Goal: Information Seeking & Learning: Find specific fact

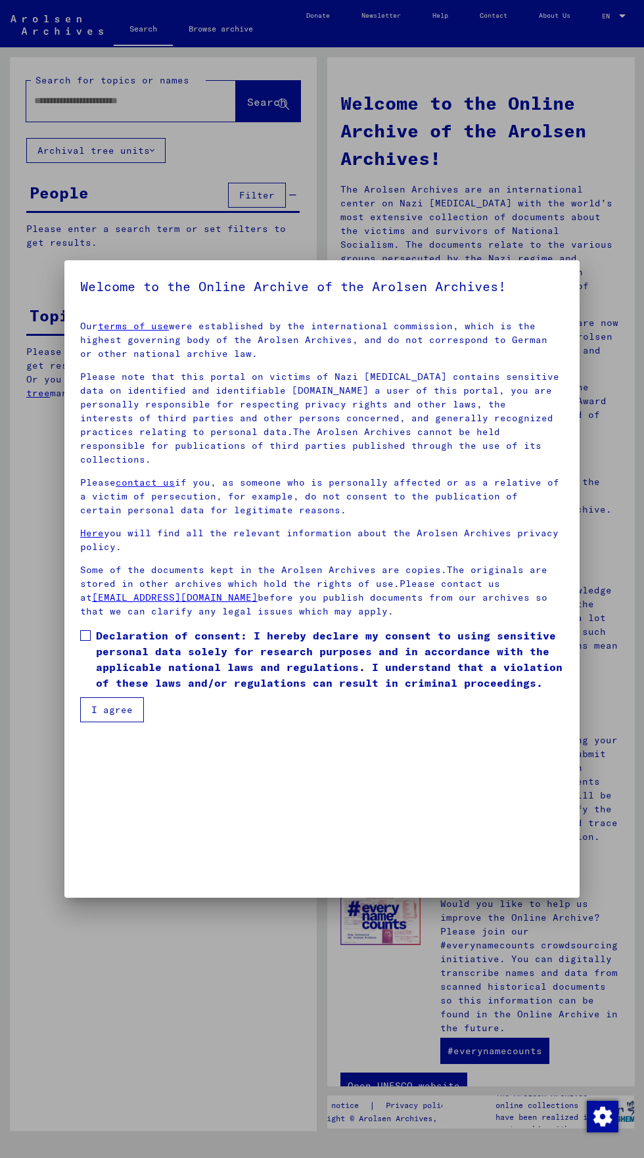
scroll to position [282, 0]
click at [76, 722] on mat-dialog-content "Our terms of use were established by the international commission, which is the…" at bounding box center [321, 516] width 515 height 412
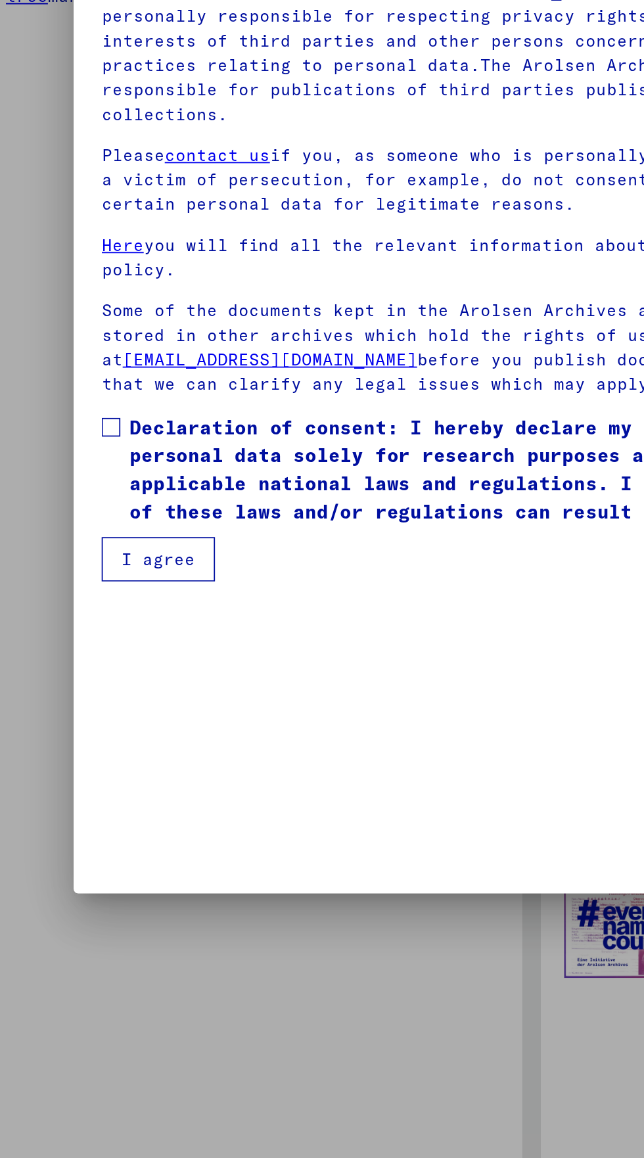
click at [84, 641] on span at bounding box center [85, 635] width 11 height 11
click at [94, 722] on button "I agree" at bounding box center [112, 709] width 64 height 25
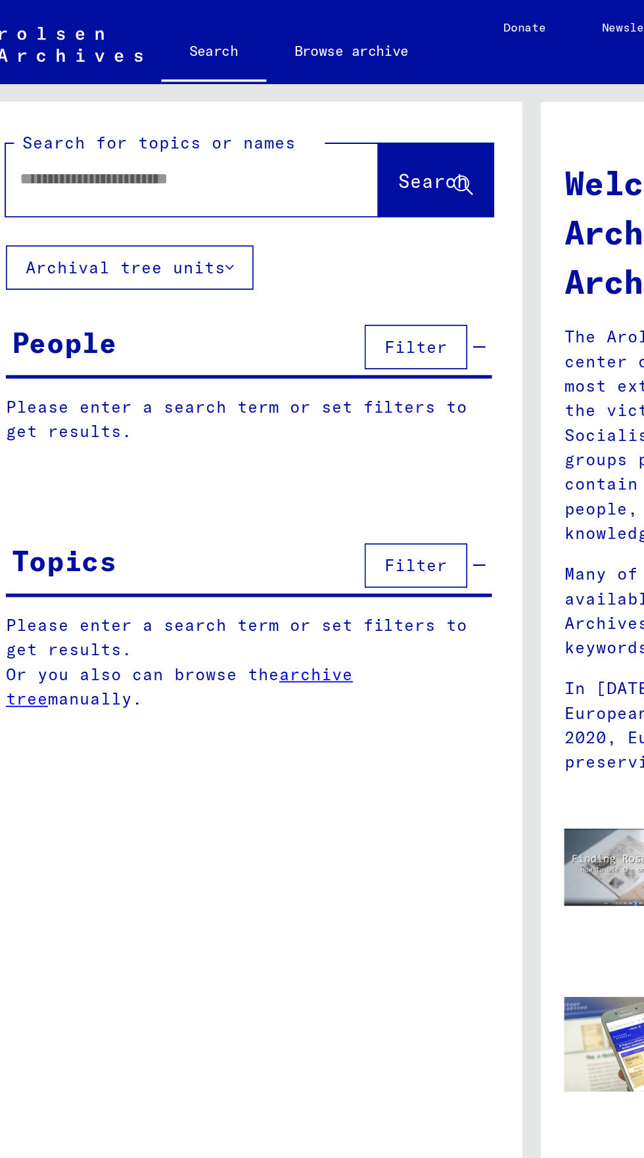
click at [52, 103] on input "text" at bounding box center [115, 101] width 162 height 14
type input "*******"
click at [253, 104] on span "Search" at bounding box center [266, 101] width 39 height 13
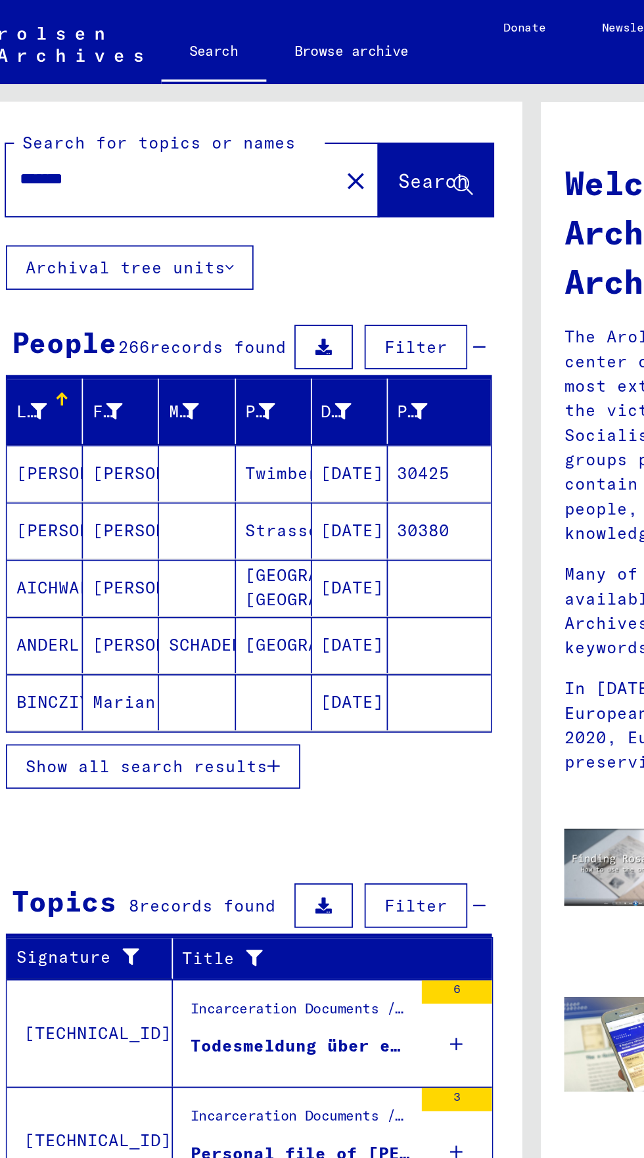
scroll to position [73, 0]
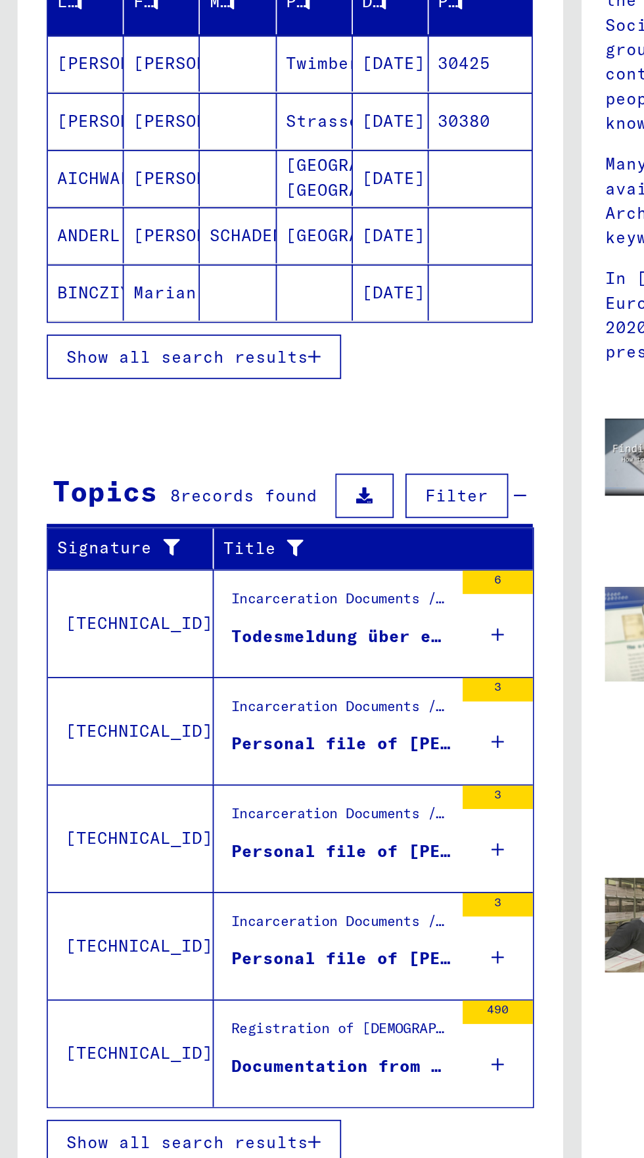
click at [148, 867] on span "Show all search results" at bounding box center [105, 873] width 136 height 12
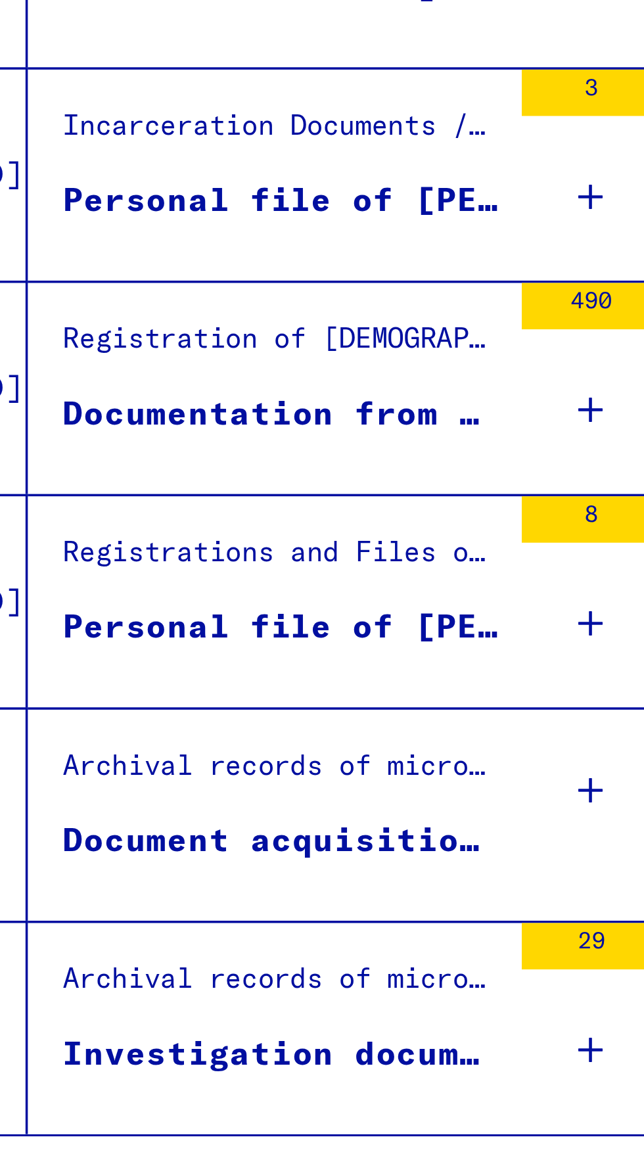
scroll to position [0, 0]
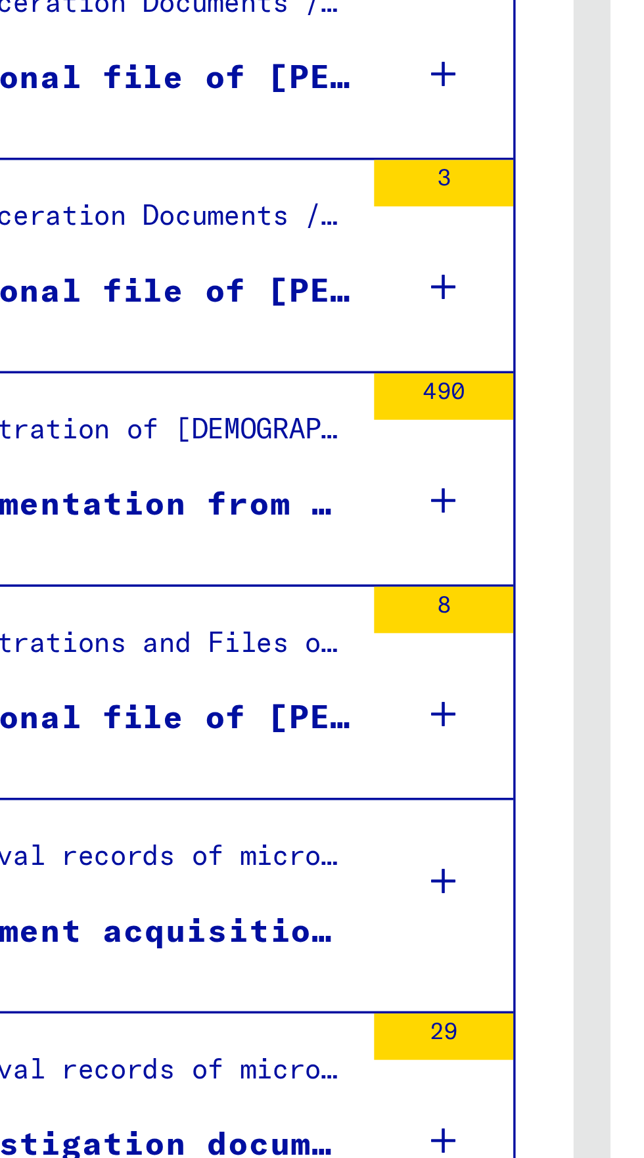
click at [278, 591] on icon at bounding box center [280, 592] width 7 height 46
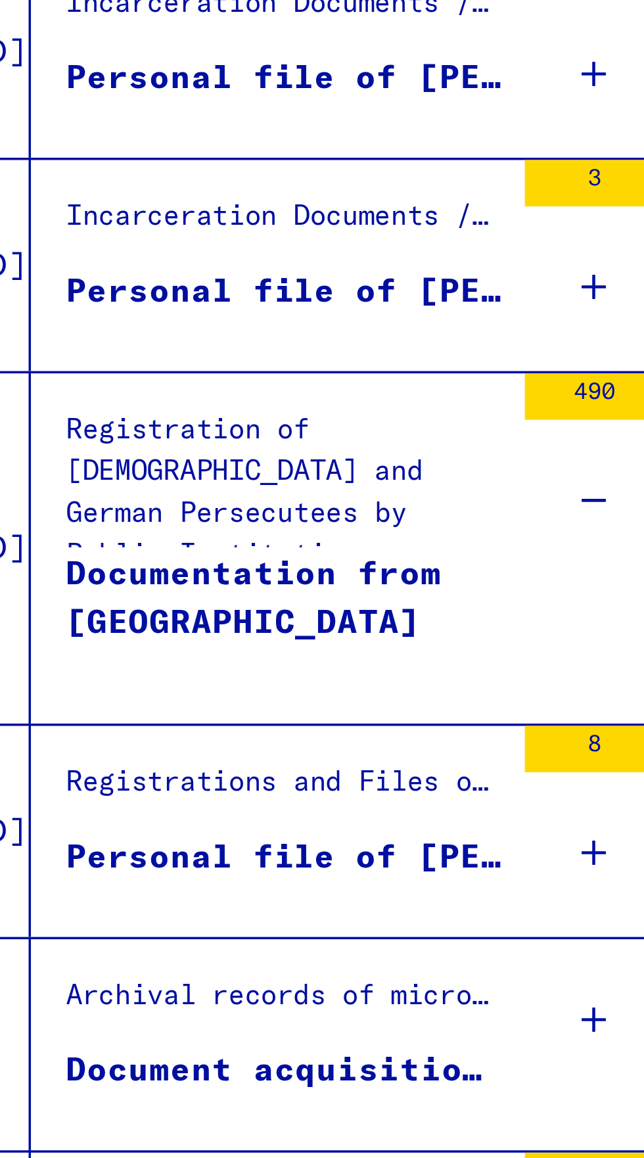
click at [187, 619] on div "Documentation from [GEOGRAPHIC_DATA]" at bounding box center [192, 625] width 124 height 39
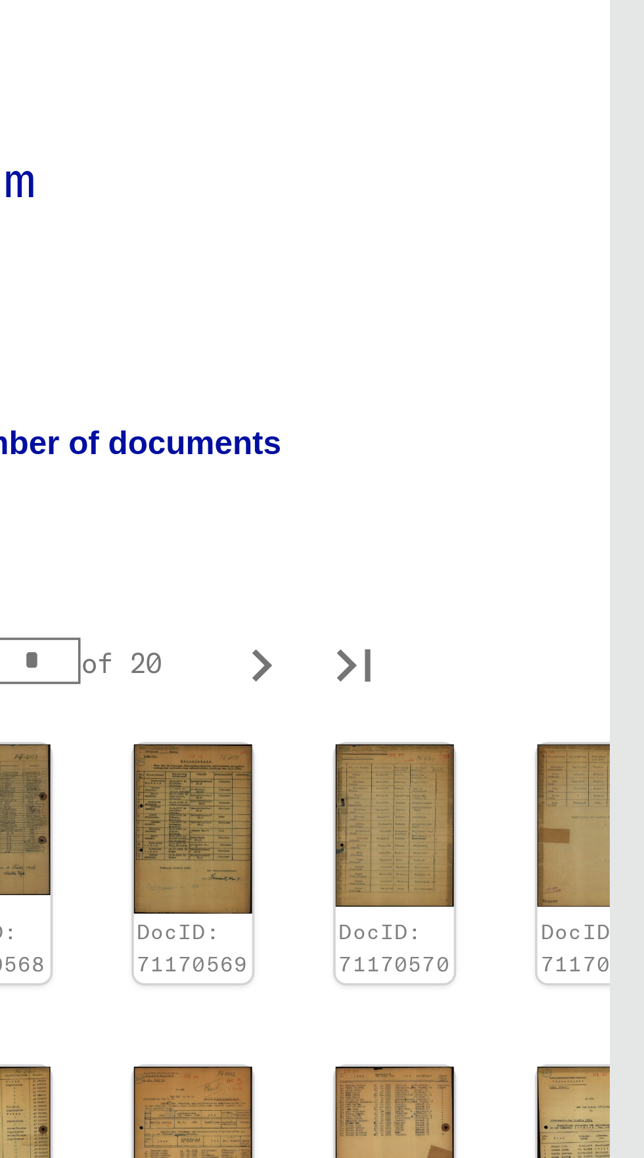
scroll to position [73, 0]
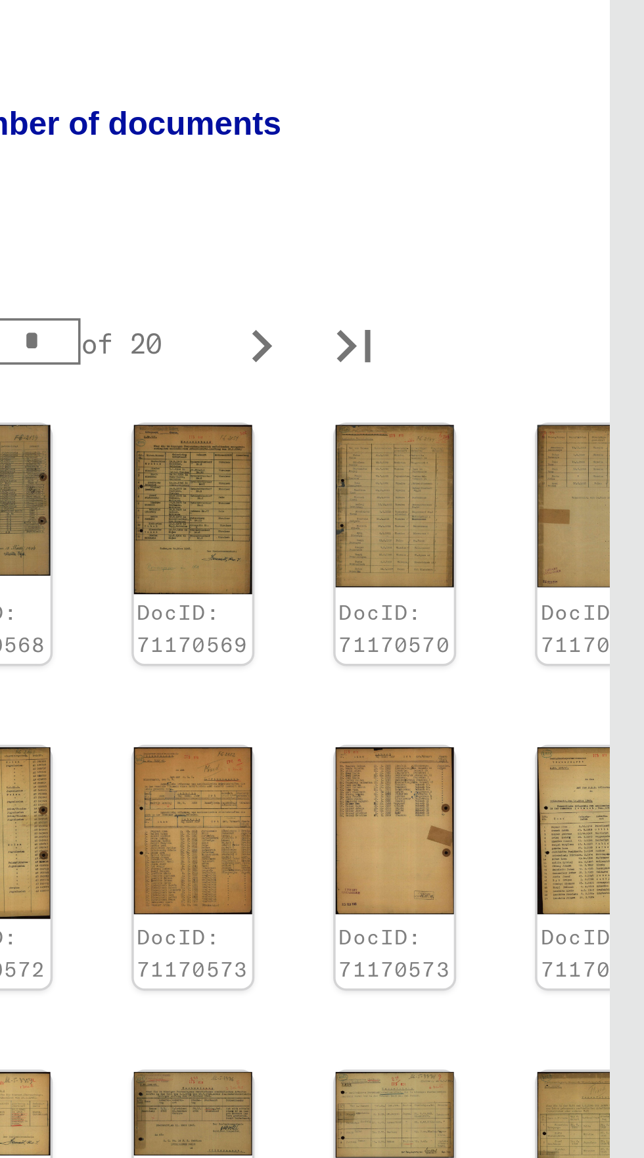
click at [622, 744] on img at bounding box center [631, 766] width 34 height 45
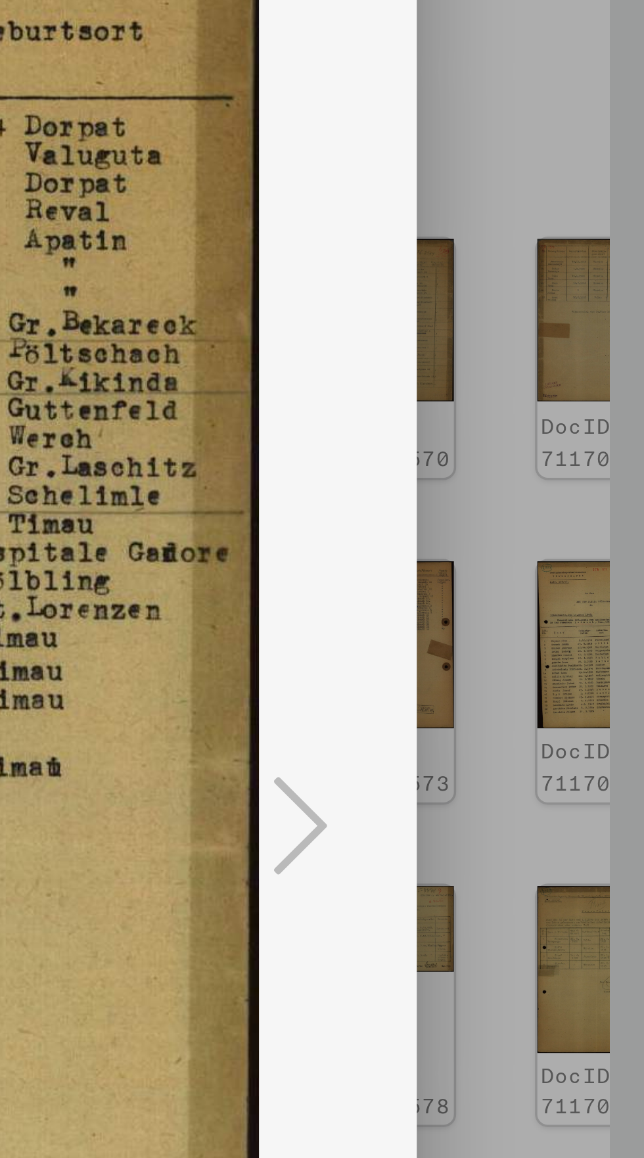
scroll to position [0, 0]
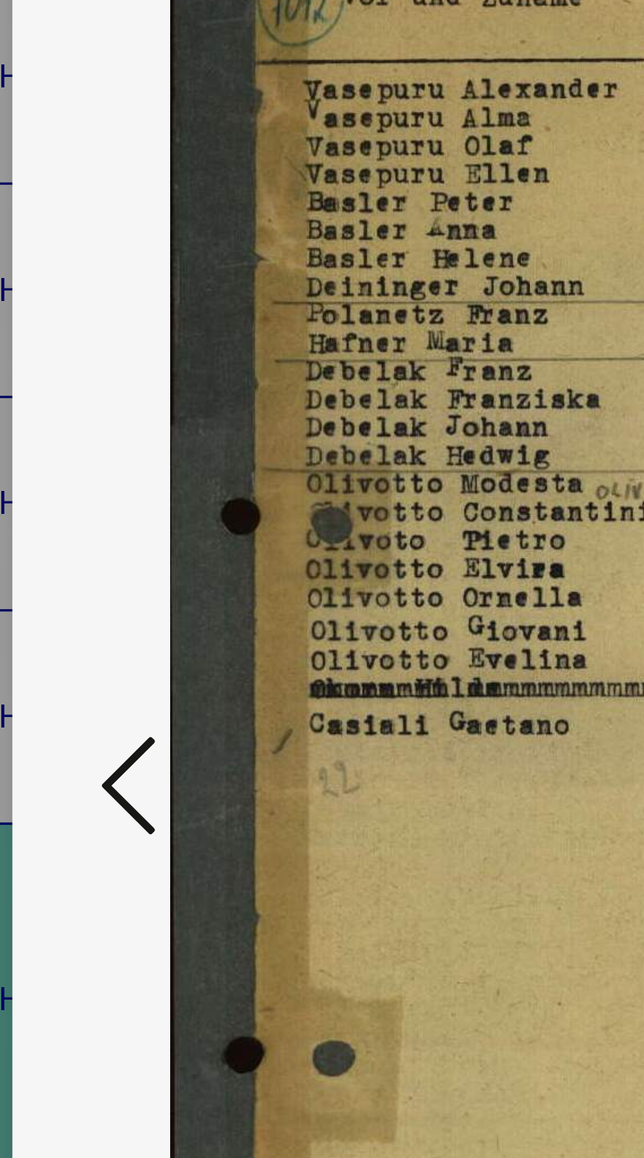
click at [89, 564] on button at bounding box center [97, 545] width 24 height 37
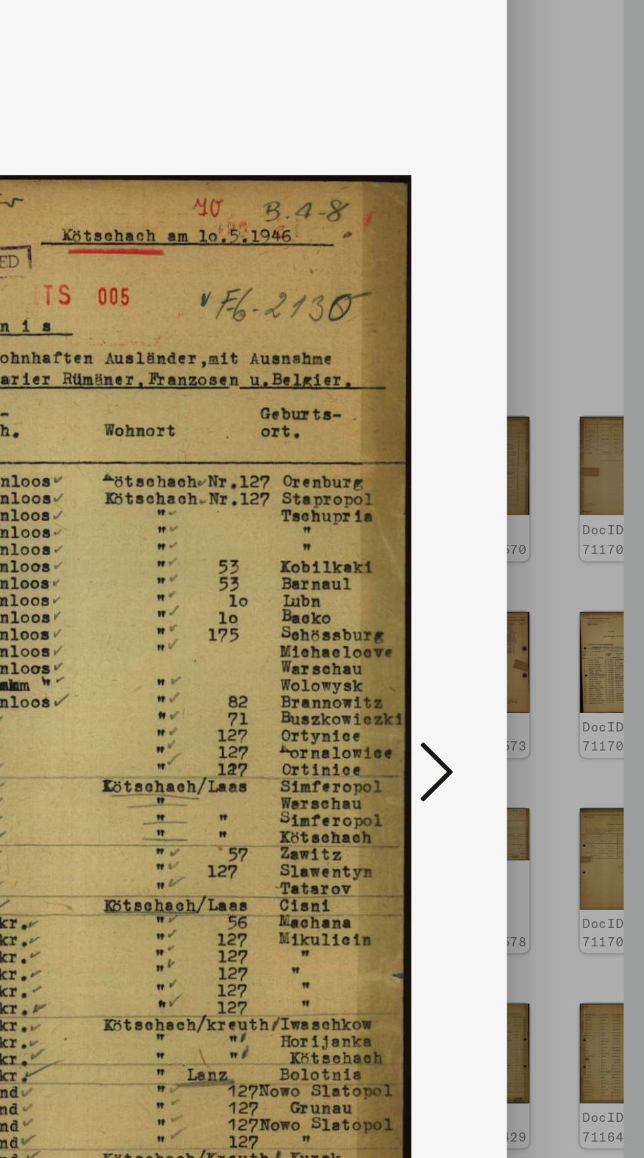
click at [539, 560] on icon at bounding box center [547, 545] width 16 height 32
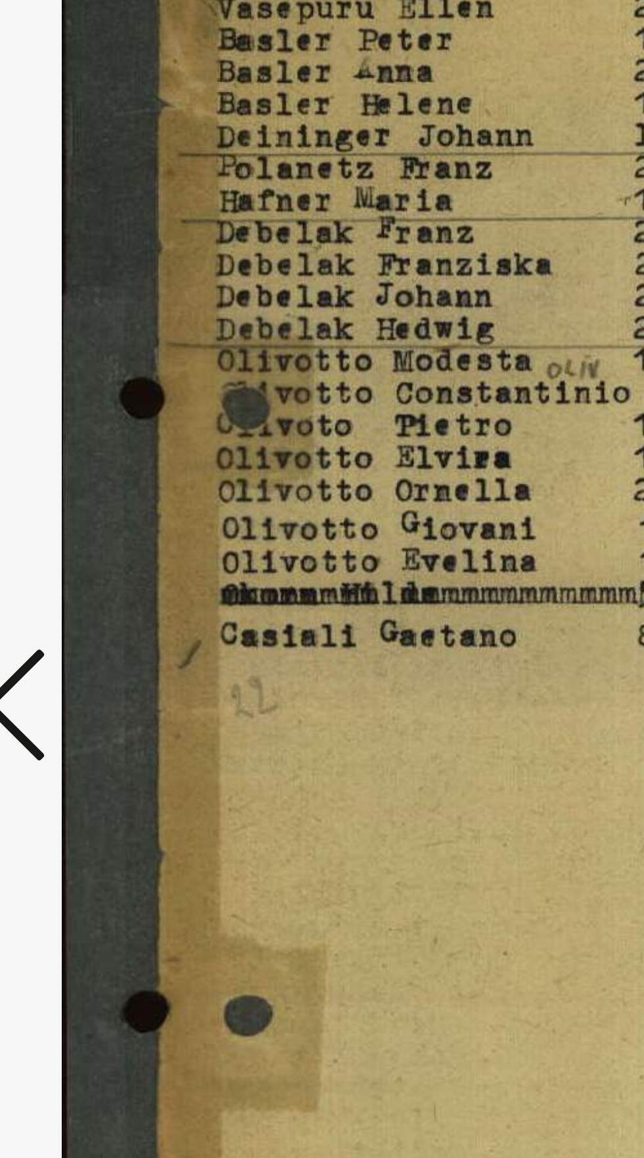
click at [99, 560] on icon at bounding box center [97, 545] width 16 height 32
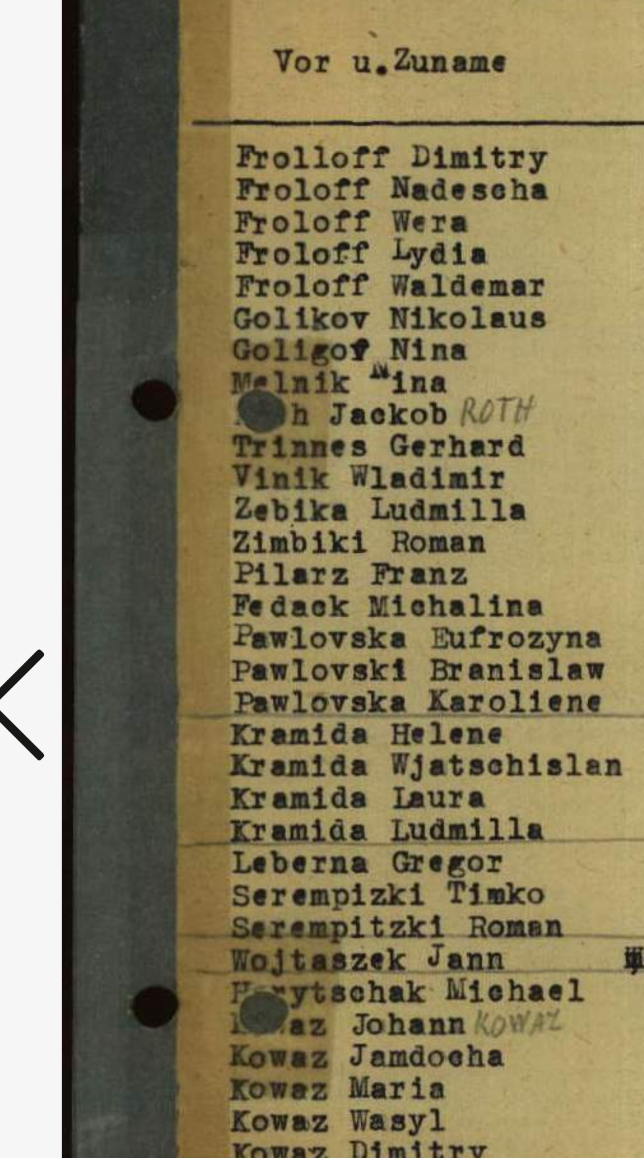
click at [102, 560] on icon at bounding box center [97, 545] width 16 height 32
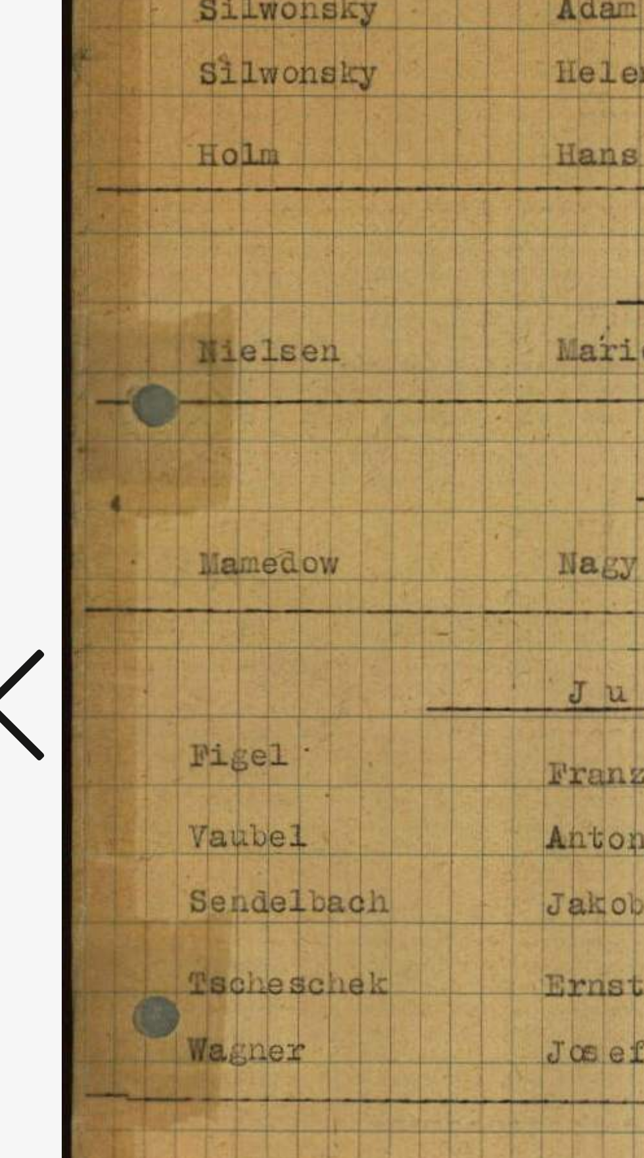
click at [99, 560] on icon at bounding box center [97, 545] width 16 height 32
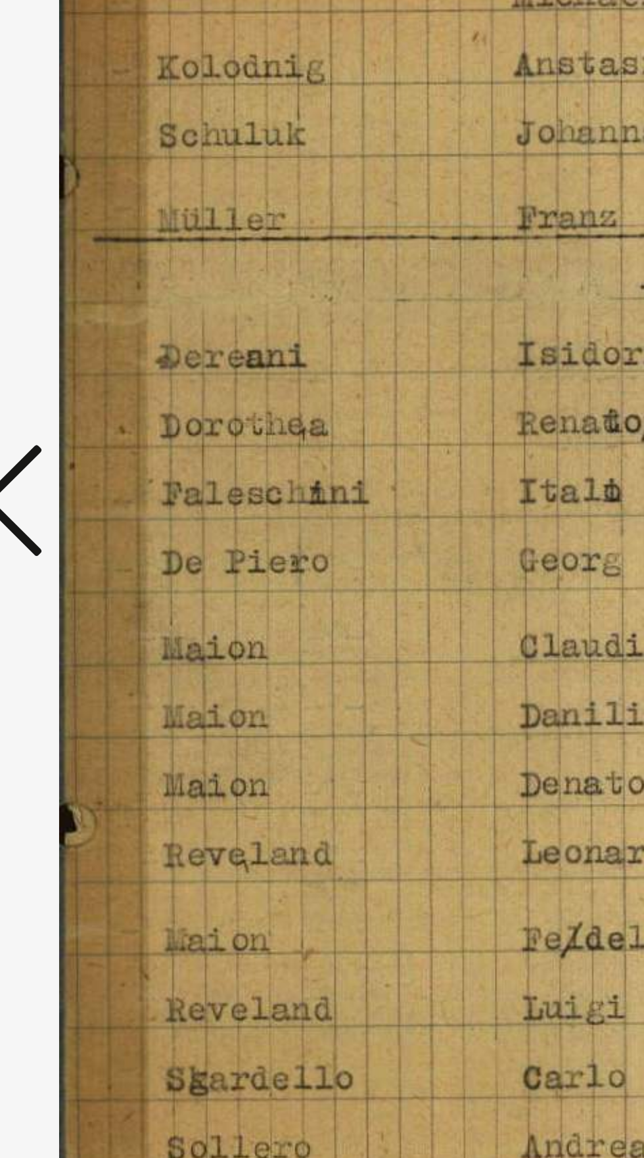
click at [123, 598] on img at bounding box center [322, 546] width 426 height 1026
click at [99, 560] on icon at bounding box center [97, 545] width 16 height 32
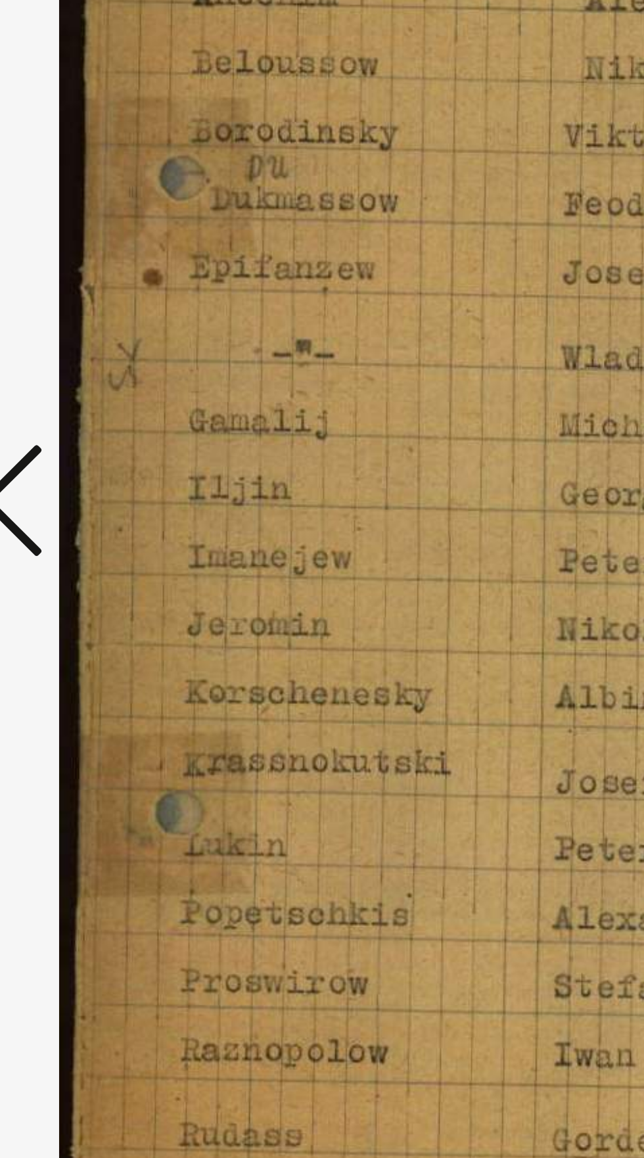
click at [99, 560] on icon at bounding box center [97, 545] width 16 height 32
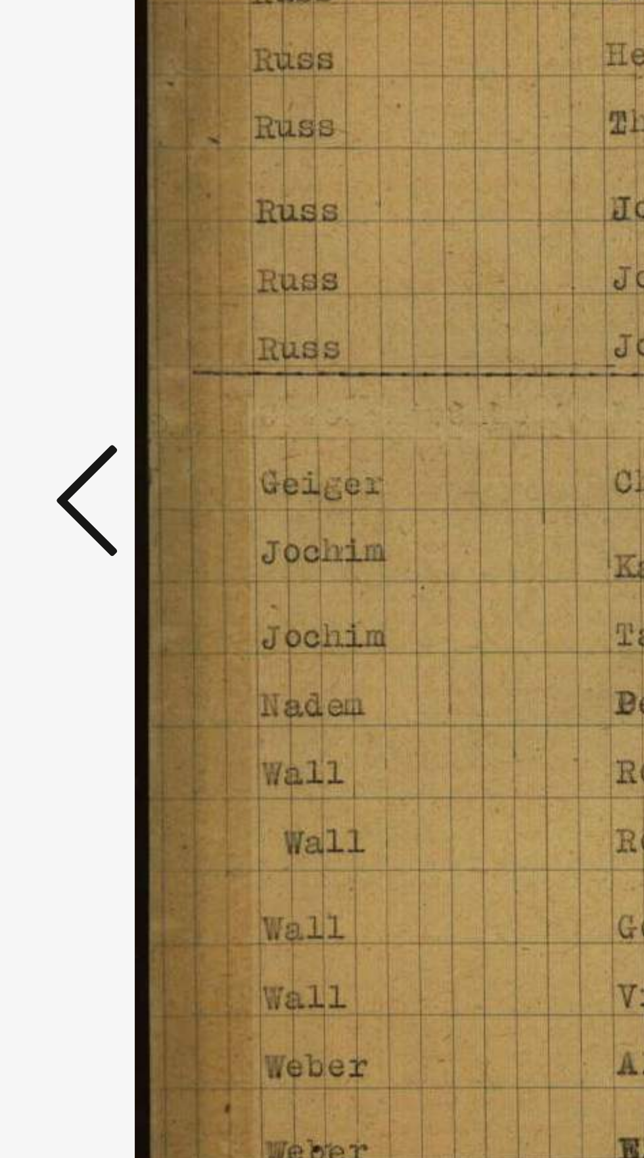
click at [101, 560] on icon at bounding box center [97, 545] width 16 height 32
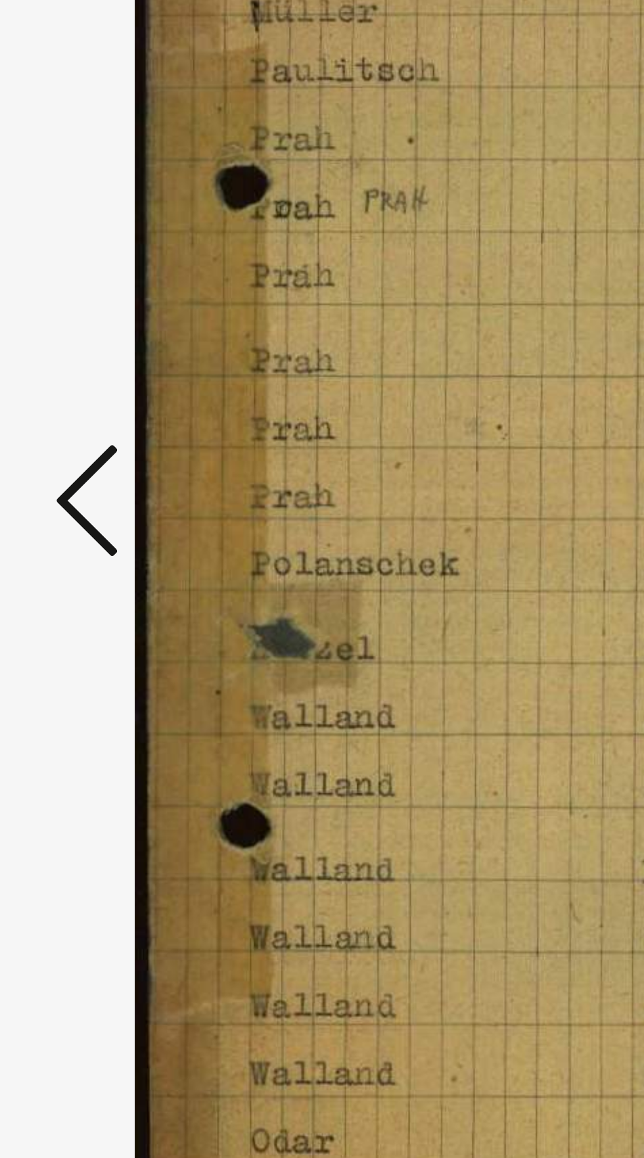
click at [89, 560] on icon at bounding box center [97, 545] width 16 height 32
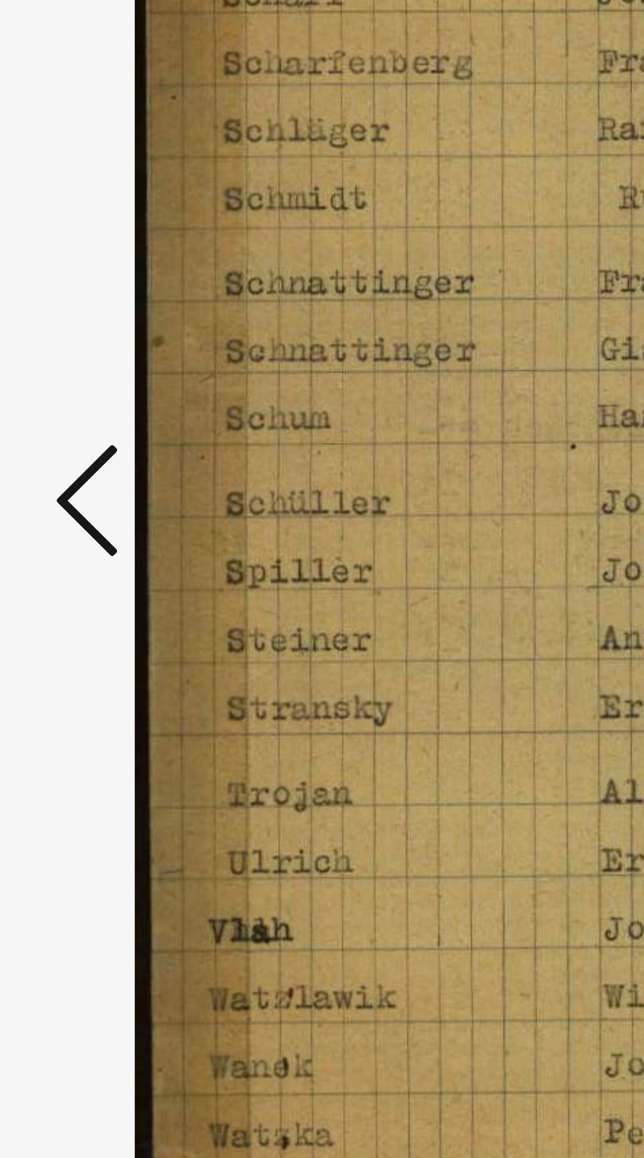
click at [91, 560] on icon at bounding box center [97, 545] width 16 height 32
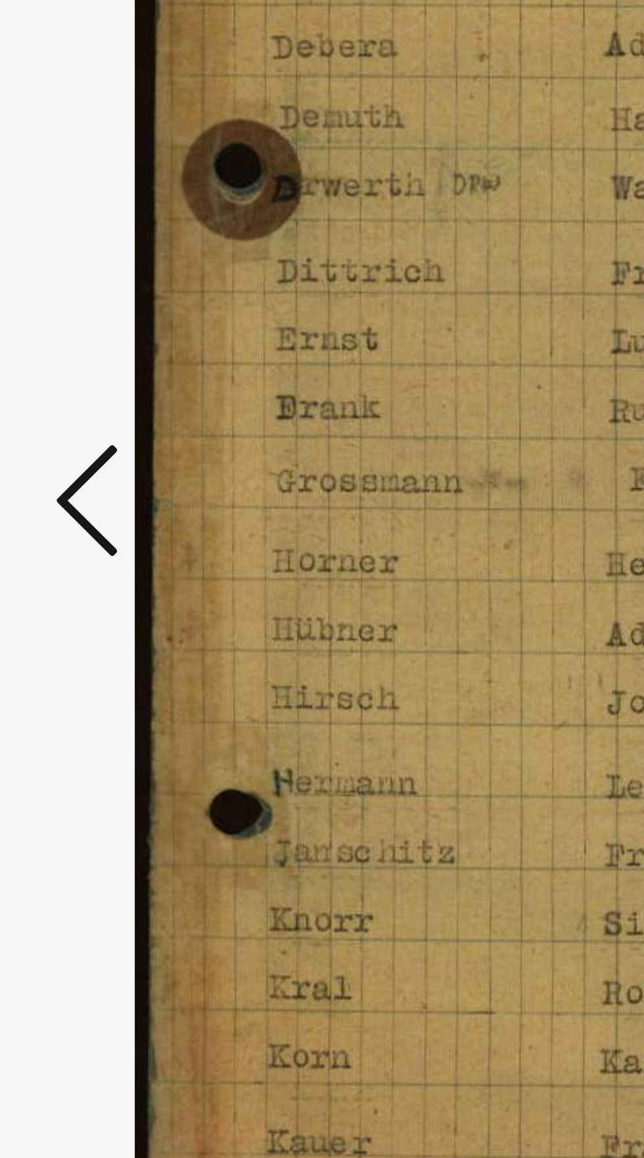
click at [89, 560] on icon at bounding box center [97, 545] width 16 height 32
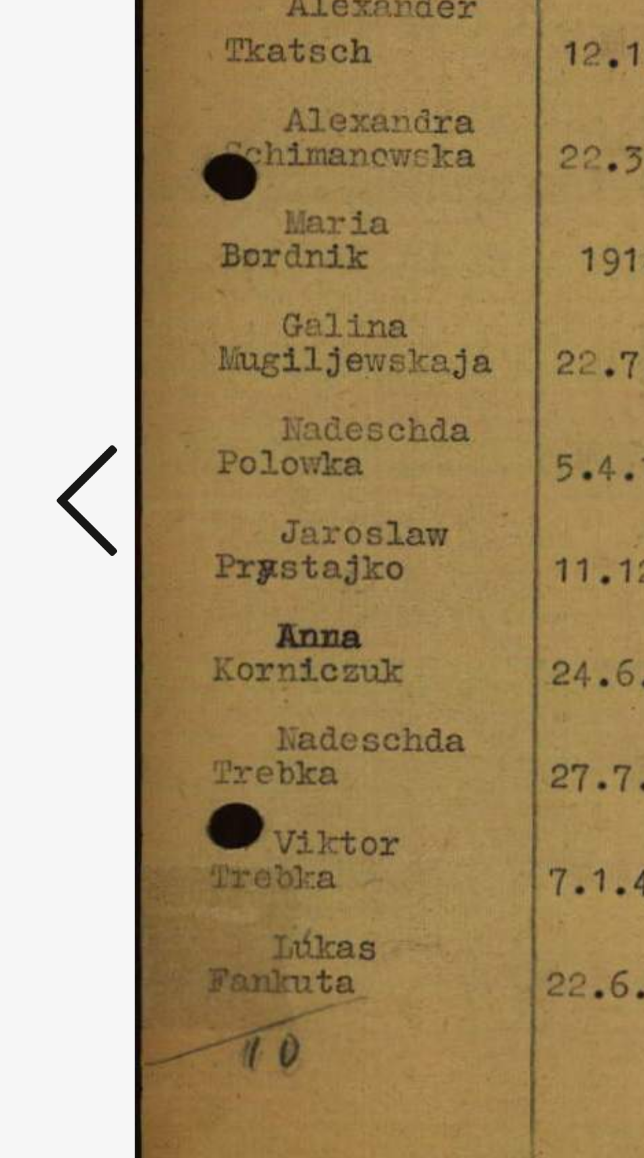
click at [90, 560] on icon at bounding box center [97, 545] width 16 height 32
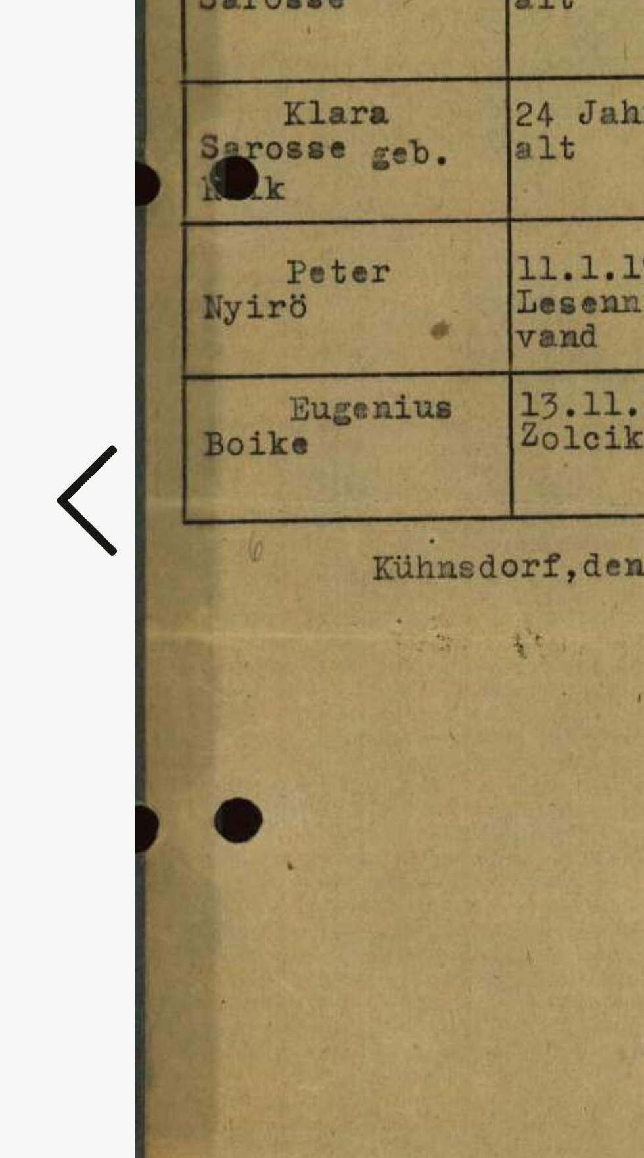
click at [91, 560] on icon at bounding box center [97, 545] width 16 height 32
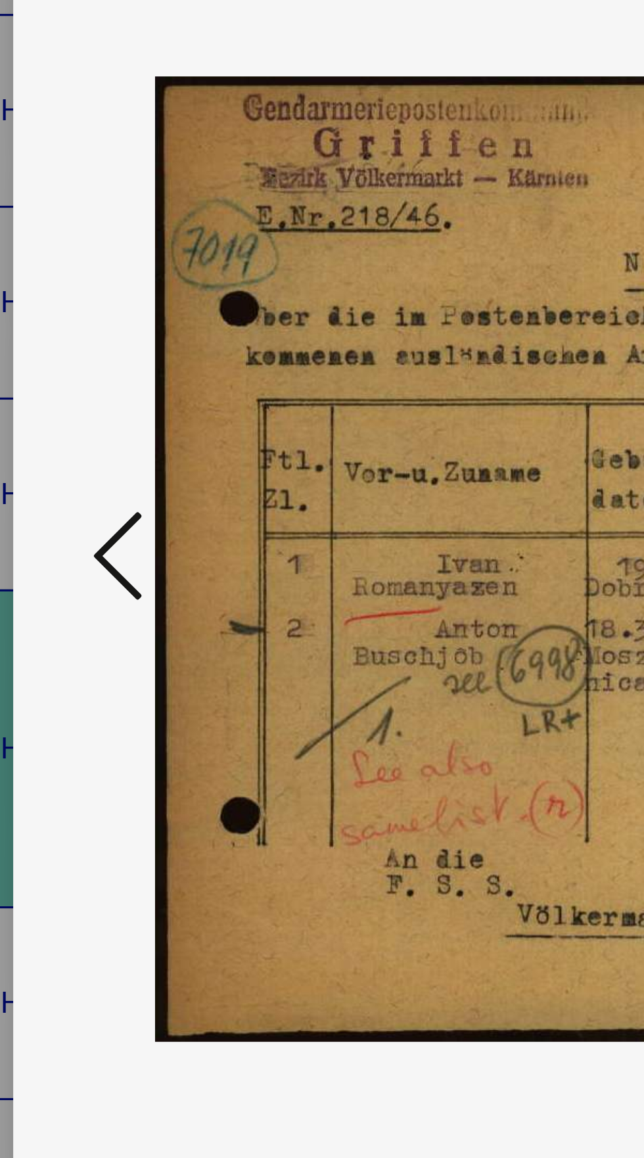
click at [87, 564] on button at bounding box center [97, 545] width 24 height 37
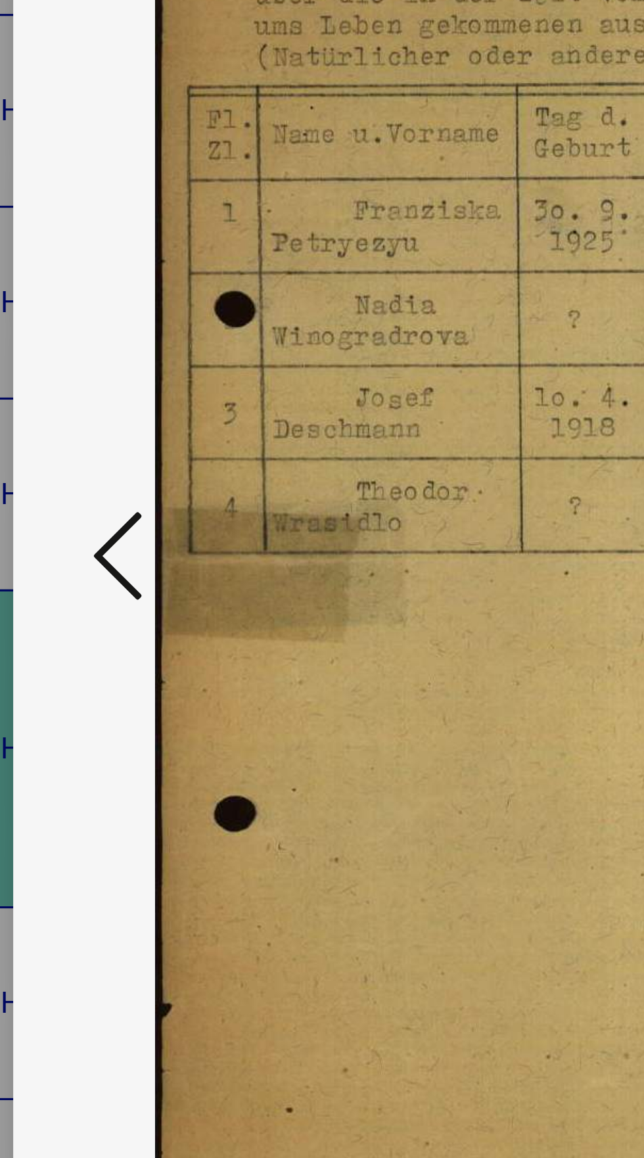
click at [87, 564] on button at bounding box center [97, 545] width 24 height 37
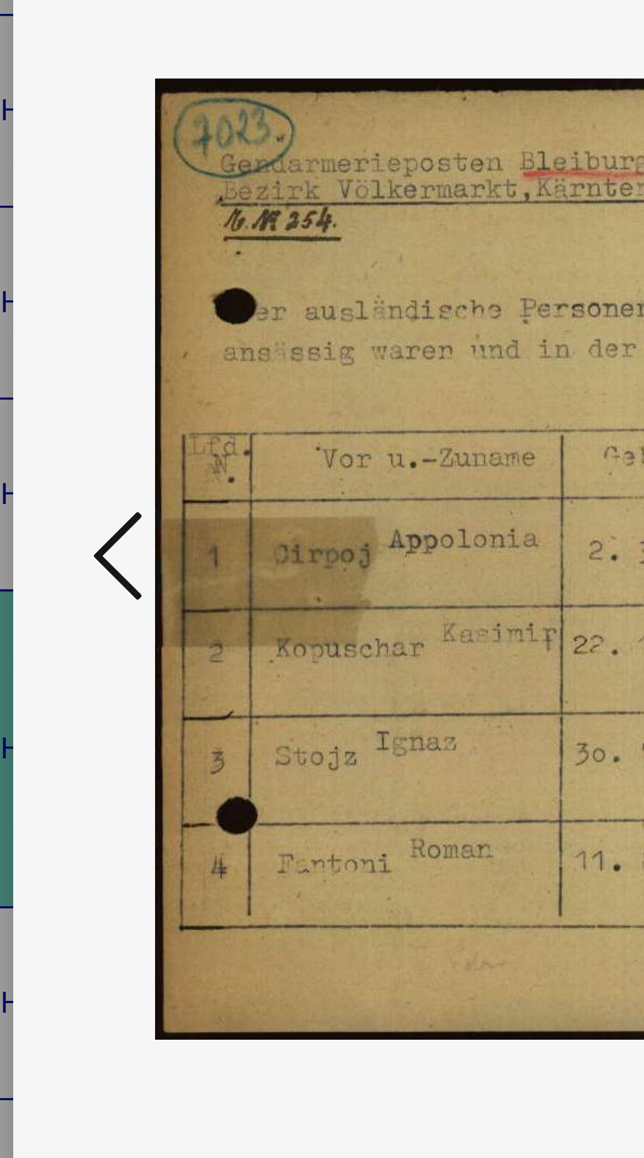
click at [87, 564] on button at bounding box center [97, 545] width 24 height 37
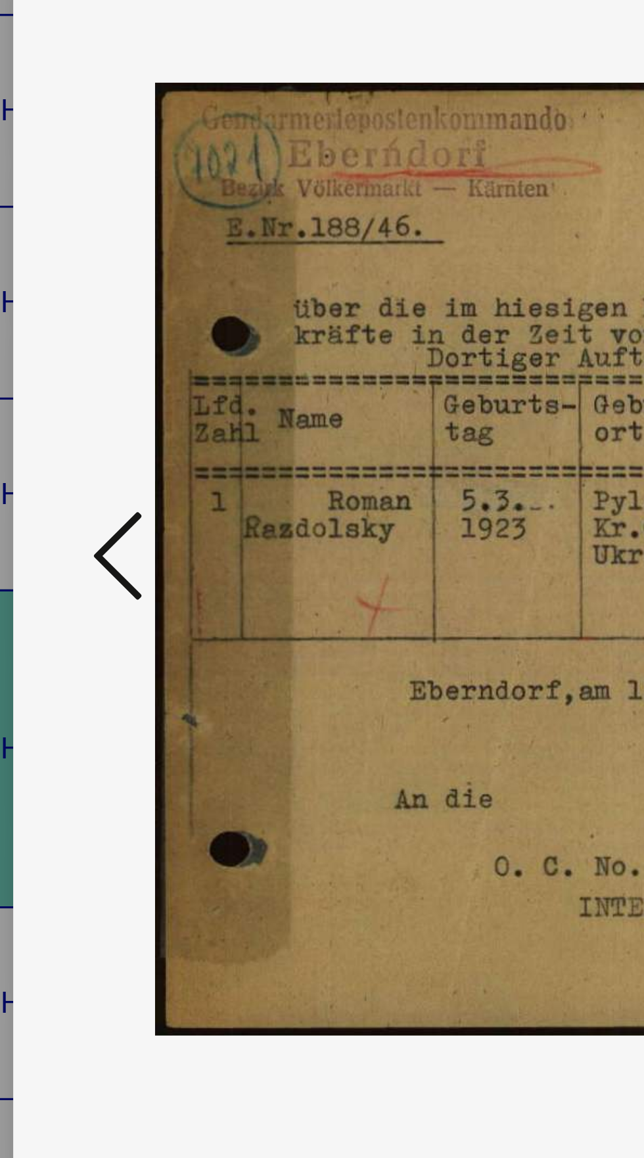
click at [86, 564] on button at bounding box center [97, 545] width 24 height 37
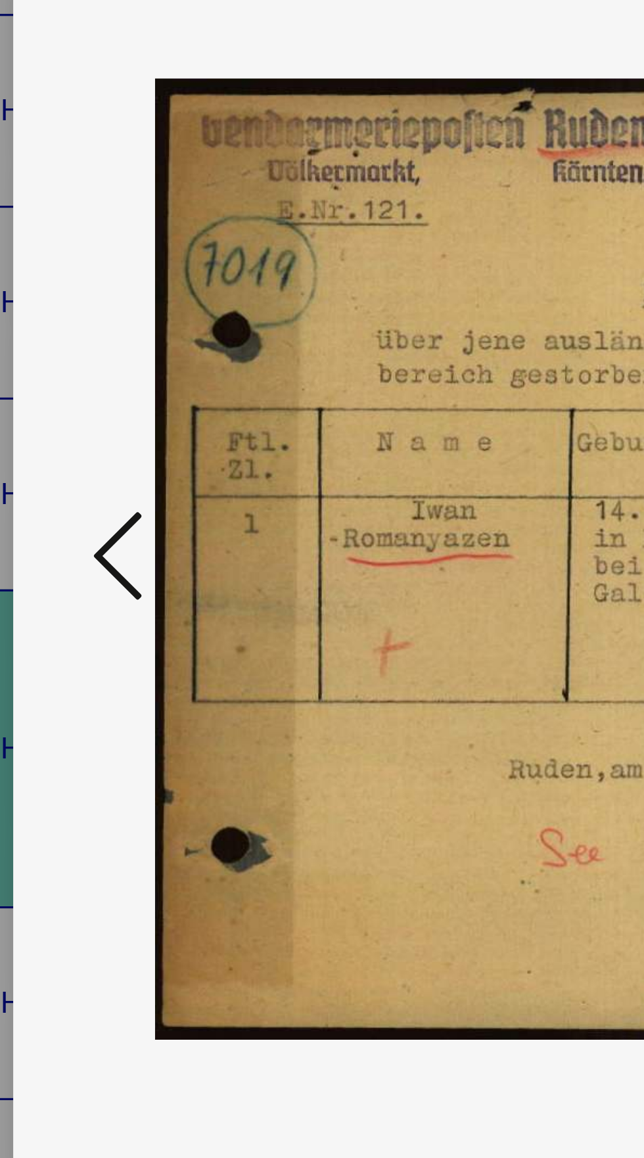
click at [85, 564] on button at bounding box center [97, 545] width 24 height 37
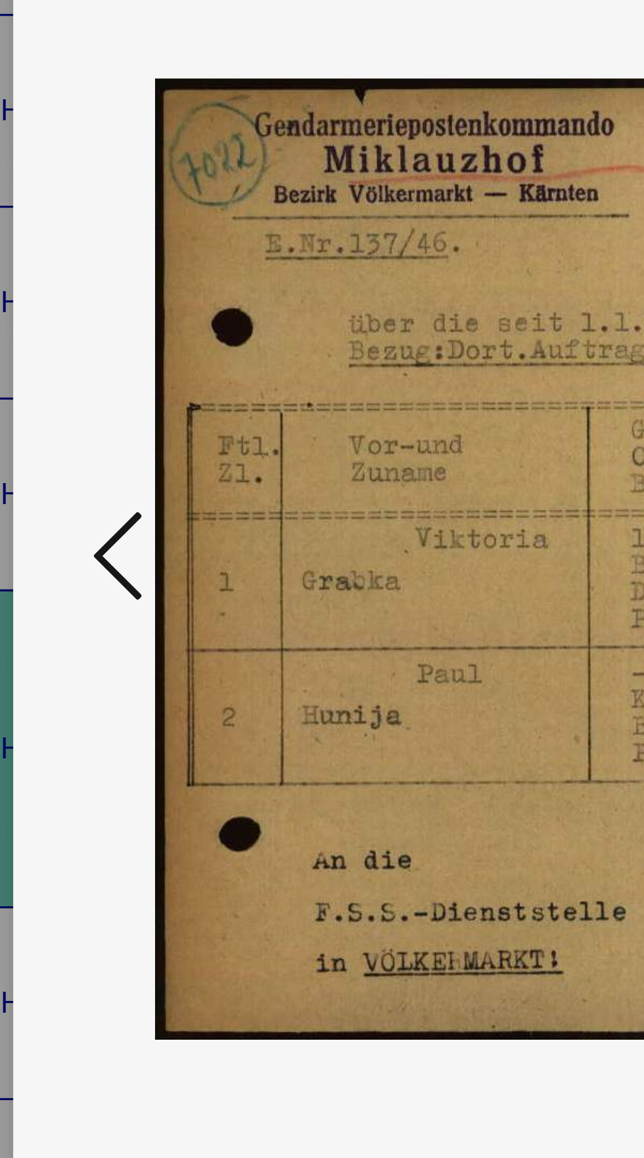
click at [85, 564] on button at bounding box center [97, 545] width 24 height 37
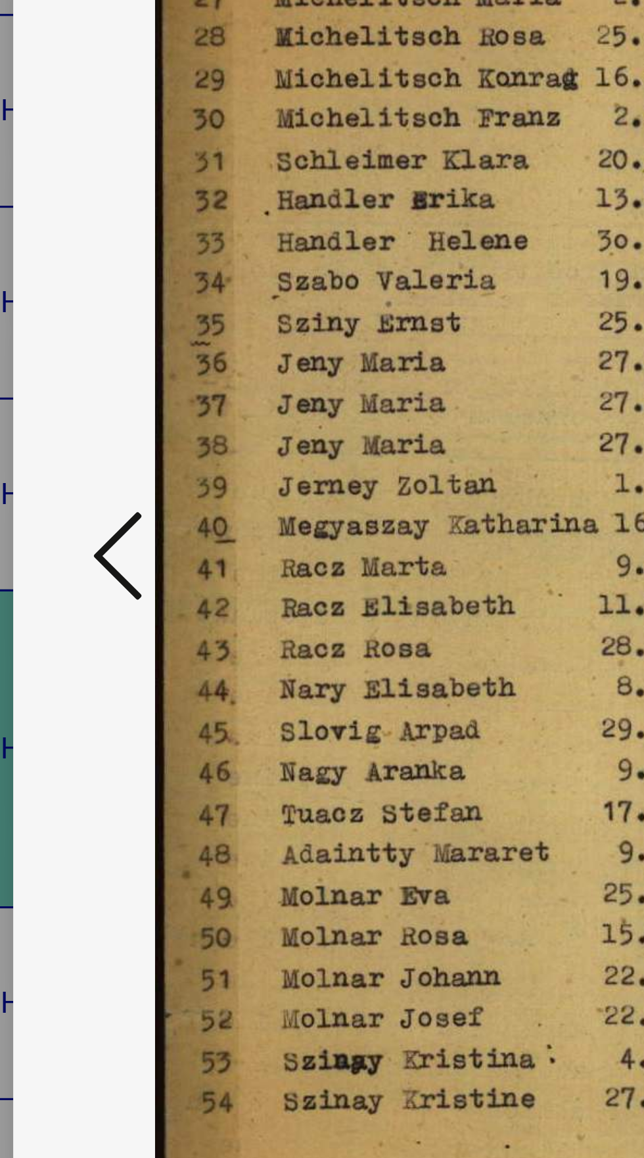
click at [79, 596] on div at bounding box center [321, 546] width 515 height 1026
click at [87, 564] on button at bounding box center [97, 545] width 24 height 37
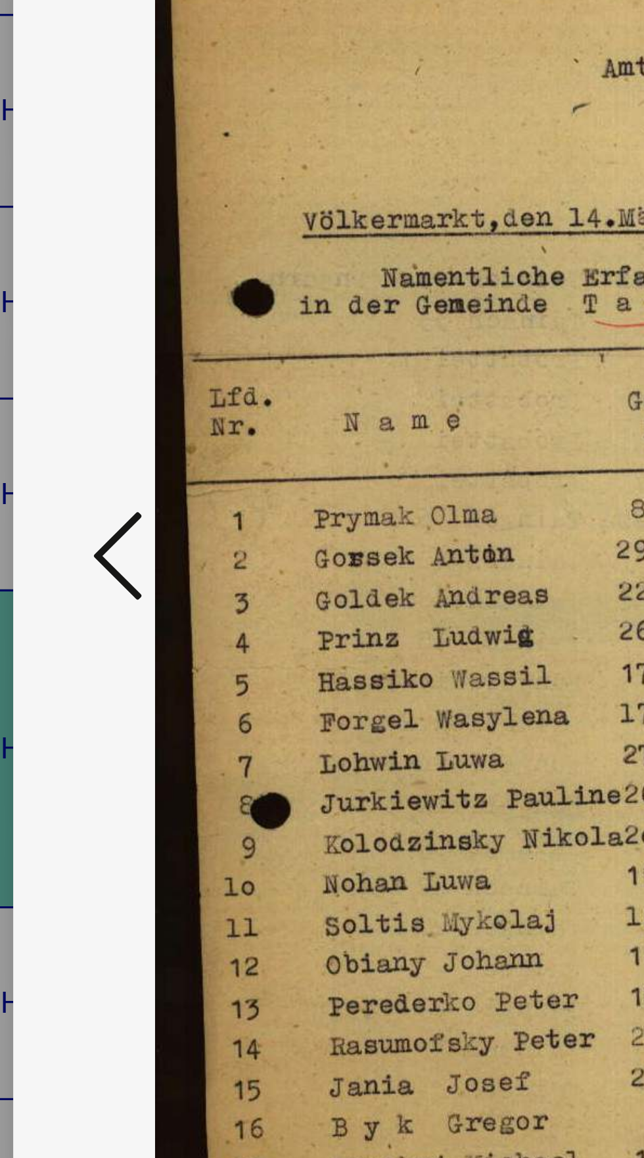
click at [87, 564] on button at bounding box center [97, 545] width 24 height 37
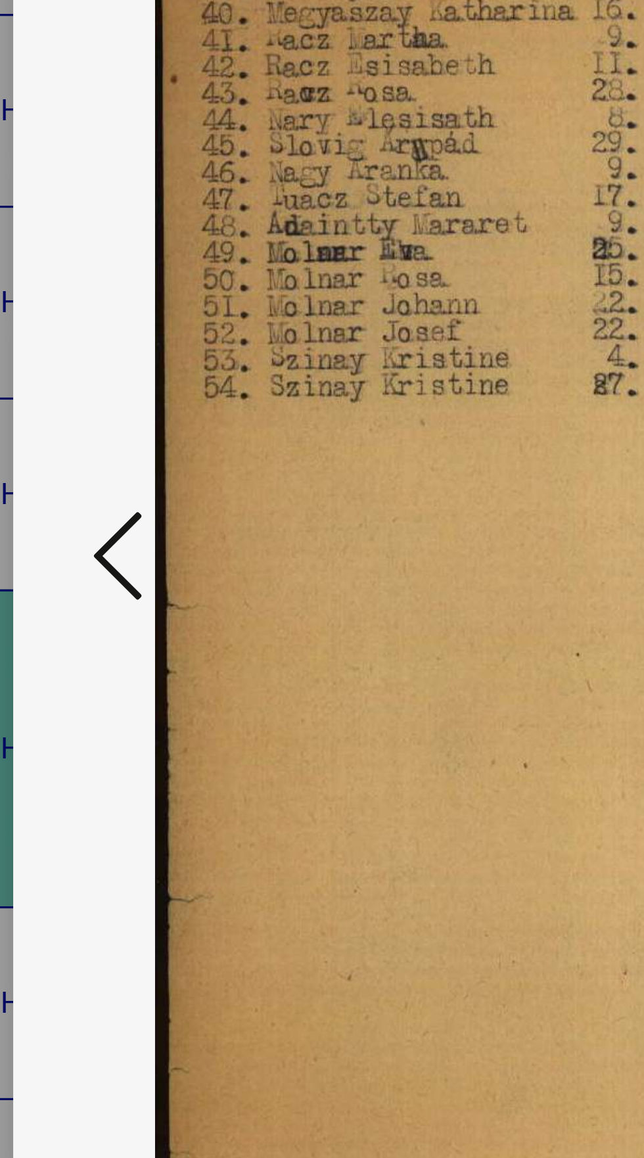
click at [90, 560] on icon at bounding box center [97, 545] width 16 height 32
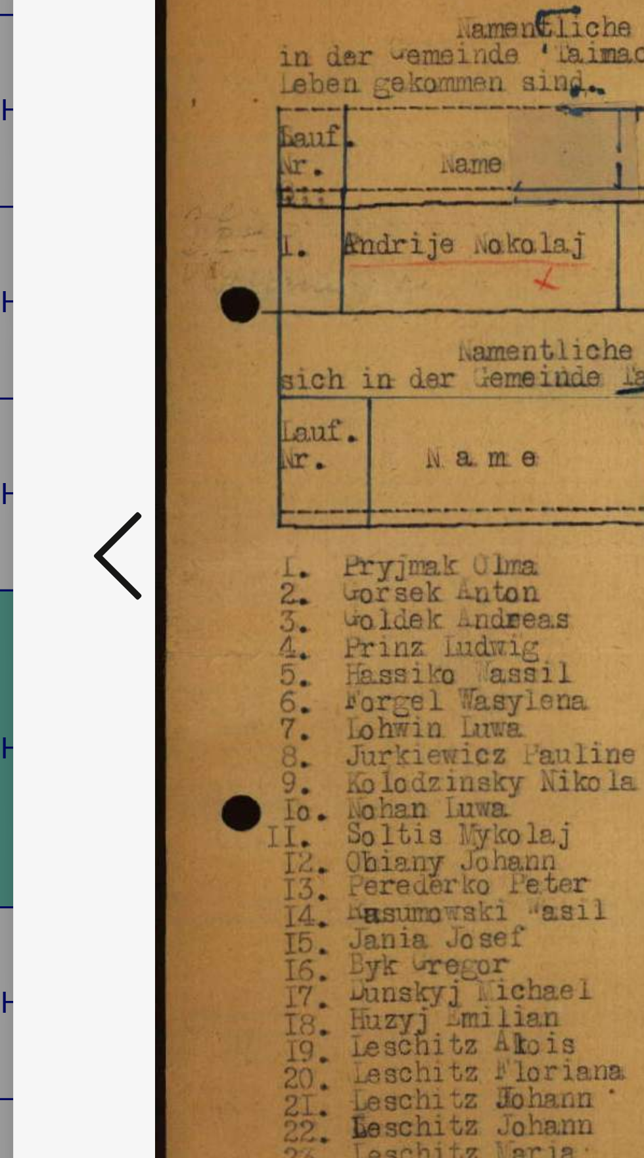
click at [96, 560] on icon at bounding box center [97, 545] width 16 height 32
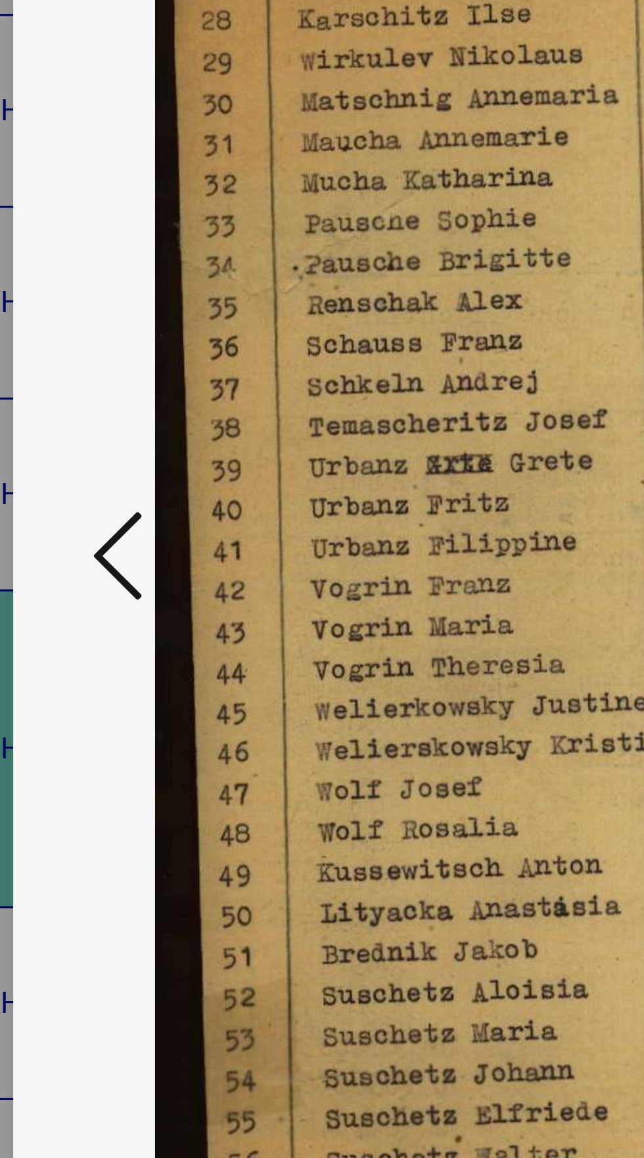
click at [87, 564] on button at bounding box center [97, 545] width 24 height 37
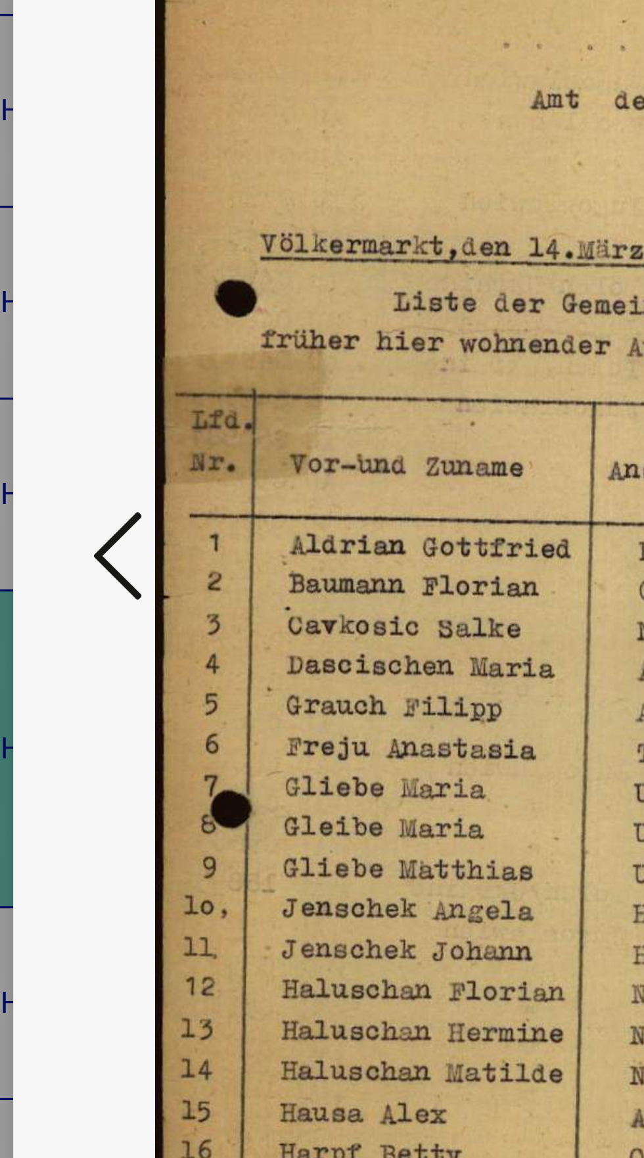
click at [87, 564] on button at bounding box center [97, 545] width 24 height 37
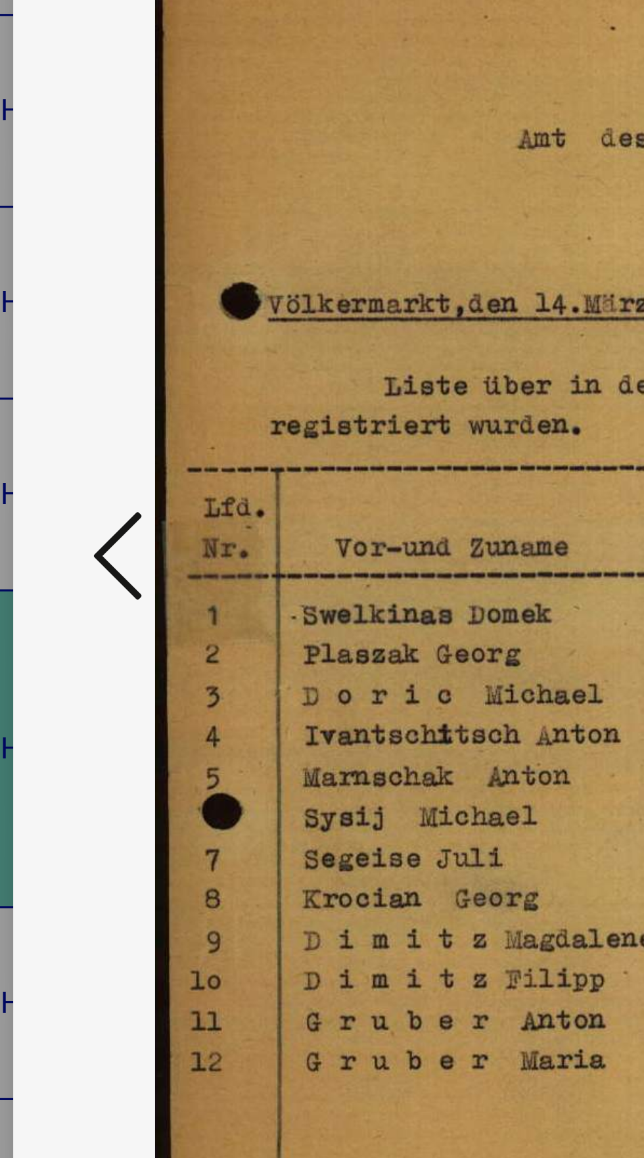
click at [88, 564] on button at bounding box center [97, 545] width 24 height 37
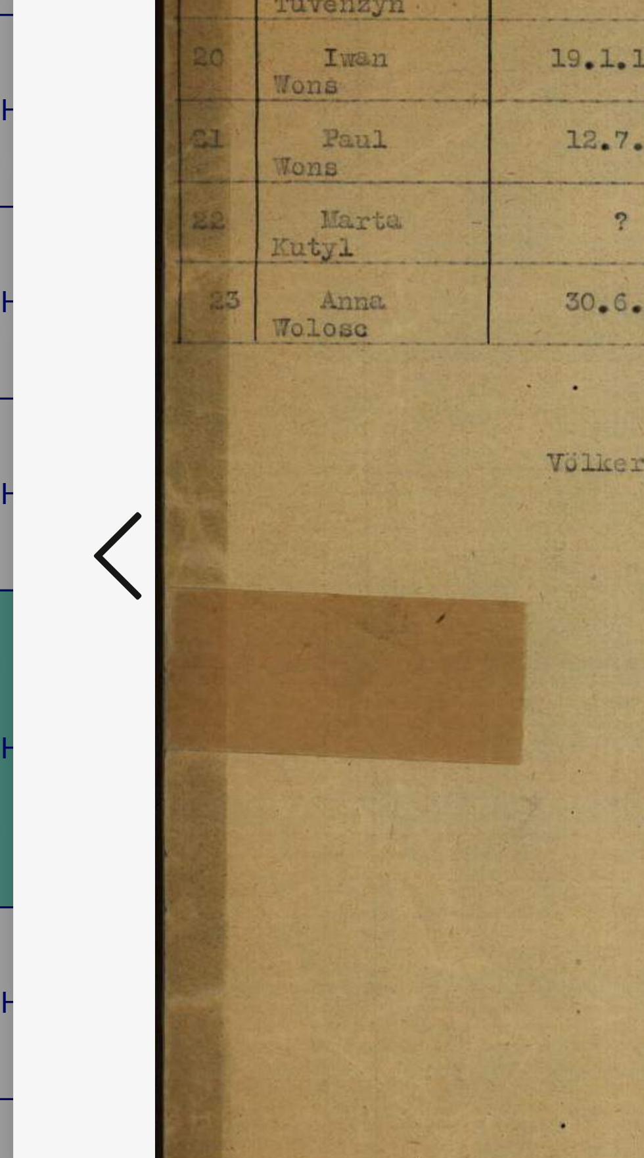
click at [88, 564] on button at bounding box center [97, 545] width 24 height 37
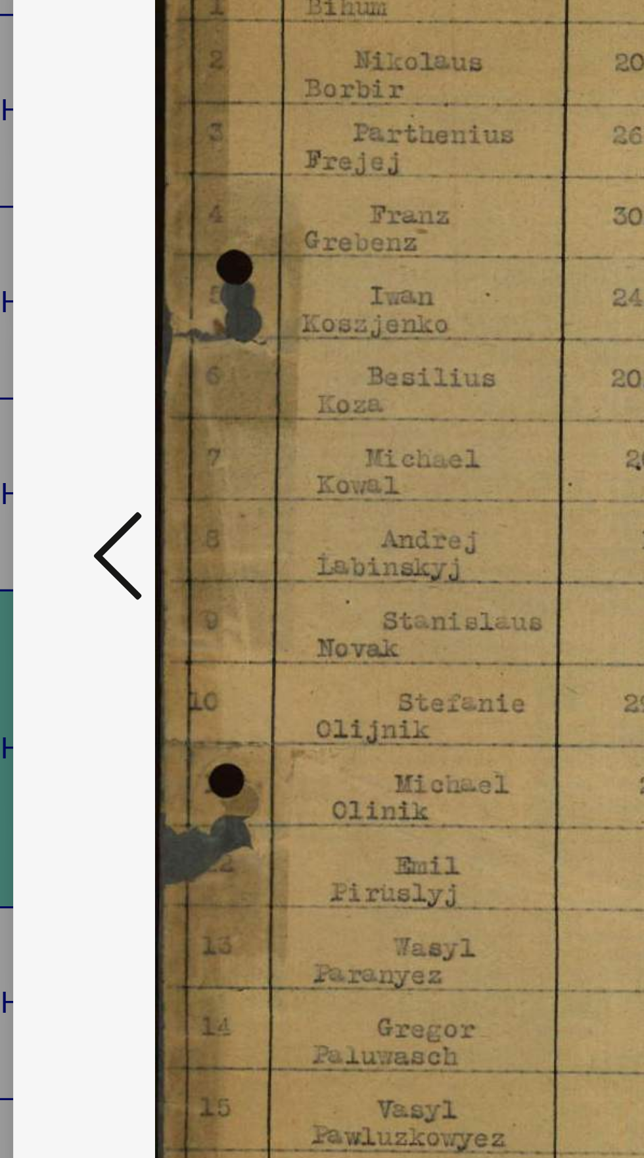
click at [86, 564] on button at bounding box center [97, 545] width 24 height 37
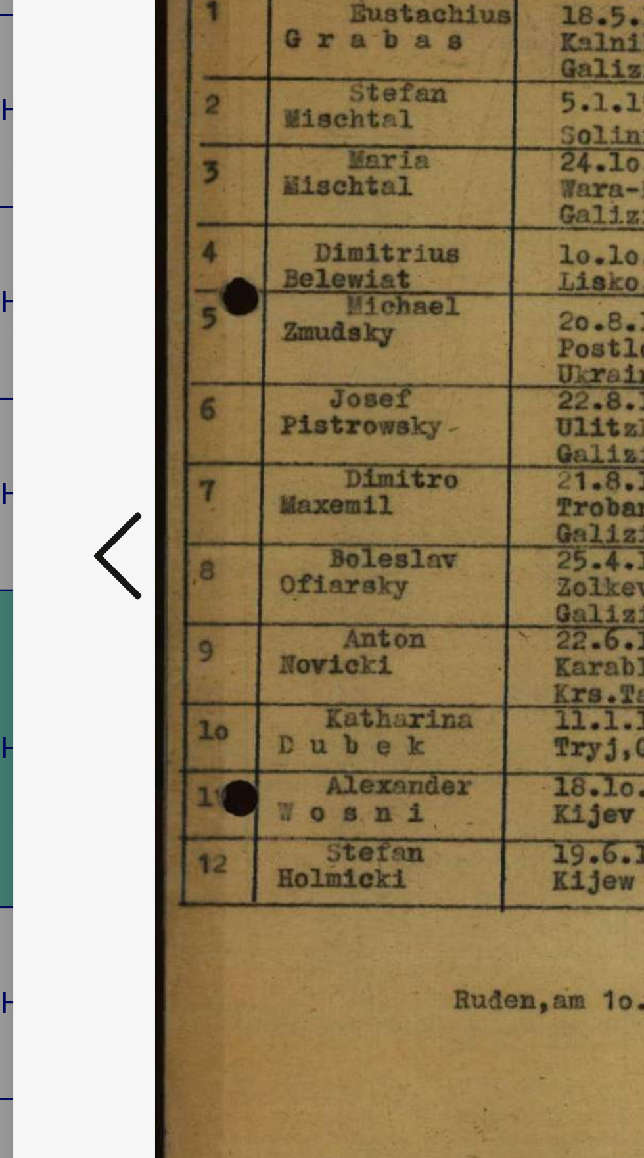
click at [94, 560] on icon at bounding box center [97, 545] width 16 height 32
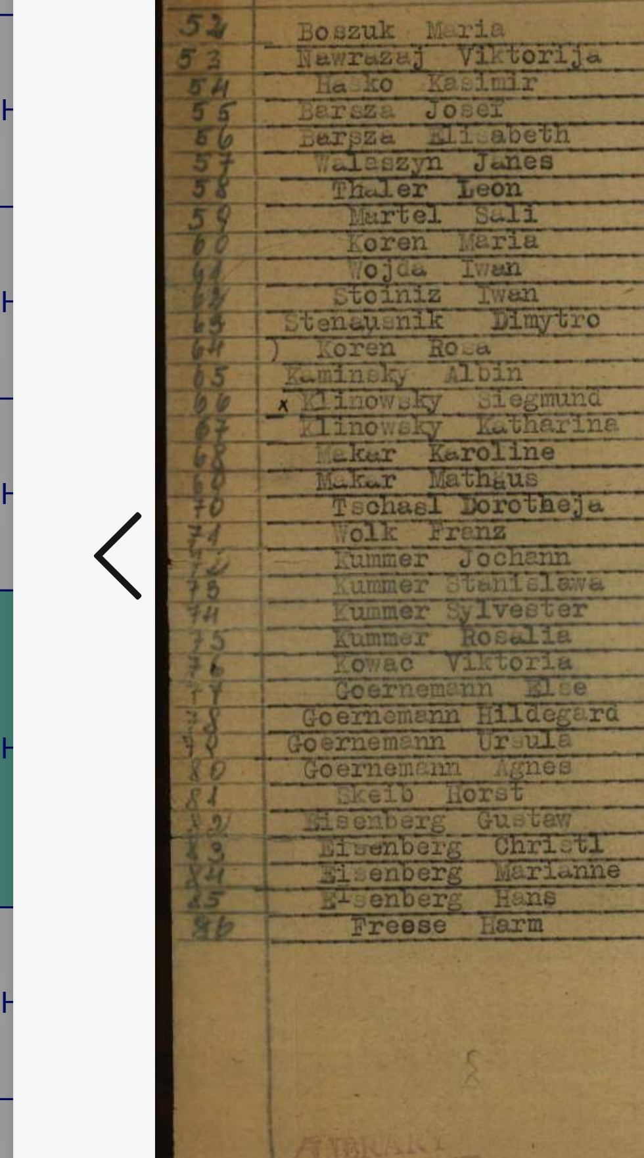
click at [99, 560] on icon at bounding box center [97, 545] width 16 height 32
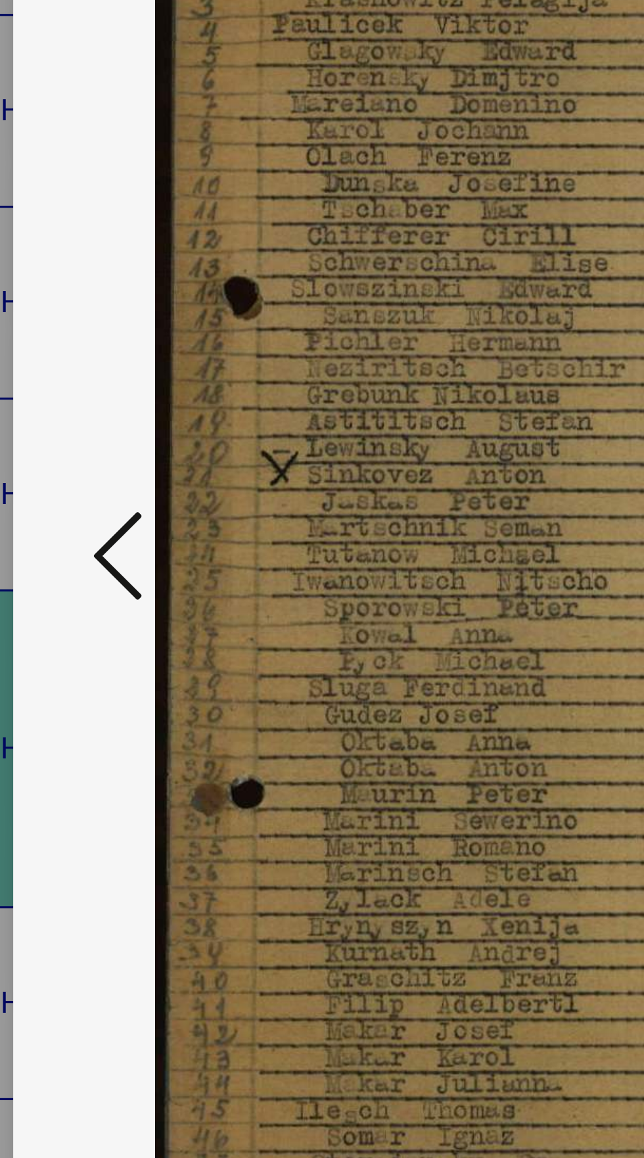
click at [91, 560] on icon at bounding box center [97, 545] width 16 height 32
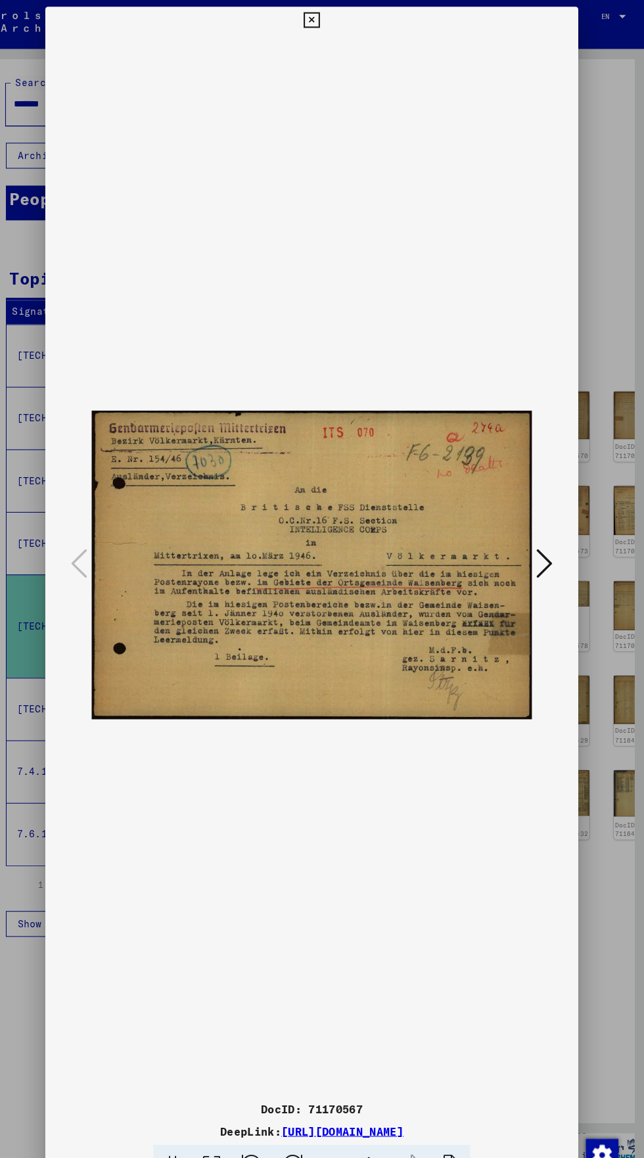
click at [328, 33] on button at bounding box center [321, 20] width 23 height 26
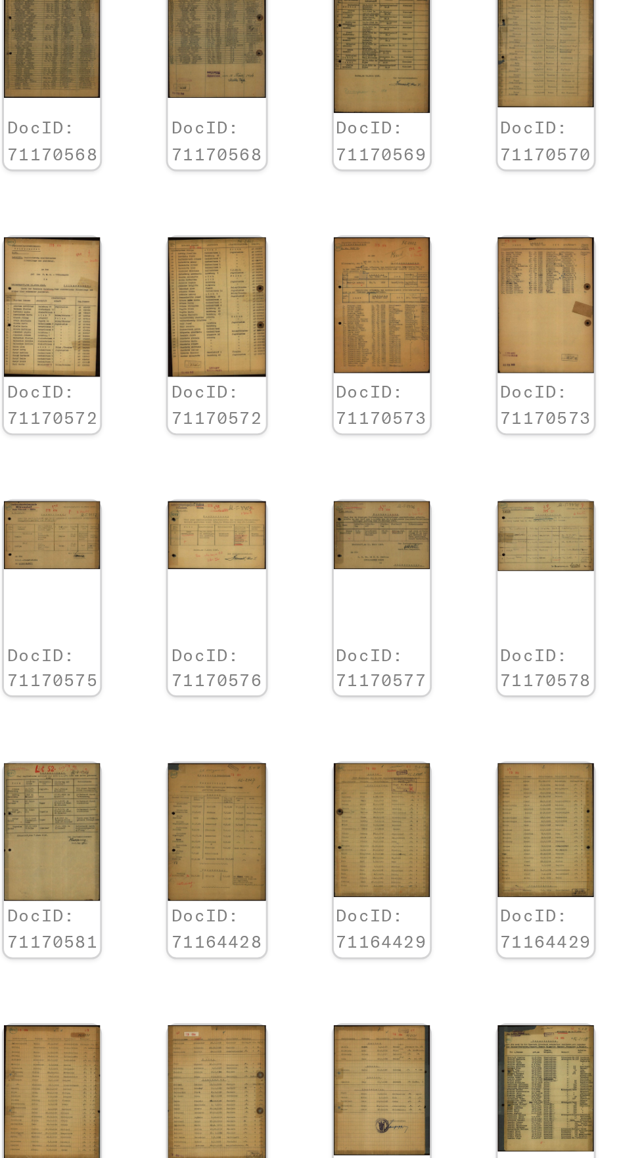
click at [534, 827] on icon "Next page" at bounding box center [535, 836] width 18 height 18
type input "*"
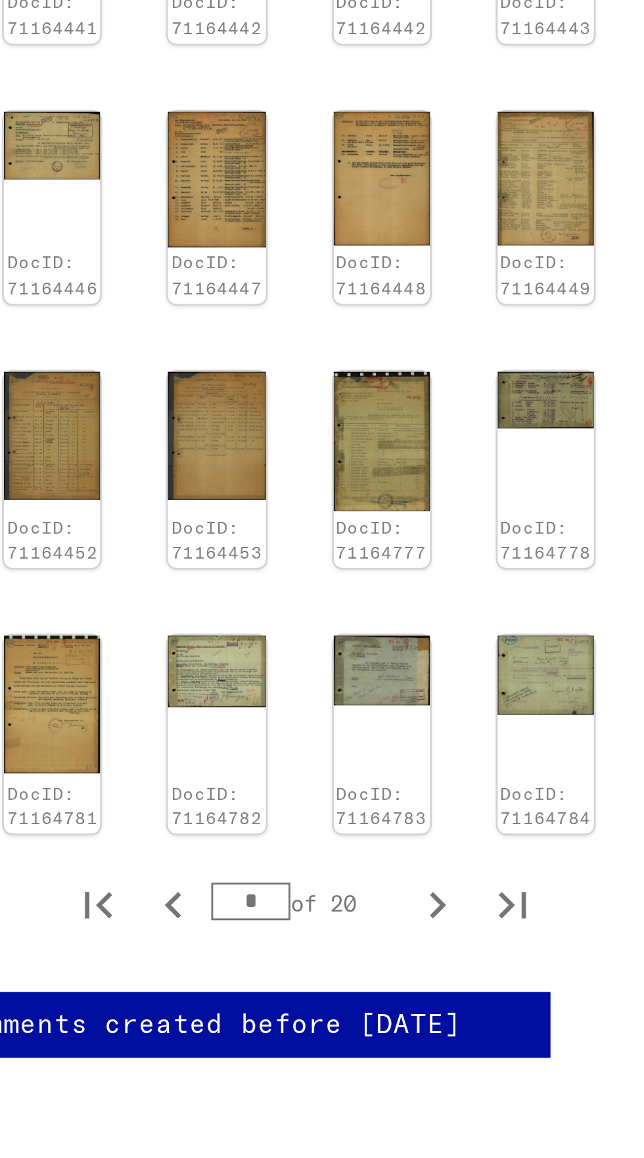
scroll to position [0, 37]
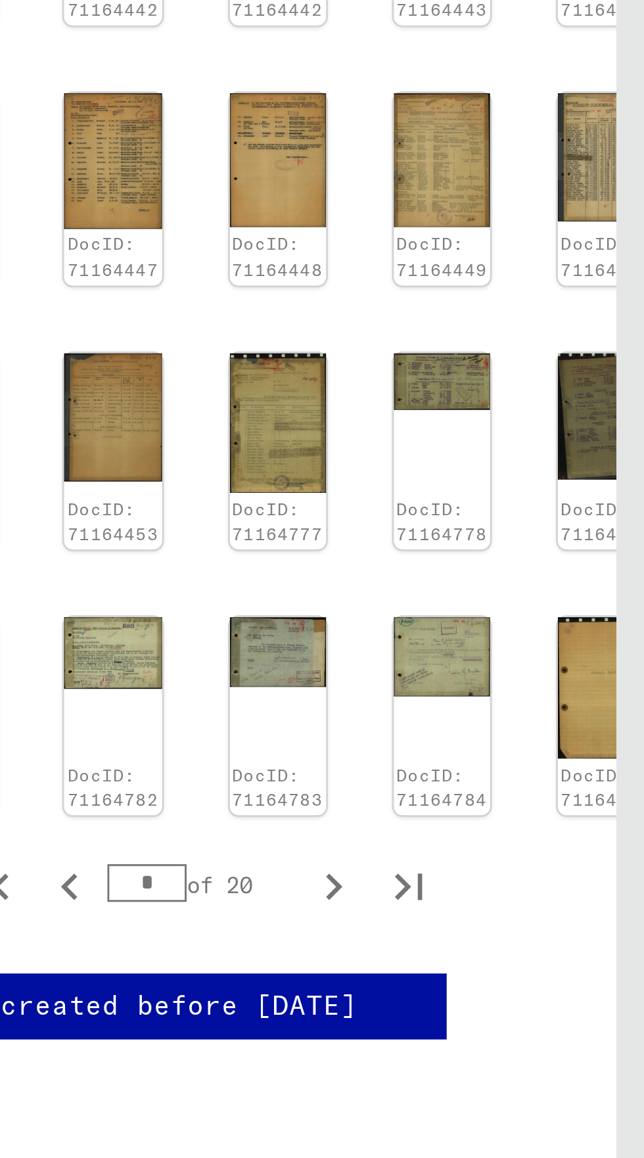
click at [628, 743] on img at bounding box center [631, 767] width 34 height 49
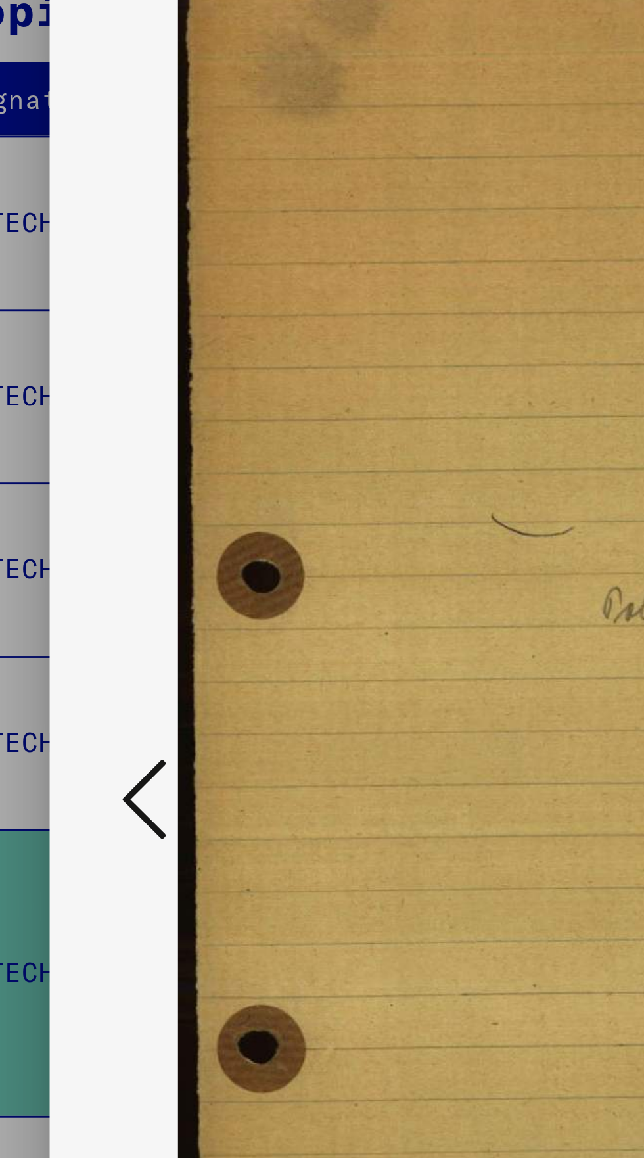
click at [106, 564] on button at bounding box center [97, 545] width 24 height 37
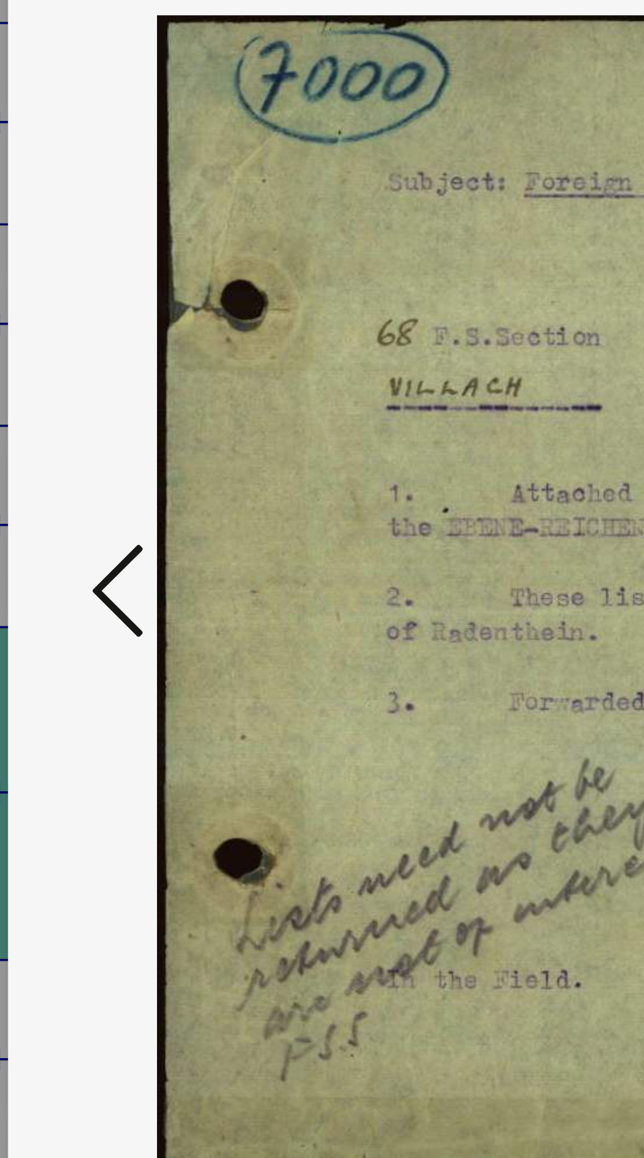
click at [96, 560] on icon at bounding box center [97, 545] width 16 height 32
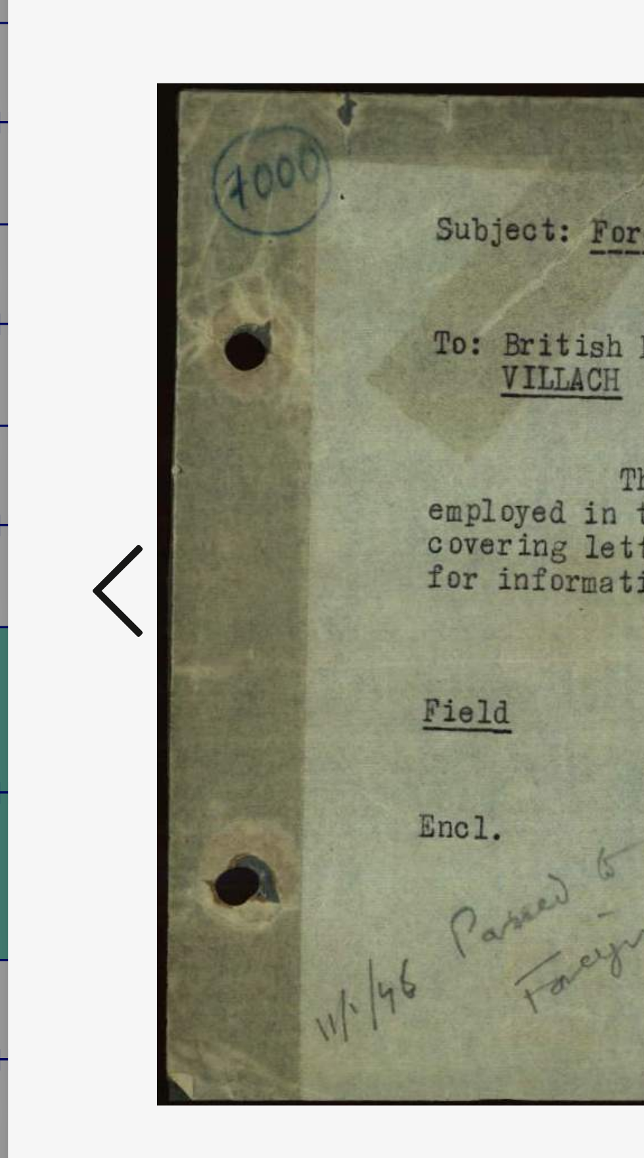
click at [95, 560] on icon at bounding box center [97, 545] width 16 height 32
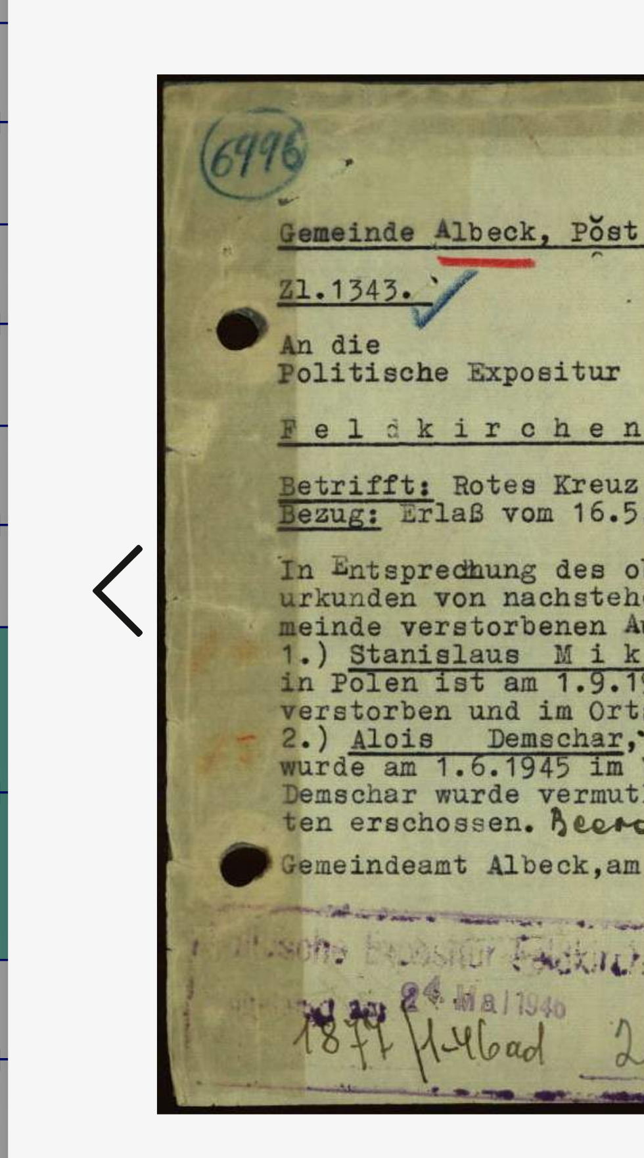
click at [93, 560] on icon at bounding box center [97, 545] width 16 height 32
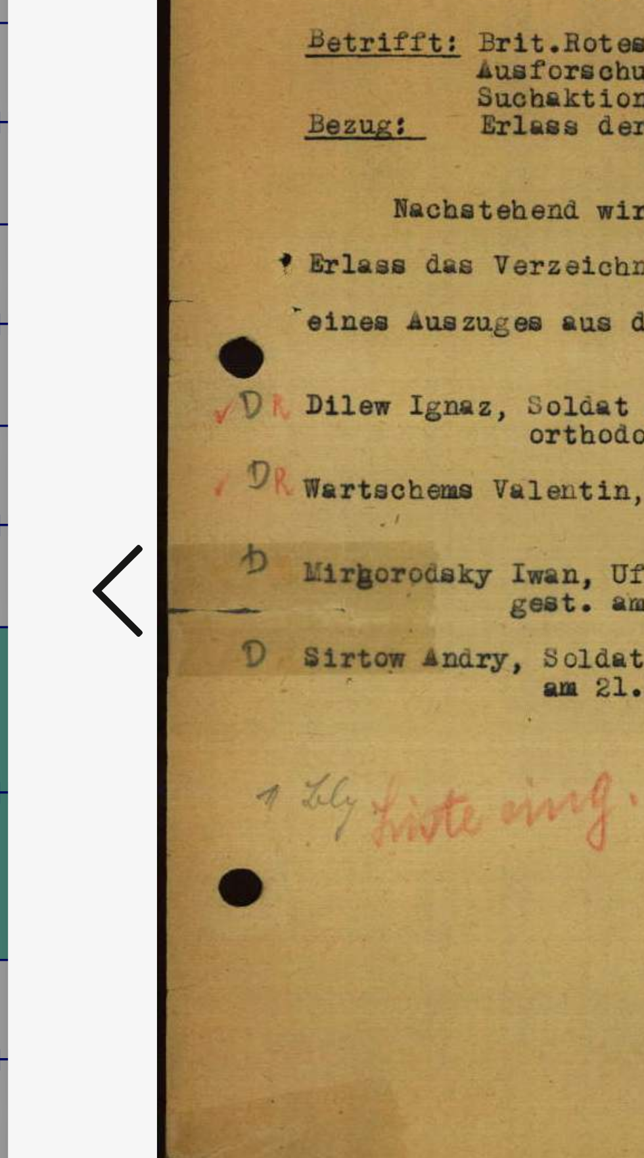
click at [93, 560] on icon at bounding box center [97, 545] width 16 height 32
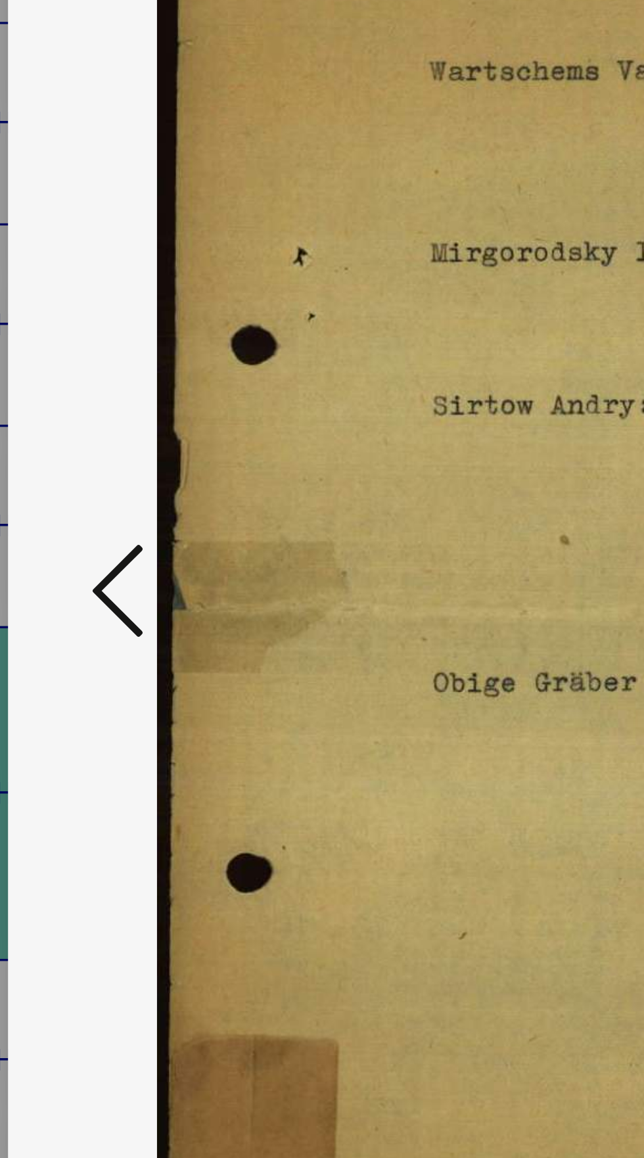
click at [96, 560] on icon at bounding box center [97, 545] width 16 height 32
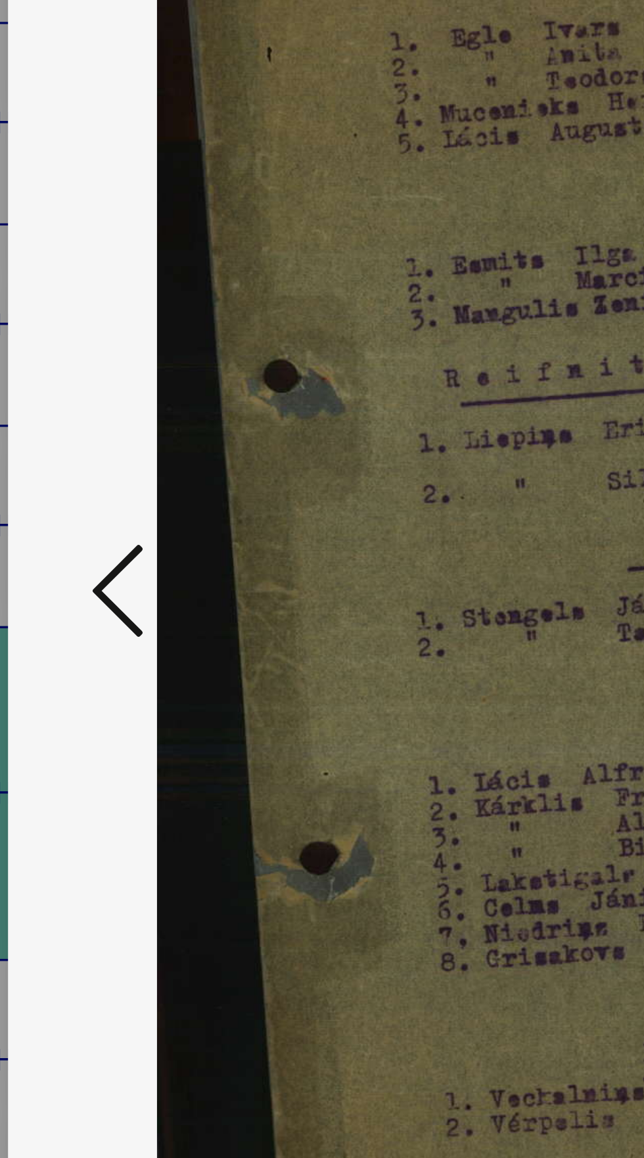
click at [97, 560] on icon at bounding box center [97, 545] width 16 height 32
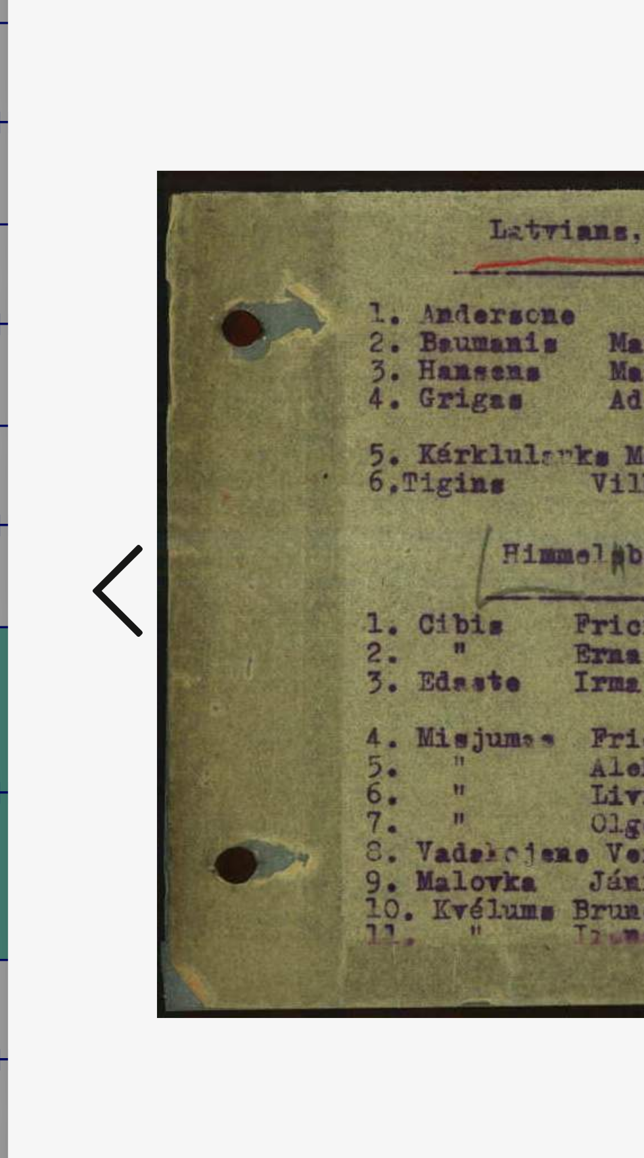
click at [97, 560] on icon at bounding box center [97, 545] width 16 height 32
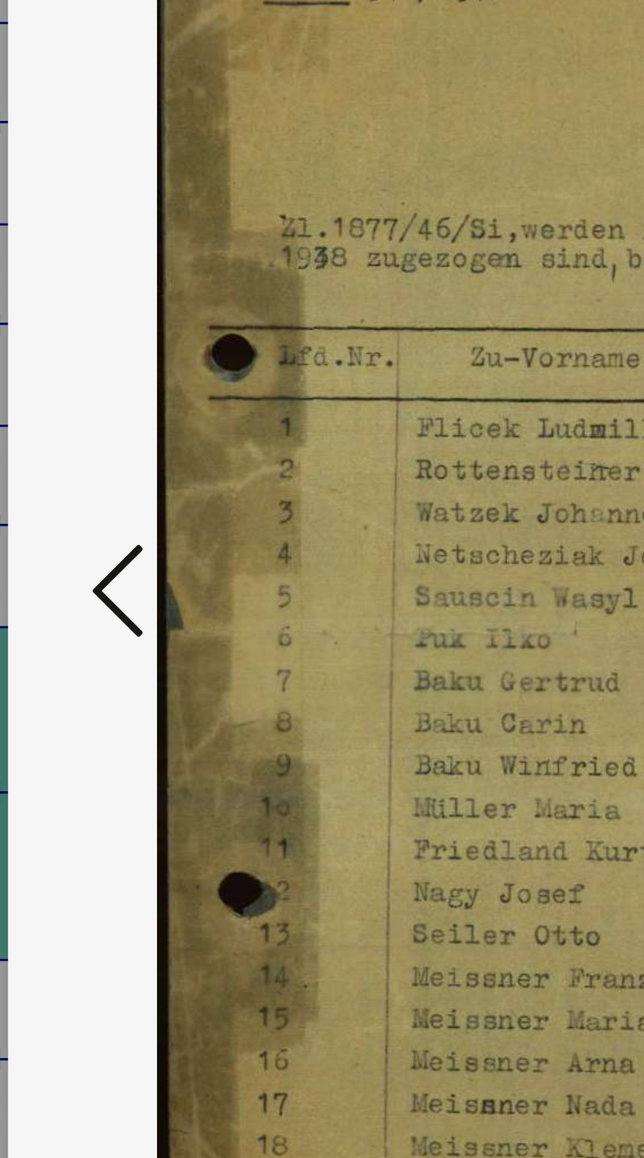
click at [95, 560] on icon at bounding box center [97, 545] width 16 height 32
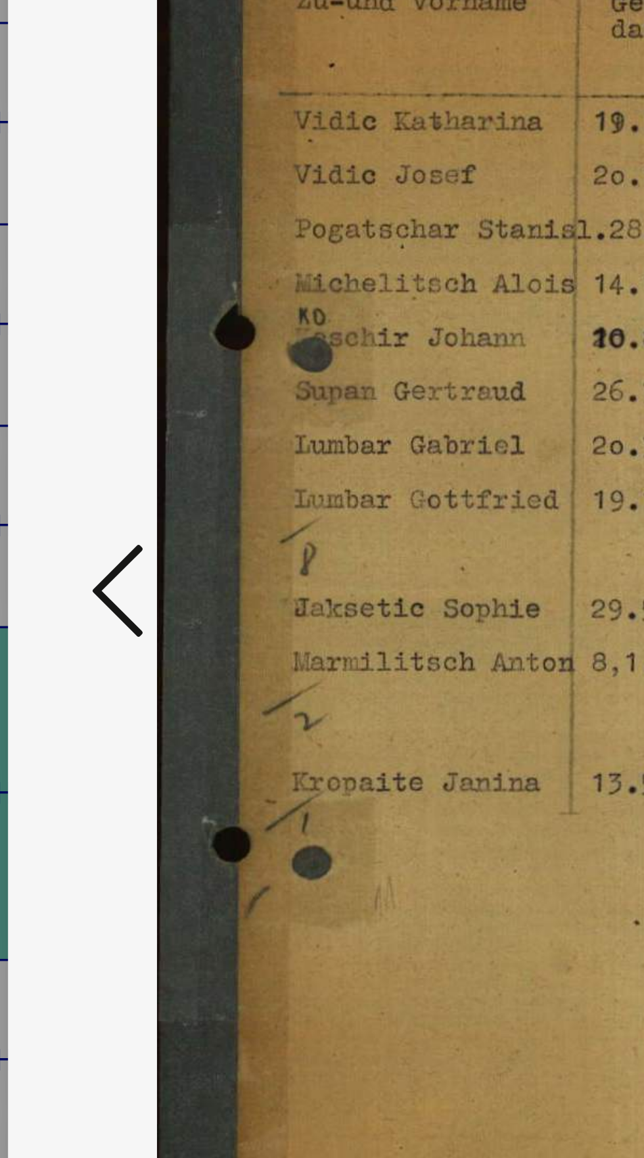
click at [93, 560] on icon at bounding box center [97, 545] width 16 height 32
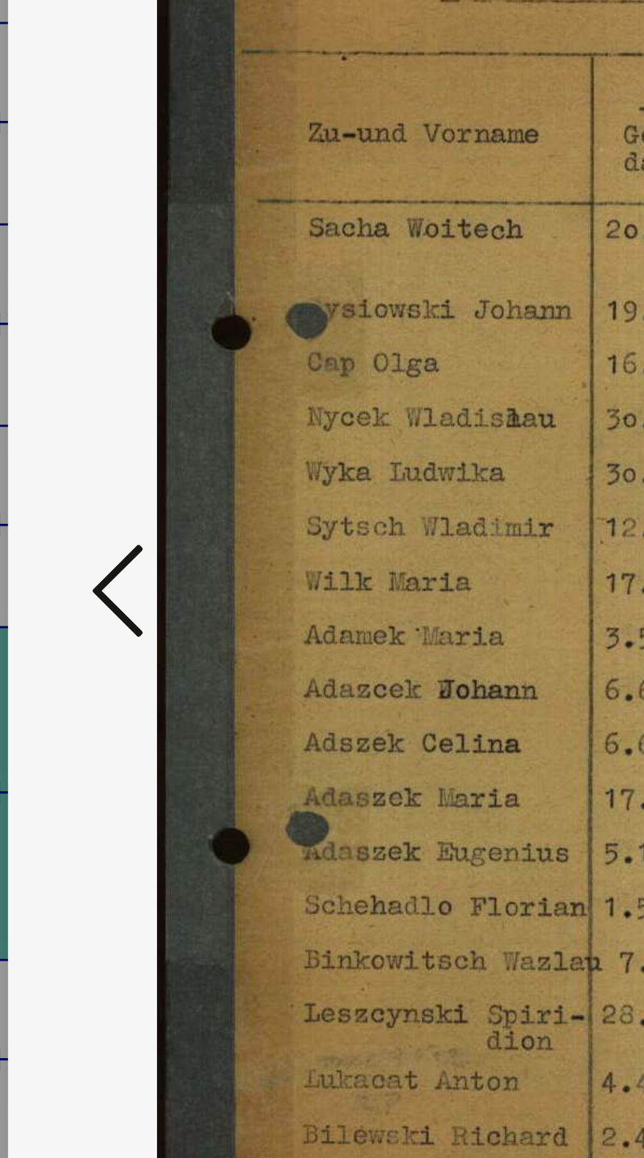
click at [93, 560] on icon at bounding box center [97, 545] width 16 height 32
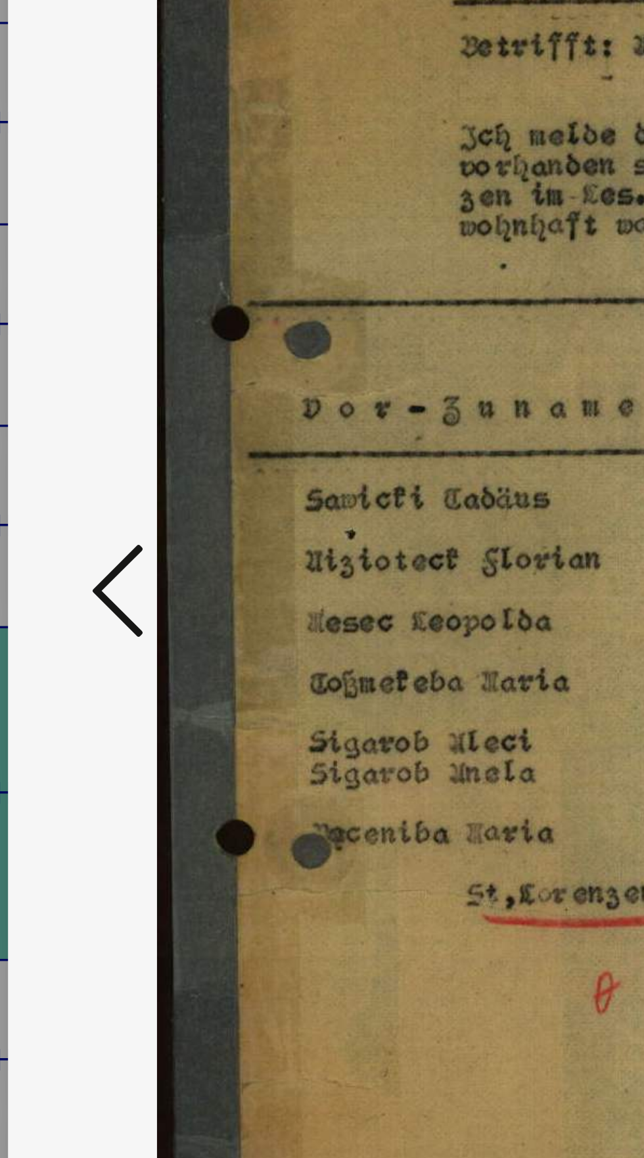
click at [93, 560] on icon at bounding box center [97, 545] width 16 height 32
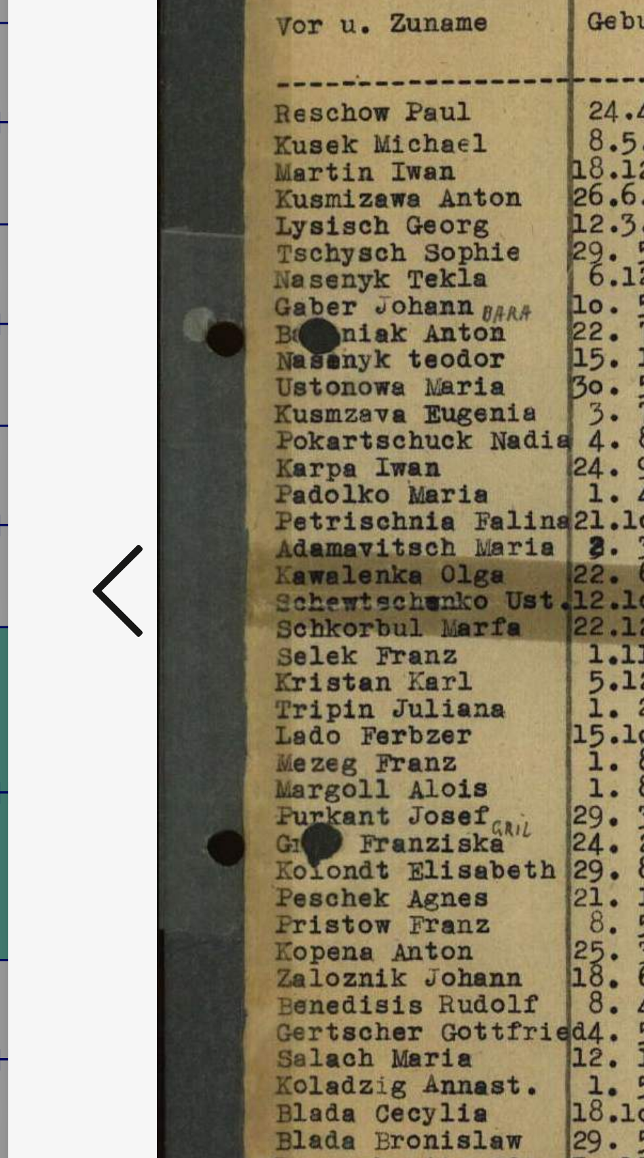
click at [95, 560] on icon at bounding box center [97, 545] width 16 height 32
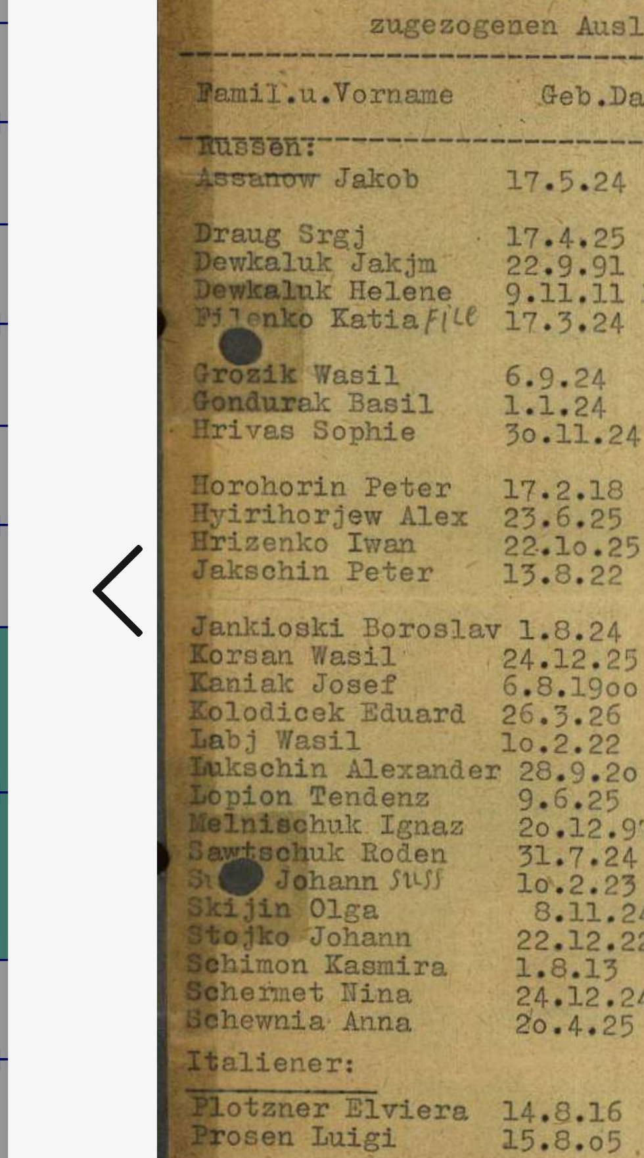
click at [95, 560] on icon at bounding box center [97, 545] width 16 height 32
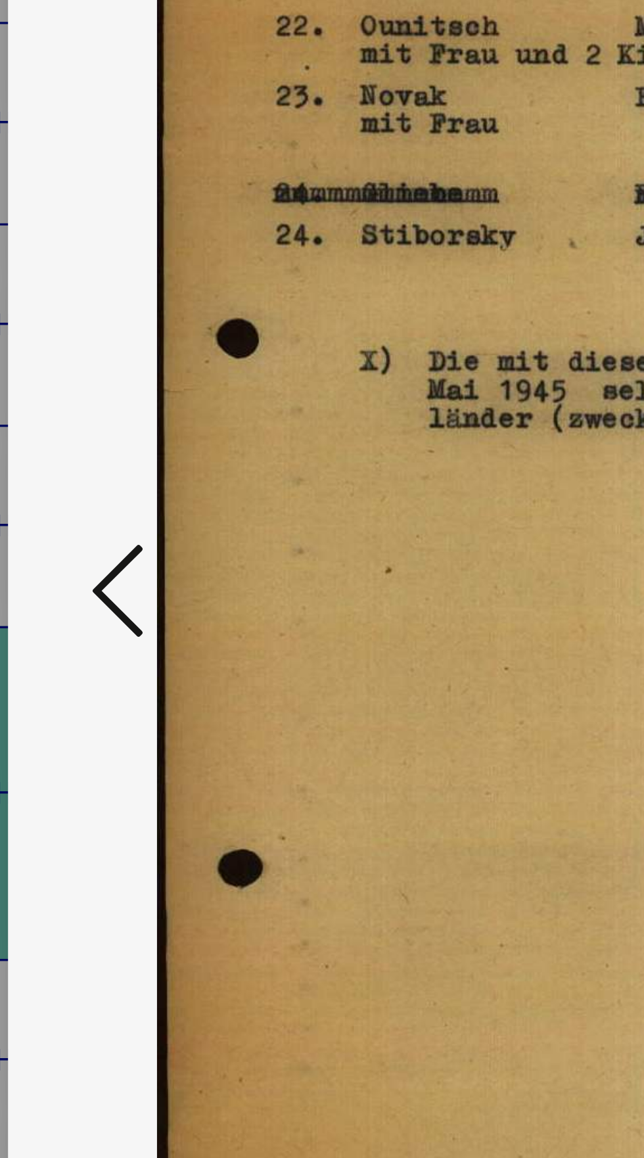
click at [94, 560] on icon at bounding box center [97, 545] width 16 height 32
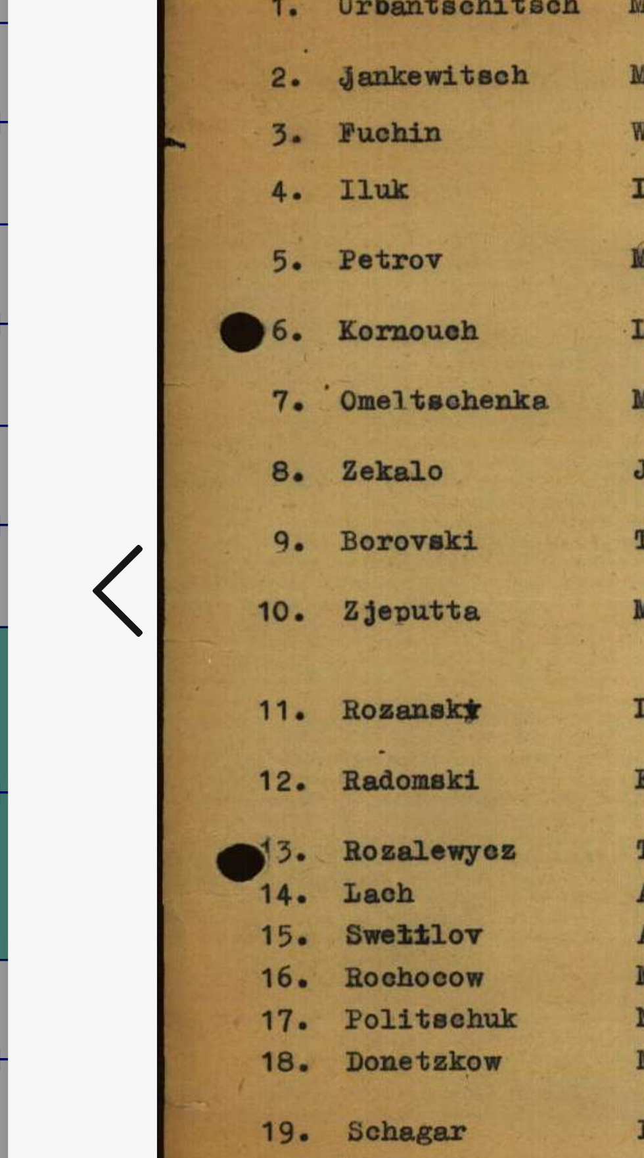
click at [95, 560] on icon at bounding box center [97, 545] width 16 height 32
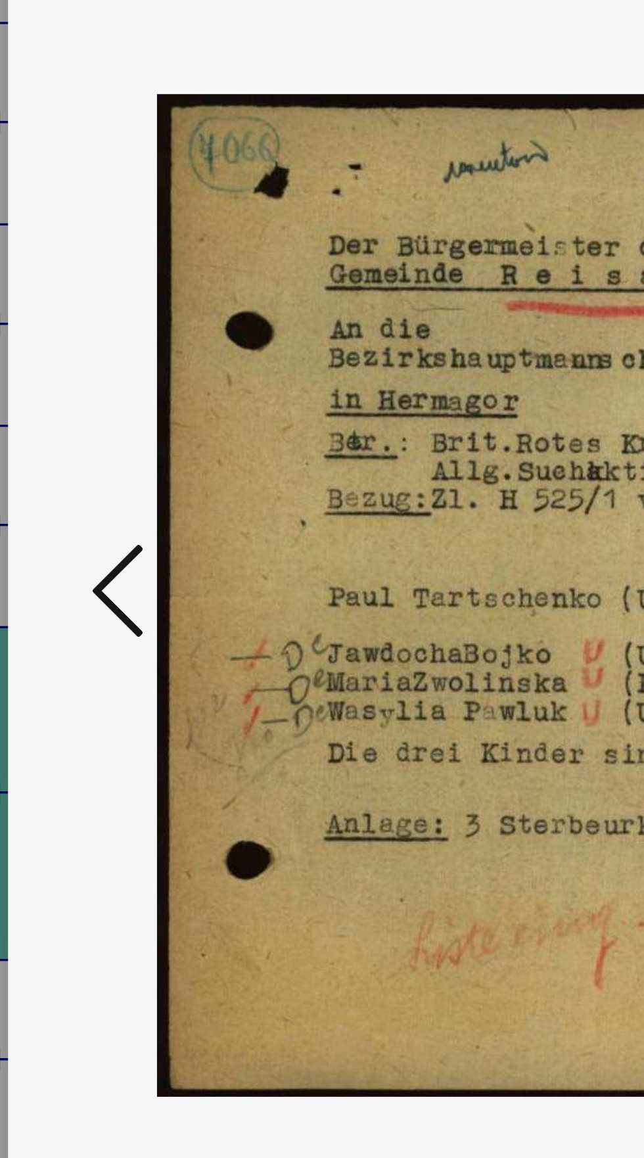
click at [95, 560] on icon at bounding box center [97, 545] width 16 height 32
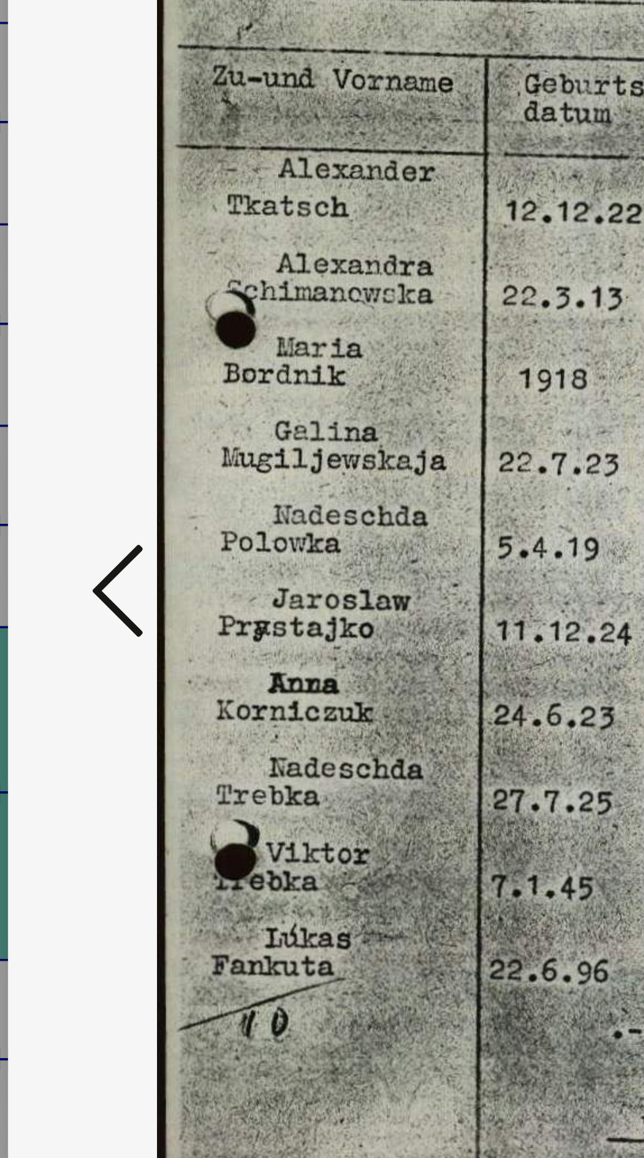
click at [95, 560] on icon at bounding box center [97, 545] width 16 height 32
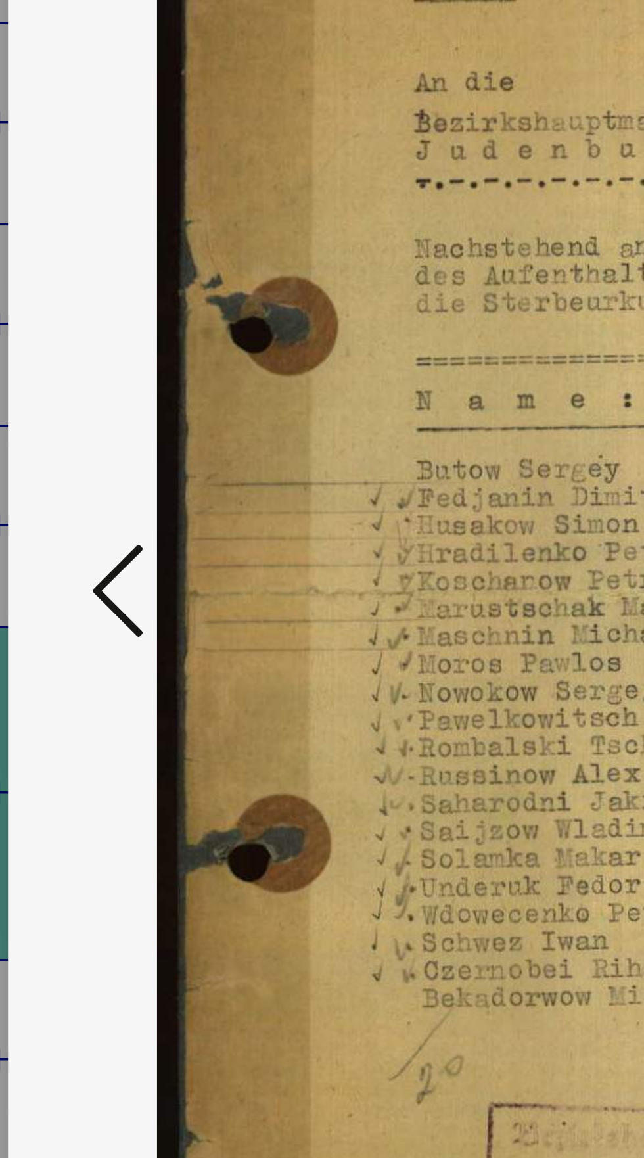
click at [93, 560] on icon at bounding box center [97, 545] width 16 height 32
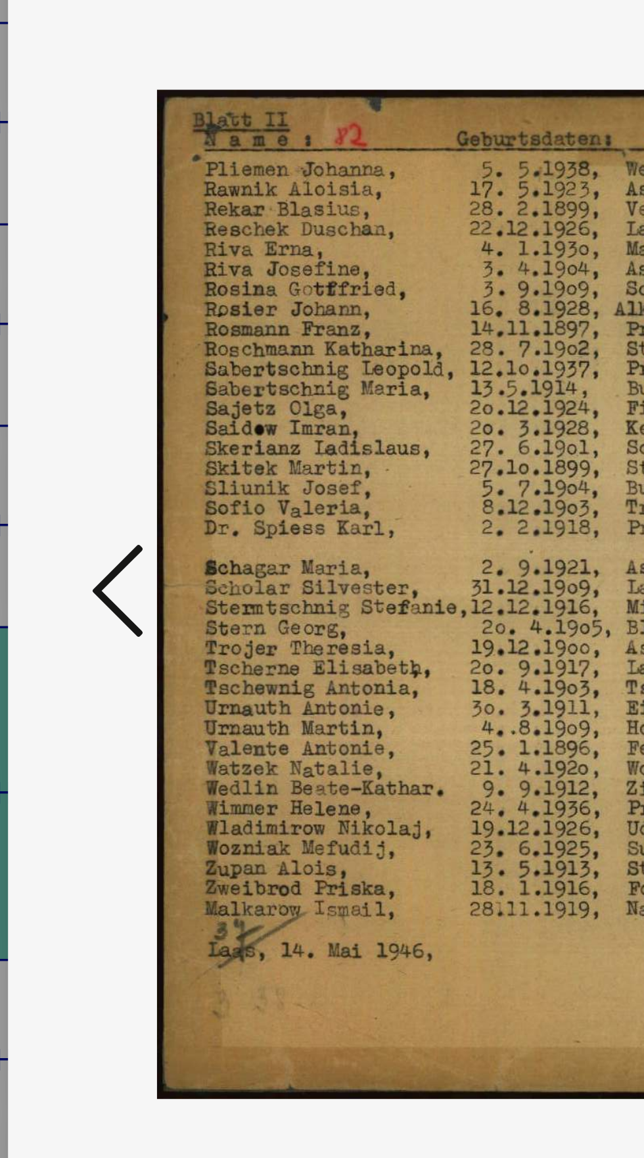
click at [94, 560] on icon at bounding box center [97, 545] width 16 height 32
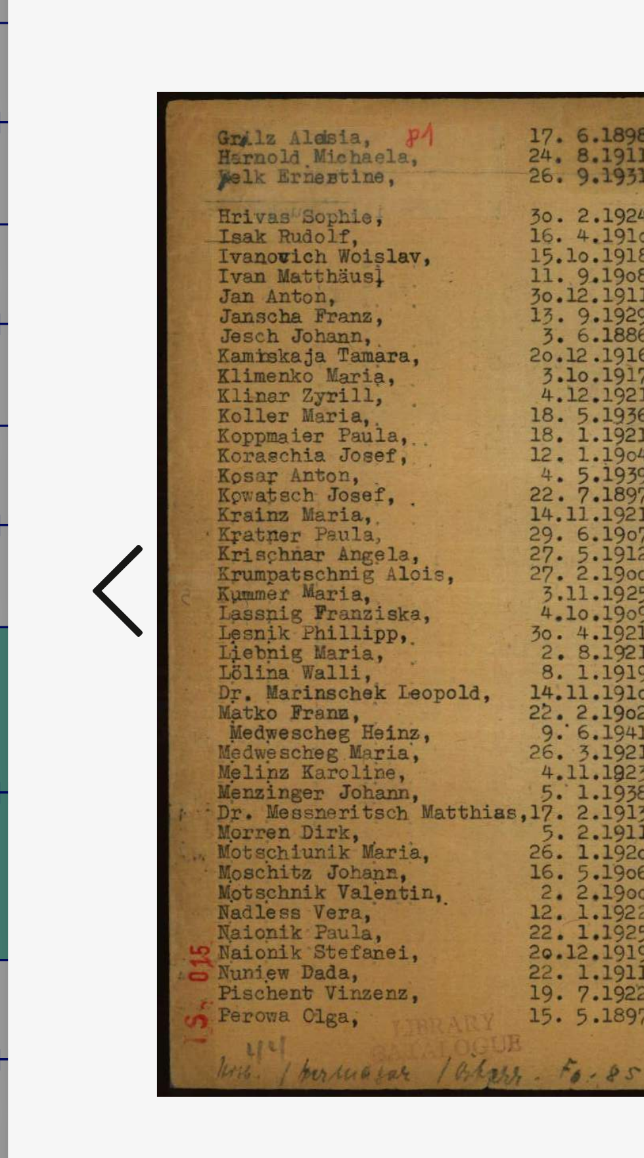
click at [94, 560] on icon at bounding box center [97, 545] width 16 height 32
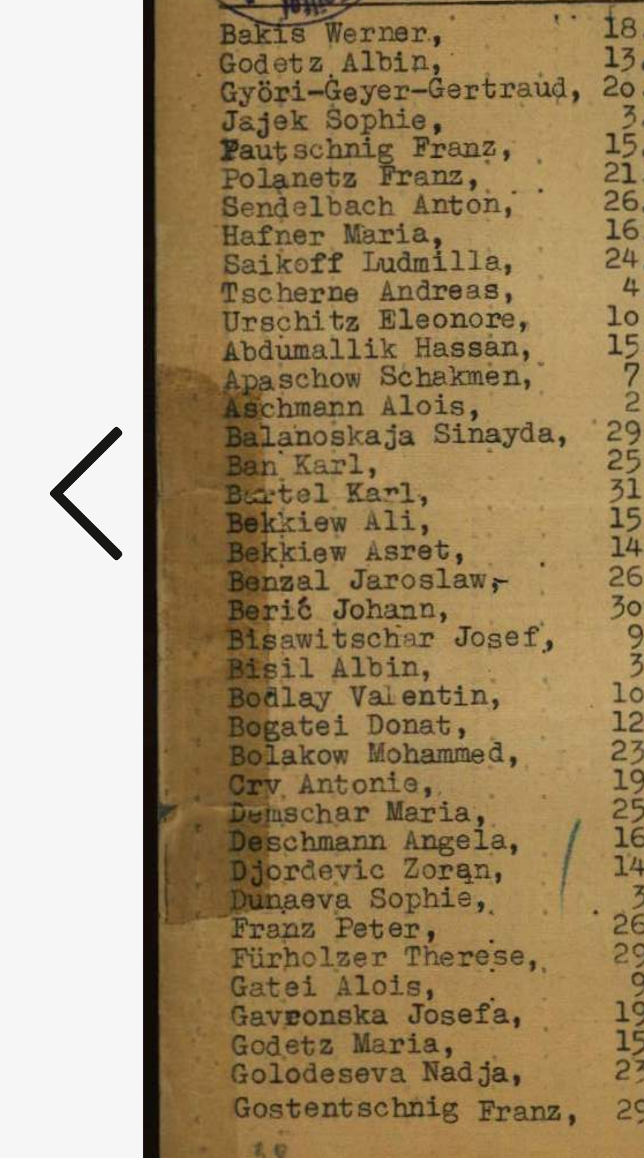
click at [94, 560] on icon at bounding box center [97, 545] width 16 height 32
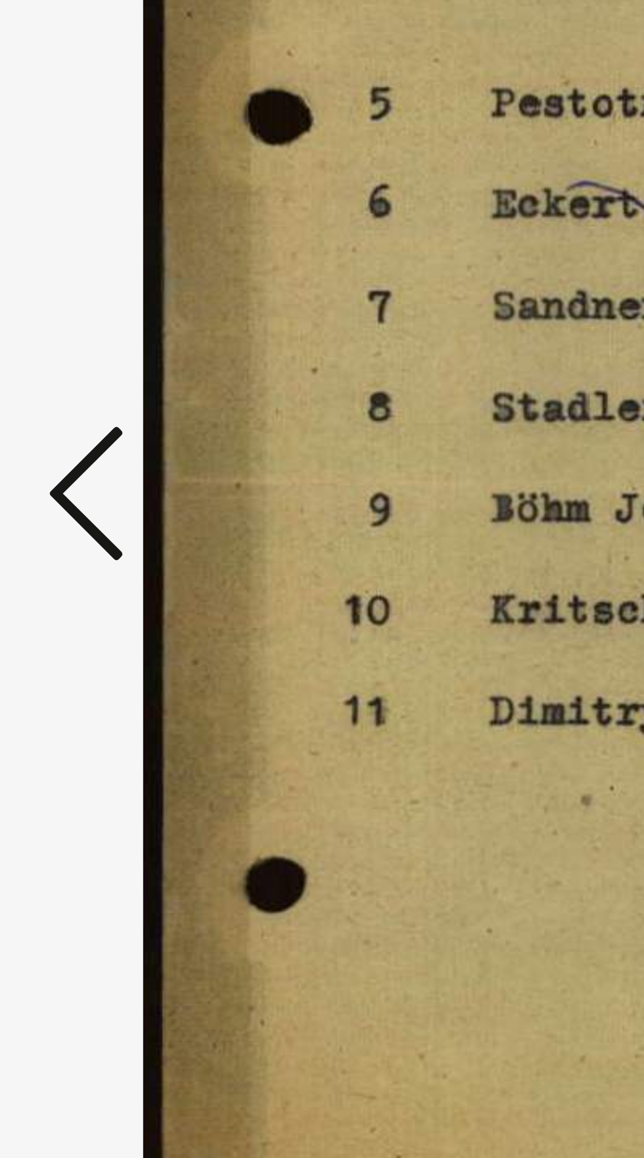
click at [94, 560] on icon at bounding box center [97, 545] width 16 height 32
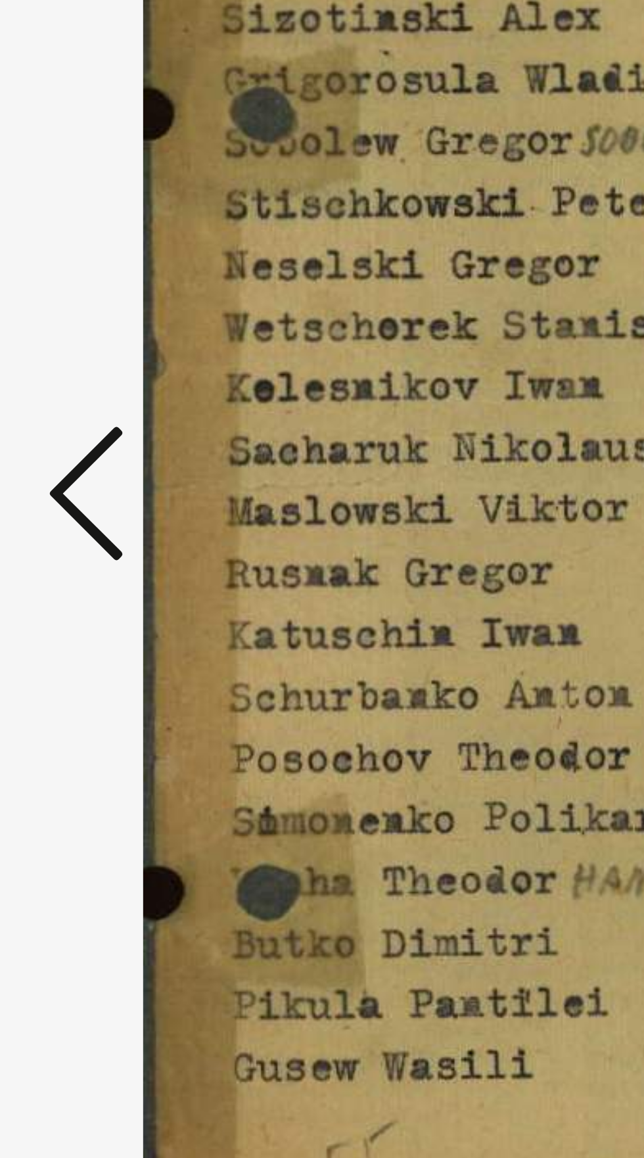
click at [97, 560] on icon at bounding box center [97, 545] width 16 height 32
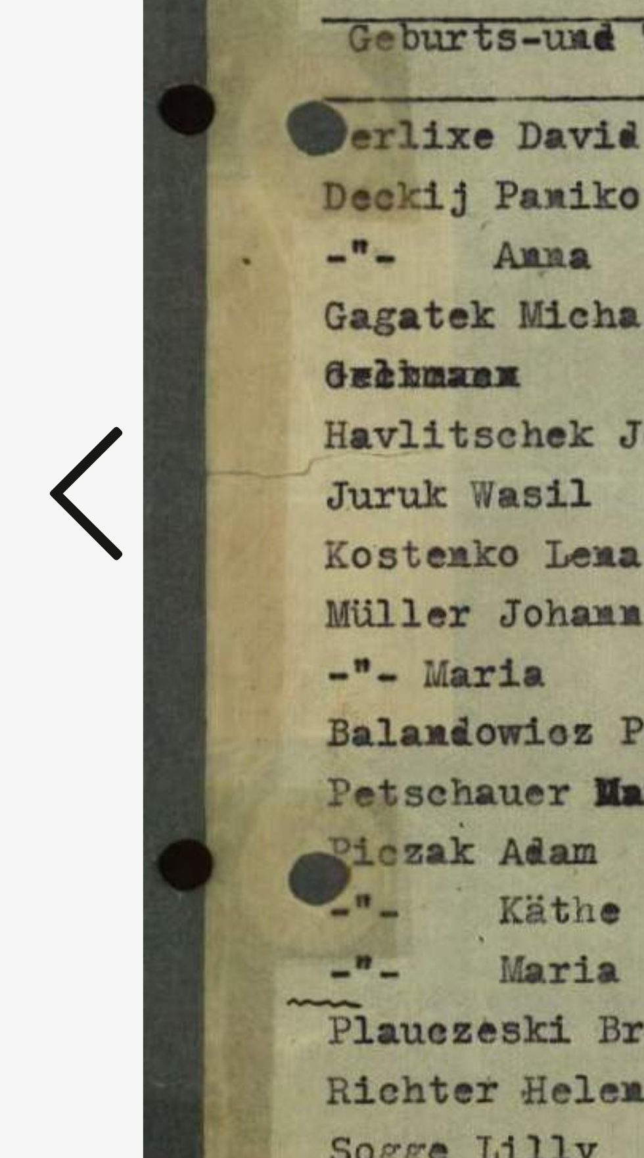
click at [93, 560] on icon at bounding box center [97, 545] width 16 height 32
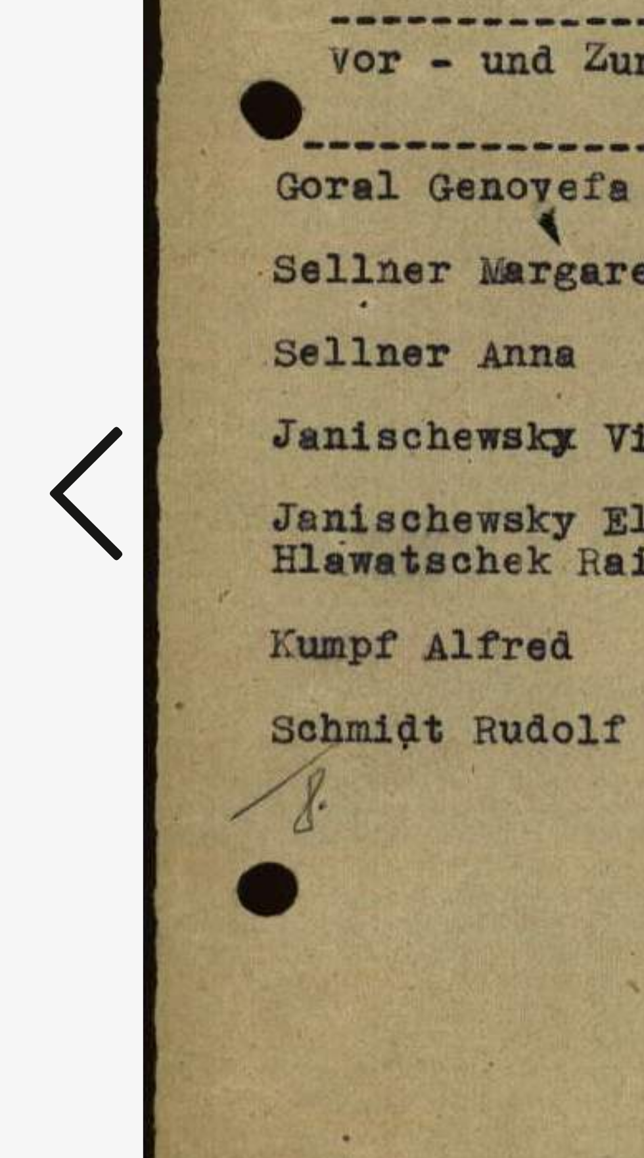
click at [95, 560] on icon at bounding box center [97, 545] width 16 height 32
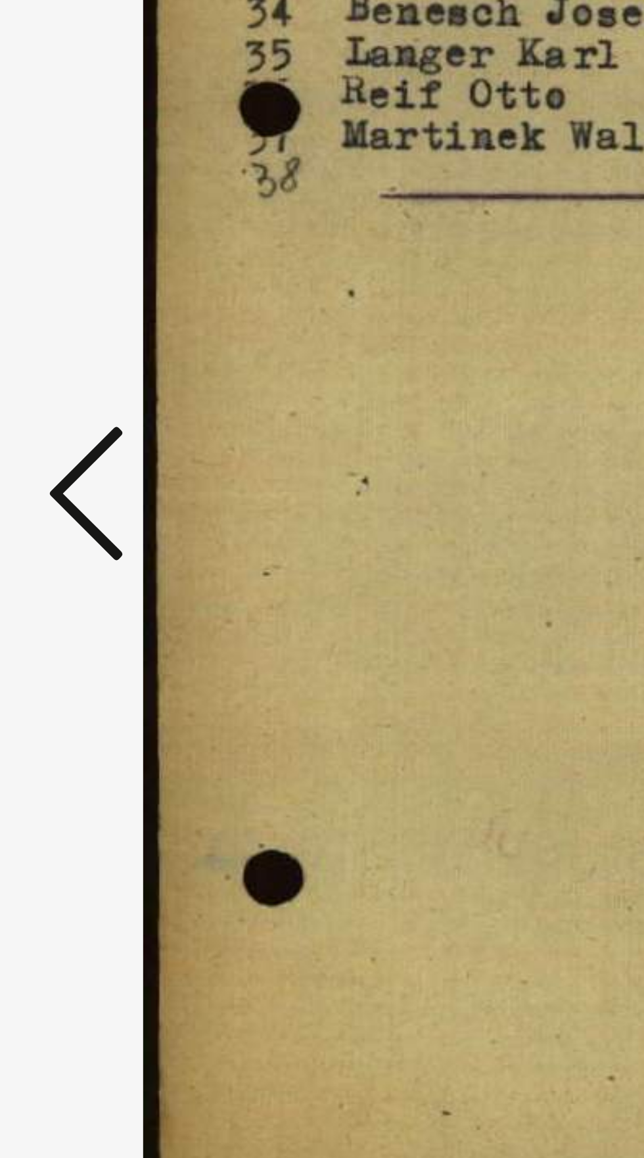
click at [95, 560] on icon at bounding box center [97, 545] width 16 height 32
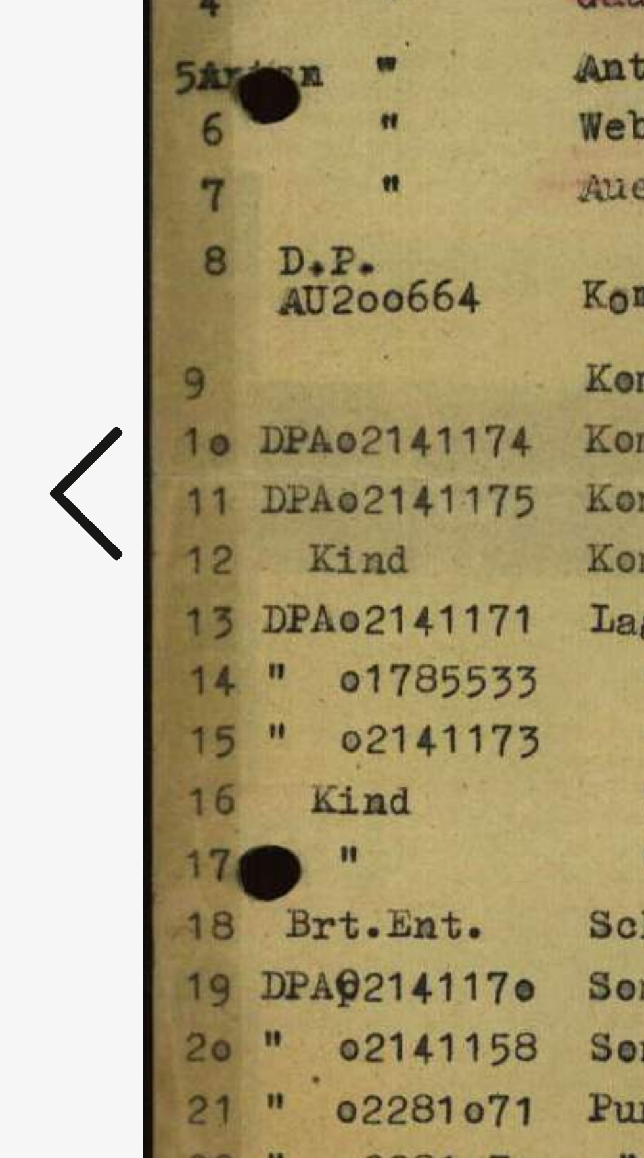
click at [94, 560] on icon at bounding box center [97, 545] width 16 height 32
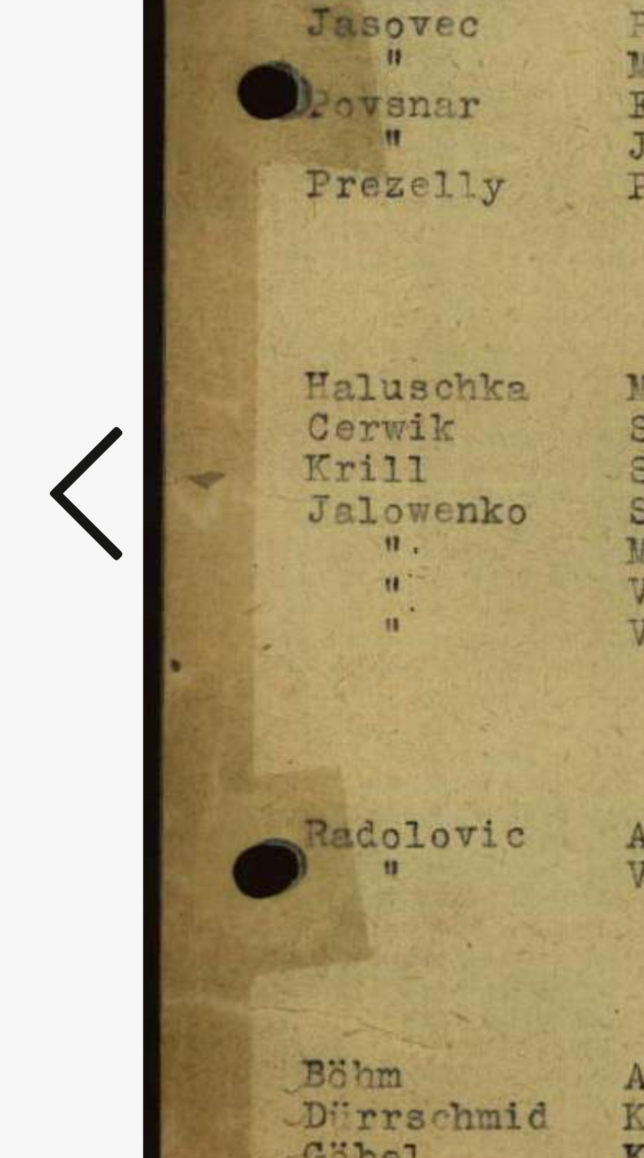
click at [95, 560] on icon at bounding box center [97, 545] width 16 height 32
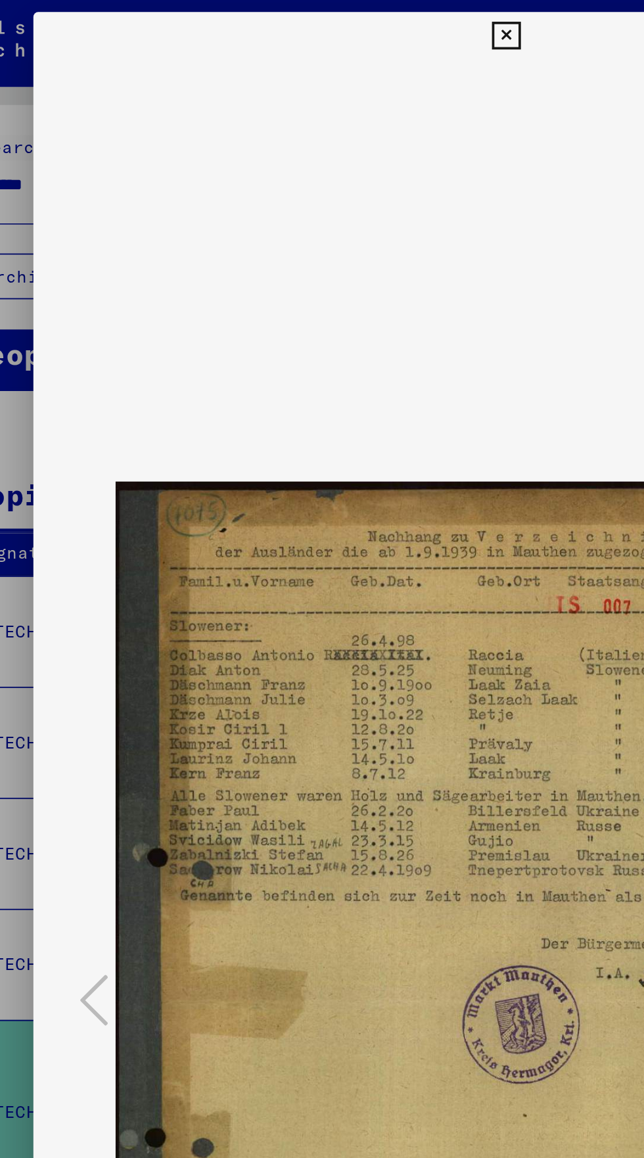
click at [313, 24] on button at bounding box center [321, 20] width 23 height 26
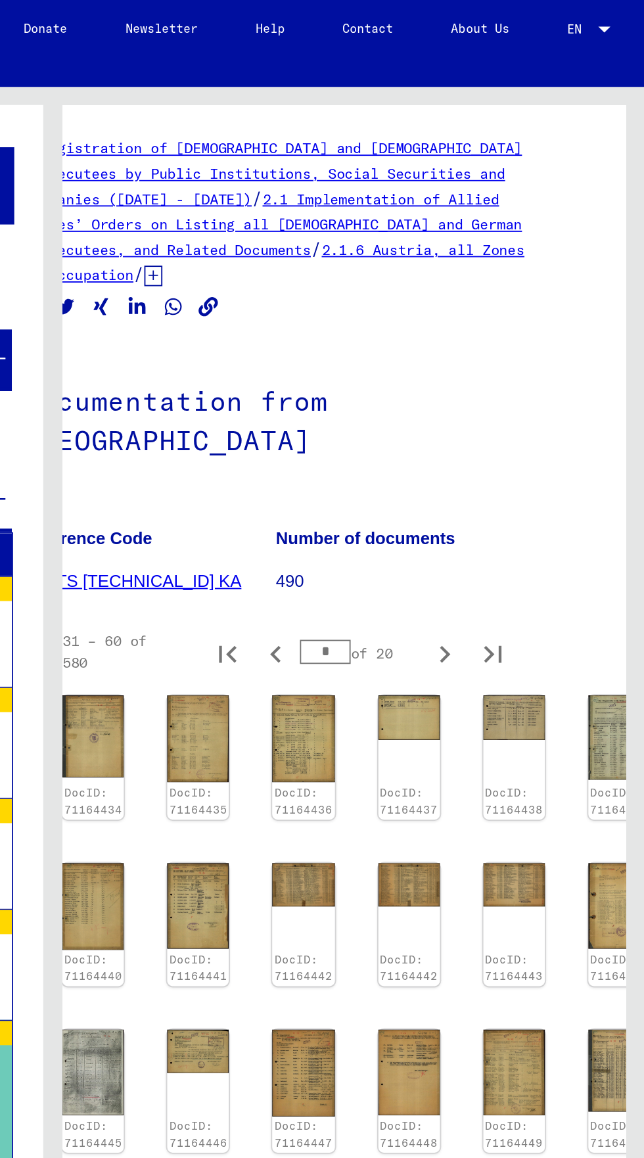
scroll to position [0, 0]
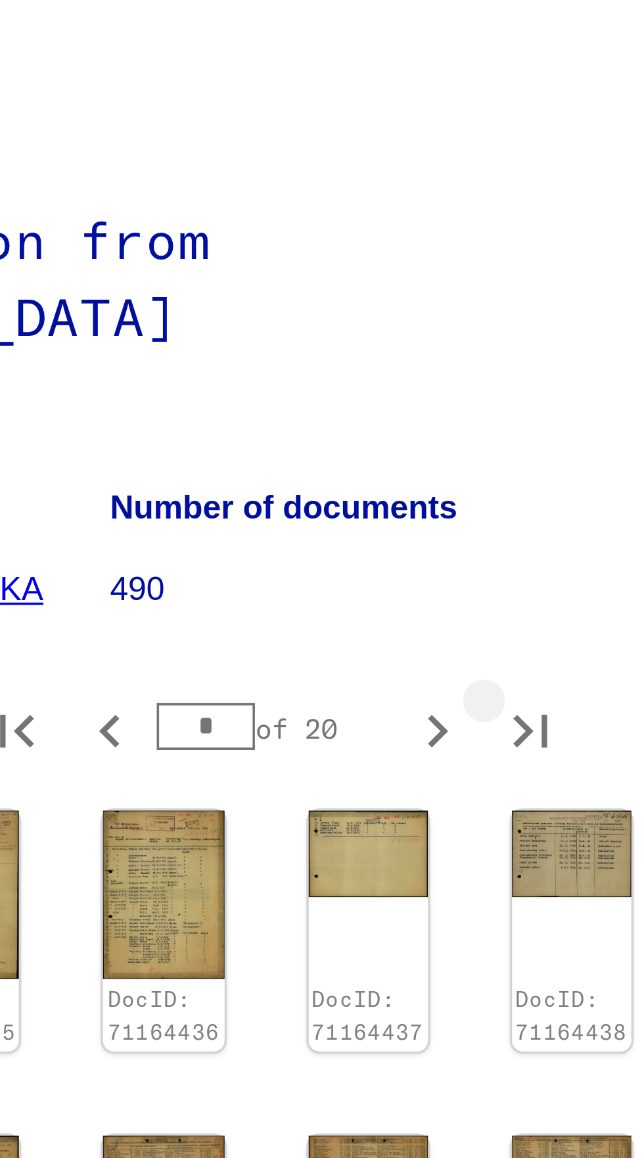
click at [559, 347] on icon "Last page" at bounding box center [561, 356] width 18 height 18
type input "**"
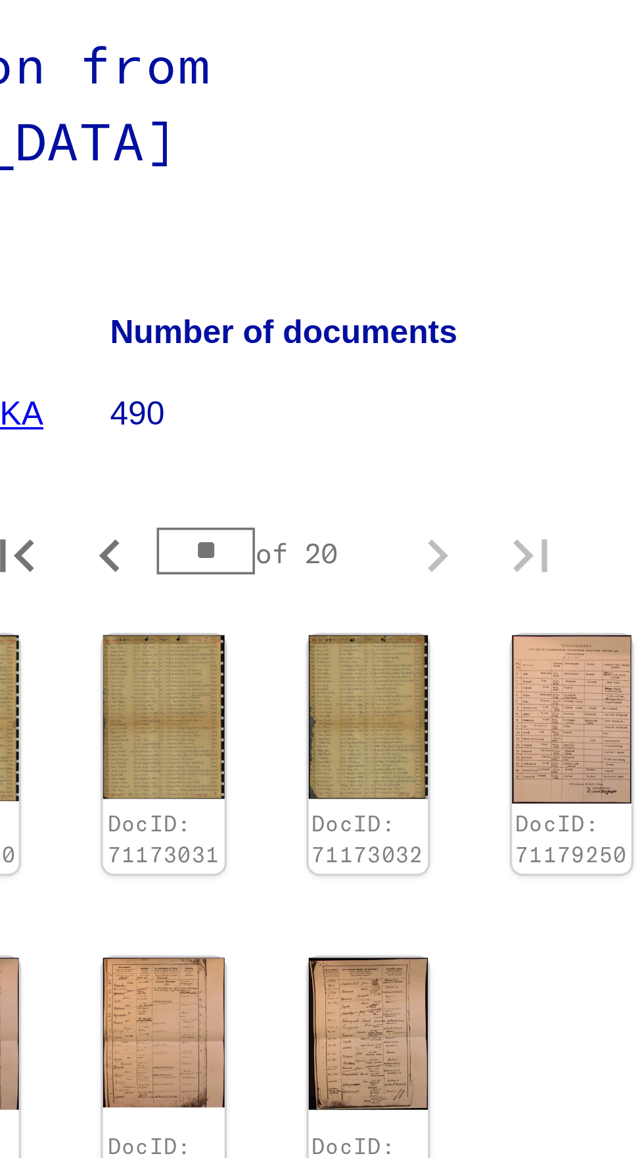
click at [507, 469] on img at bounding box center [516, 490] width 34 height 42
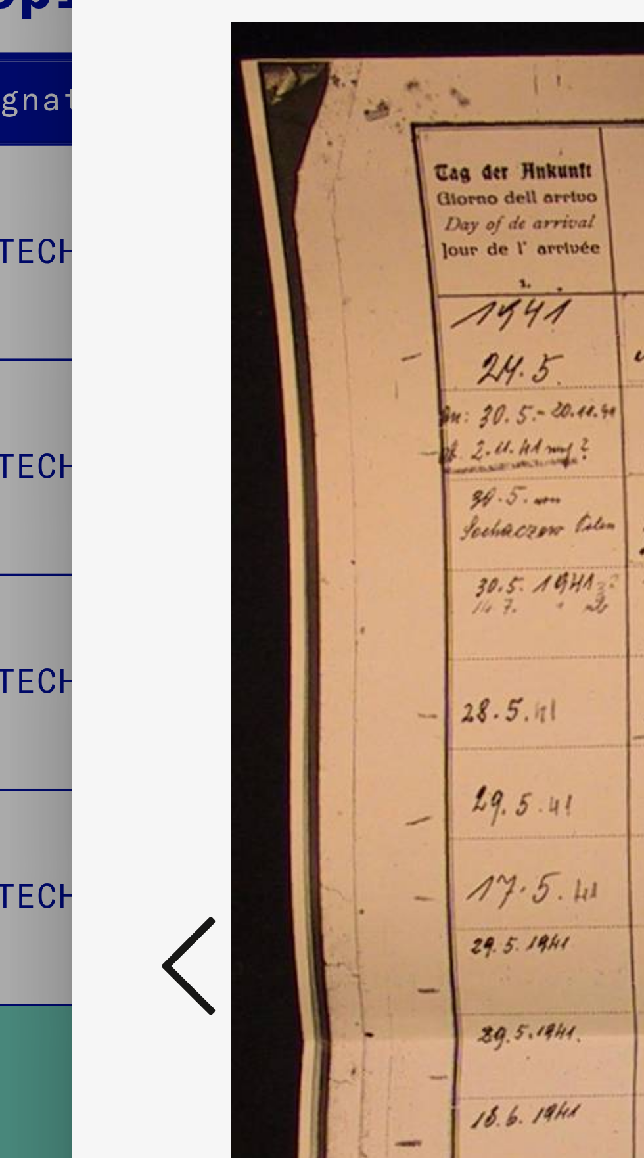
click at [102, 560] on icon at bounding box center [97, 545] width 16 height 32
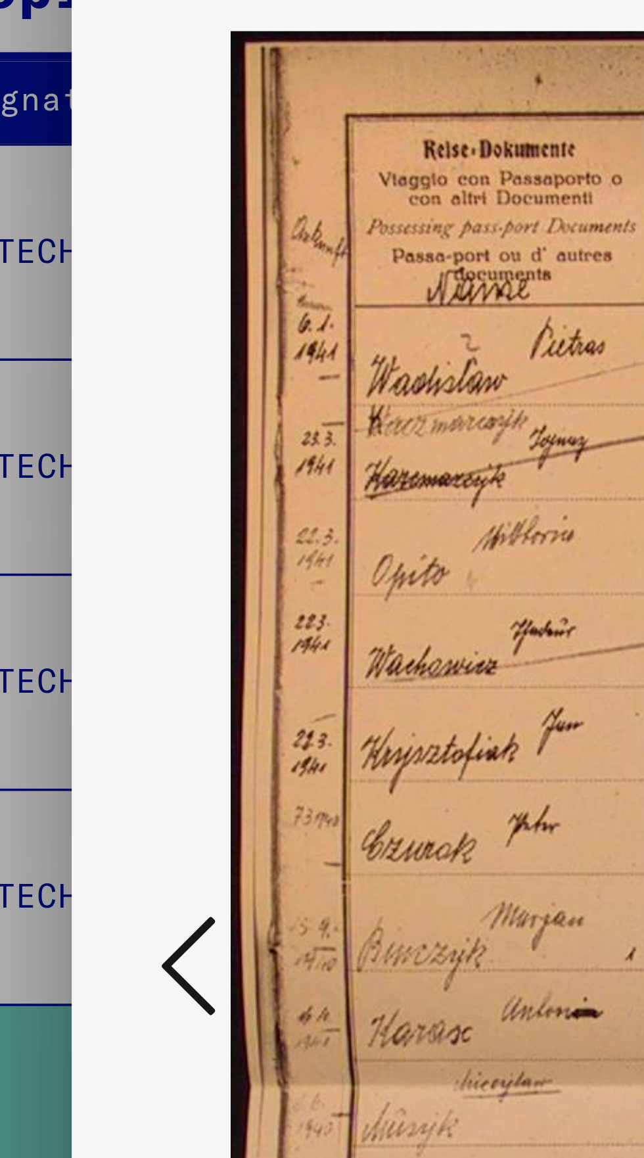
click at [97, 560] on icon at bounding box center [97, 545] width 16 height 32
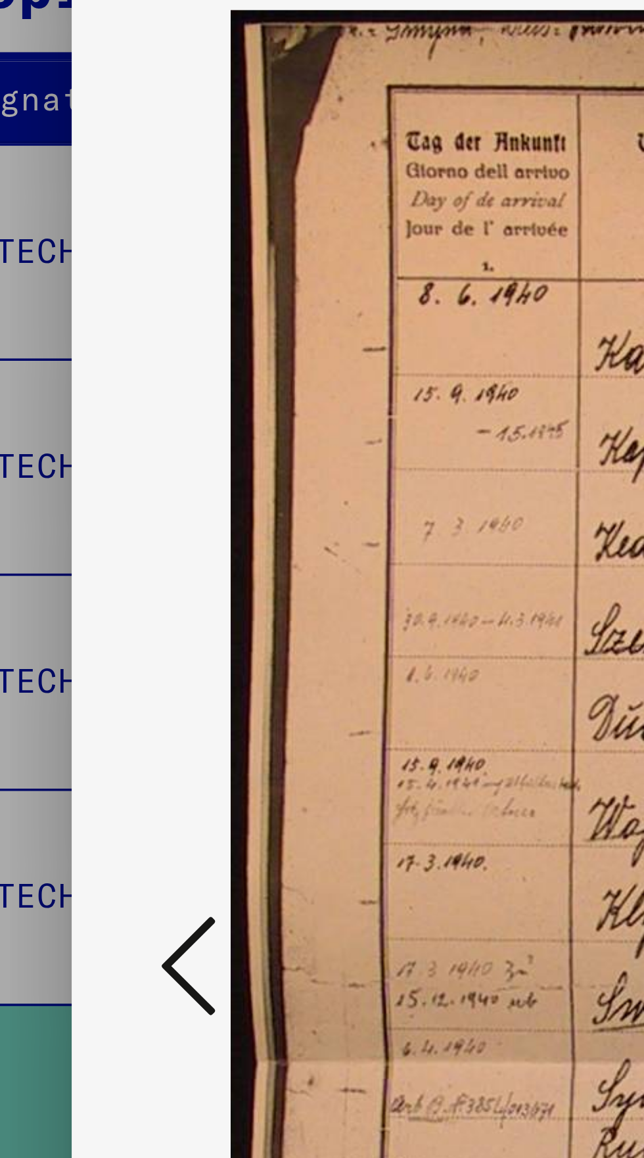
click at [101, 560] on icon at bounding box center [97, 545] width 16 height 32
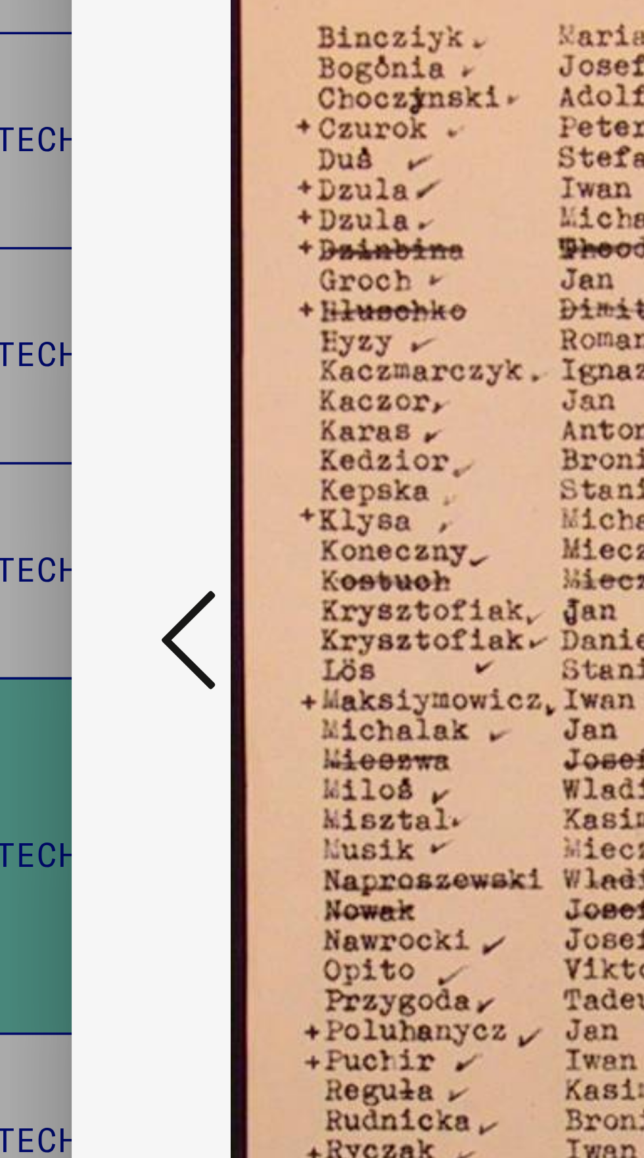
click at [104, 560] on icon at bounding box center [97, 545] width 16 height 32
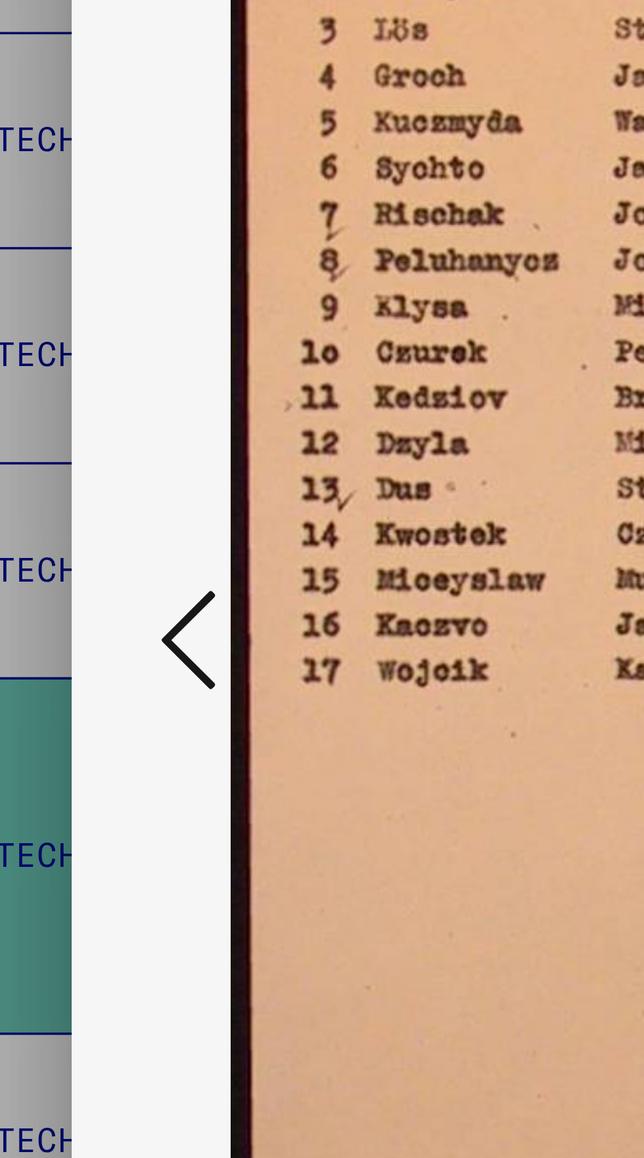
click at [104, 560] on icon at bounding box center [97, 545] width 16 height 32
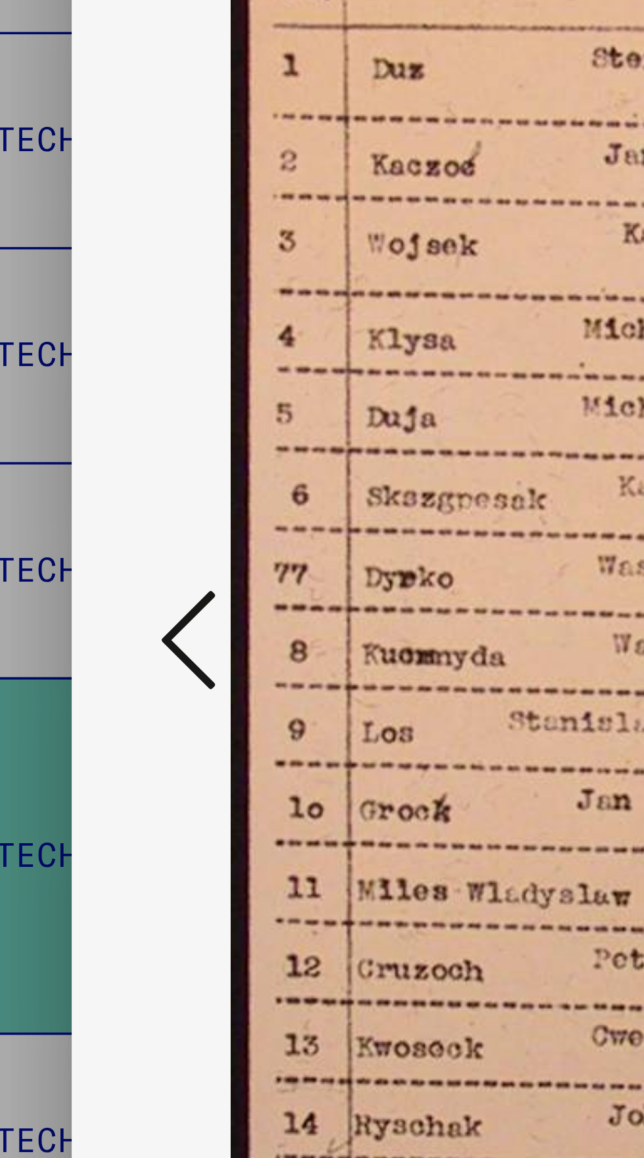
click at [103, 560] on icon at bounding box center [97, 545] width 16 height 32
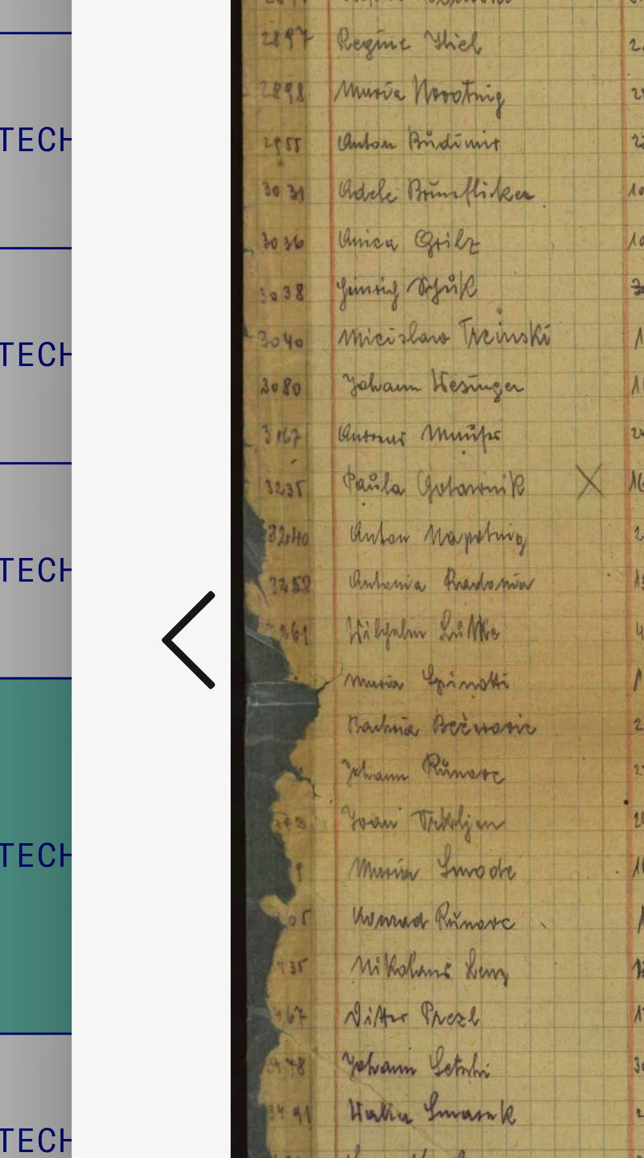
click at [101, 560] on icon at bounding box center [97, 545] width 16 height 32
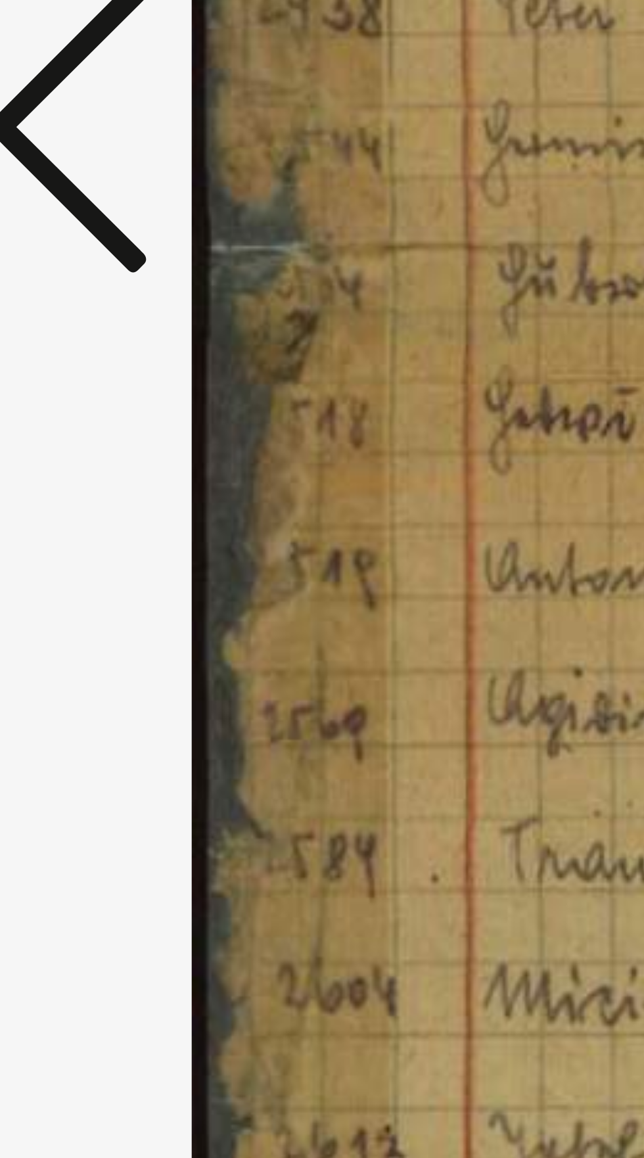
click at [100, 560] on icon at bounding box center [97, 545] width 16 height 32
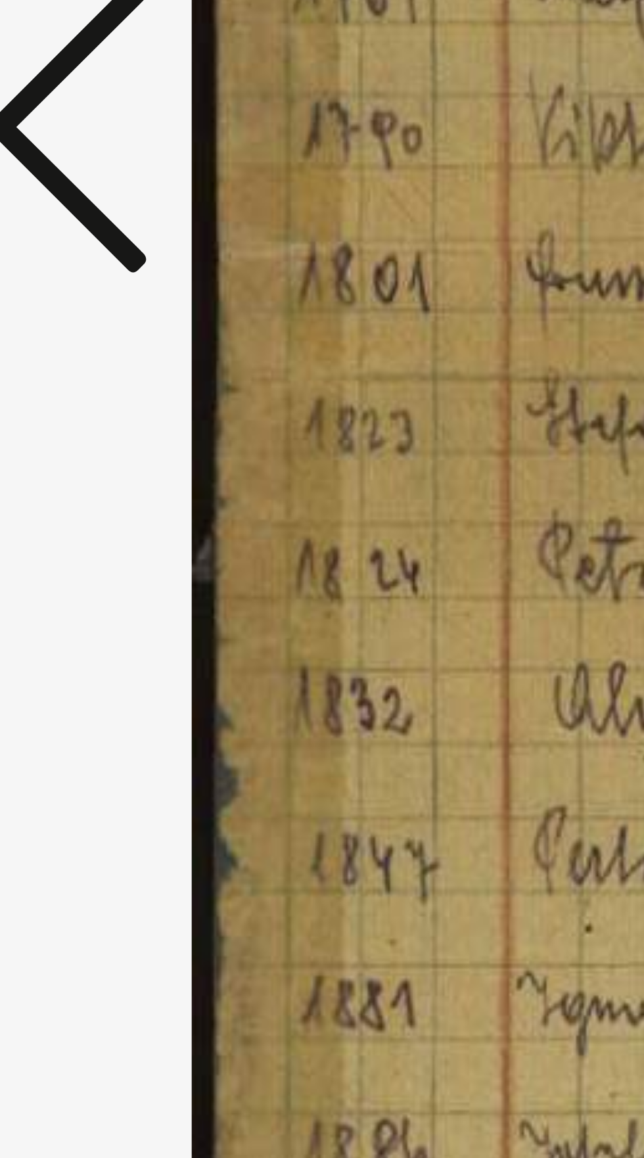
click at [101, 560] on icon at bounding box center [97, 545] width 16 height 32
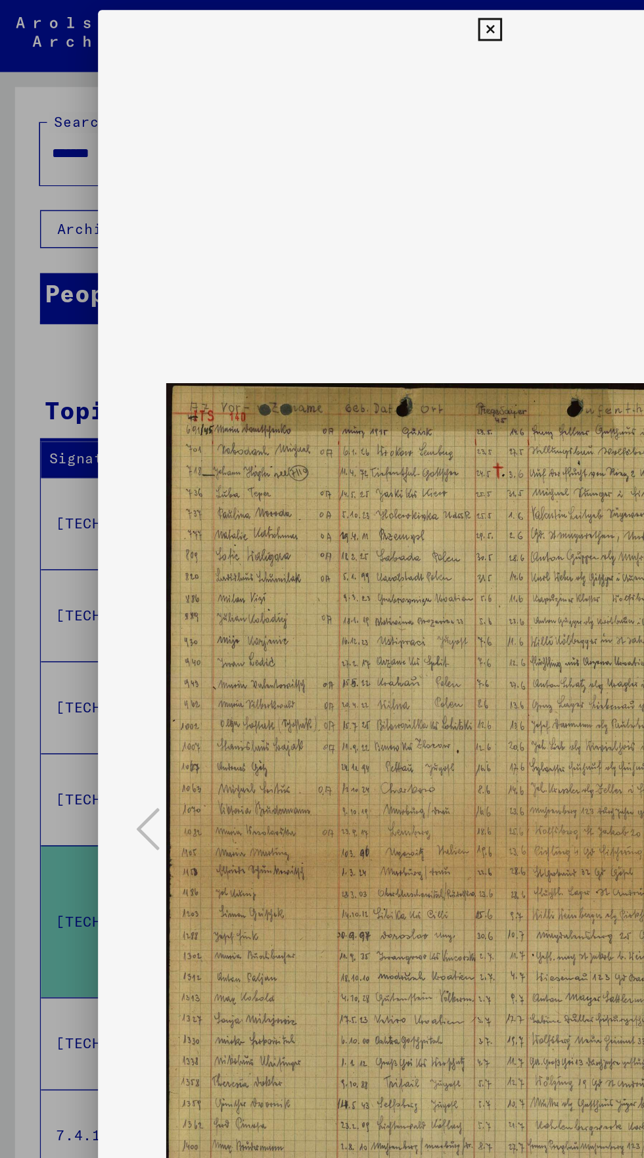
click at [321, 33] on img at bounding box center [322, 546] width 426 height 1026
click at [322, 32] on button at bounding box center [321, 20] width 23 height 26
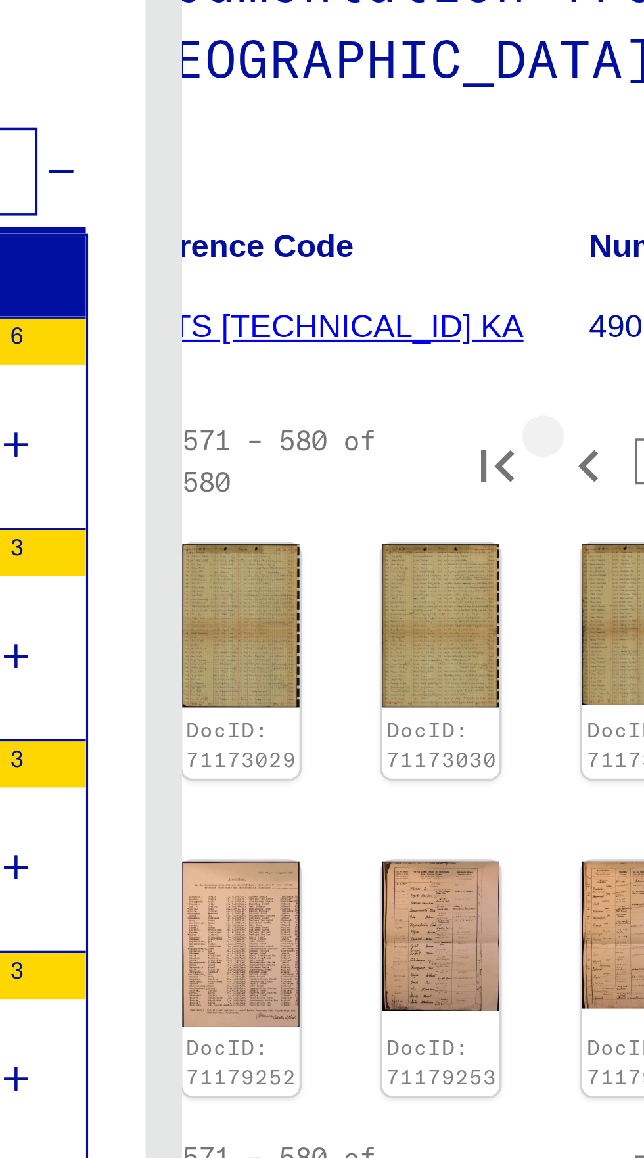
click at [435, 347] on icon "Previous page" at bounding box center [443, 356] width 18 height 18
type input "**"
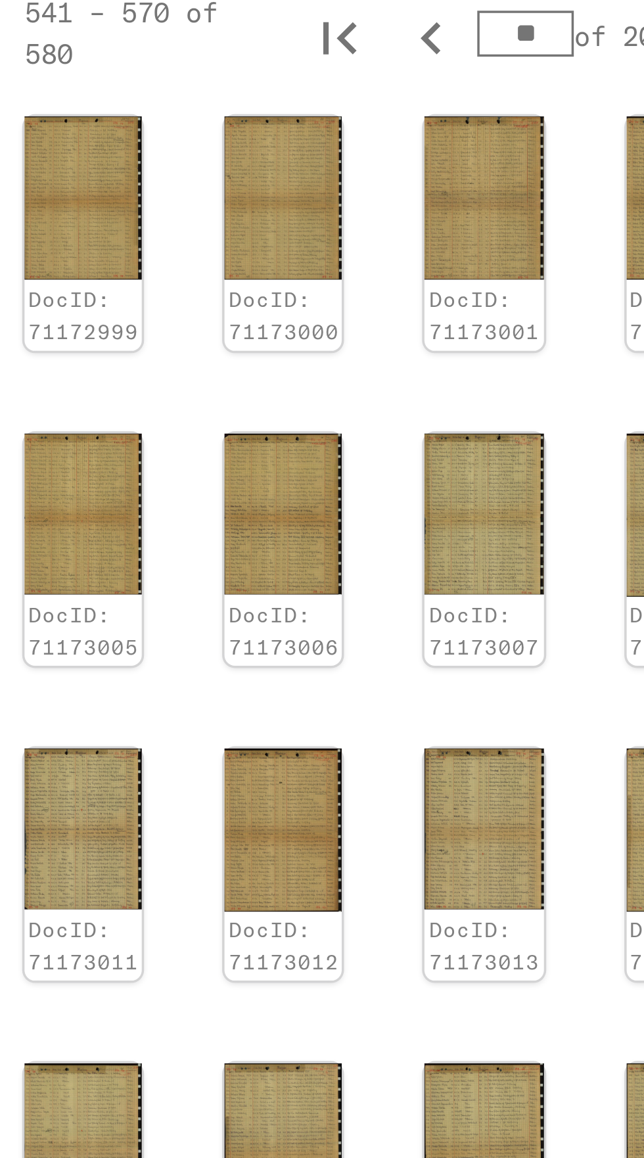
scroll to position [34, 37]
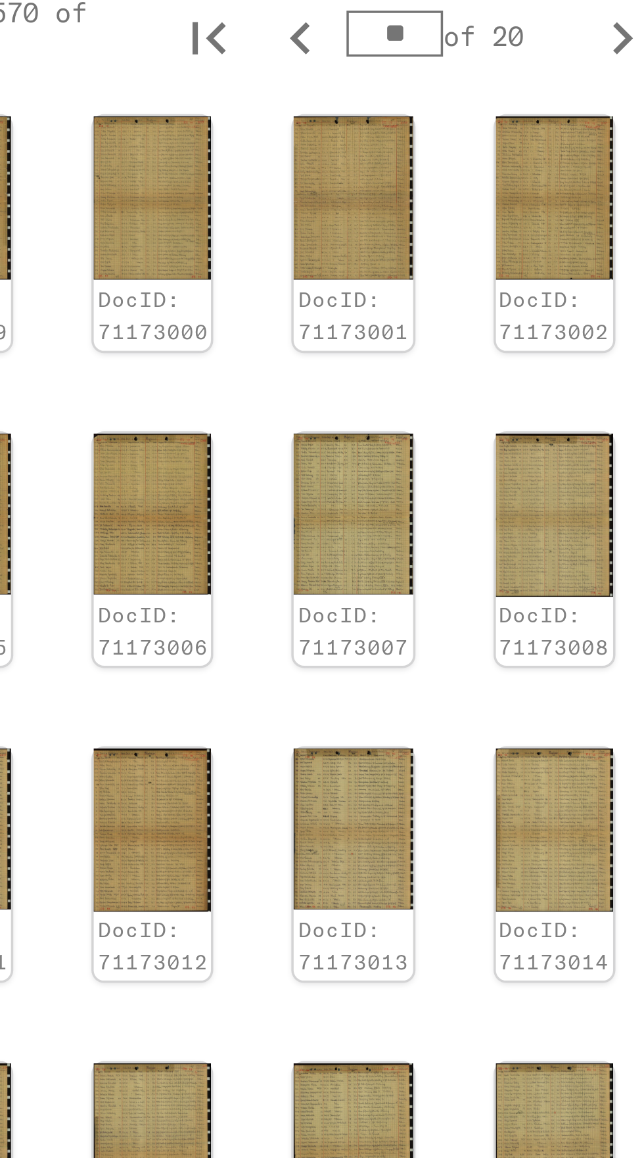
click at [500, 739] on img at bounding box center [516, 762] width 34 height 46
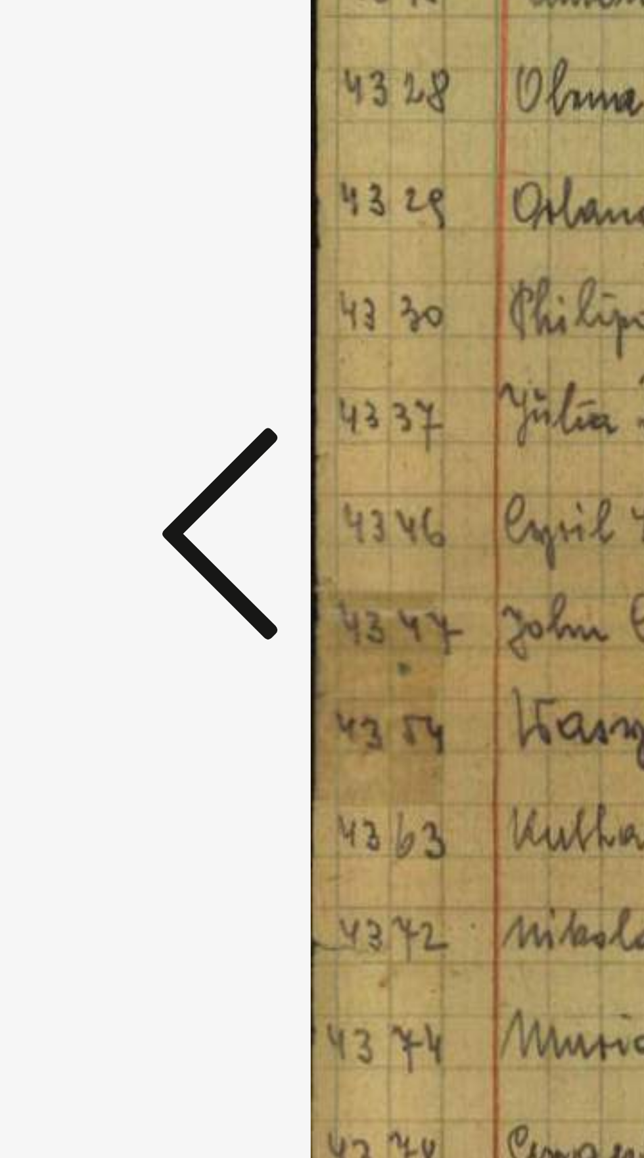
click at [95, 560] on icon at bounding box center [97, 545] width 16 height 32
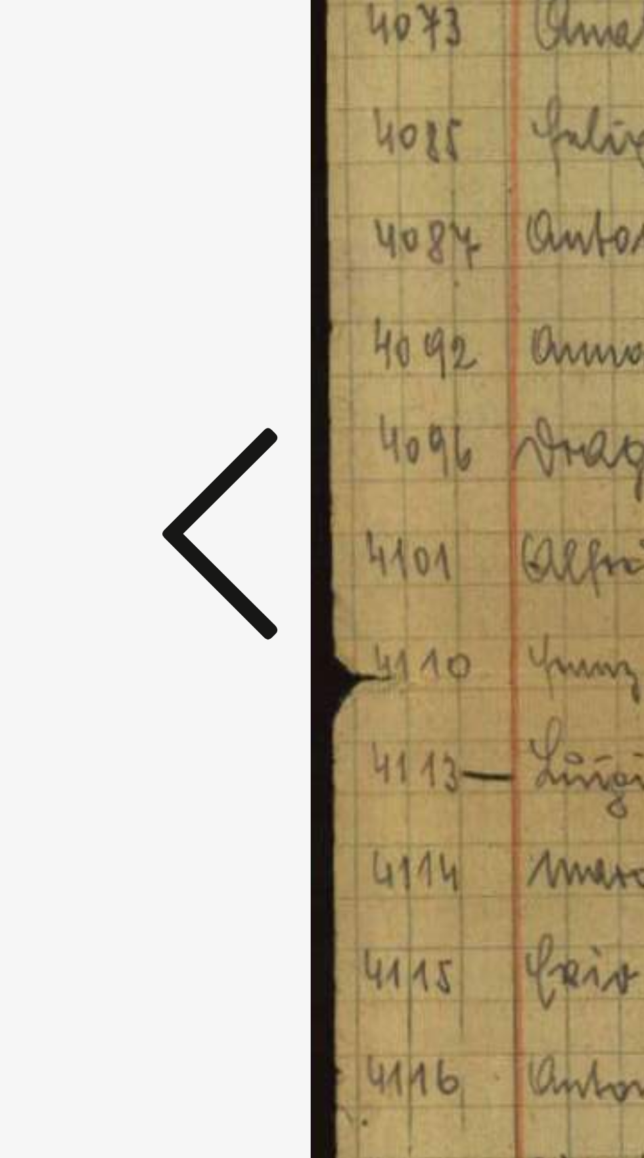
click at [95, 560] on icon at bounding box center [97, 545] width 16 height 32
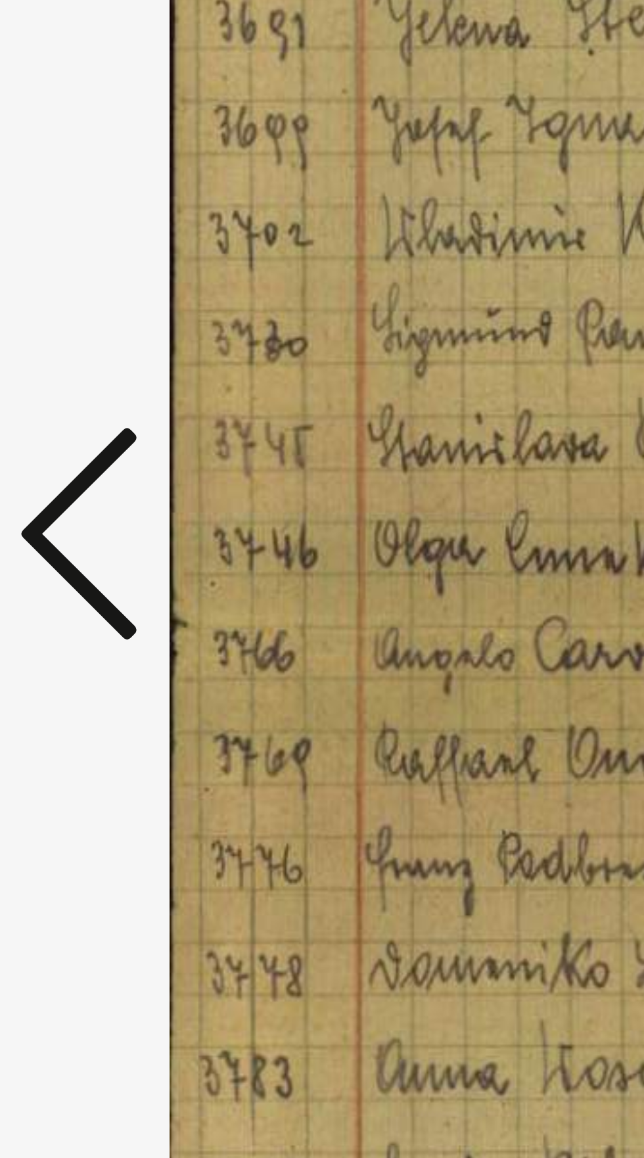
click at [100, 560] on icon at bounding box center [97, 545] width 16 height 32
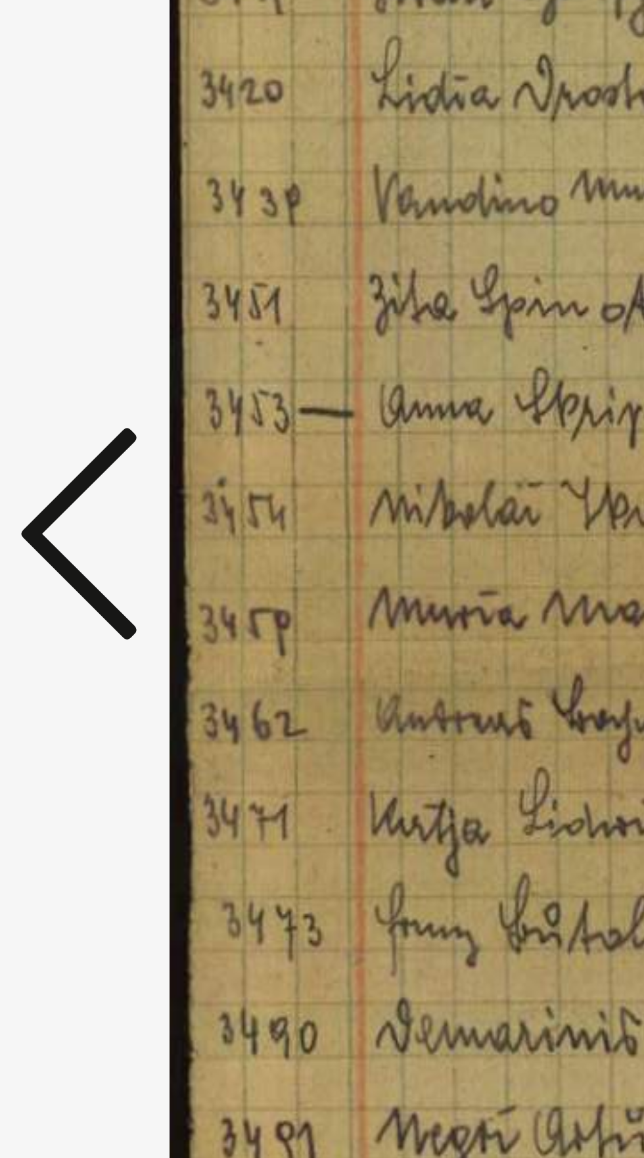
click at [95, 560] on icon at bounding box center [97, 545] width 16 height 32
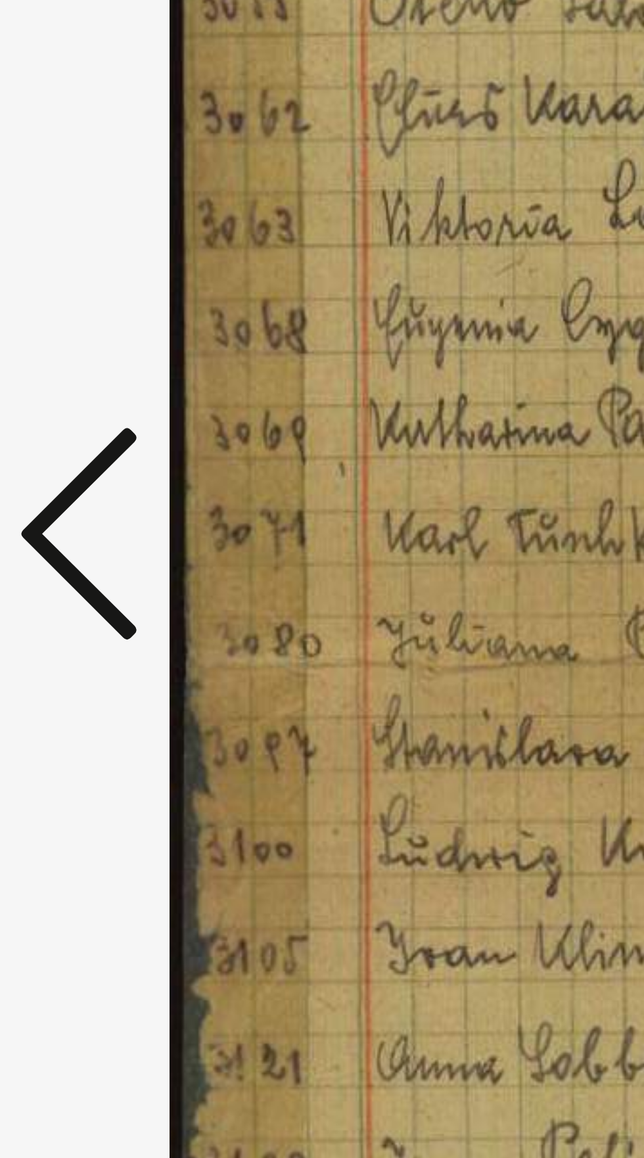
click at [97, 560] on icon at bounding box center [97, 545] width 16 height 32
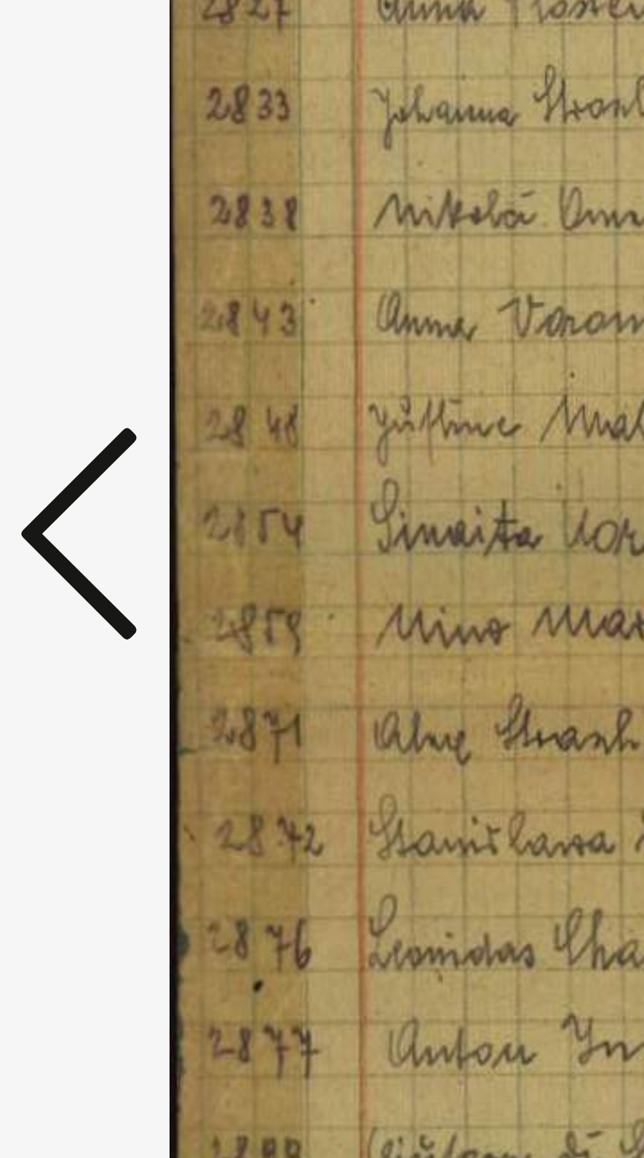
click at [96, 560] on icon at bounding box center [97, 545] width 16 height 32
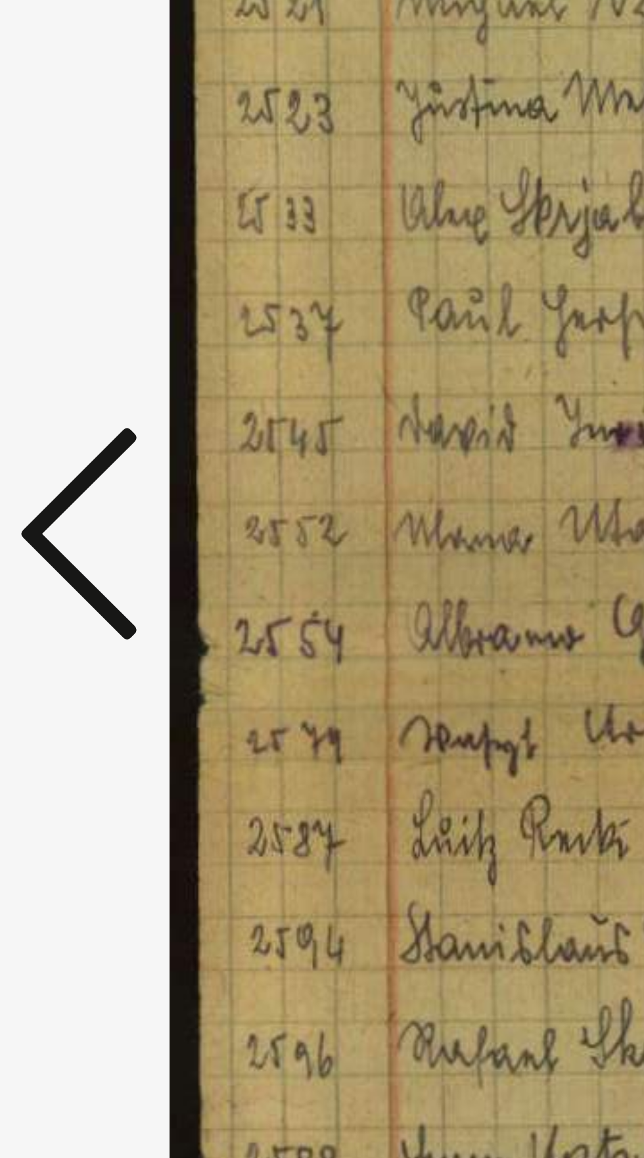
click at [96, 560] on icon at bounding box center [97, 545] width 16 height 32
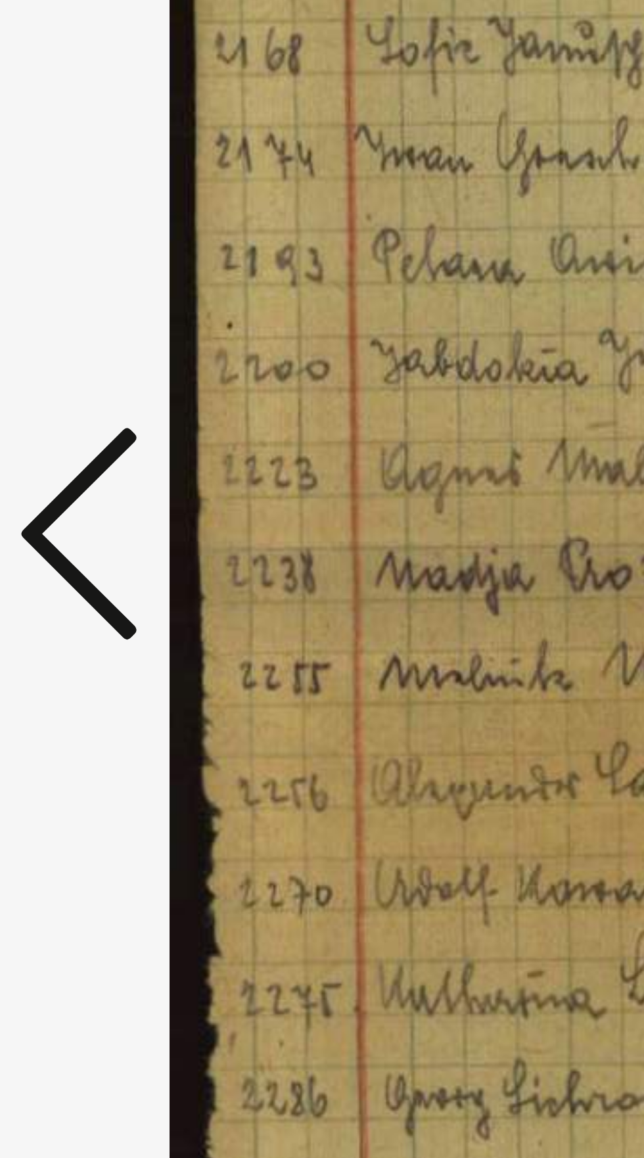
click at [95, 560] on icon at bounding box center [97, 545] width 16 height 32
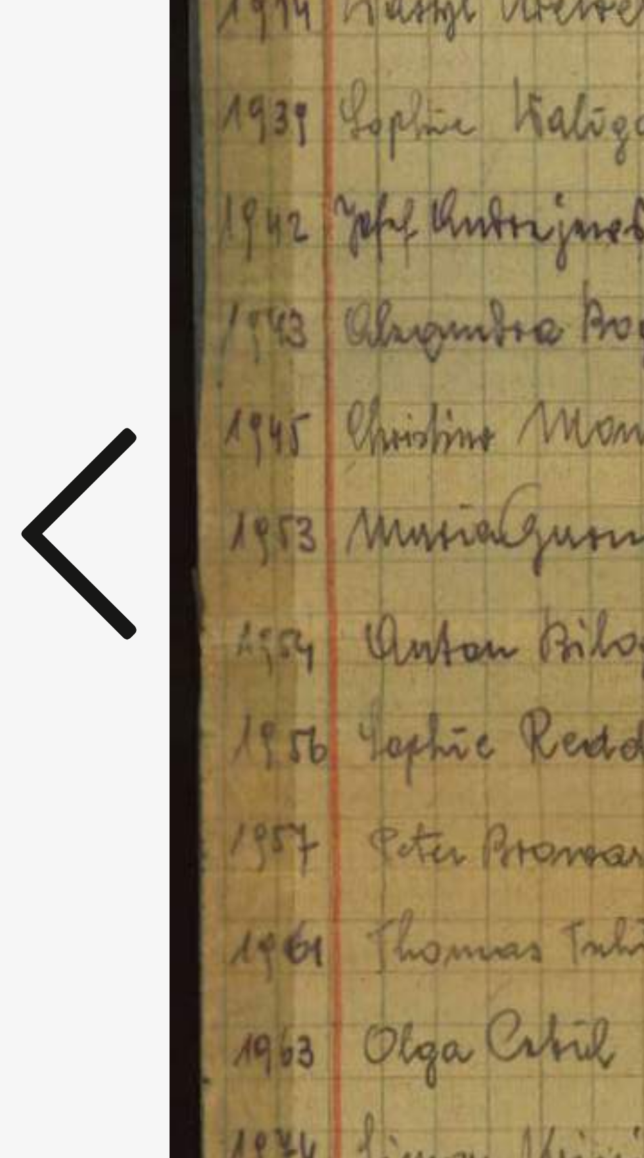
click at [95, 560] on icon at bounding box center [97, 545] width 16 height 32
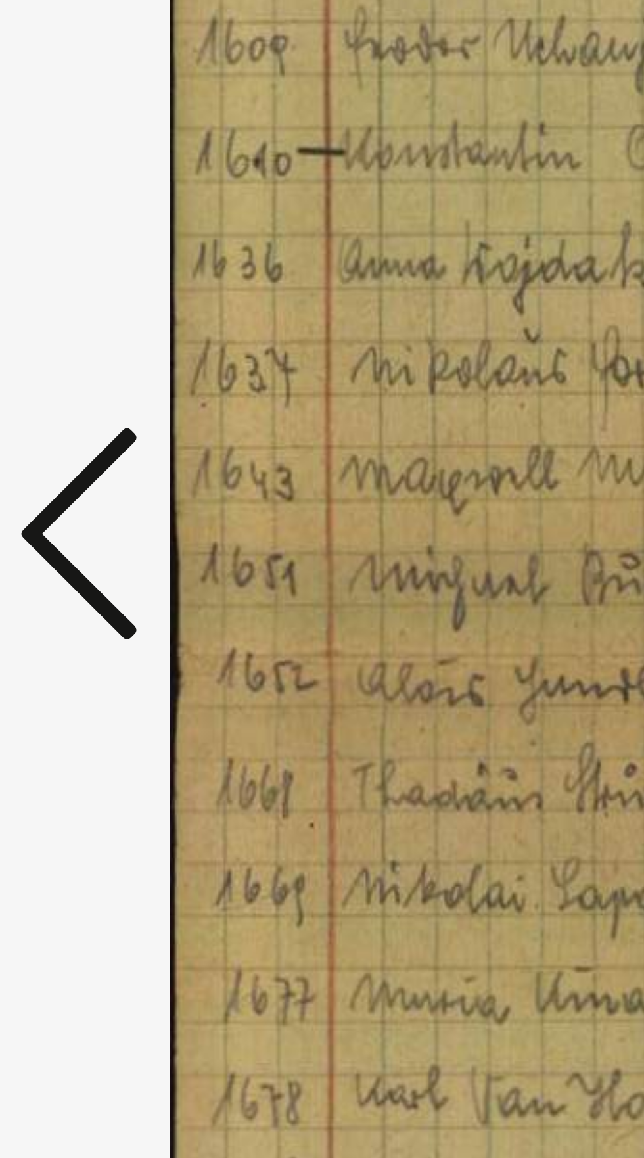
click at [95, 560] on icon at bounding box center [97, 545] width 16 height 32
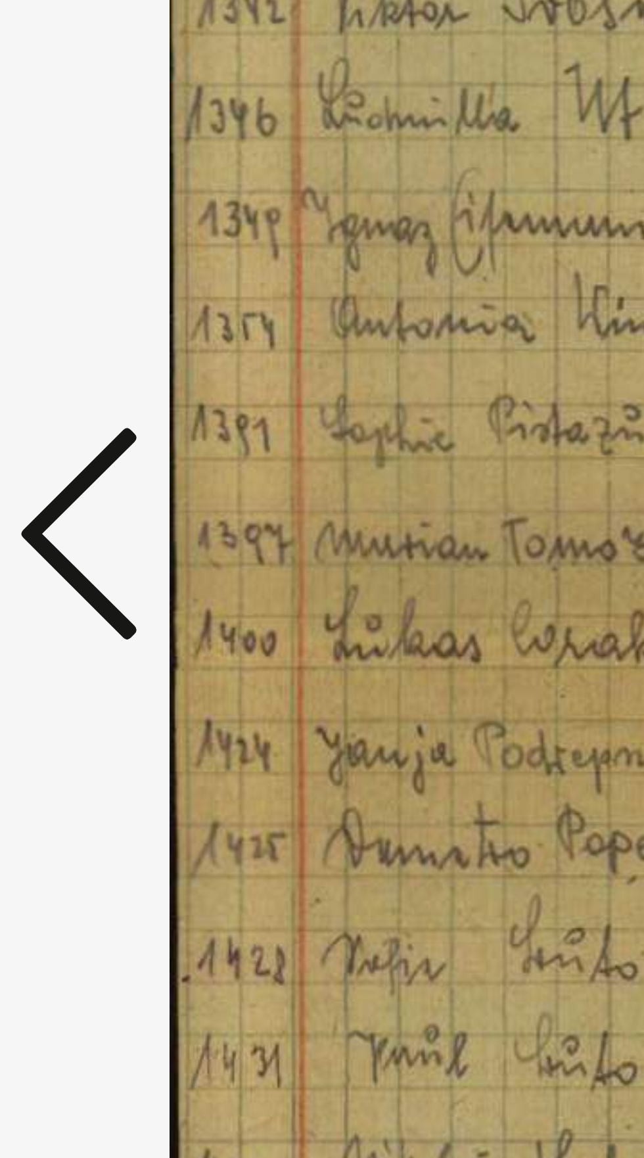
click at [95, 560] on icon at bounding box center [97, 545] width 16 height 32
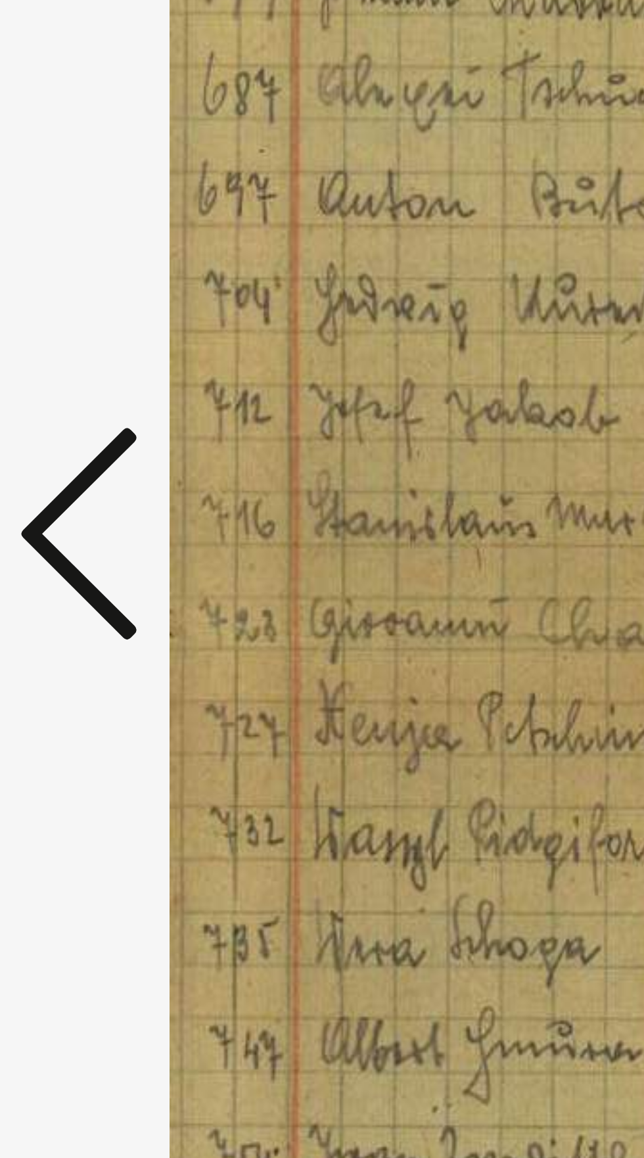
click at [95, 560] on icon at bounding box center [97, 545] width 16 height 32
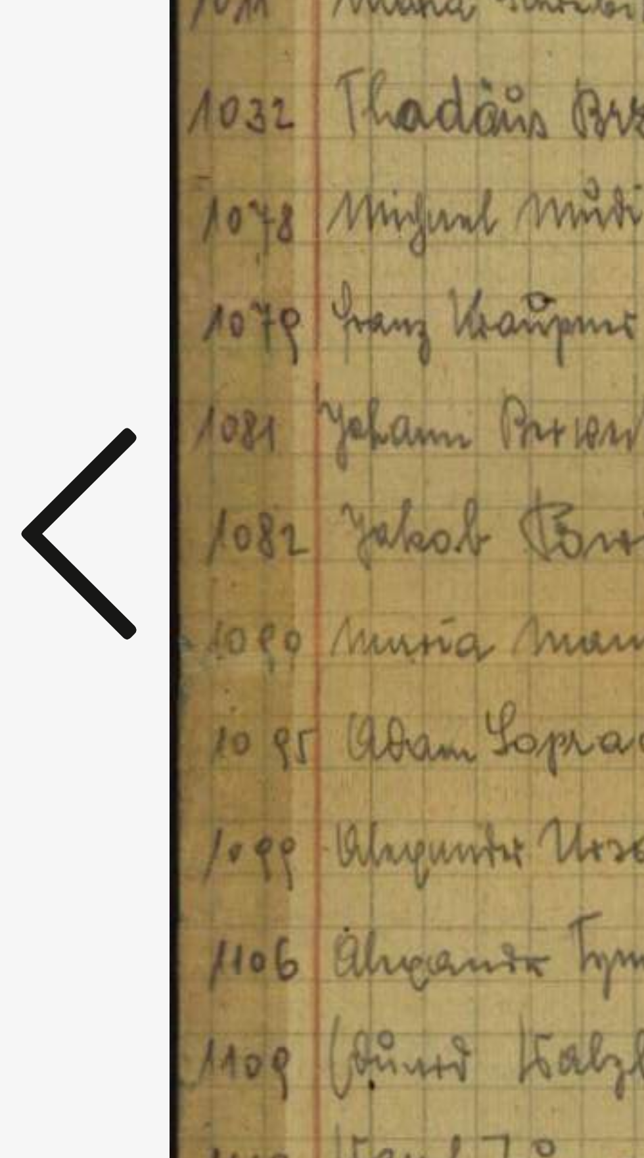
click at [95, 560] on icon at bounding box center [97, 545] width 16 height 32
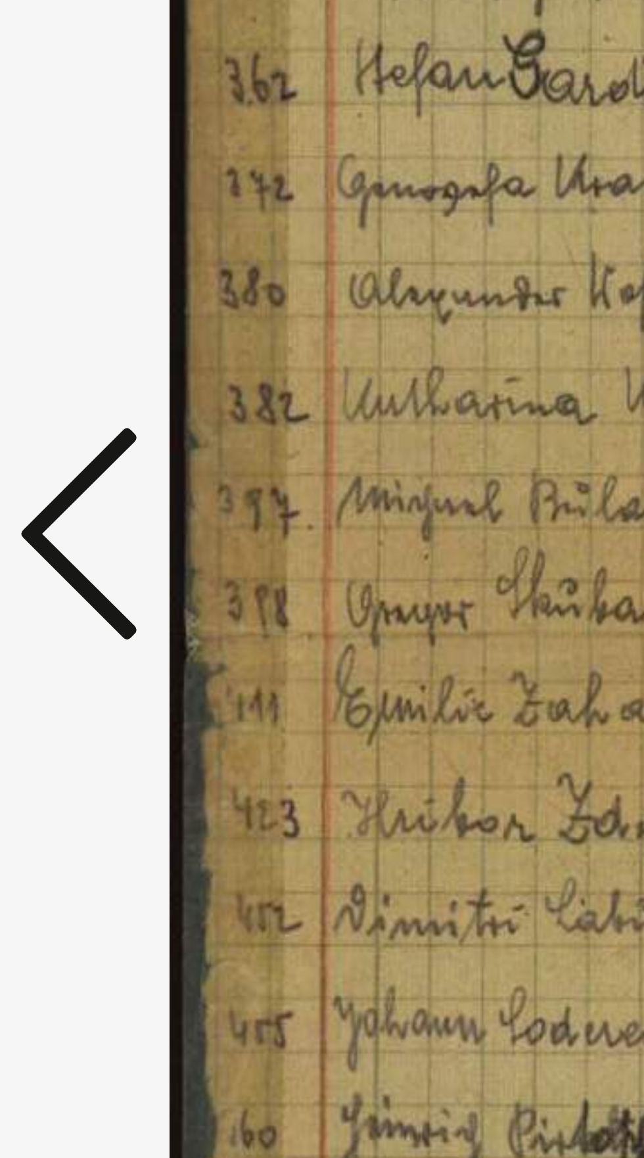
click at [94, 560] on icon at bounding box center [97, 545] width 16 height 32
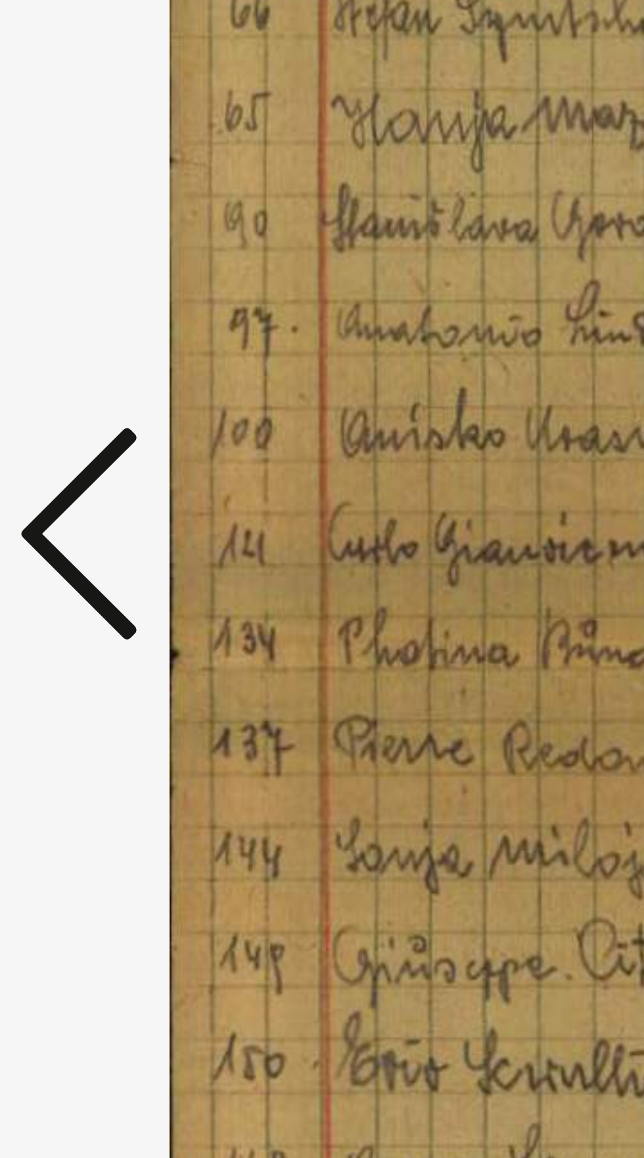
click at [95, 560] on icon at bounding box center [97, 545] width 16 height 32
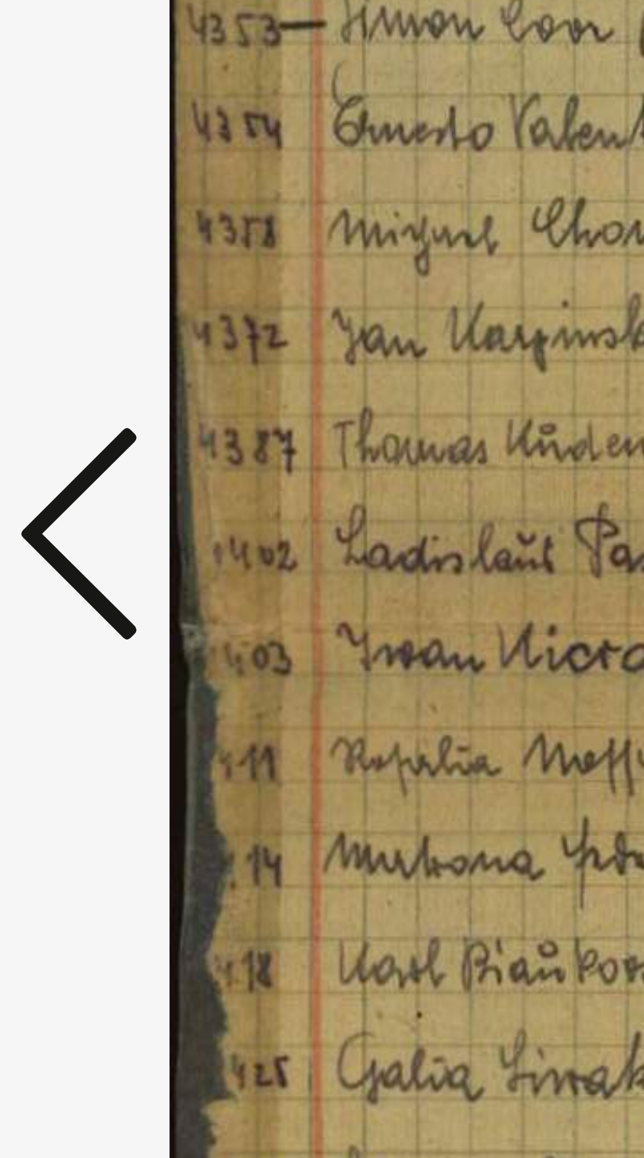
click at [95, 560] on icon at bounding box center [97, 545] width 16 height 32
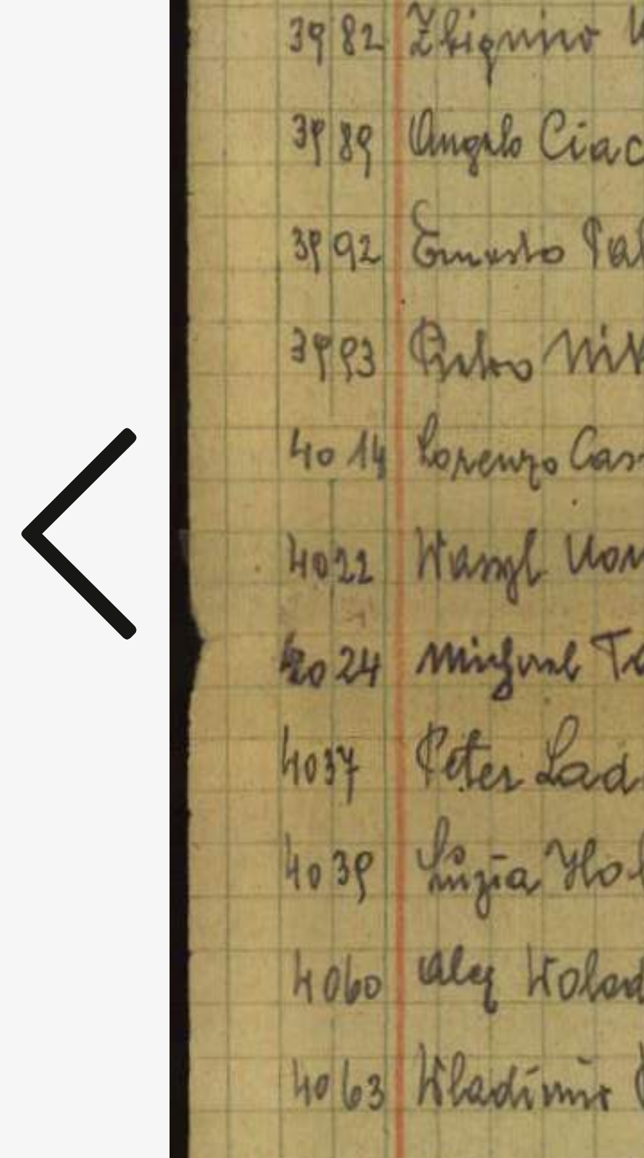
click at [95, 560] on icon at bounding box center [97, 545] width 16 height 32
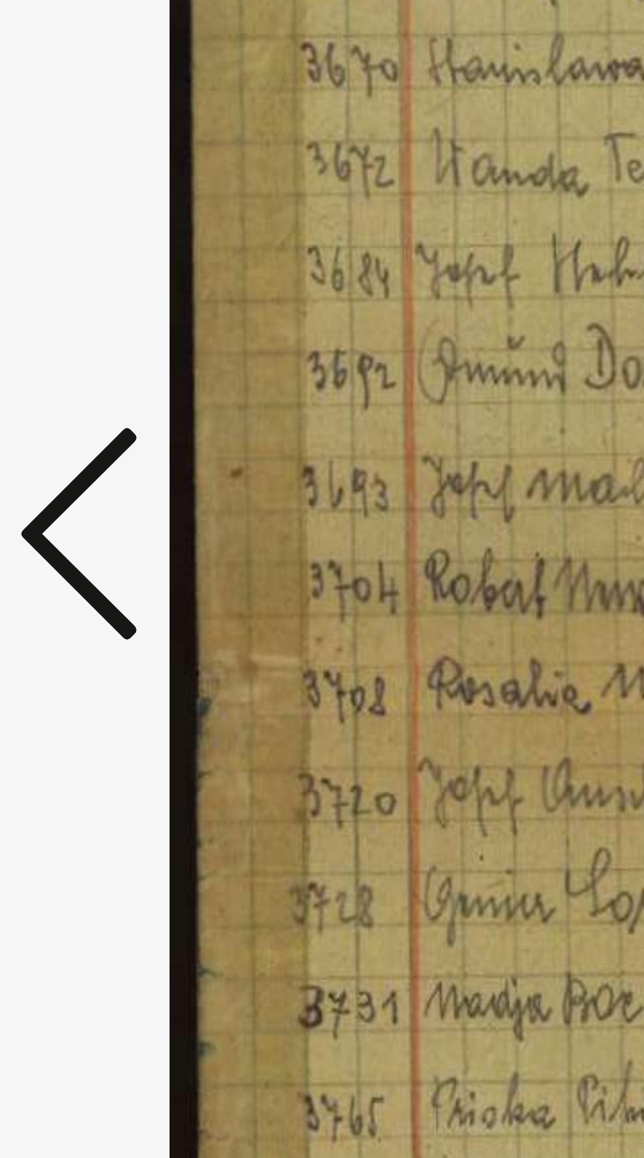
click at [95, 560] on icon at bounding box center [97, 545] width 16 height 32
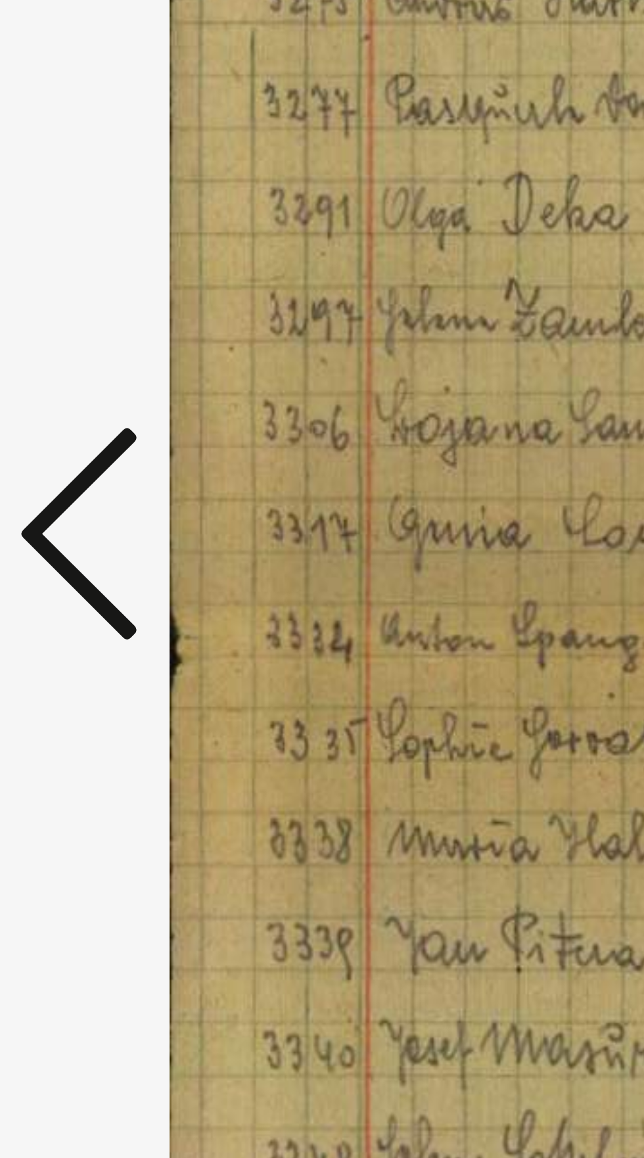
click at [95, 560] on icon at bounding box center [97, 545] width 16 height 32
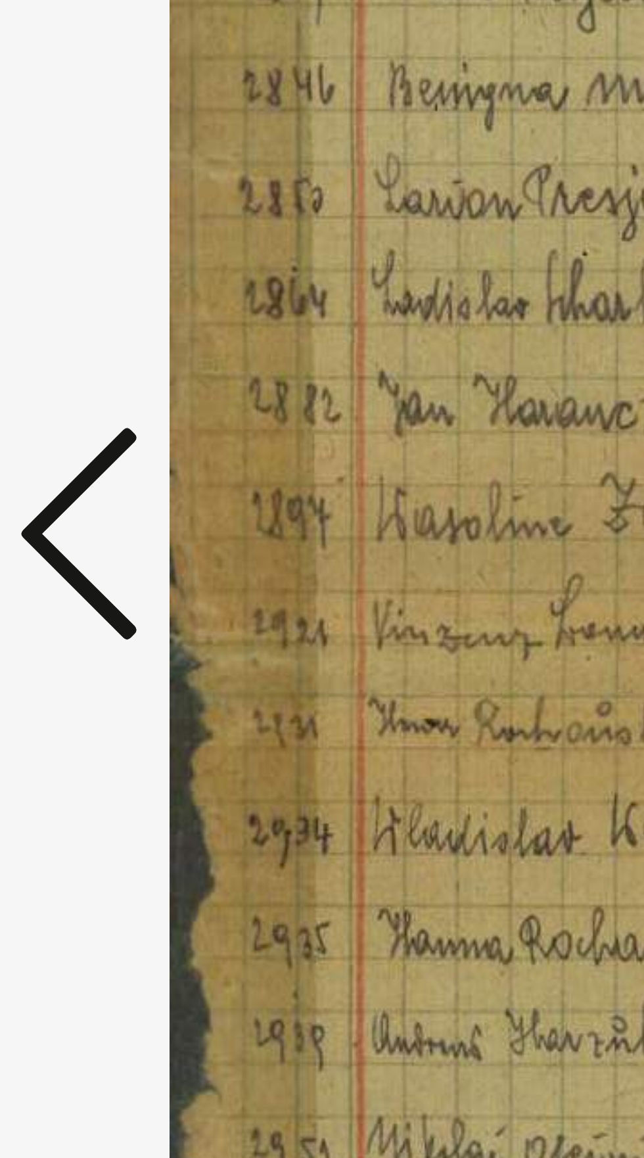
click at [95, 560] on icon at bounding box center [97, 545] width 16 height 32
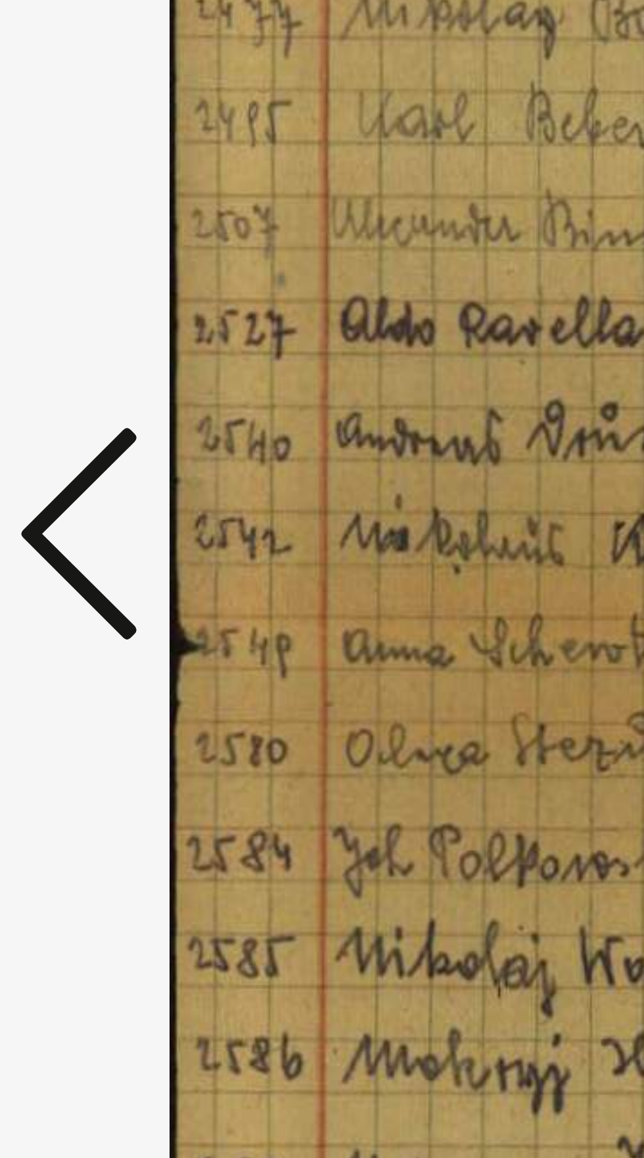
click at [95, 560] on icon at bounding box center [97, 545] width 16 height 32
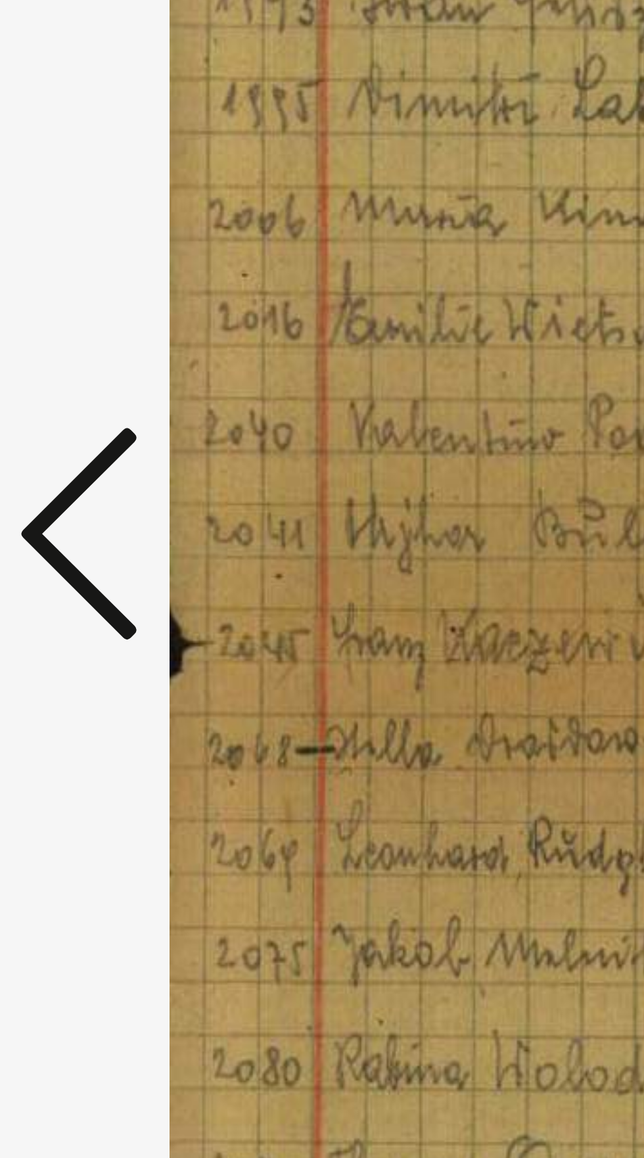
click at [95, 560] on icon at bounding box center [97, 545] width 16 height 32
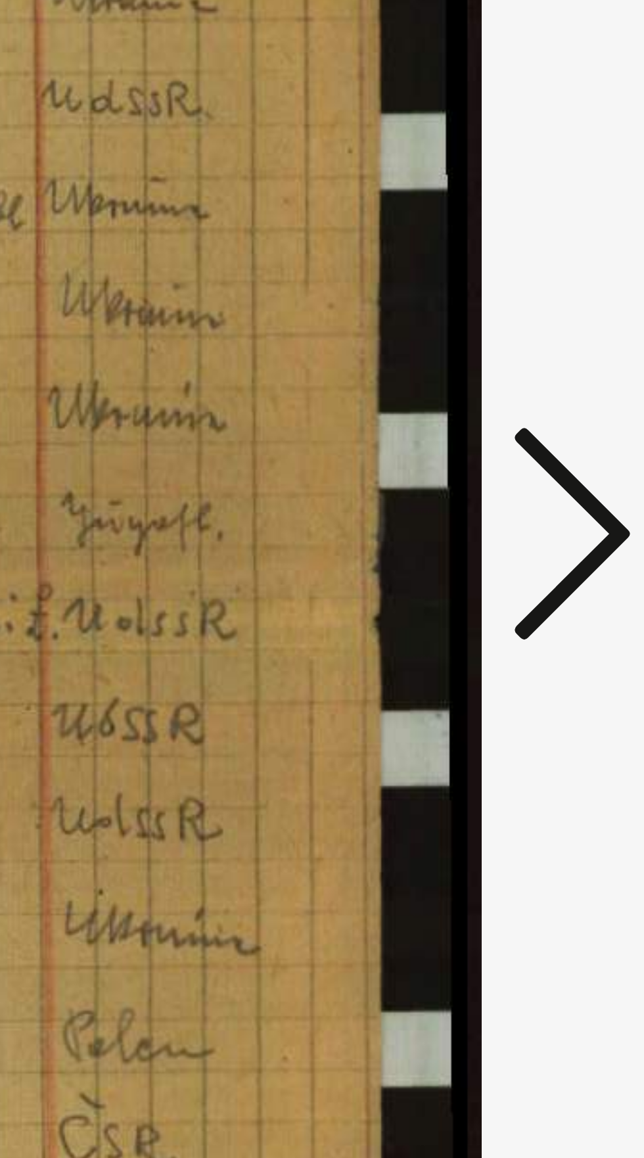
click at [537, 564] on button at bounding box center [547, 545] width 24 height 37
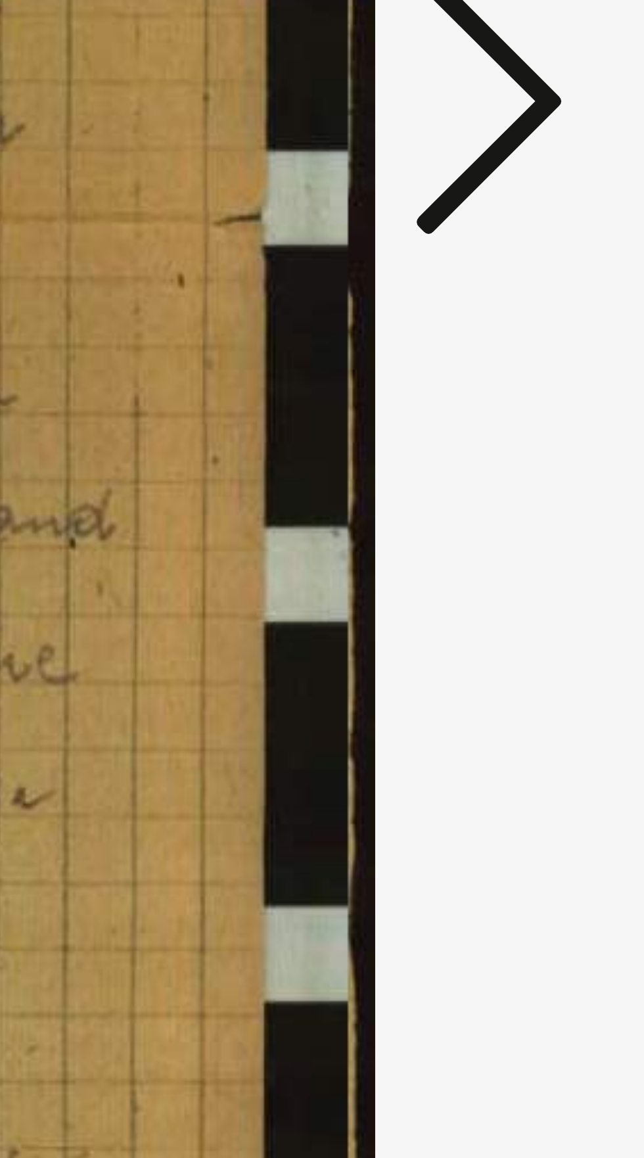
click at [541, 555] on icon at bounding box center [547, 545] width 16 height 32
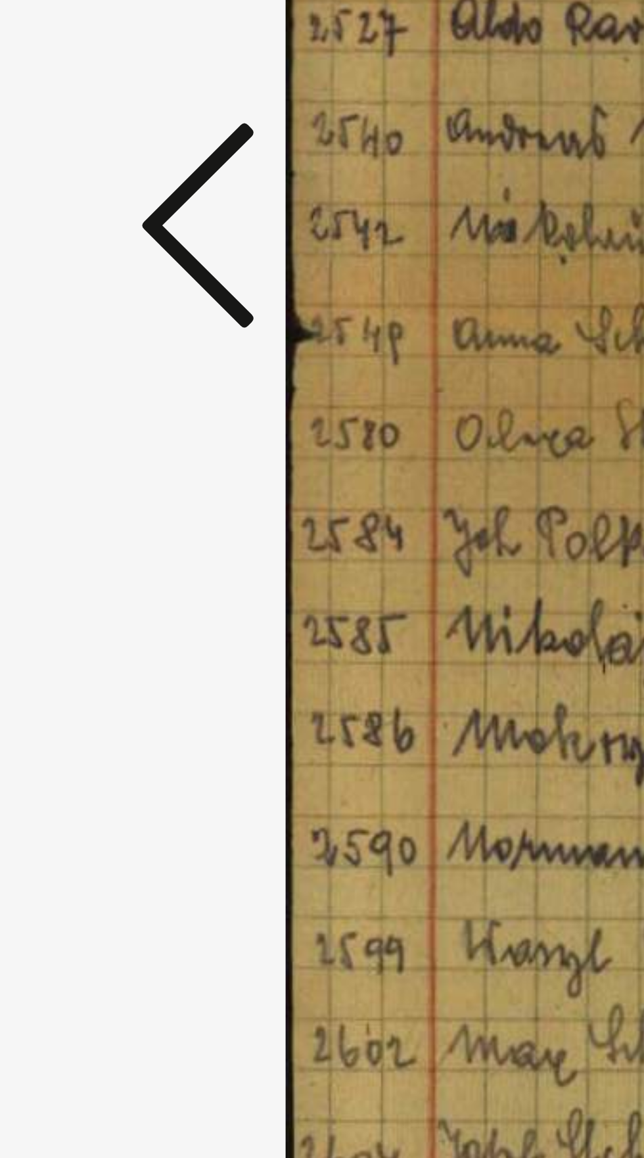
click at [100, 543] on icon at bounding box center [97, 545] width 16 height 32
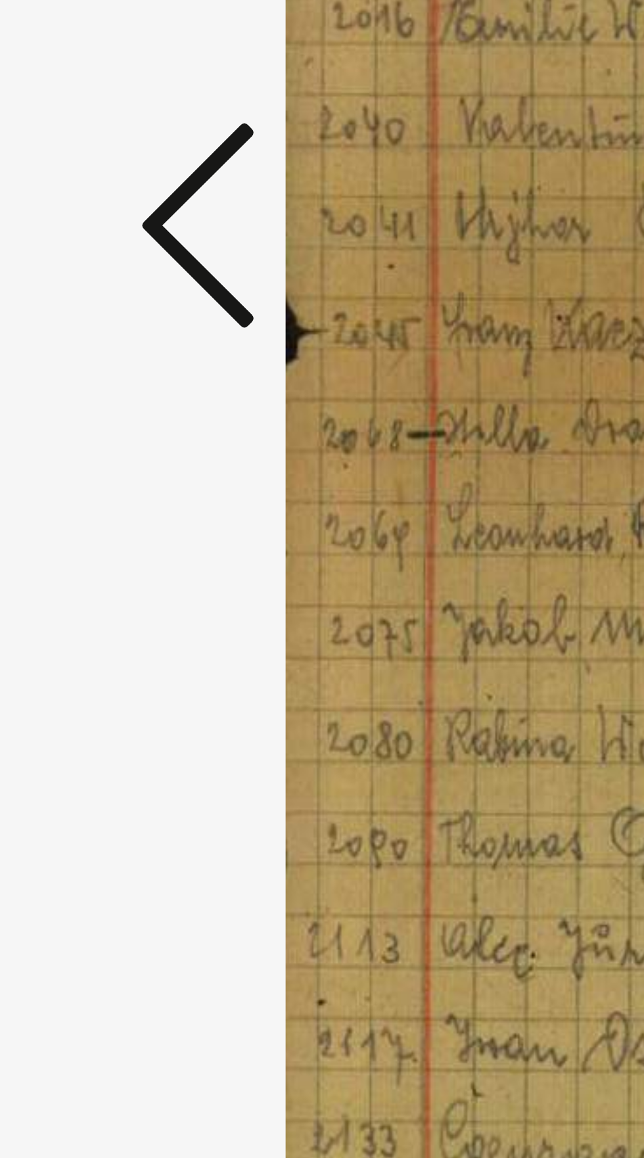
click at [97, 541] on icon at bounding box center [97, 545] width 16 height 32
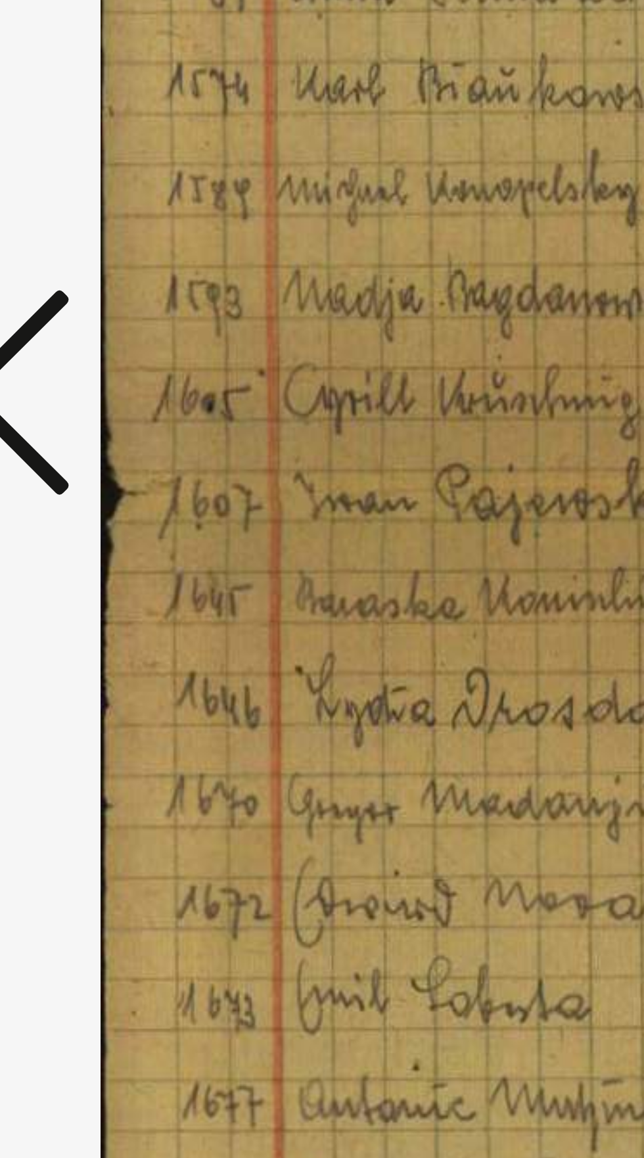
click at [99, 545] on icon at bounding box center [97, 545] width 16 height 32
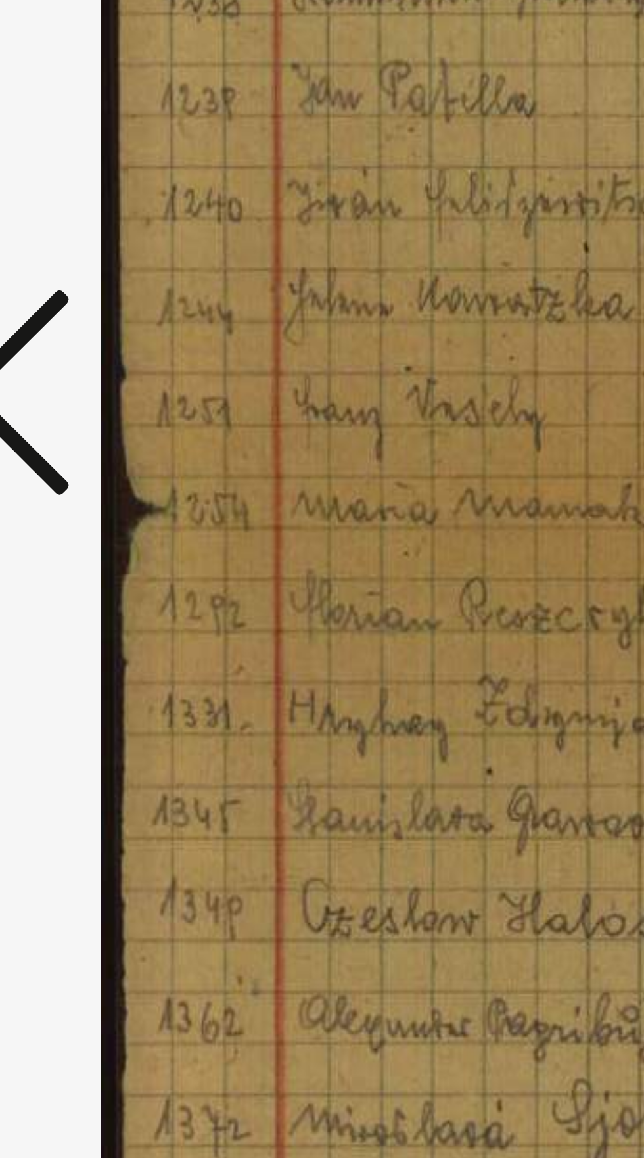
click at [99, 544] on icon at bounding box center [97, 545] width 16 height 32
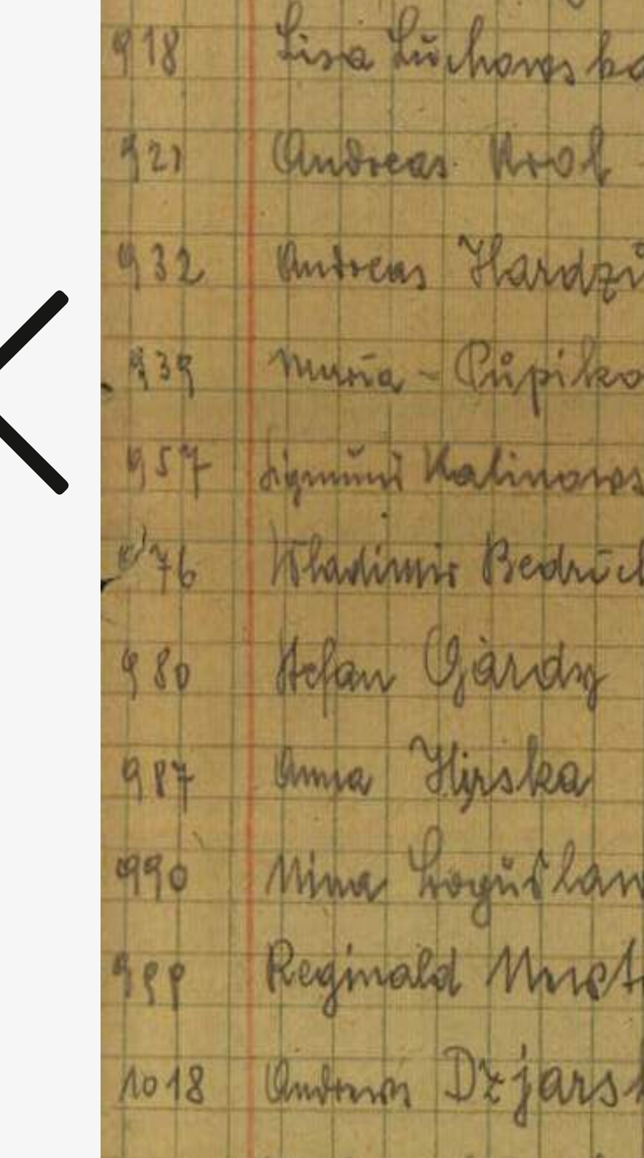
click at [99, 543] on icon at bounding box center [97, 545] width 16 height 32
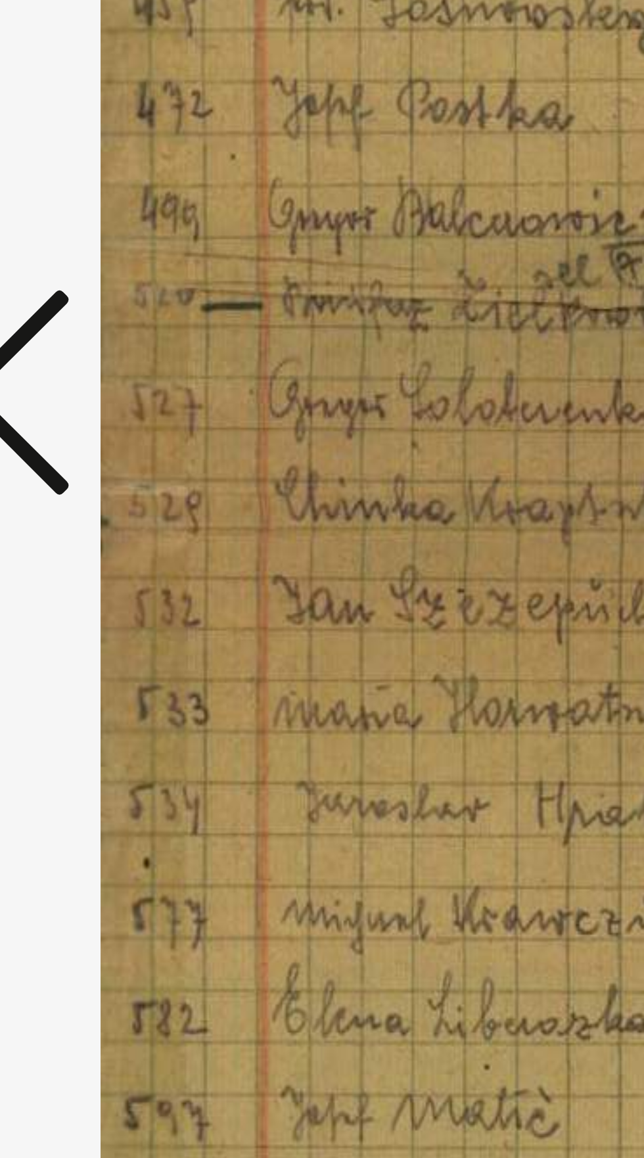
click at [101, 544] on icon at bounding box center [97, 545] width 16 height 32
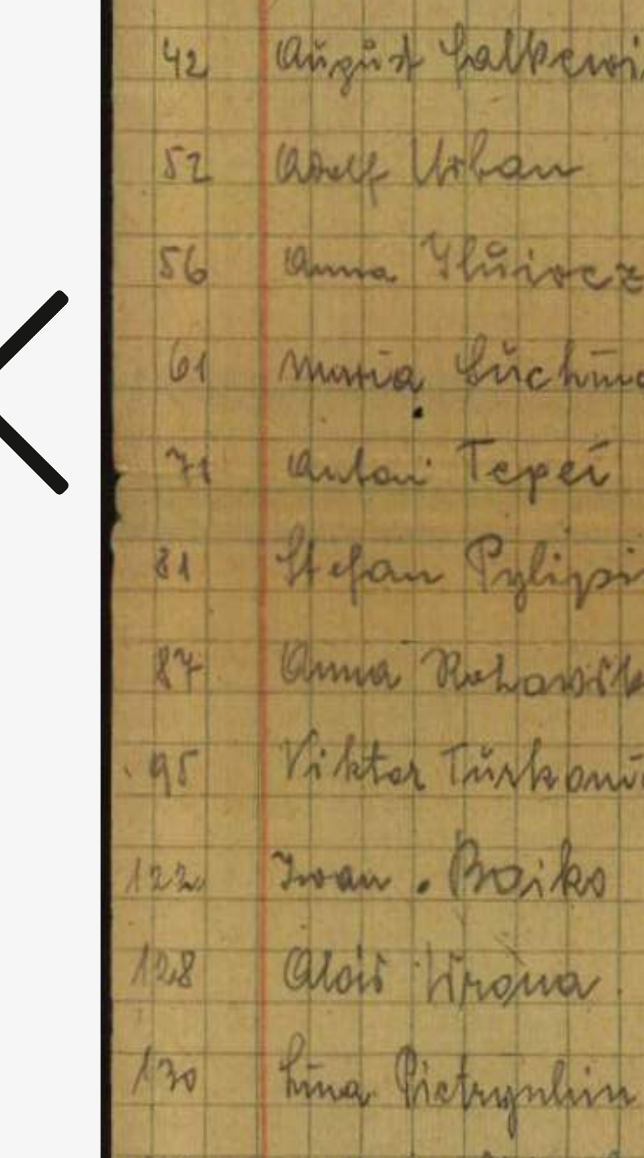
click at [100, 543] on icon at bounding box center [97, 545] width 16 height 32
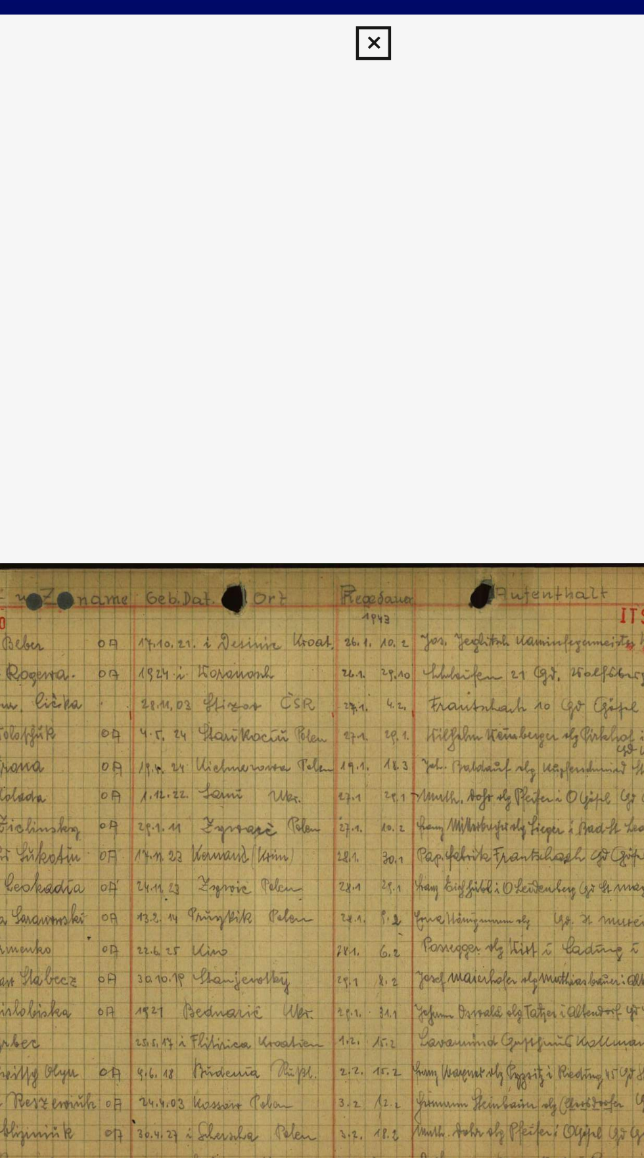
click at [313, 20] on button at bounding box center [321, 20] width 23 height 26
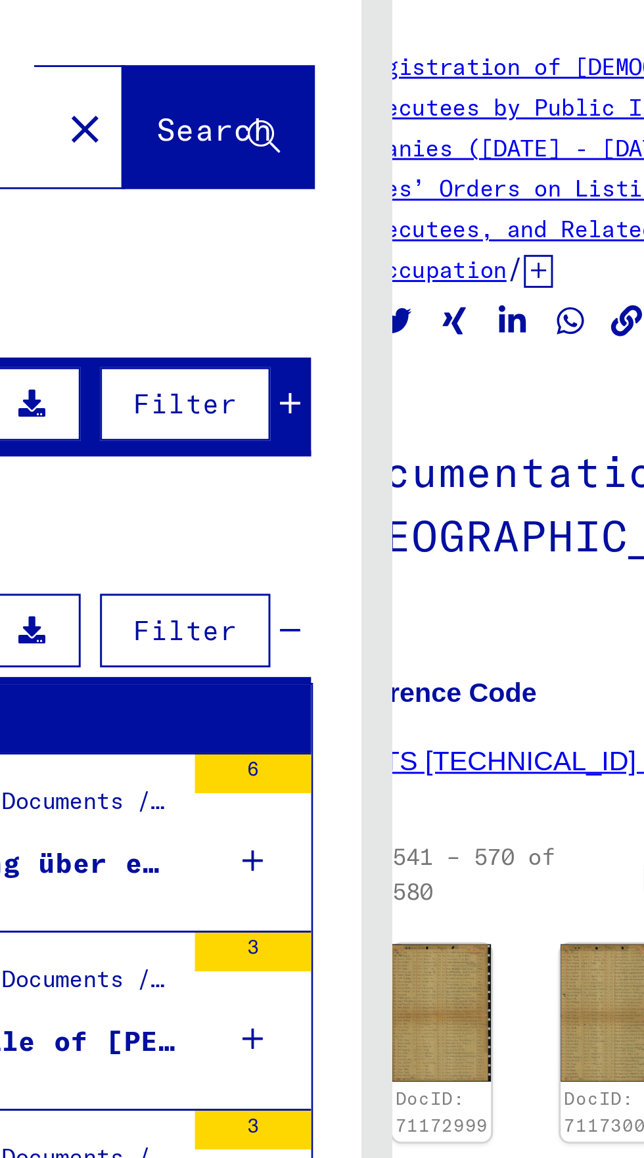
scroll to position [35, 37]
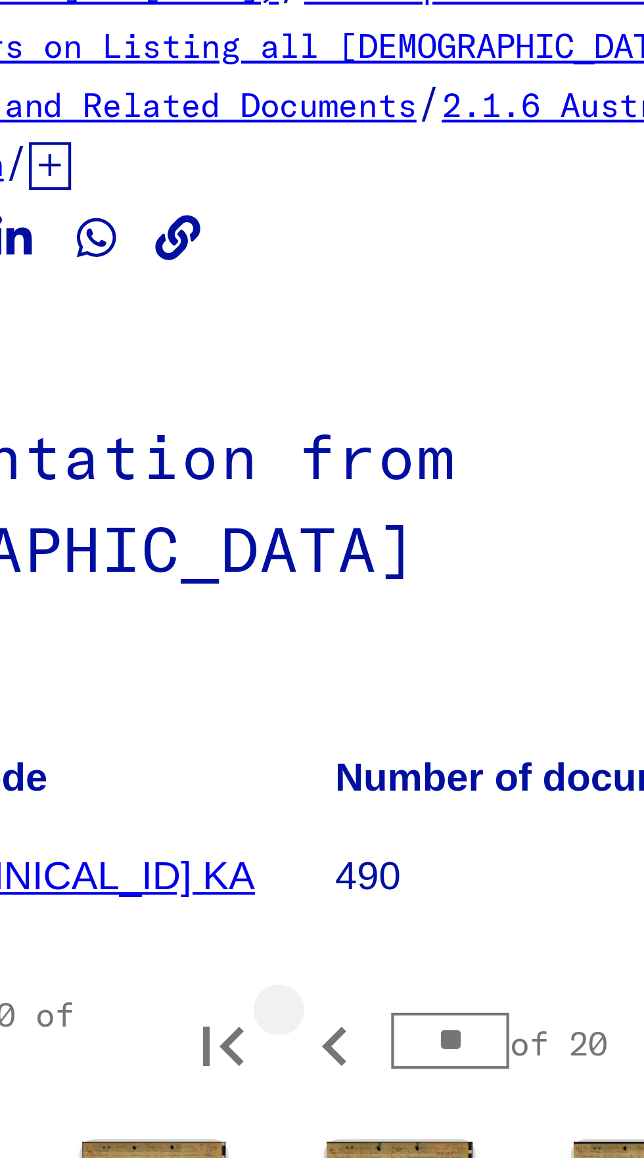
click at [440, 347] on icon "Previous page" at bounding box center [443, 356] width 18 height 18
type input "**"
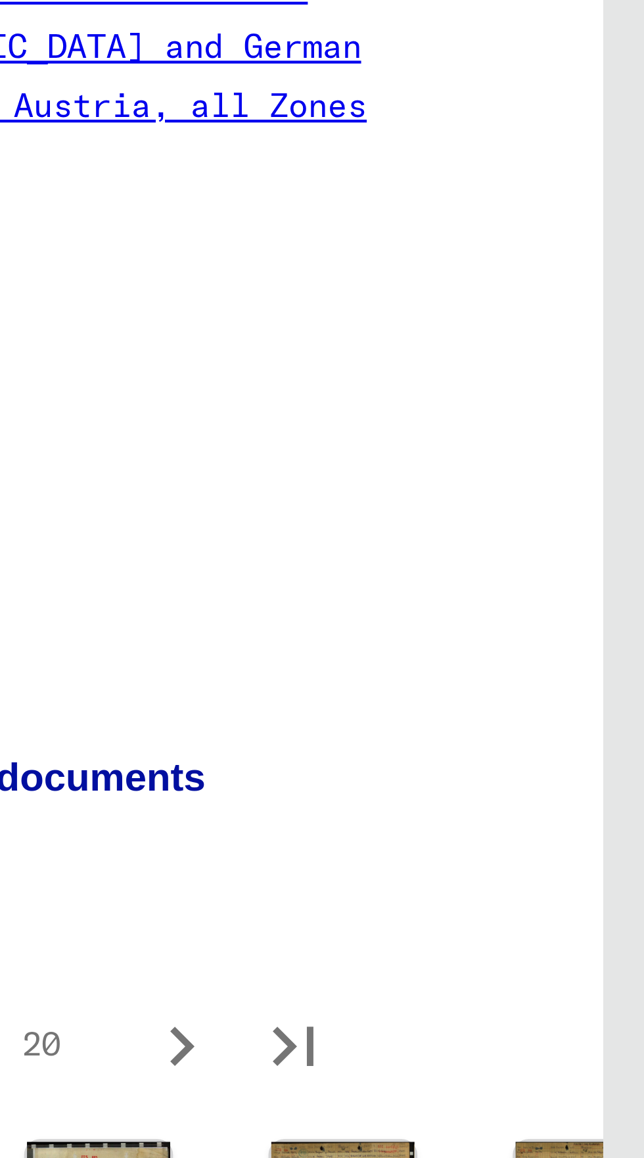
click at [516, 378] on img at bounding box center [516, 401] width 34 height 46
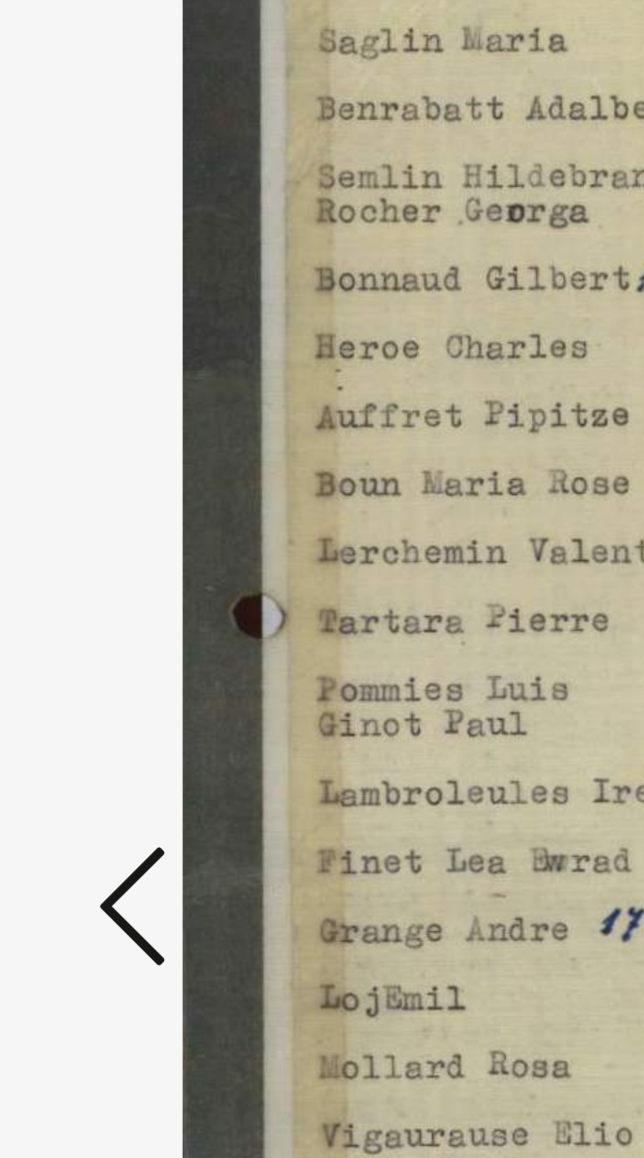
click at [102, 560] on icon at bounding box center [97, 545] width 16 height 32
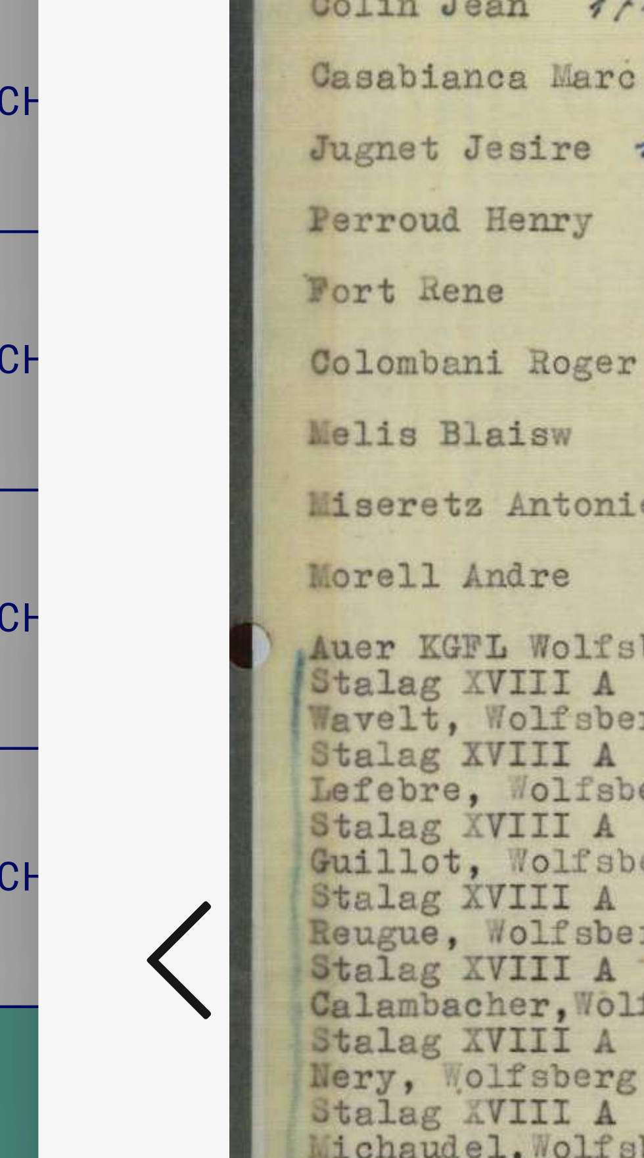
click at [99, 560] on icon at bounding box center [97, 545] width 16 height 32
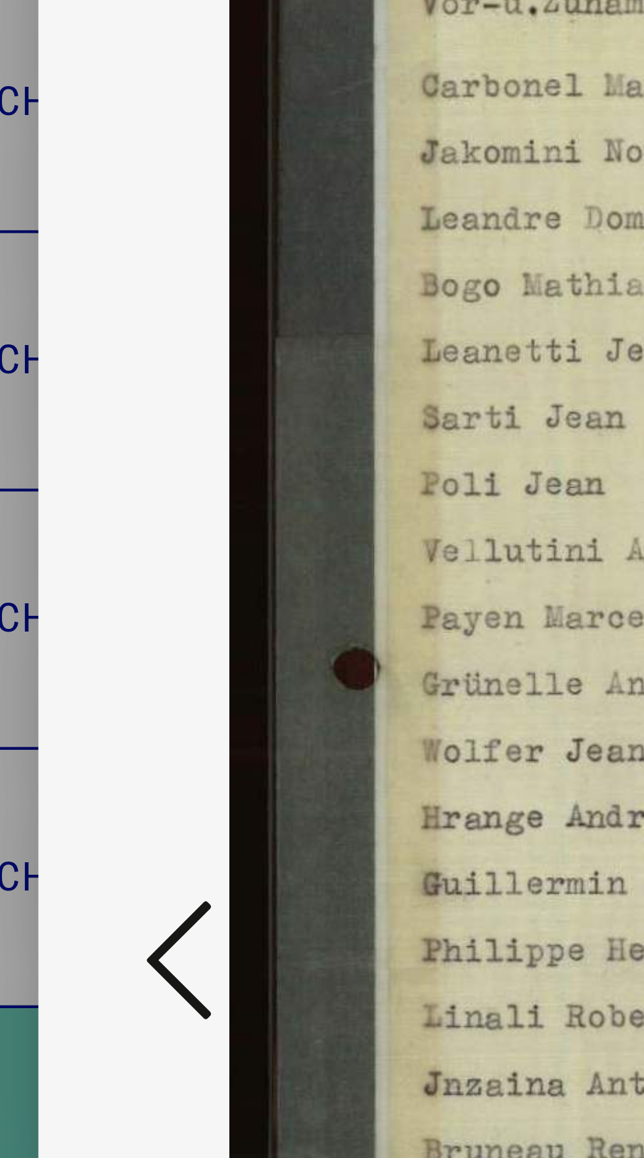
click at [99, 560] on icon at bounding box center [97, 545] width 16 height 32
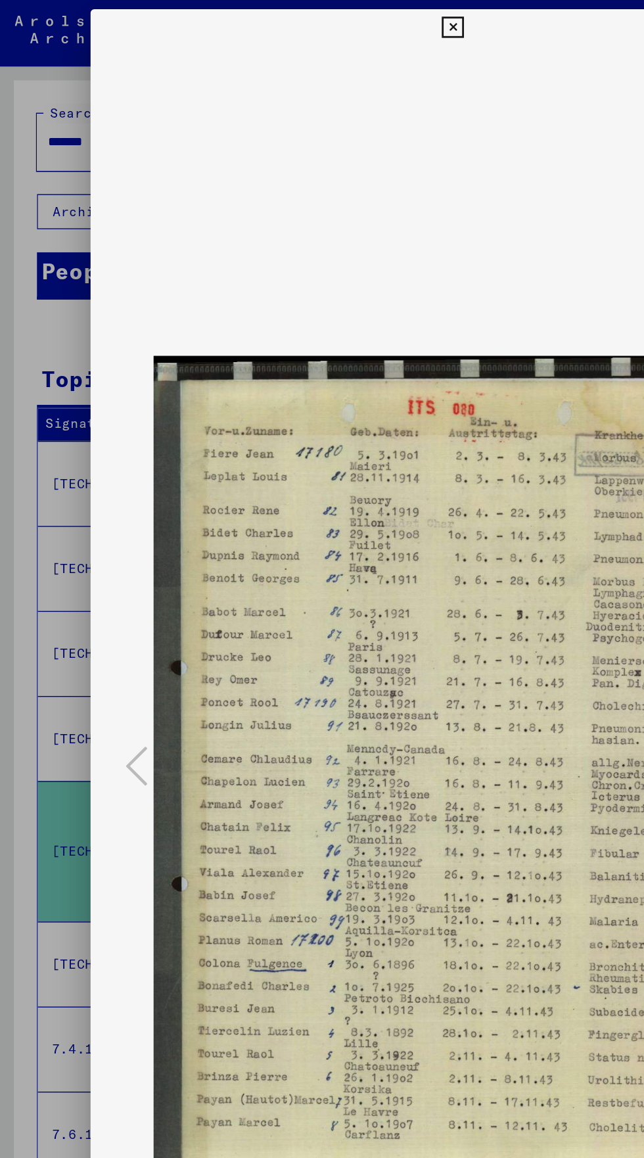
click at [325, 39] on img at bounding box center [322, 546] width 426 height 1026
click at [322, 19] on icon at bounding box center [321, 20] width 15 height 16
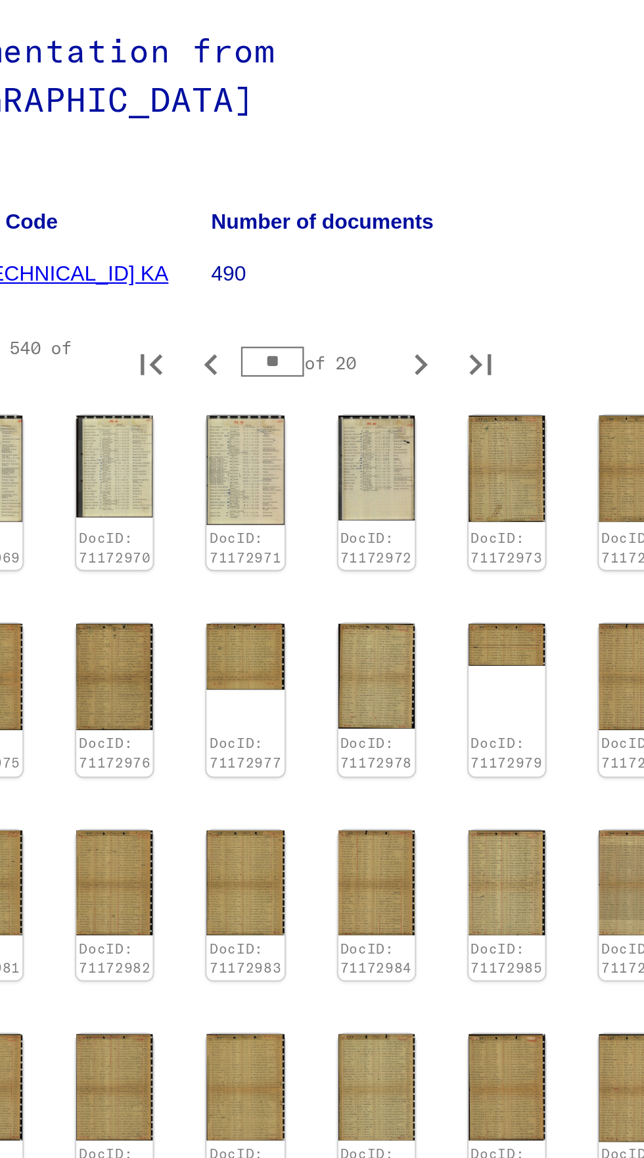
scroll to position [0, 0]
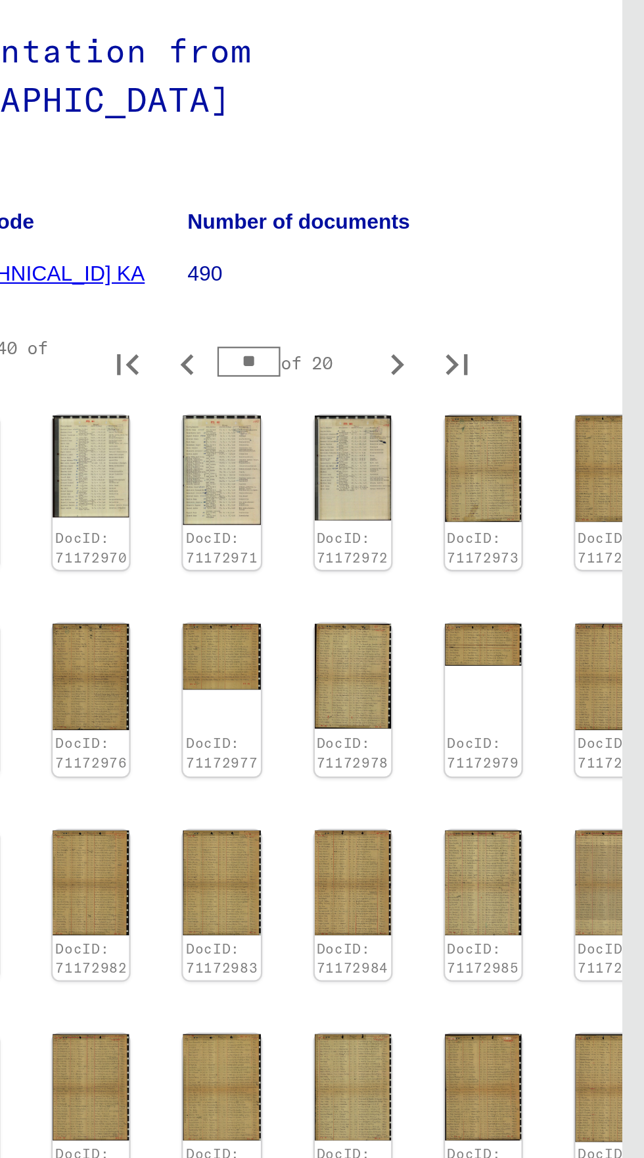
click at [626, 740] on img at bounding box center [631, 763] width 34 height 47
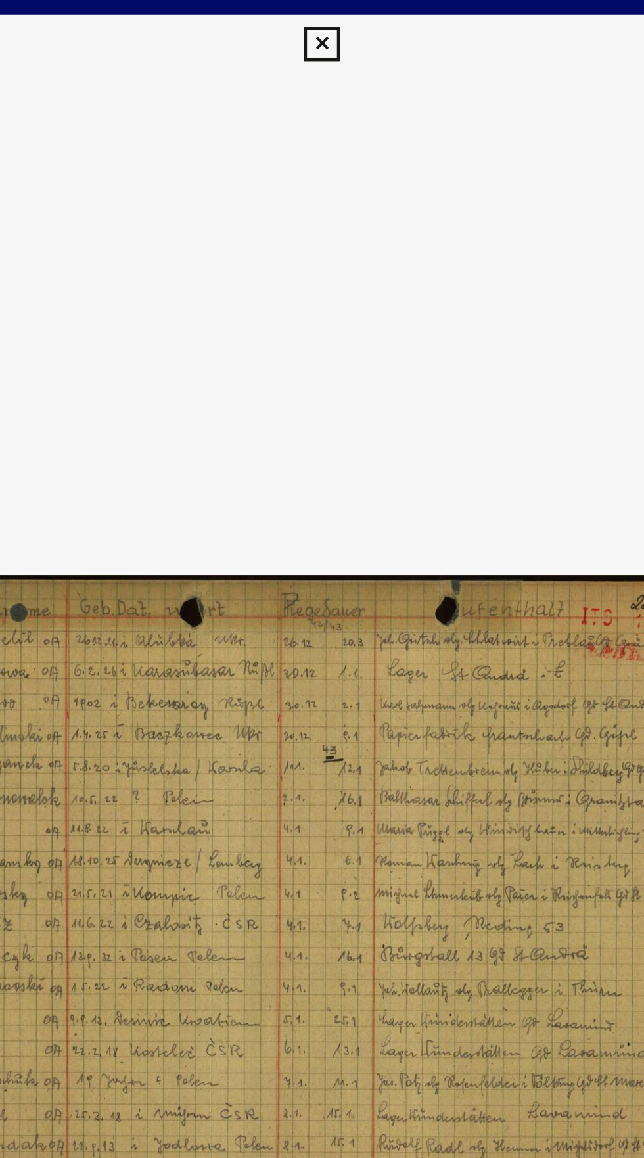
click at [328, 21] on icon at bounding box center [321, 20] width 15 height 16
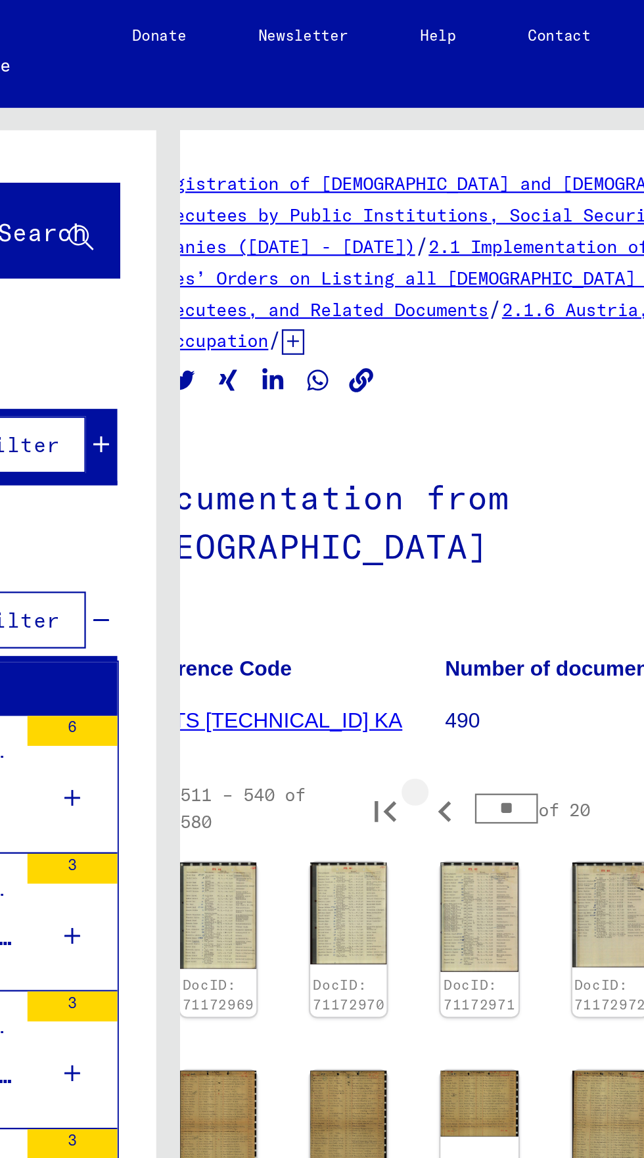
click at [447, 347] on icon "Previous page" at bounding box center [443, 356] width 18 height 18
type input "**"
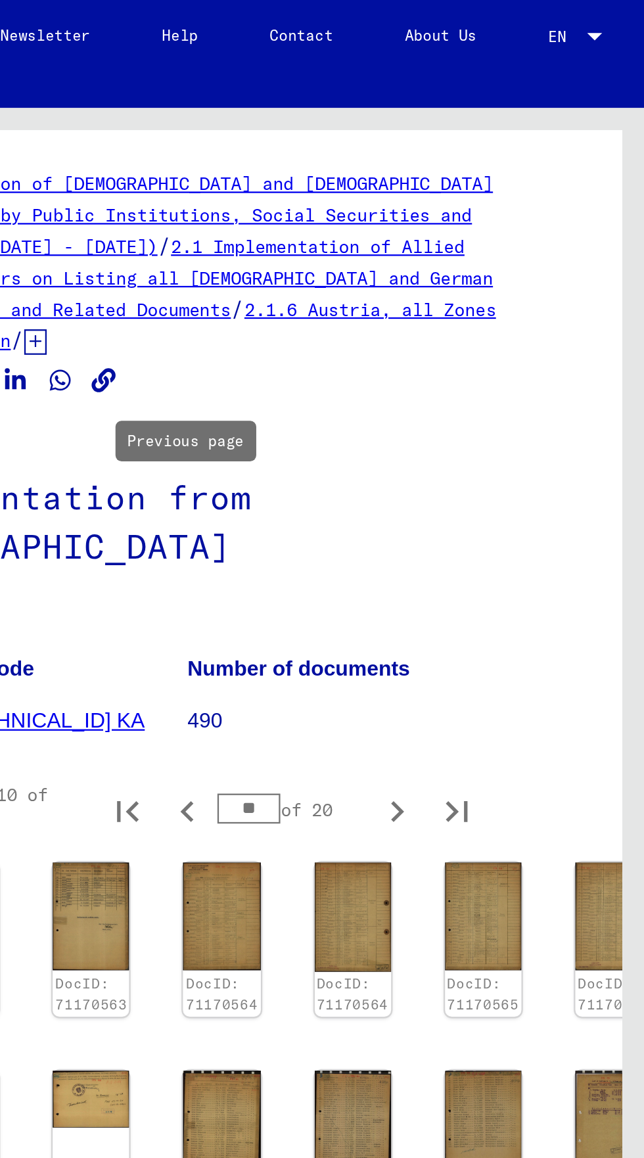
click at [623, 748] on img at bounding box center [631, 771] width 34 height 46
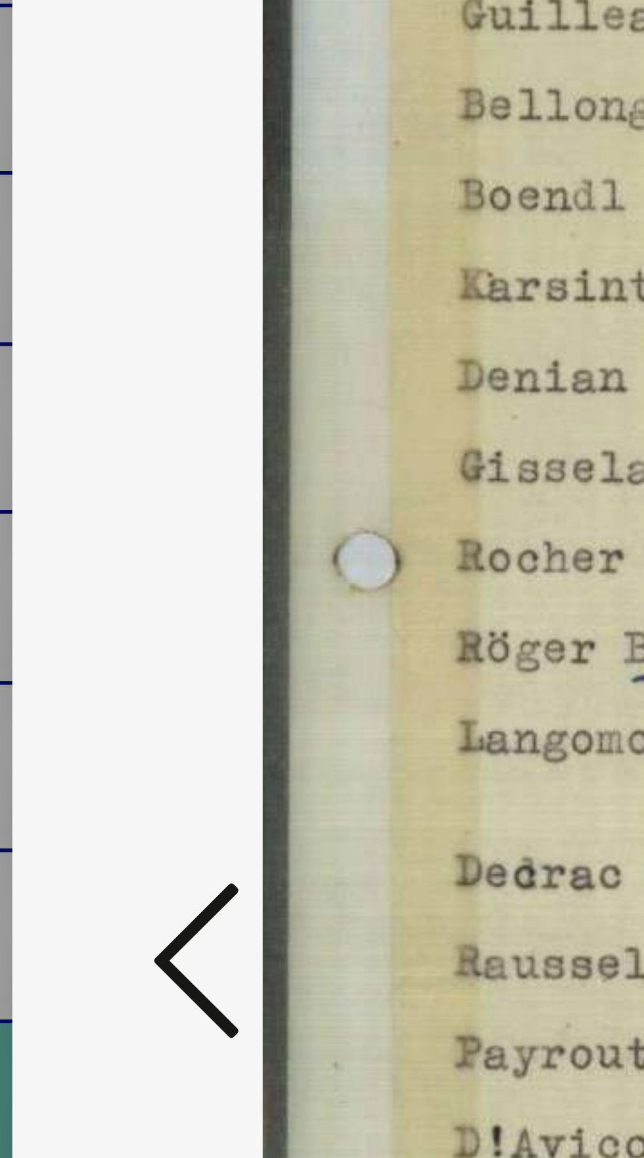
click at [105, 564] on button at bounding box center [97, 545] width 24 height 37
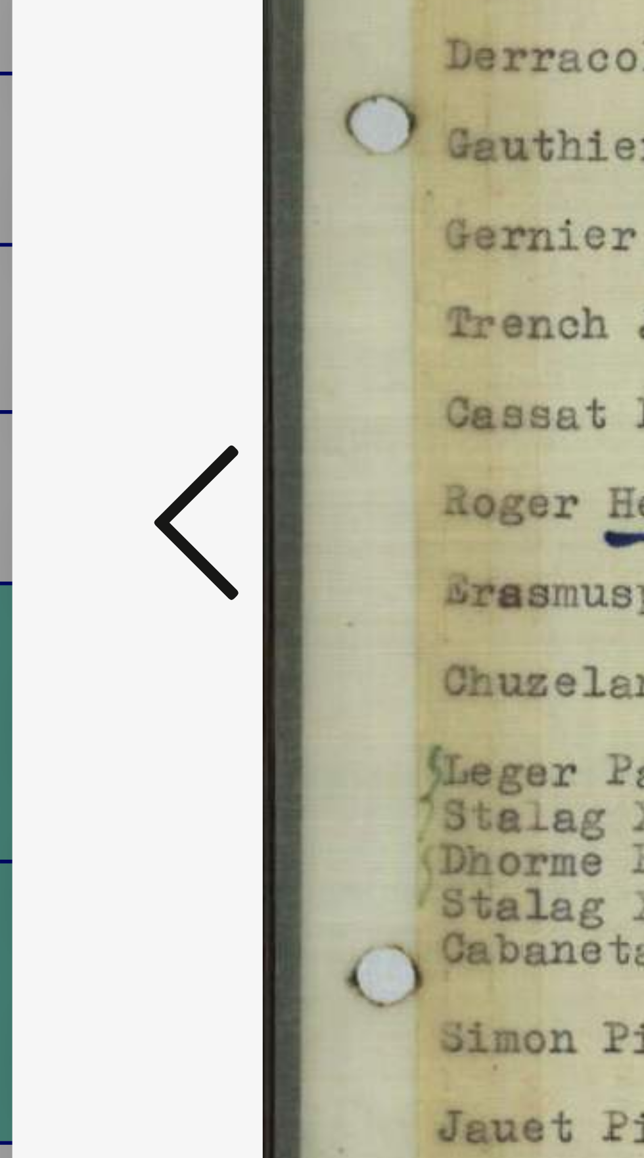
click at [102, 560] on icon at bounding box center [97, 545] width 16 height 32
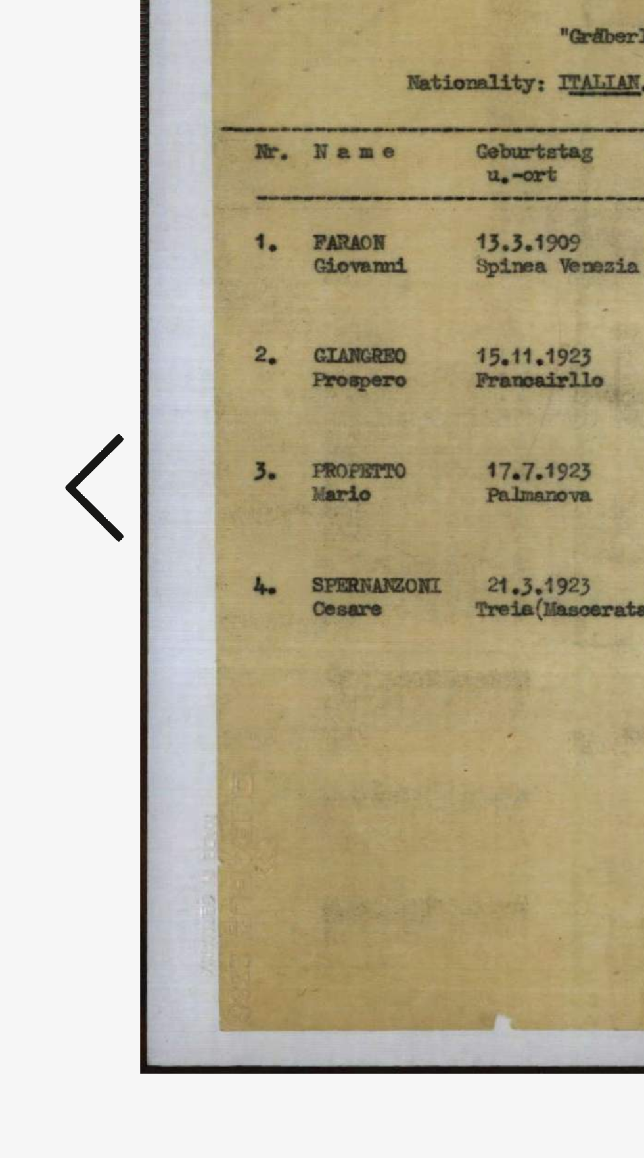
click at [101, 547] on icon at bounding box center [97, 545] width 16 height 32
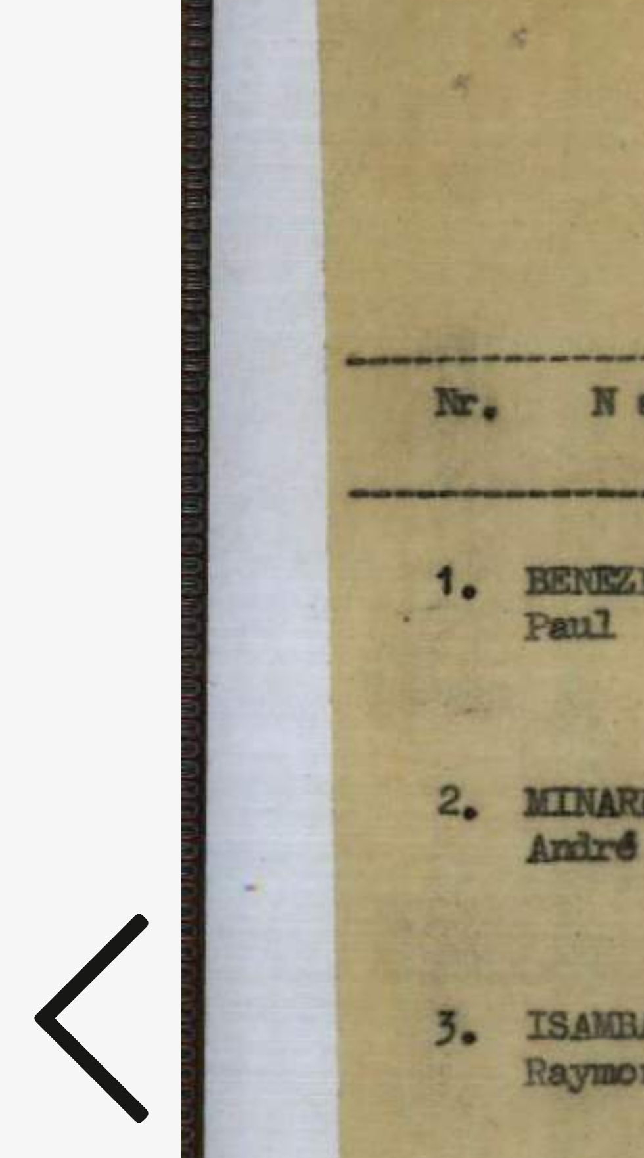
click at [93, 537] on icon at bounding box center [97, 545] width 16 height 32
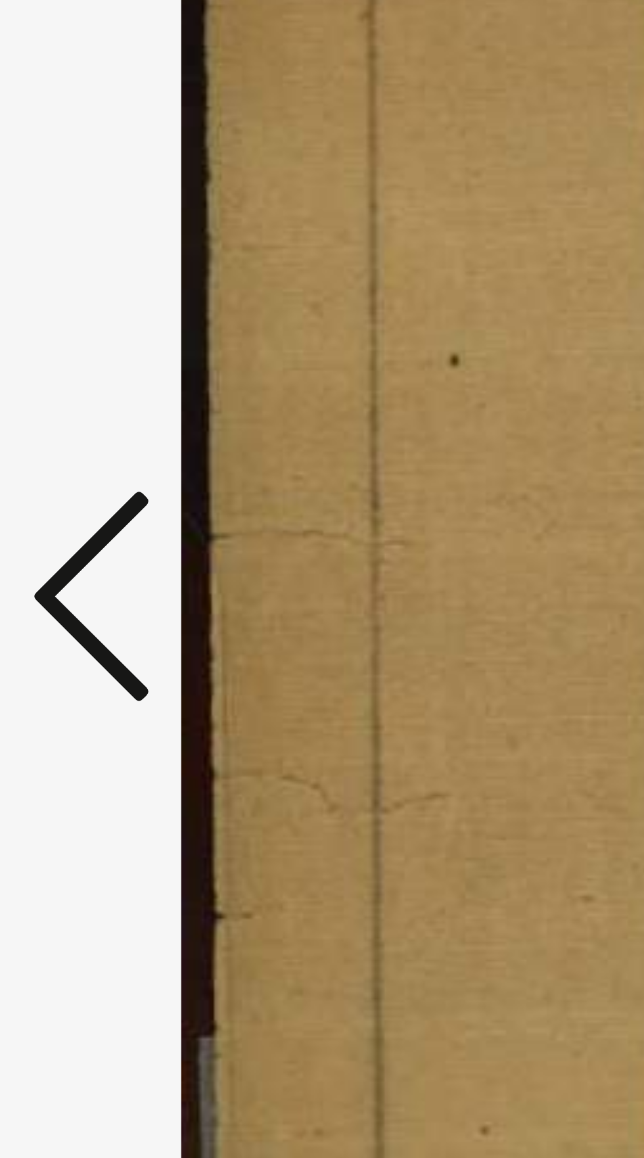
click at [93, 537] on icon at bounding box center [97, 545] width 16 height 32
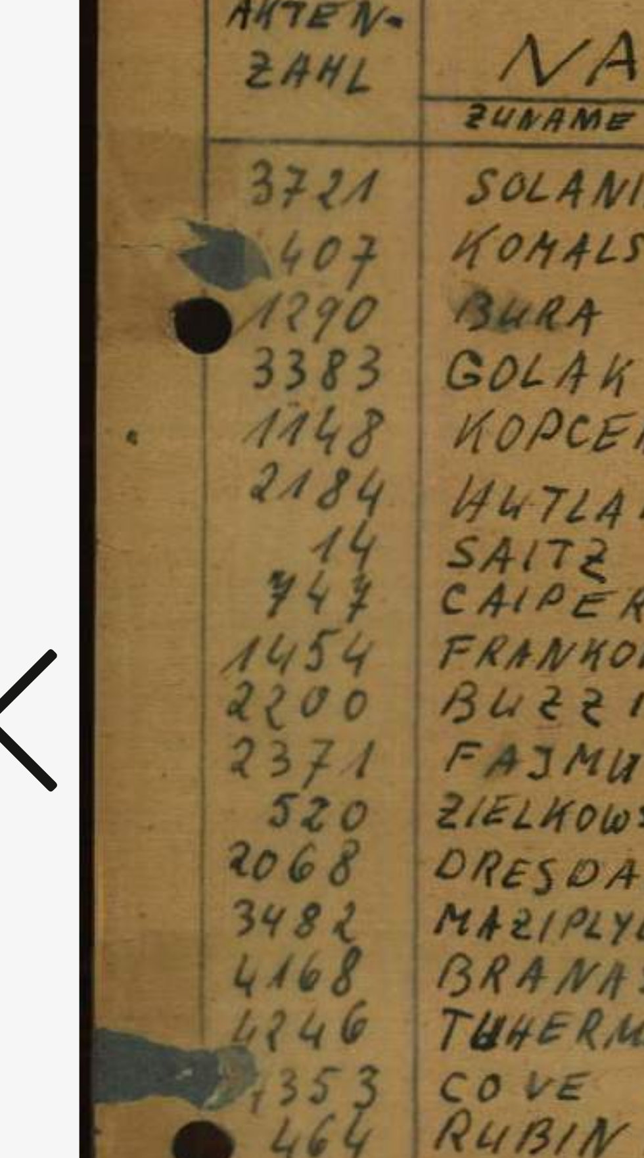
click at [101, 547] on icon at bounding box center [97, 545] width 16 height 32
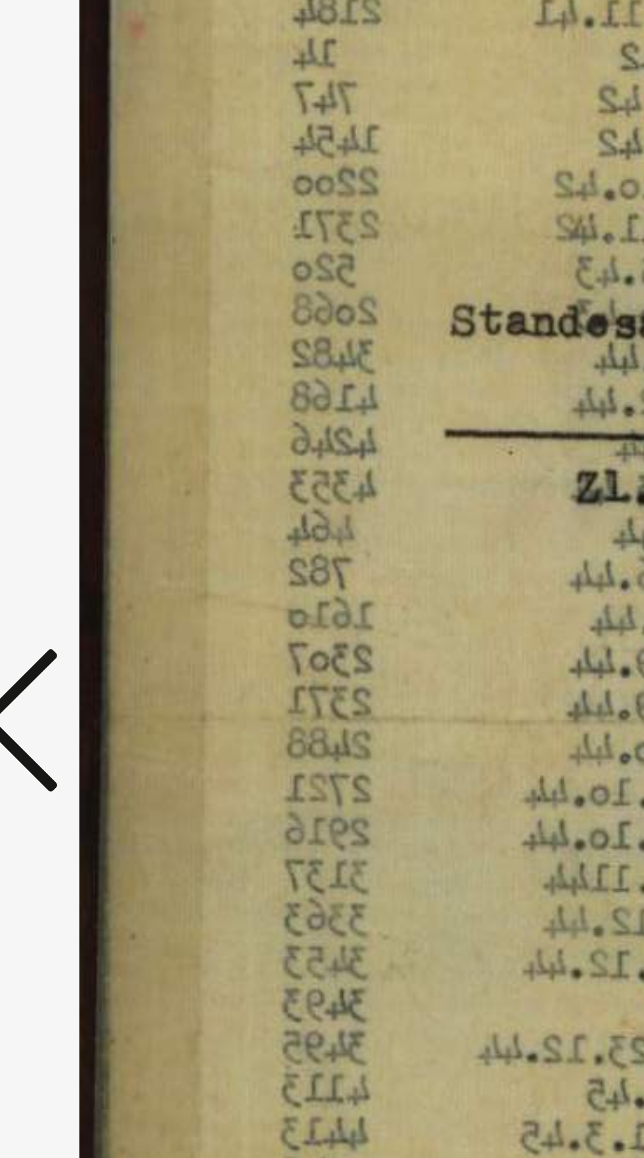
click at [101, 545] on icon at bounding box center [97, 545] width 16 height 32
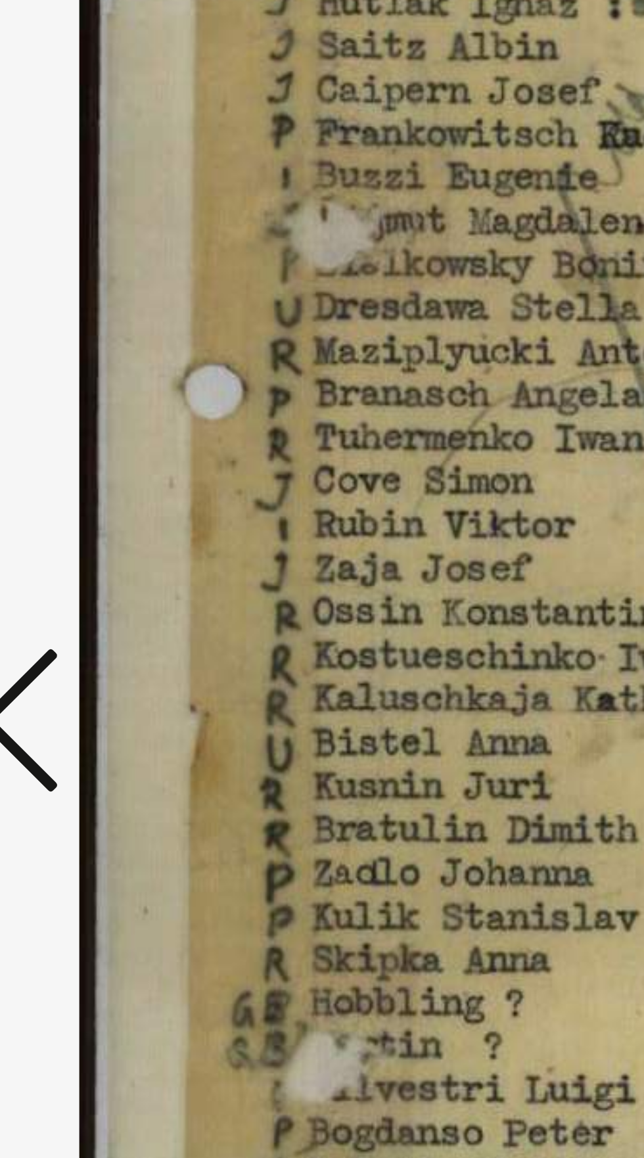
click at [99, 541] on icon at bounding box center [97, 545] width 16 height 32
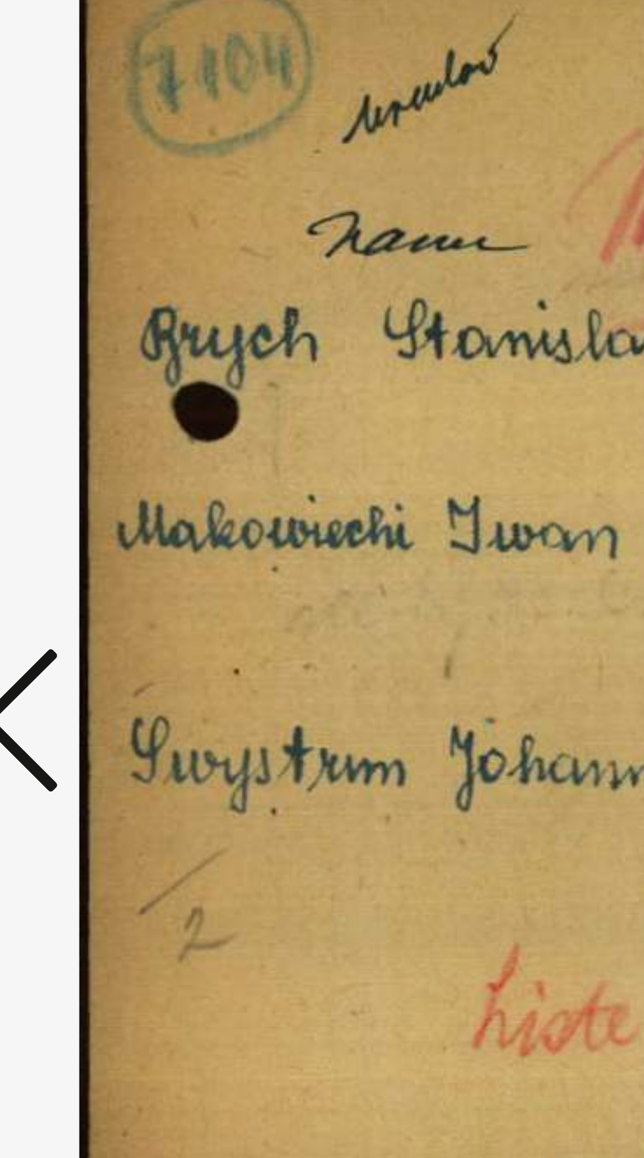
click at [97, 542] on icon at bounding box center [97, 545] width 16 height 32
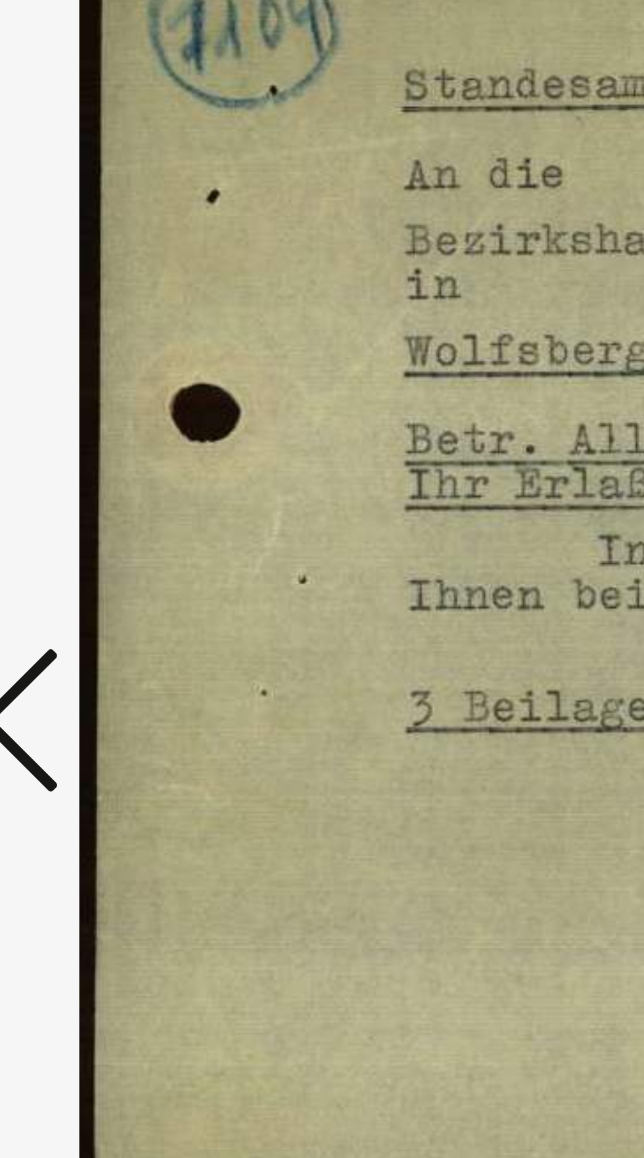
click at [99, 543] on icon at bounding box center [97, 545] width 16 height 32
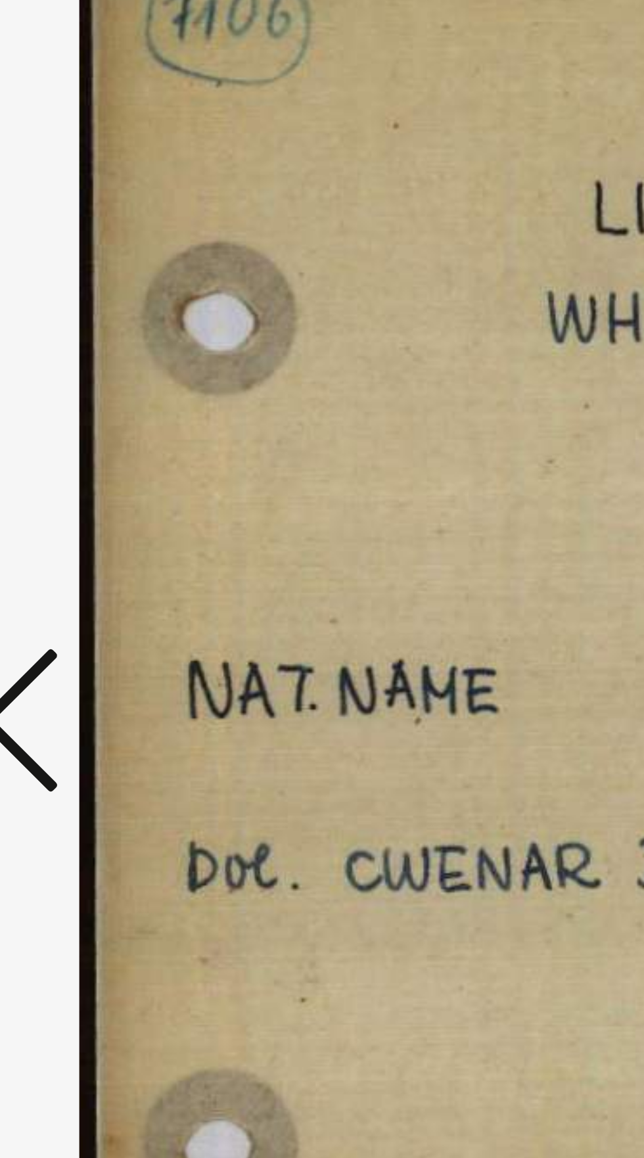
click at [98, 543] on icon at bounding box center [97, 545] width 16 height 32
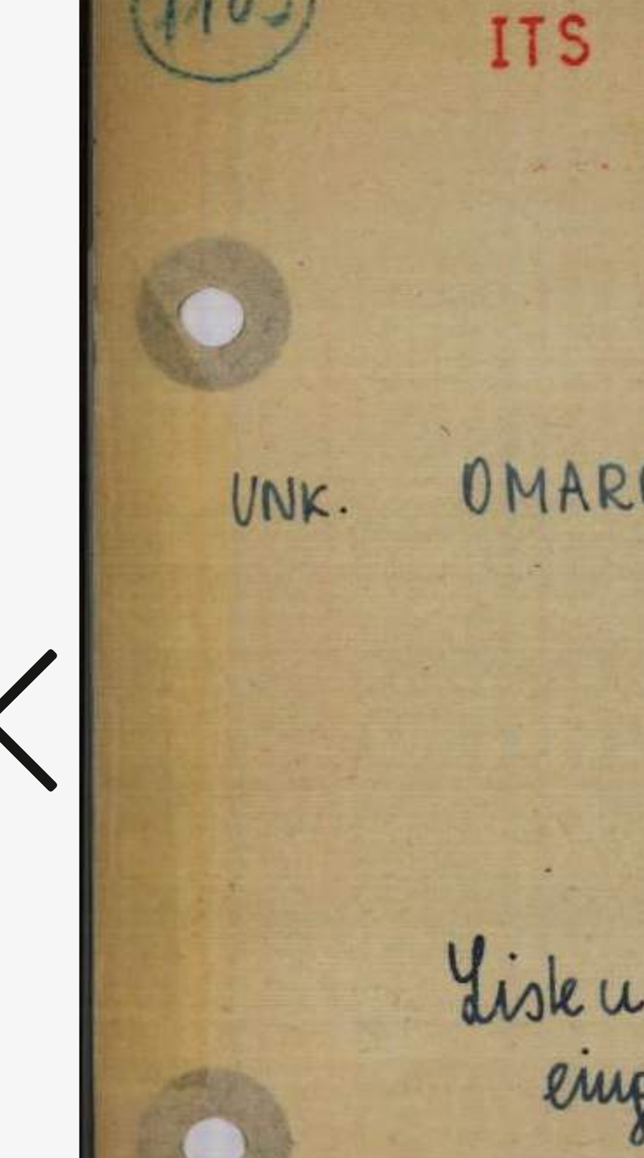
click at [97, 543] on icon at bounding box center [97, 545] width 16 height 32
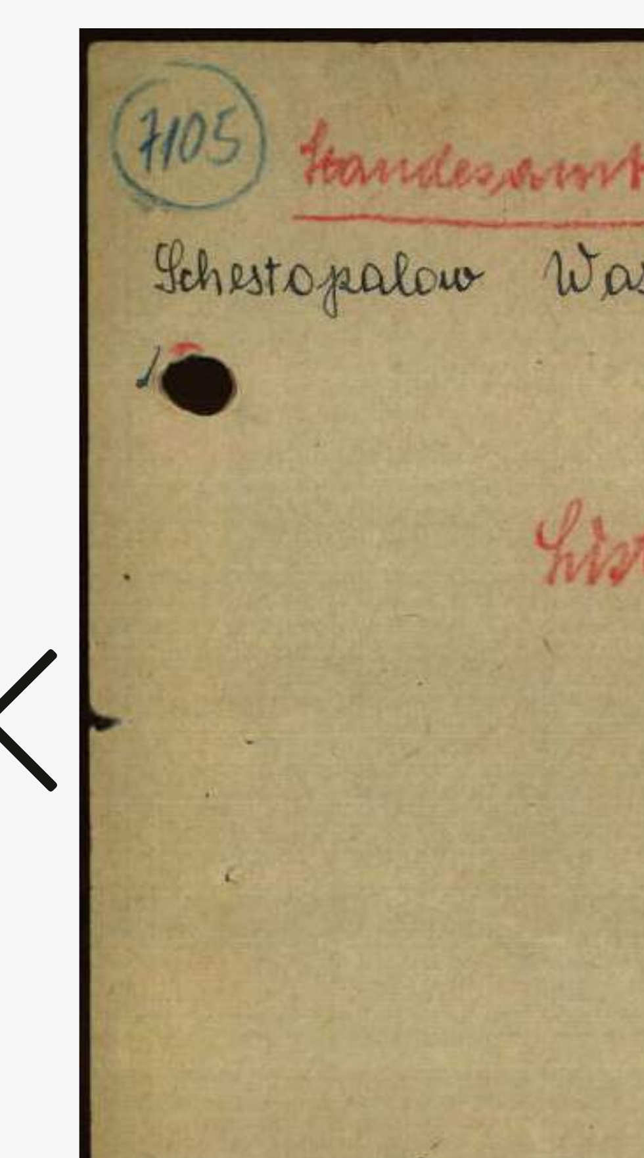
click at [96, 543] on icon at bounding box center [97, 545] width 16 height 32
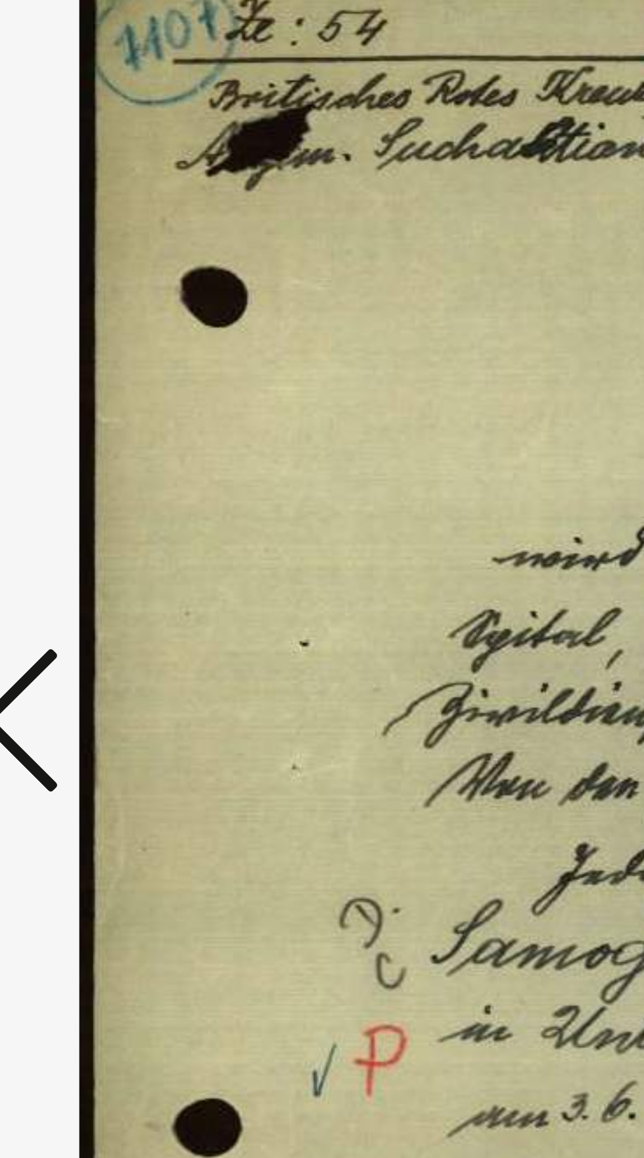
click at [97, 543] on icon at bounding box center [97, 545] width 16 height 32
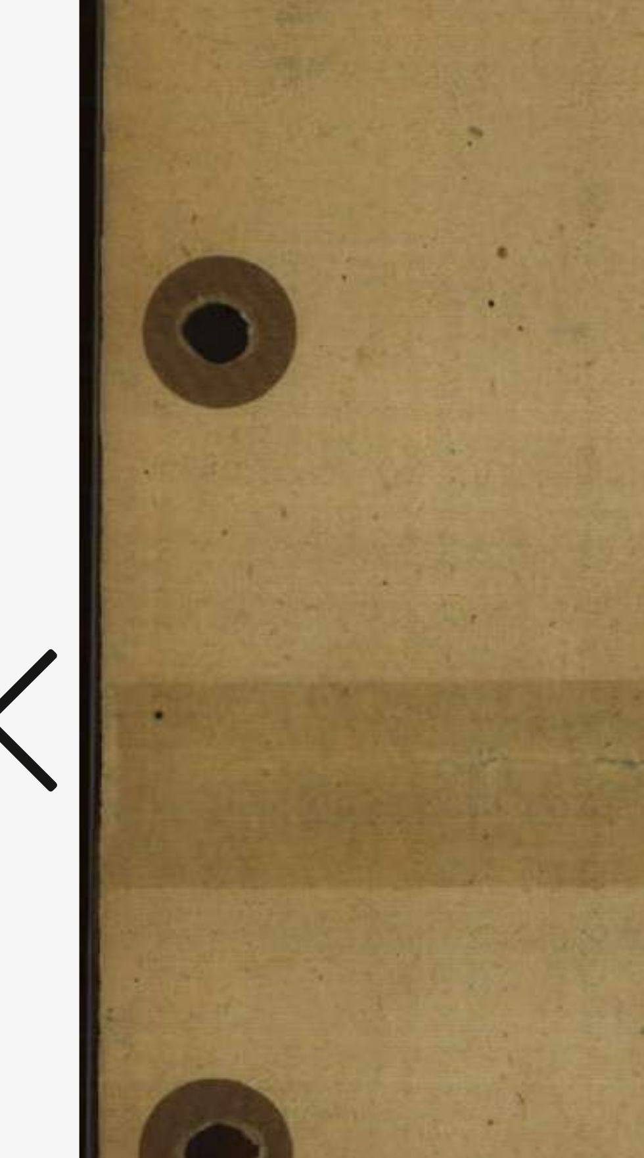
click at [97, 544] on icon at bounding box center [97, 545] width 16 height 32
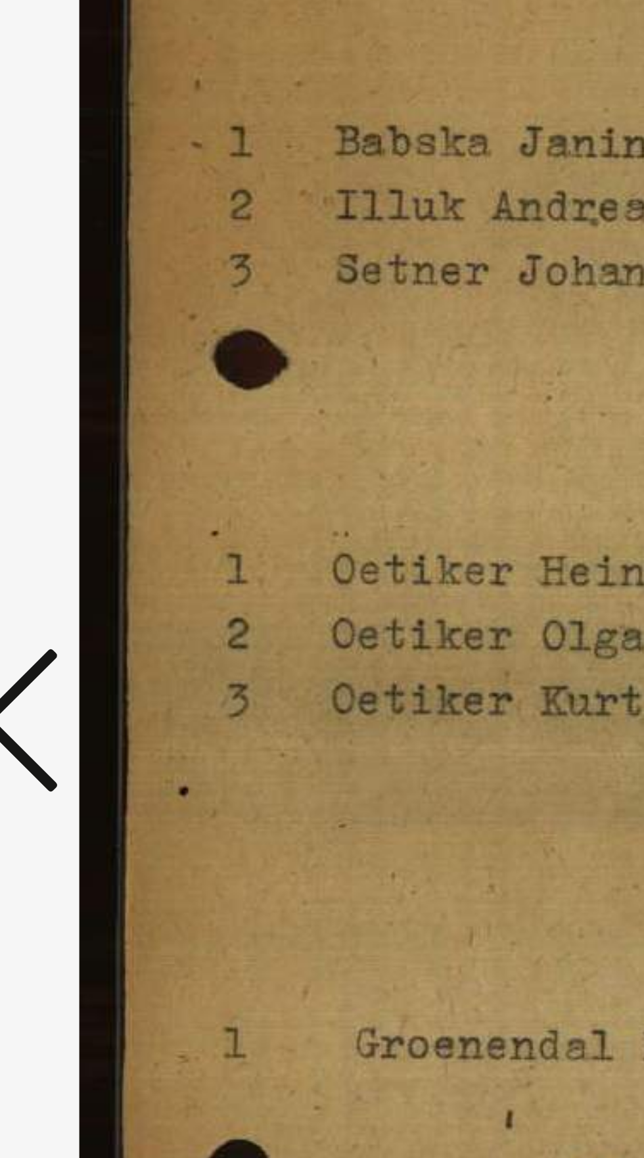
click at [98, 543] on icon at bounding box center [97, 545] width 16 height 32
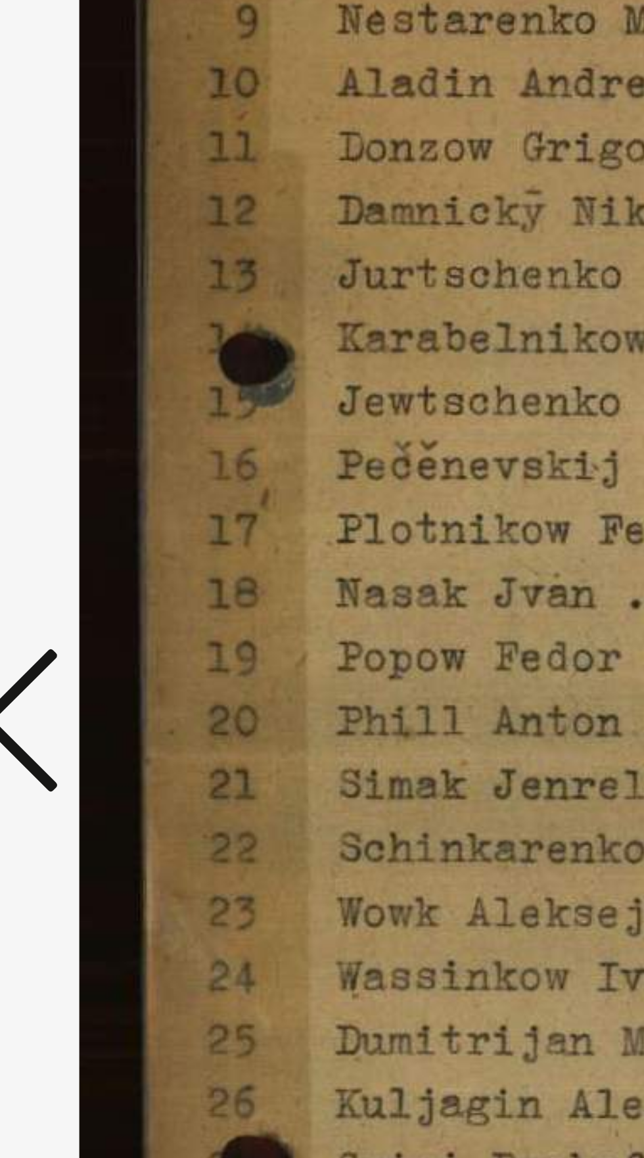
click at [97, 543] on icon at bounding box center [97, 545] width 16 height 32
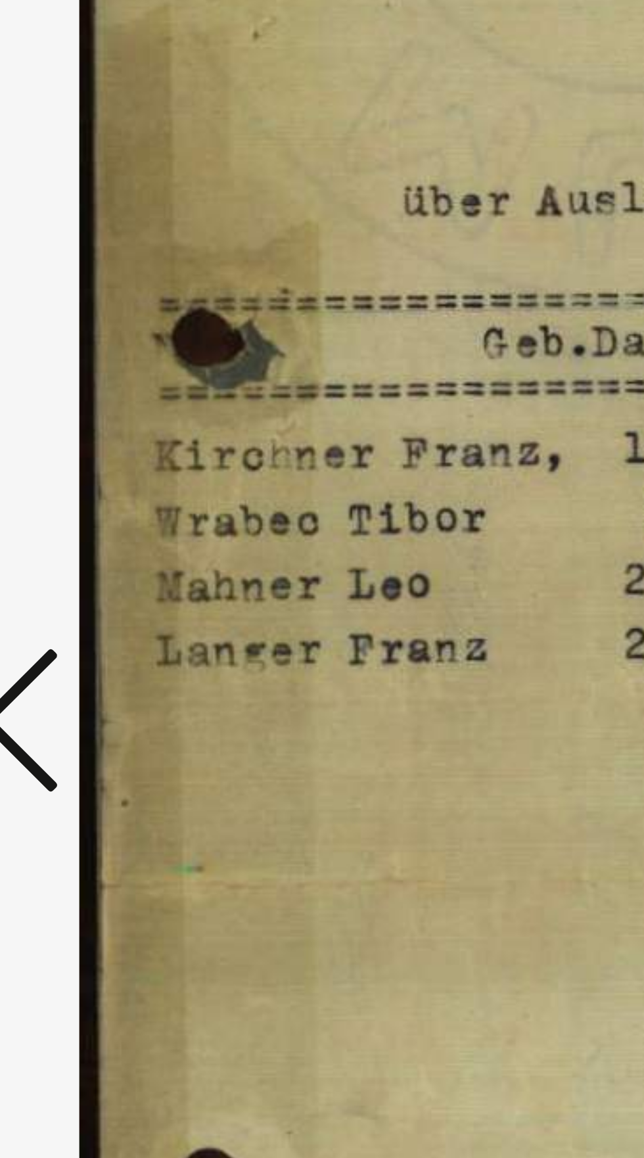
click at [98, 543] on icon at bounding box center [97, 545] width 16 height 32
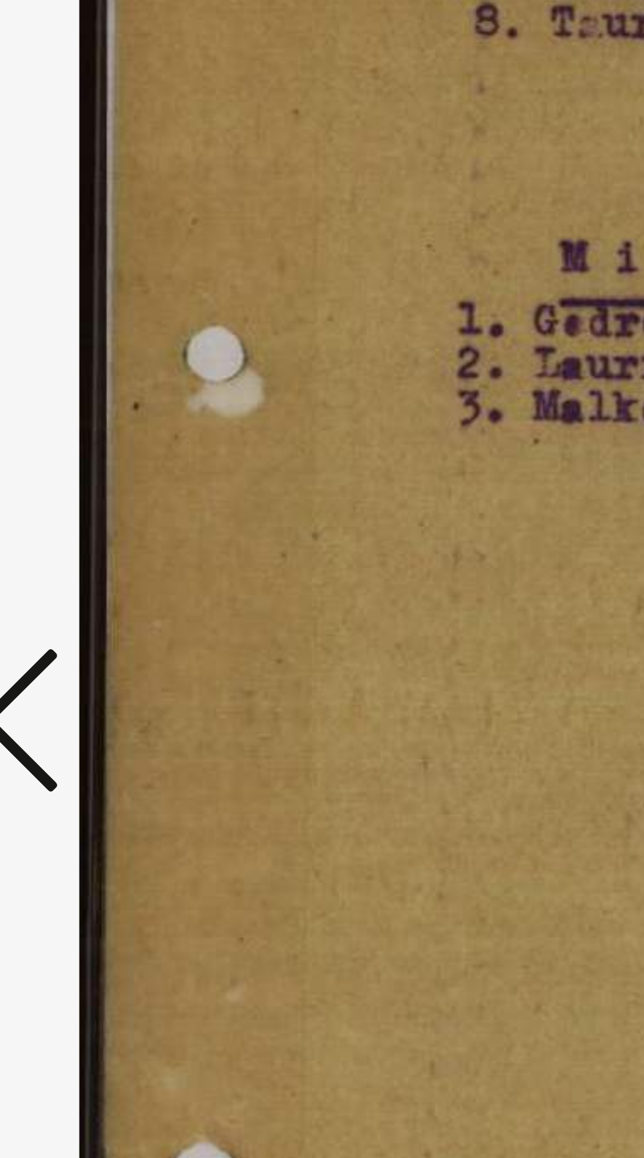
click at [97, 541] on icon at bounding box center [97, 545] width 16 height 32
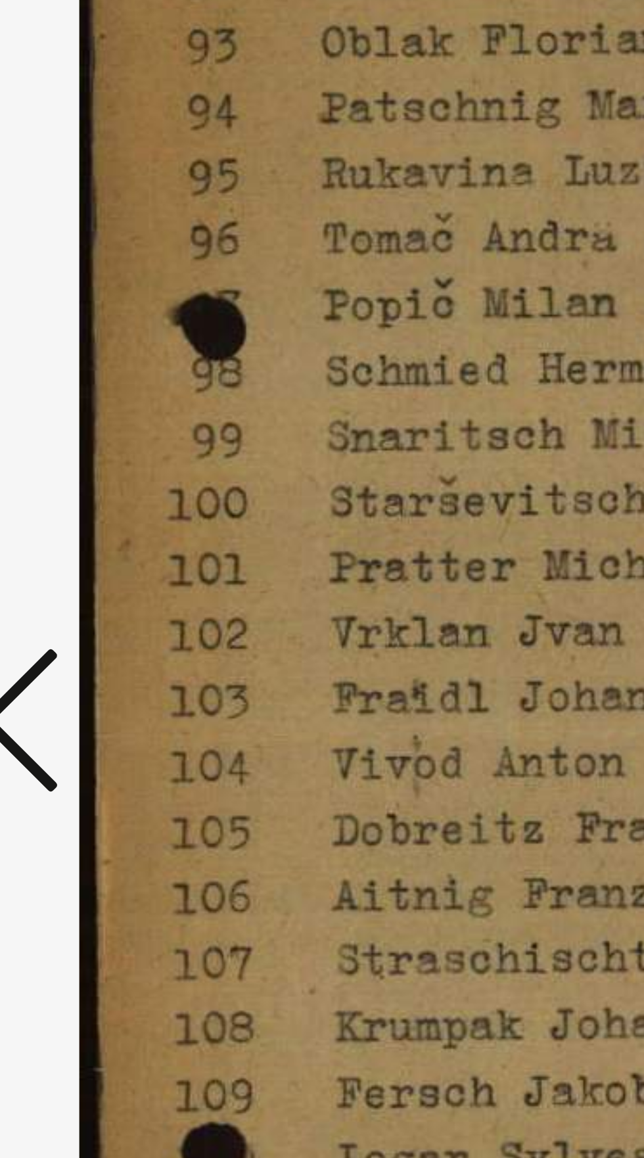
click at [97, 542] on icon at bounding box center [97, 545] width 16 height 32
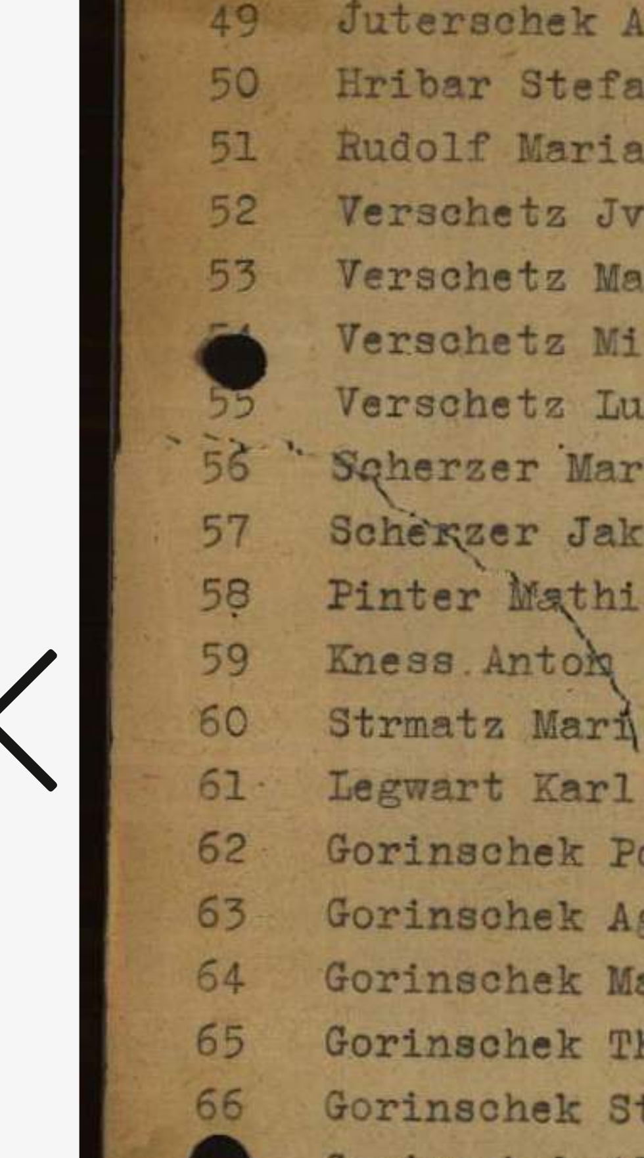
click at [99, 542] on icon at bounding box center [97, 545] width 16 height 32
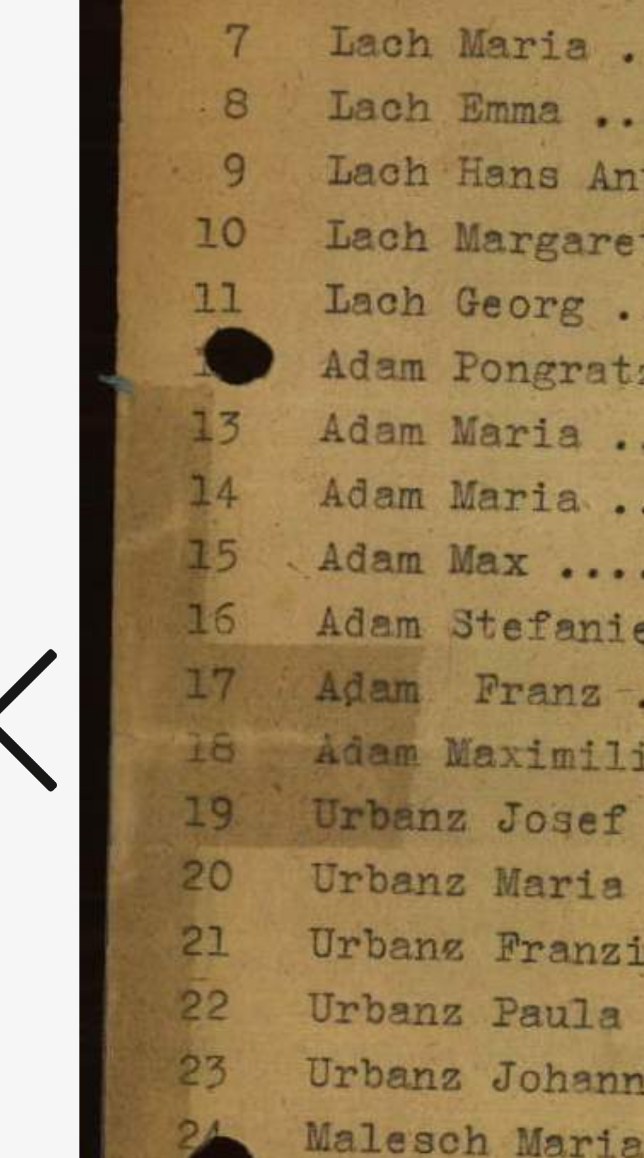
click at [98, 541] on icon at bounding box center [97, 545] width 16 height 32
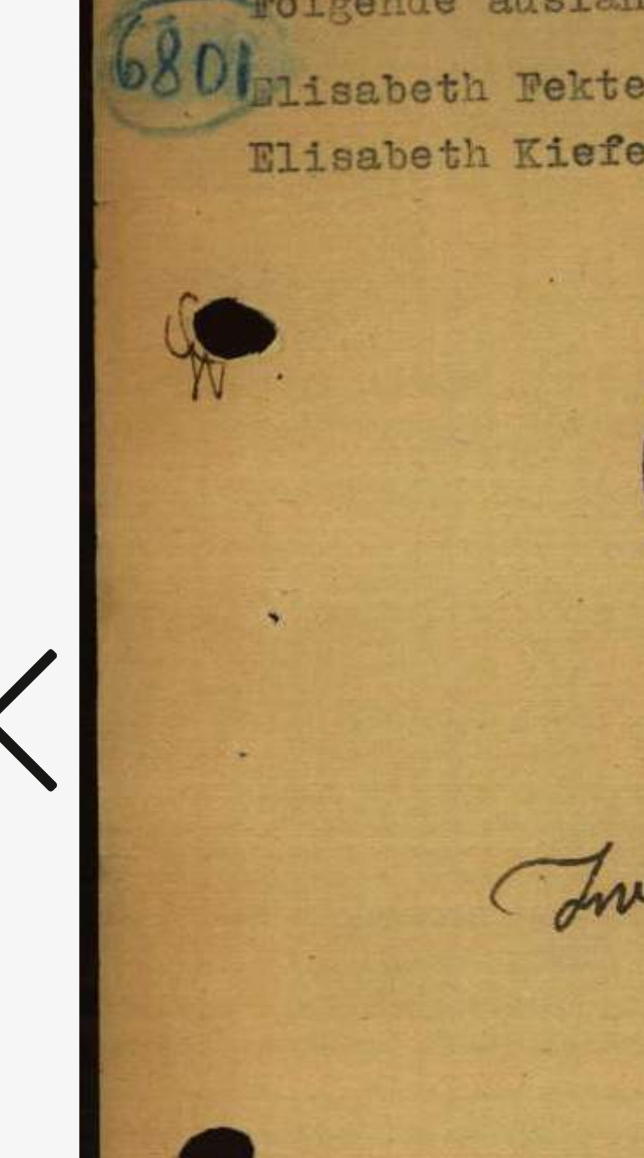
click at [98, 543] on icon at bounding box center [97, 545] width 16 height 32
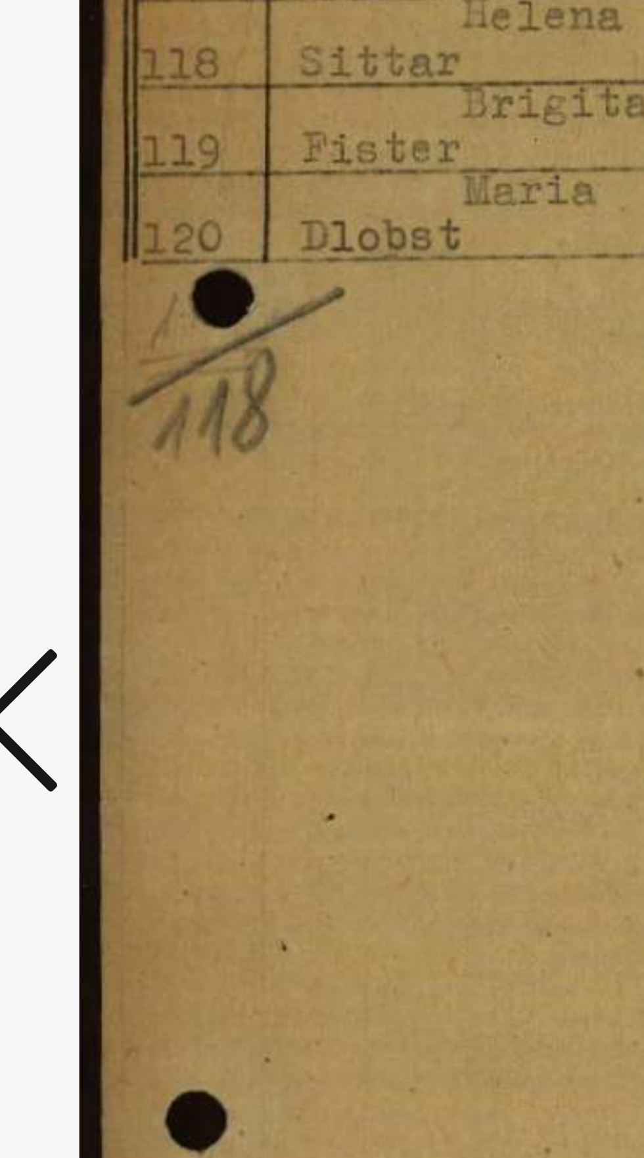
click at [98, 543] on icon at bounding box center [97, 545] width 16 height 32
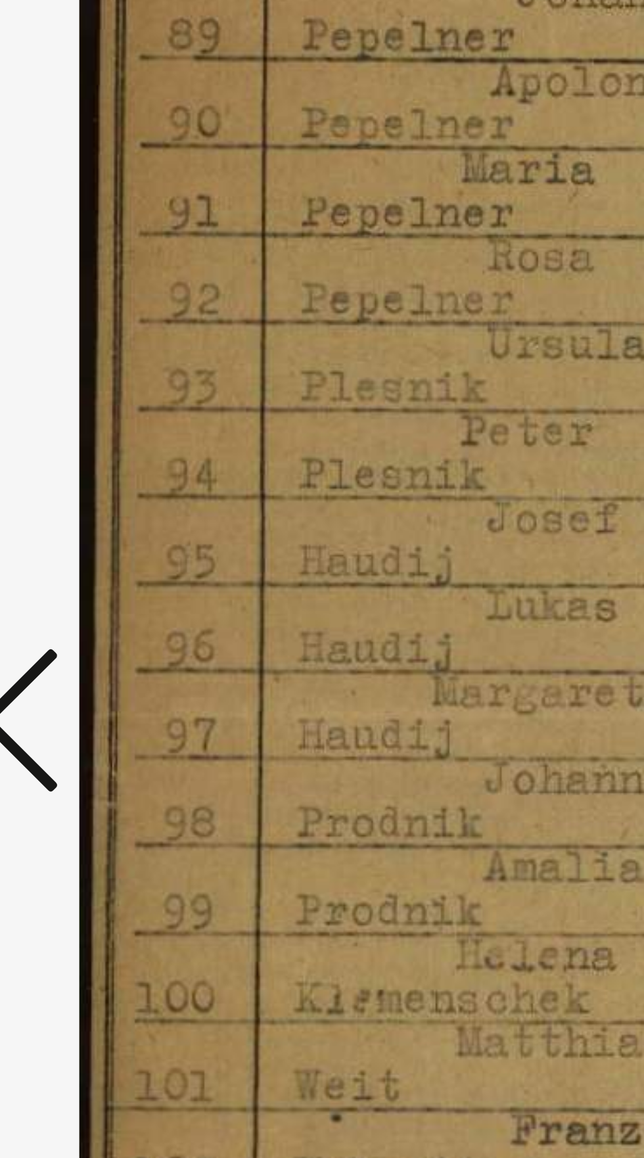
click at [98, 543] on icon at bounding box center [97, 545] width 16 height 32
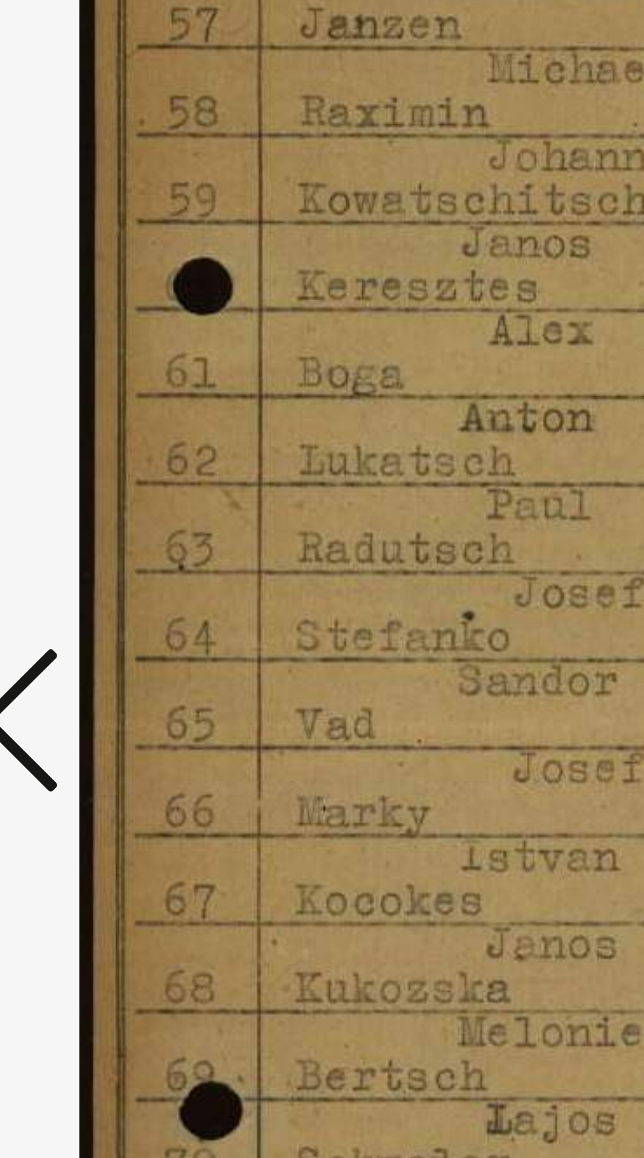
click at [98, 542] on icon at bounding box center [97, 545] width 16 height 32
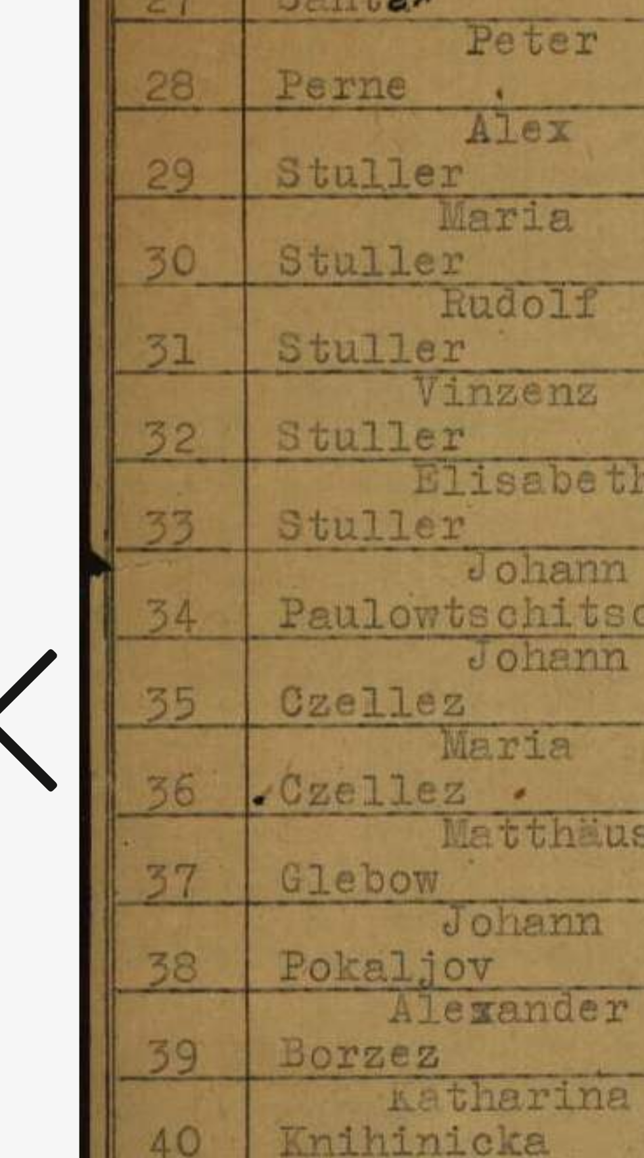
click at [99, 544] on icon at bounding box center [97, 545] width 16 height 32
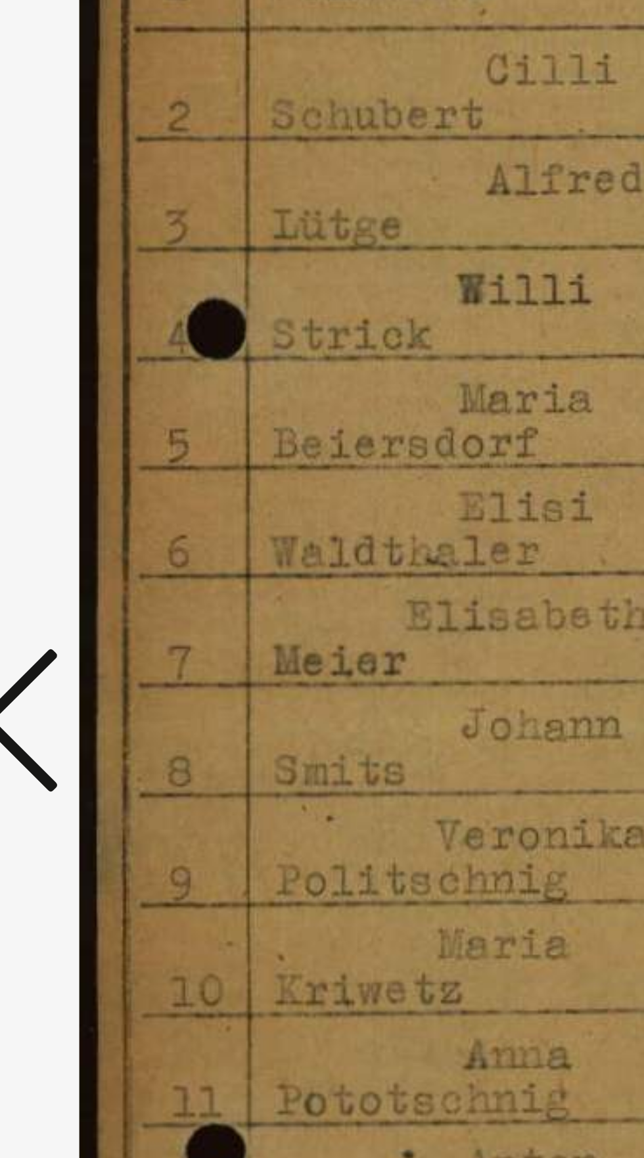
click at [99, 545] on icon at bounding box center [97, 545] width 16 height 32
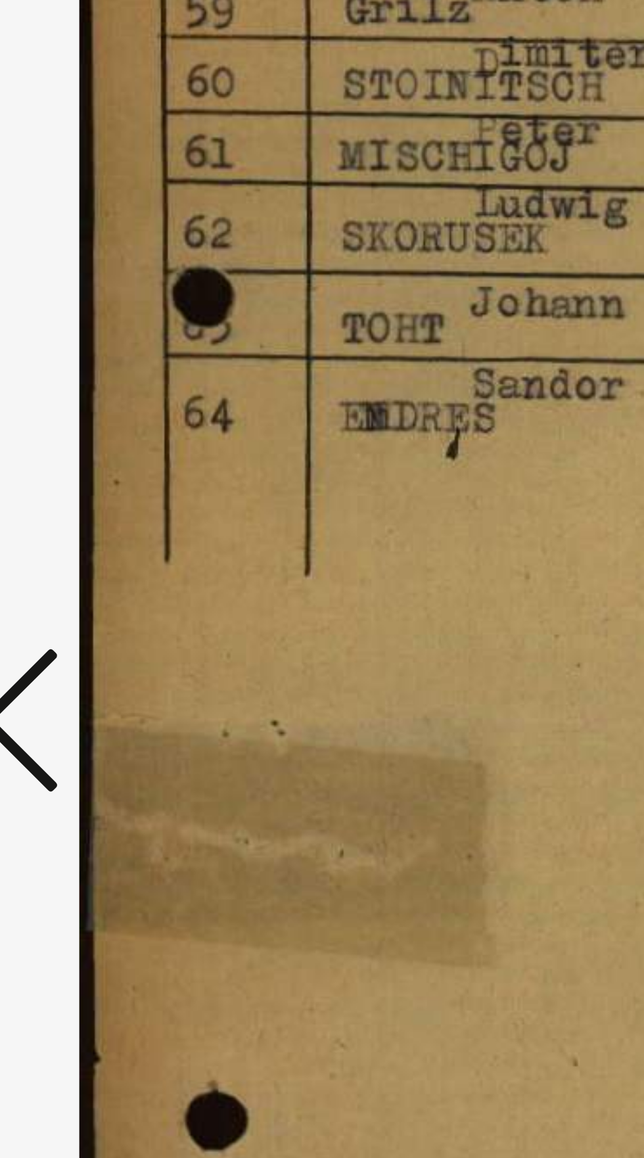
click at [101, 545] on icon at bounding box center [97, 545] width 16 height 32
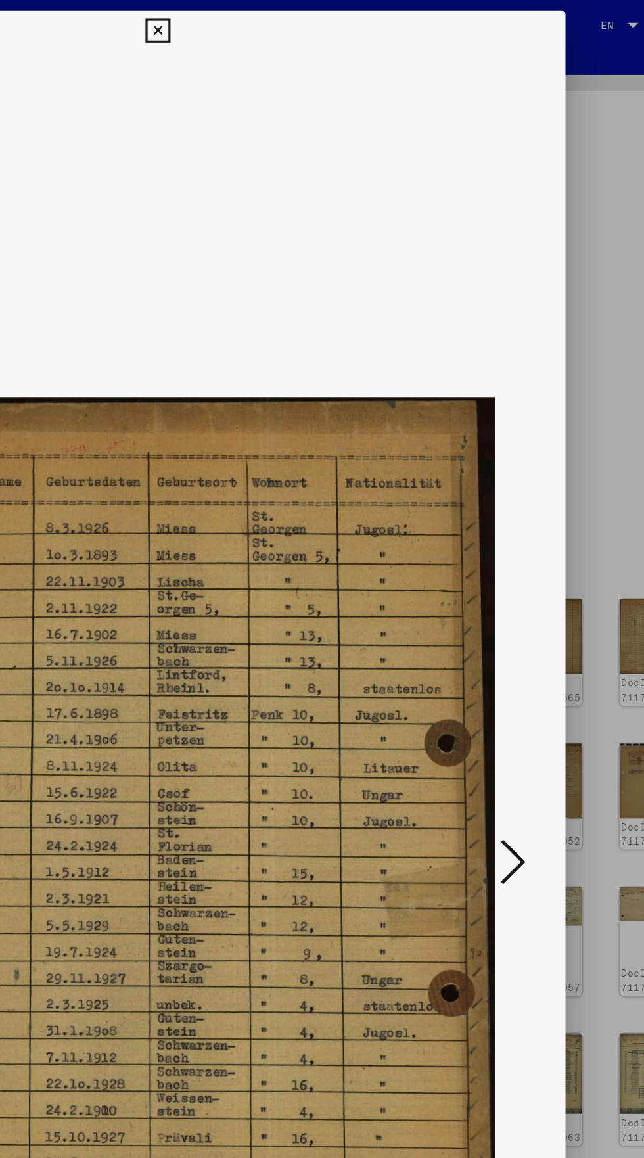
click at [322, 19] on icon at bounding box center [321, 20] width 15 height 16
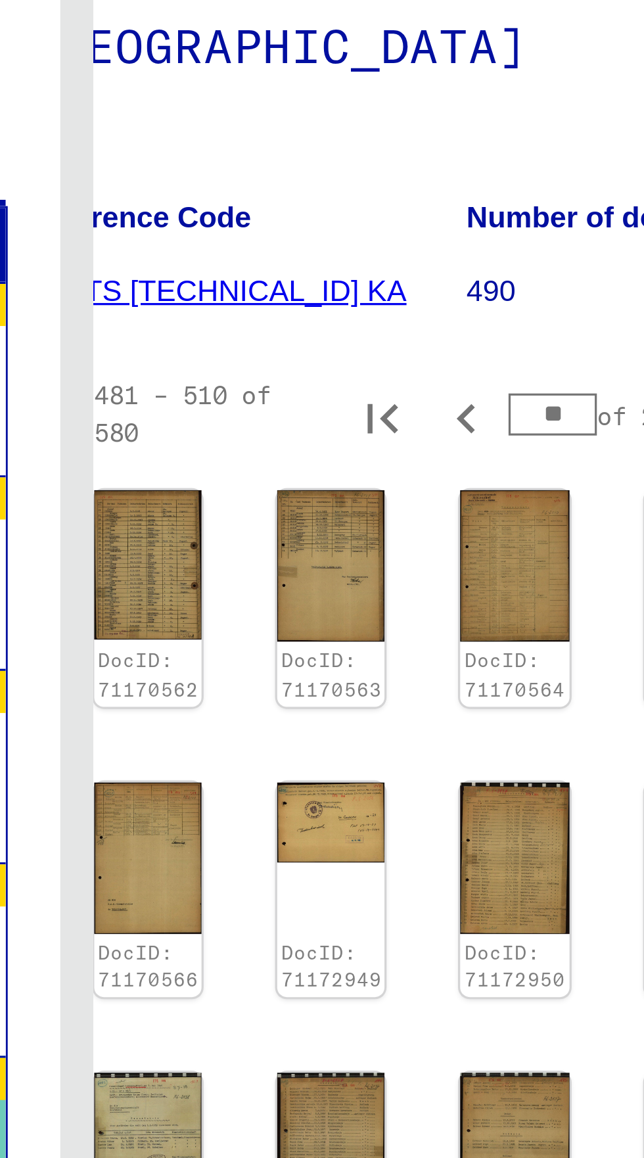
click at [436, 830] on icon "Previous page" at bounding box center [443, 839] width 18 height 18
type input "**"
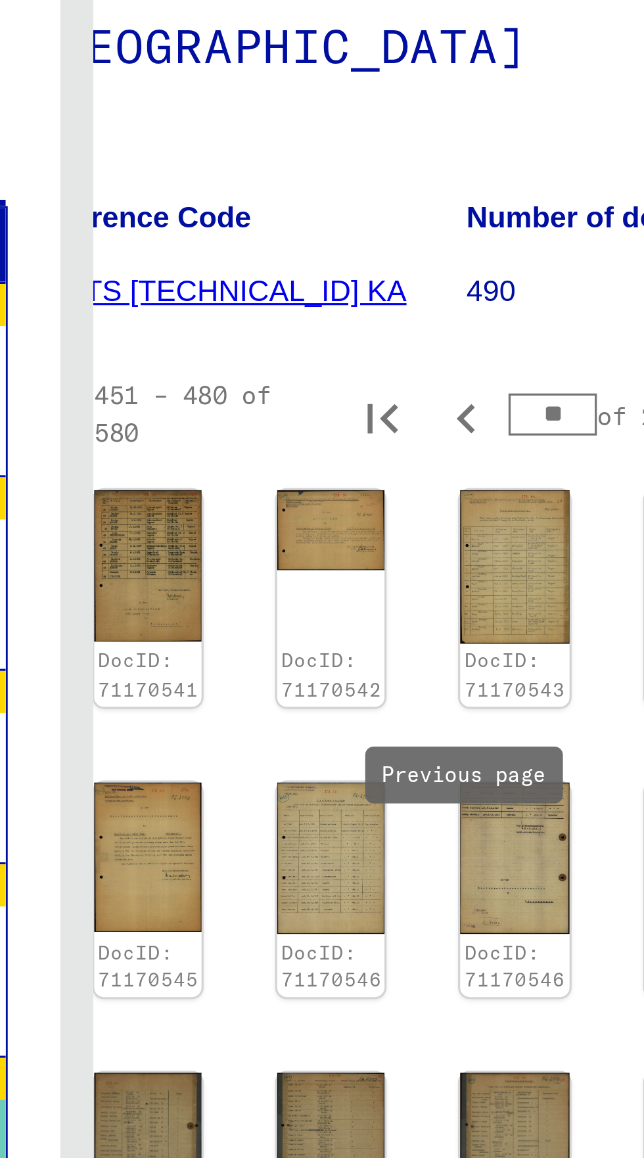
scroll to position [225, 37]
click at [463, 560] on img at bounding box center [458, 582] width 34 height 45
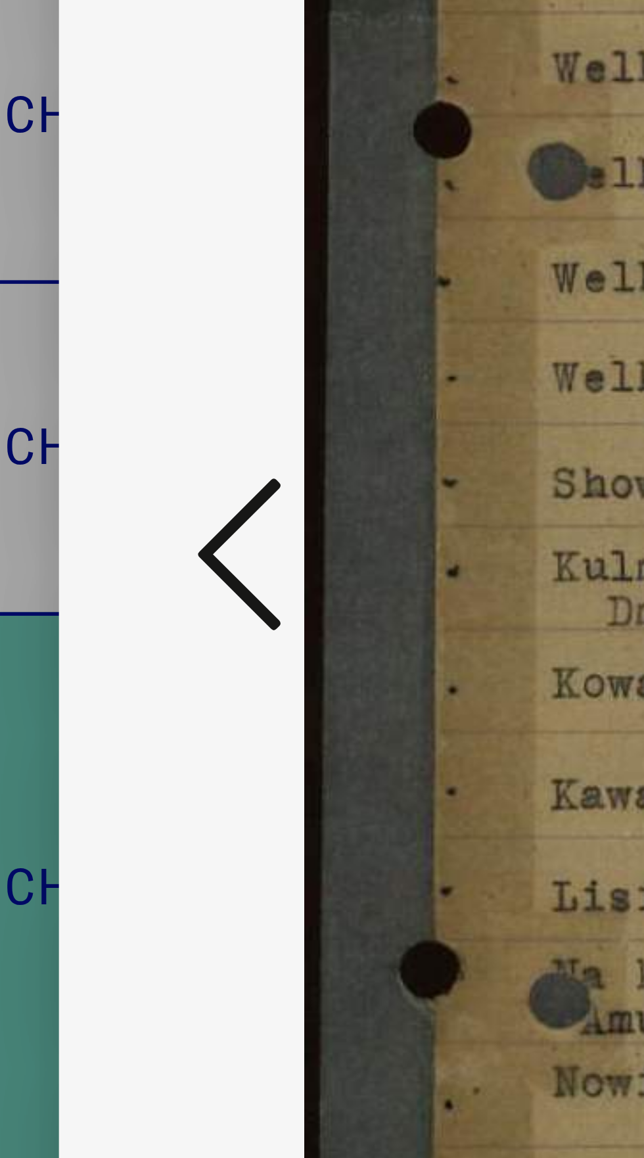
click at [101, 560] on icon at bounding box center [97, 545] width 16 height 32
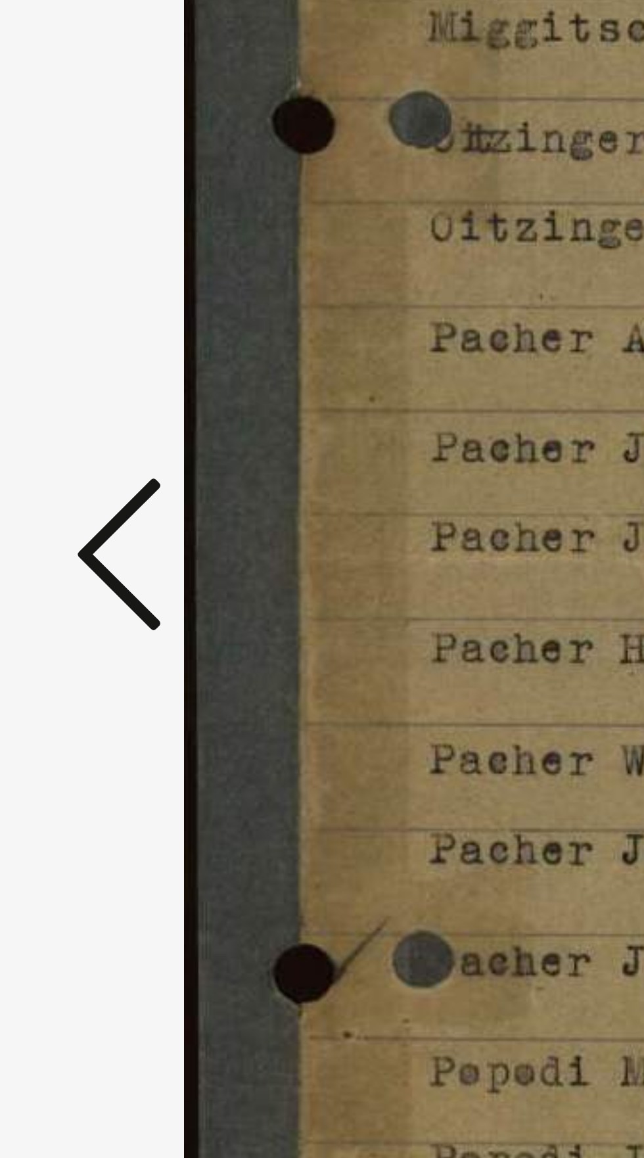
click at [104, 560] on icon at bounding box center [97, 545] width 16 height 32
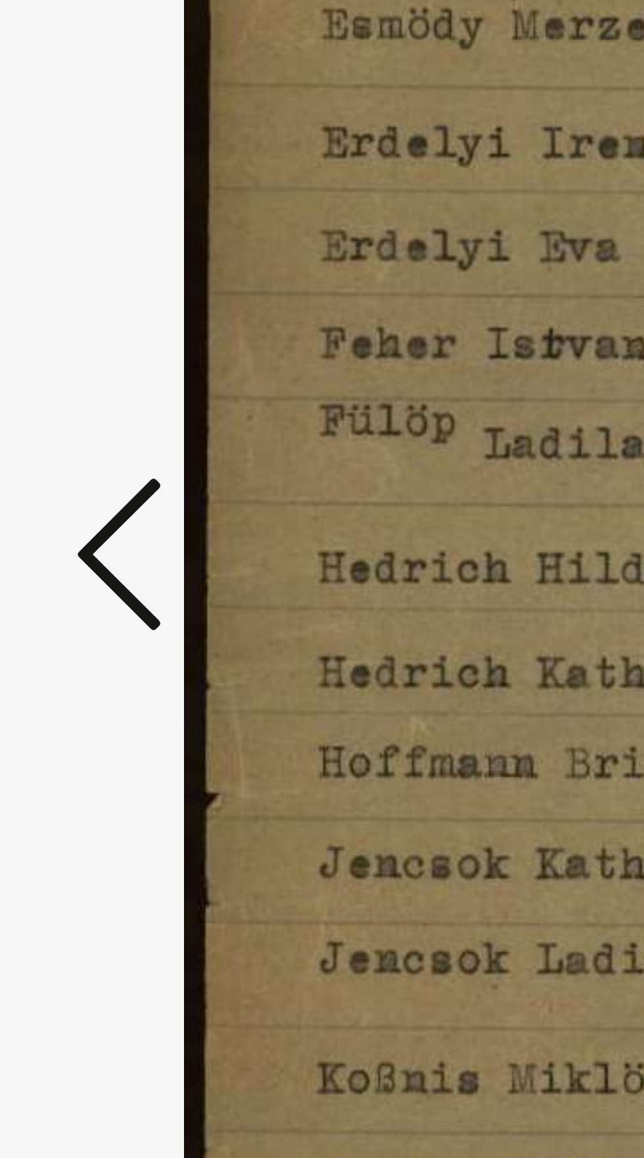
click at [102, 560] on icon at bounding box center [97, 545] width 16 height 32
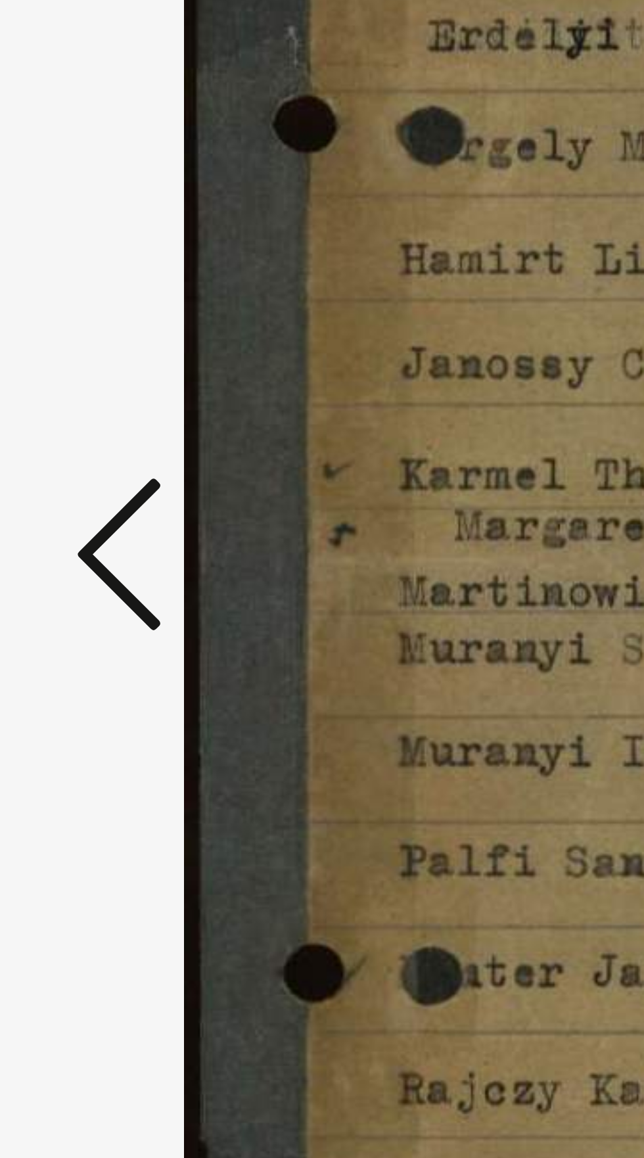
click at [102, 560] on icon at bounding box center [97, 545] width 16 height 32
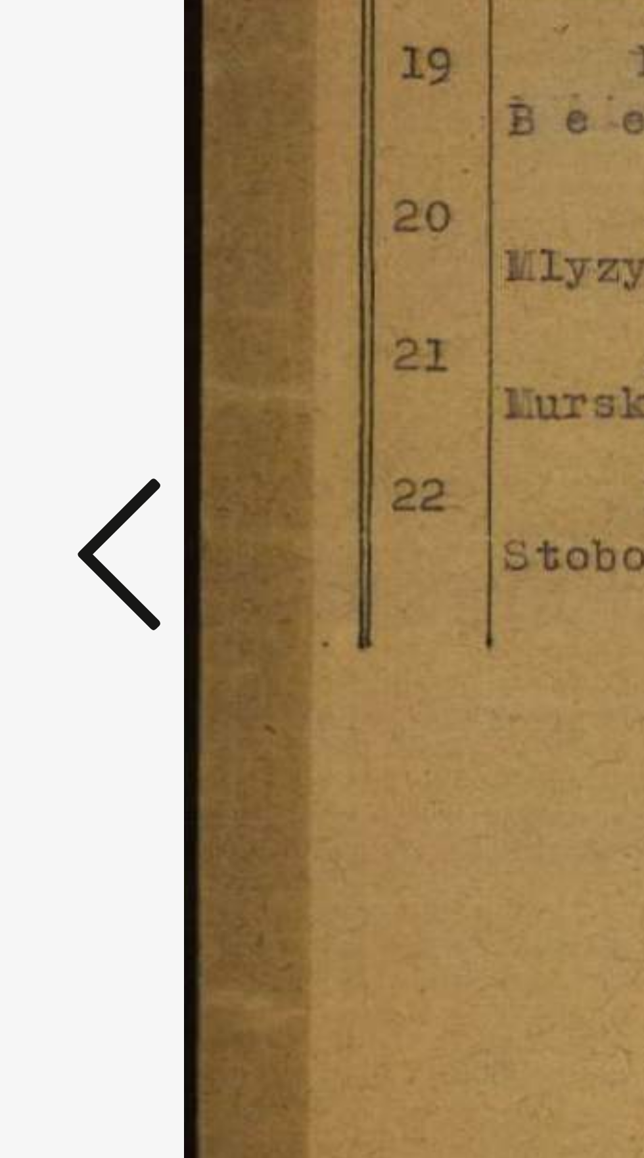
click at [102, 560] on icon at bounding box center [97, 545] width 16 height 32
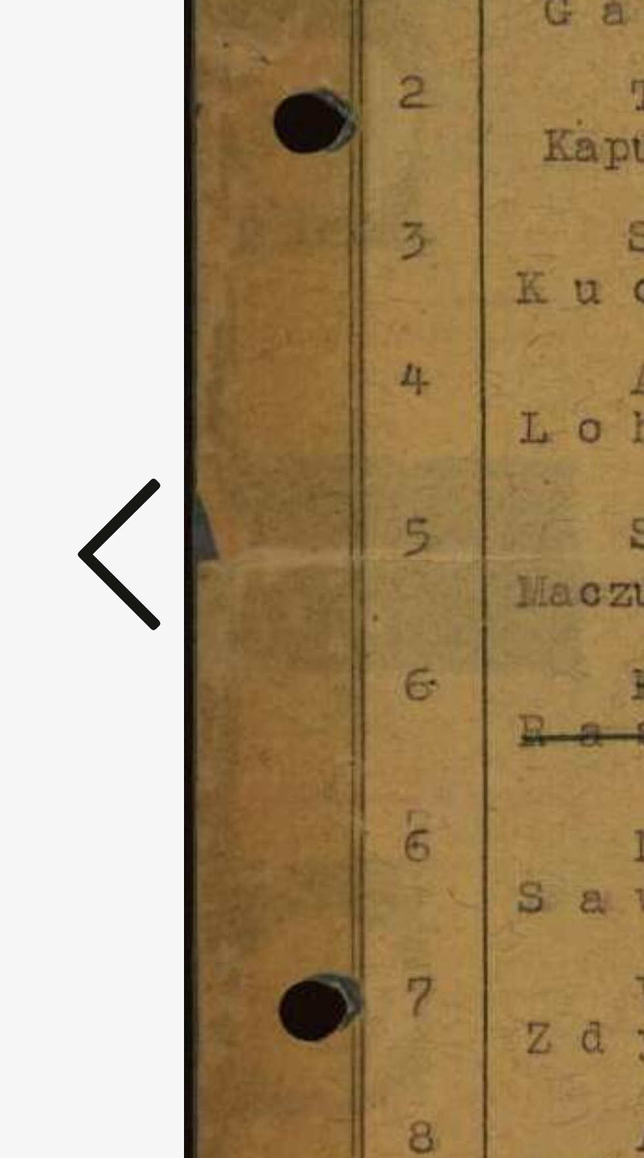
click at [102, 560] on icon at bounding box center [97, 545] width 16 height 32
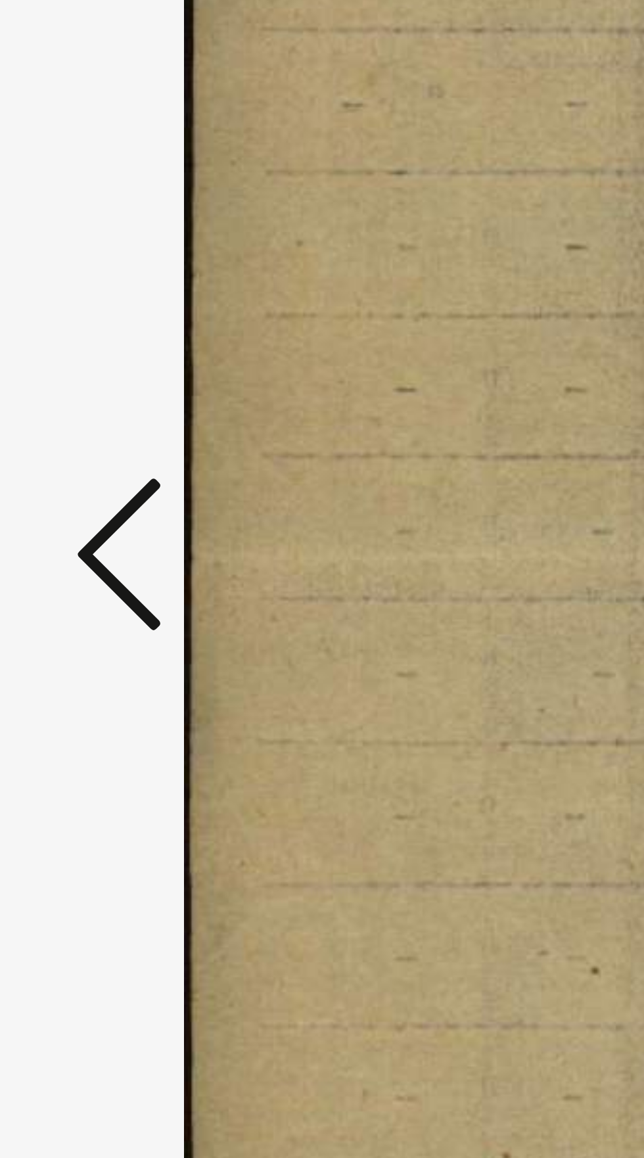
click at [103, 560] on icon at bounding box center [97, 545] width 16 height 32
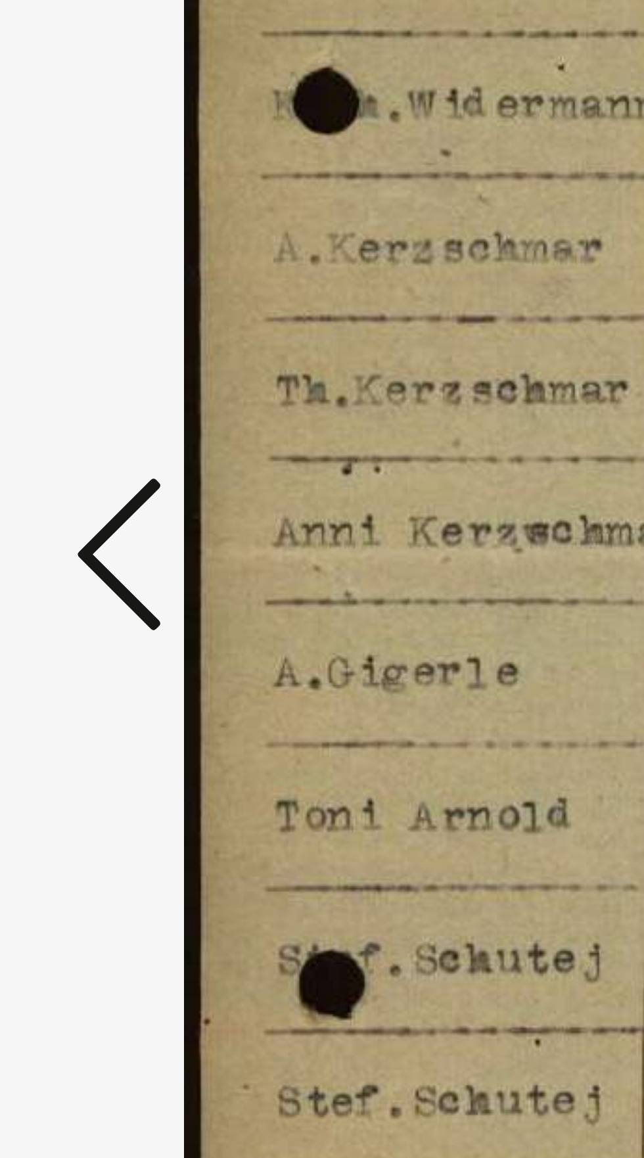
click at [103, 560] on icon at bounding box center [97, 545] width 16 height 32
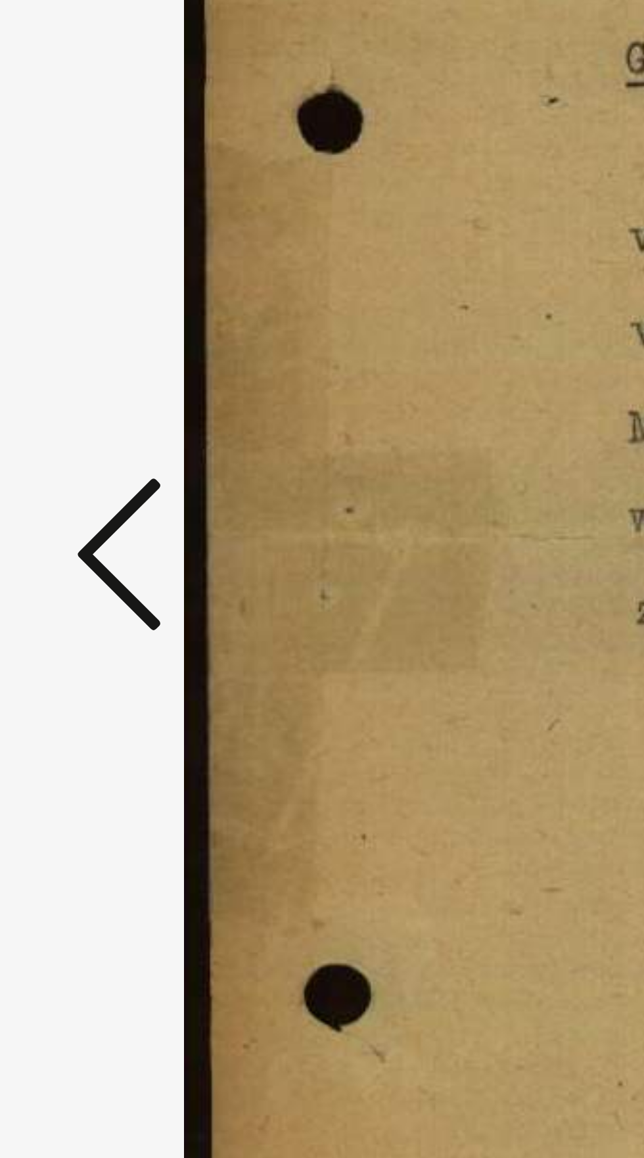
click at [101, 560] on icon at bounding box center [97, 545] width 16 height 32
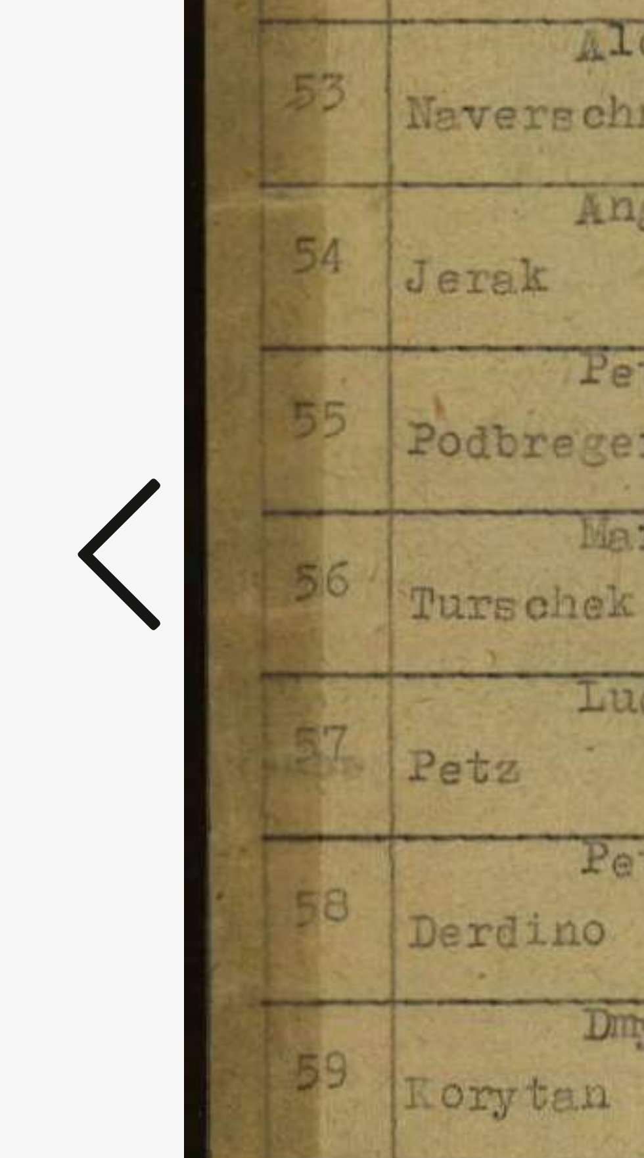
click at [104, 560] on icon at bounding box center [97, 545] width 16 height 32
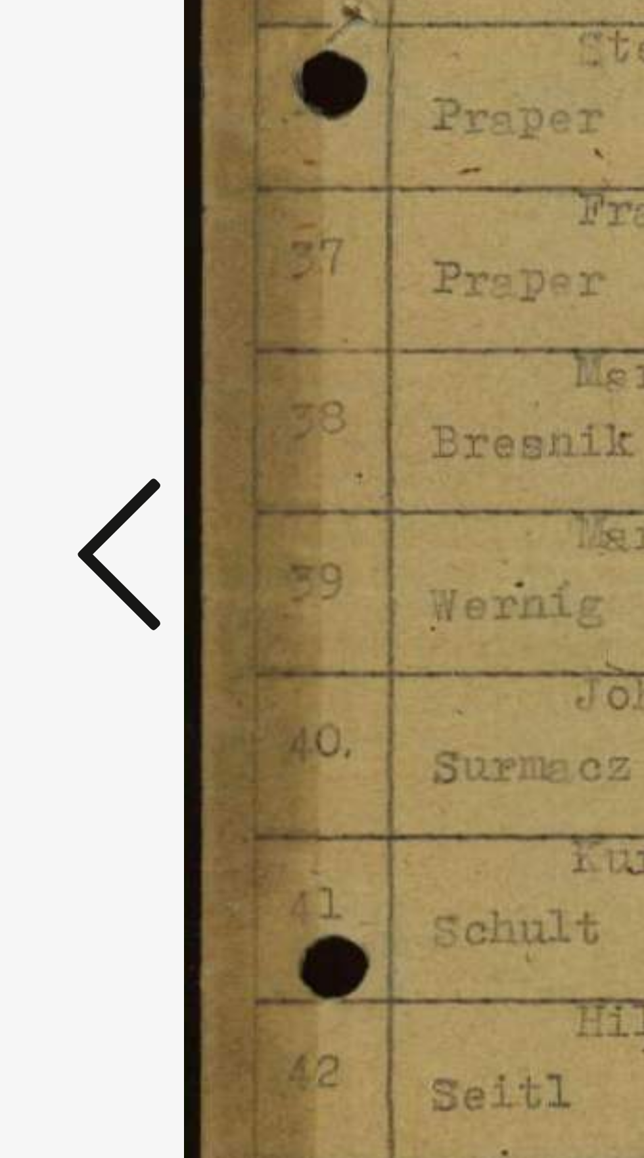
click at [104, 560] on icon at bounding box center [97, 545] width 16 height 32
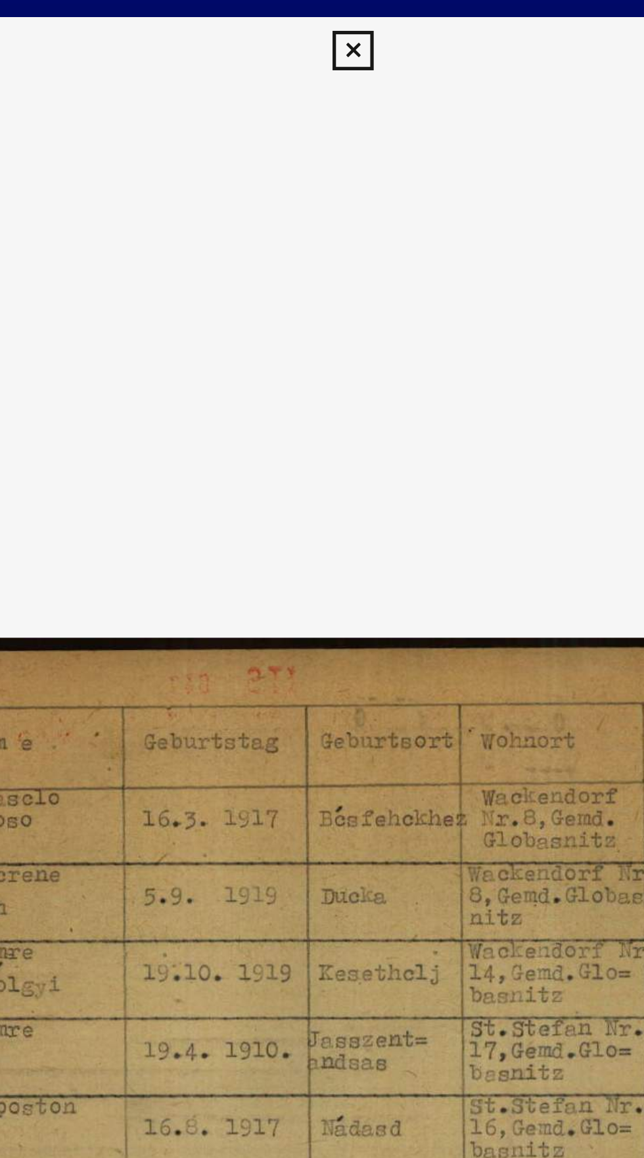
click at [321, 22] on icon at bounding box center [321, 20] width 15 height 16
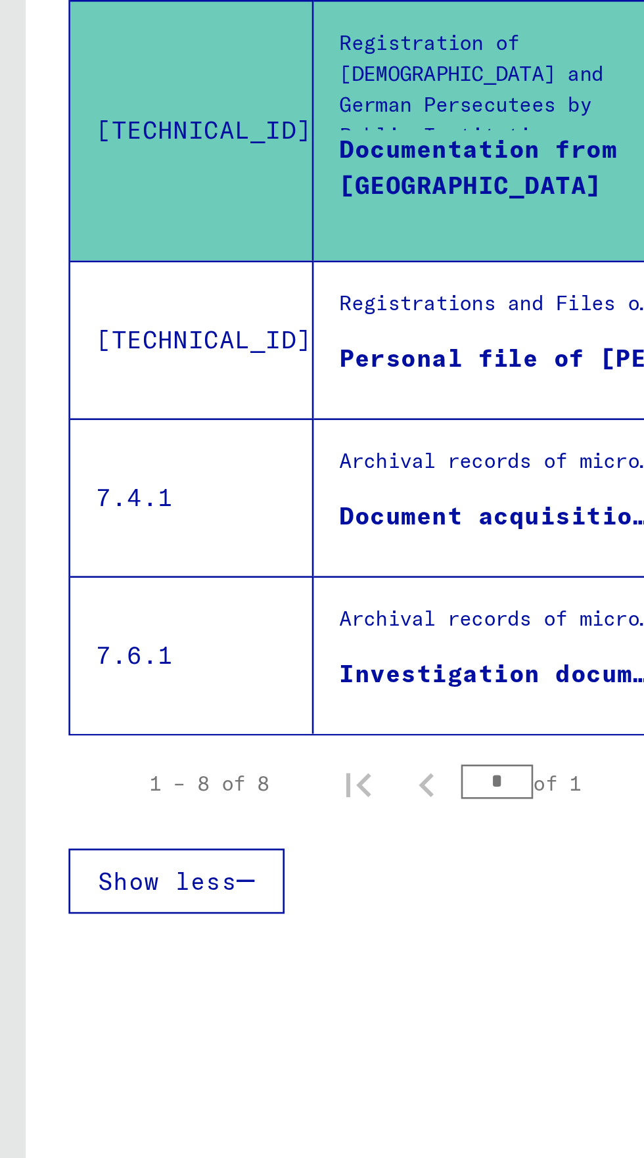
scroll to position [0, 0]
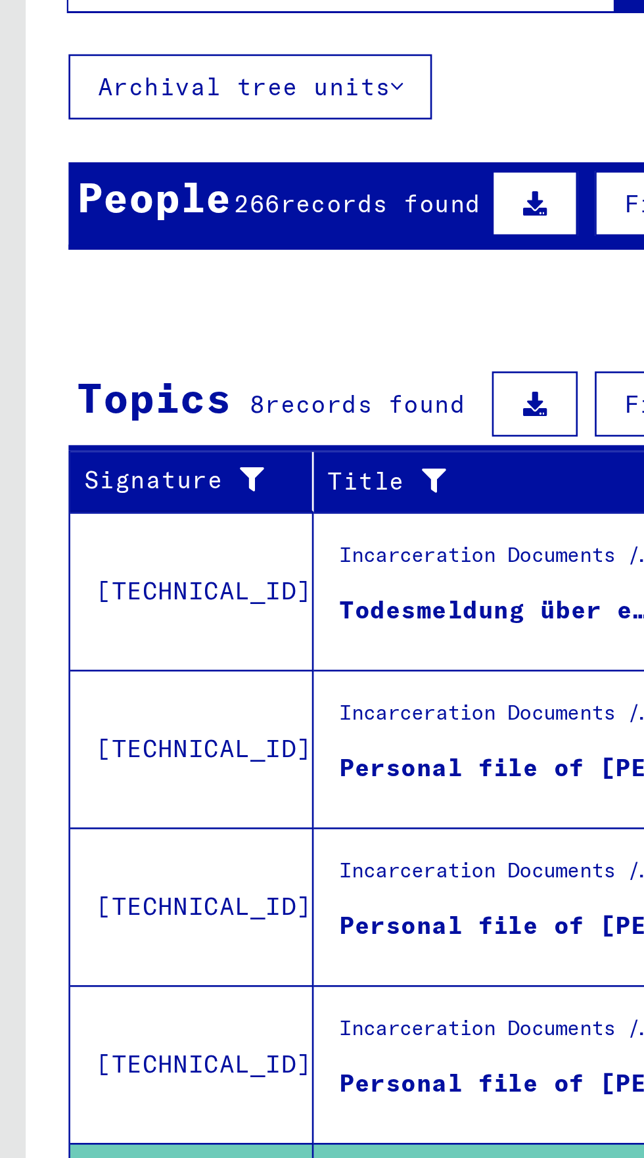
click at [79, 201] on div "People" at bounding box center [59, 193] width 59 height 24
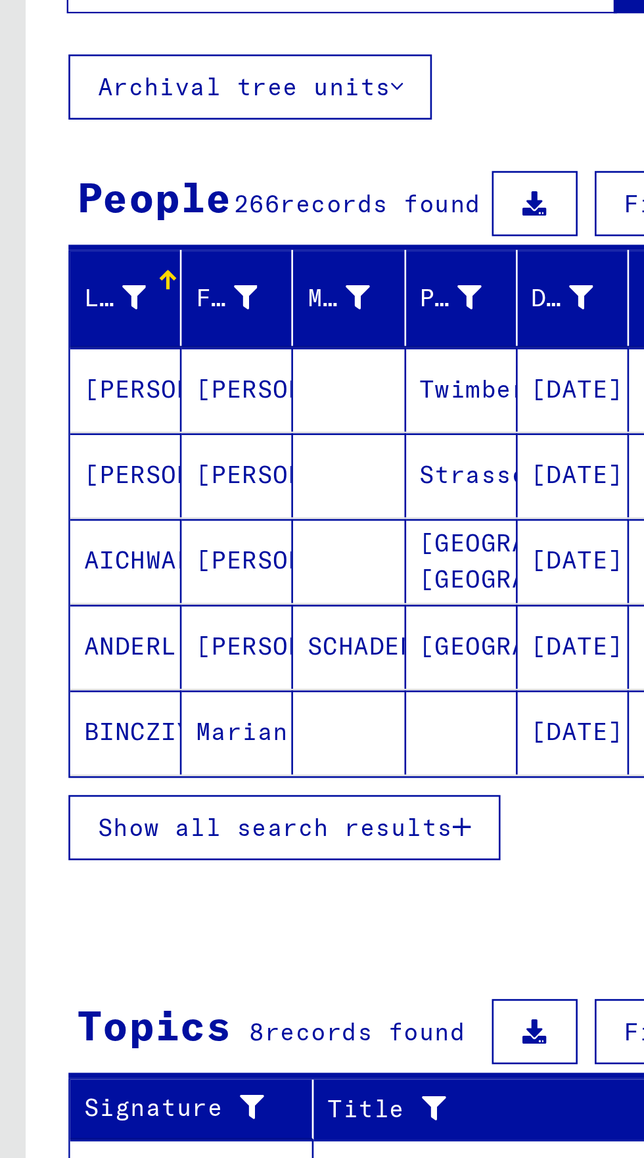
click at [79, 426] on button "Show all search results" at bounding box center [109, 434] width 166 height 25
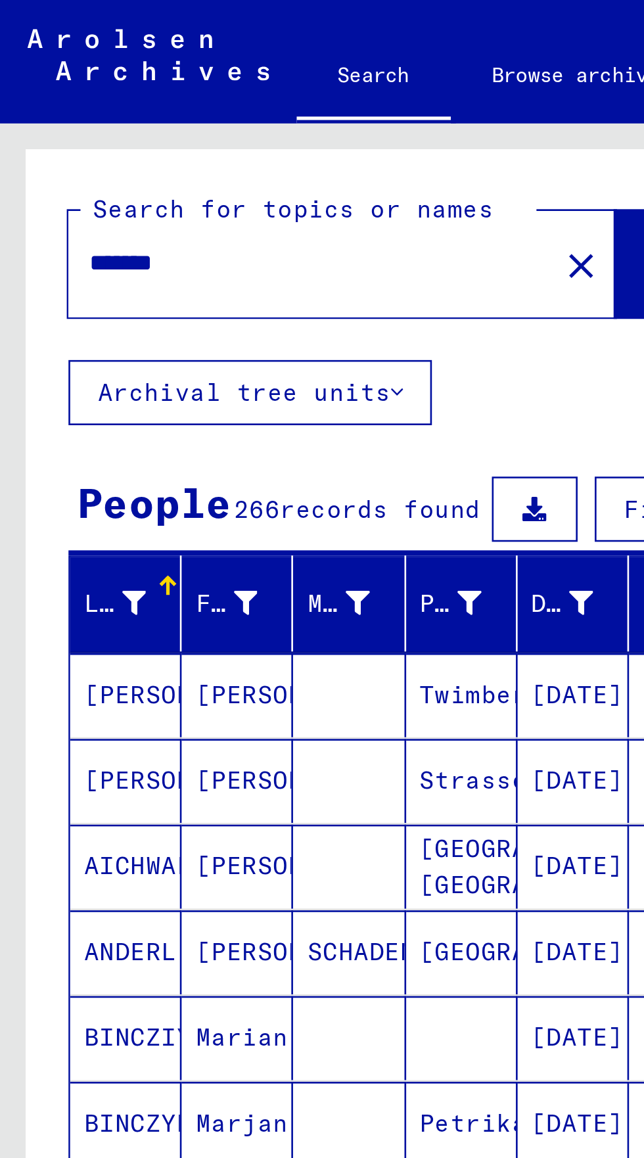
click at [78, 105] on input "*******" at bounding box center [119, 101] width 170 height 14
type input "*"
click at [236, 100] on button "Search" at bounding box center [268, 101] width 64 height 41
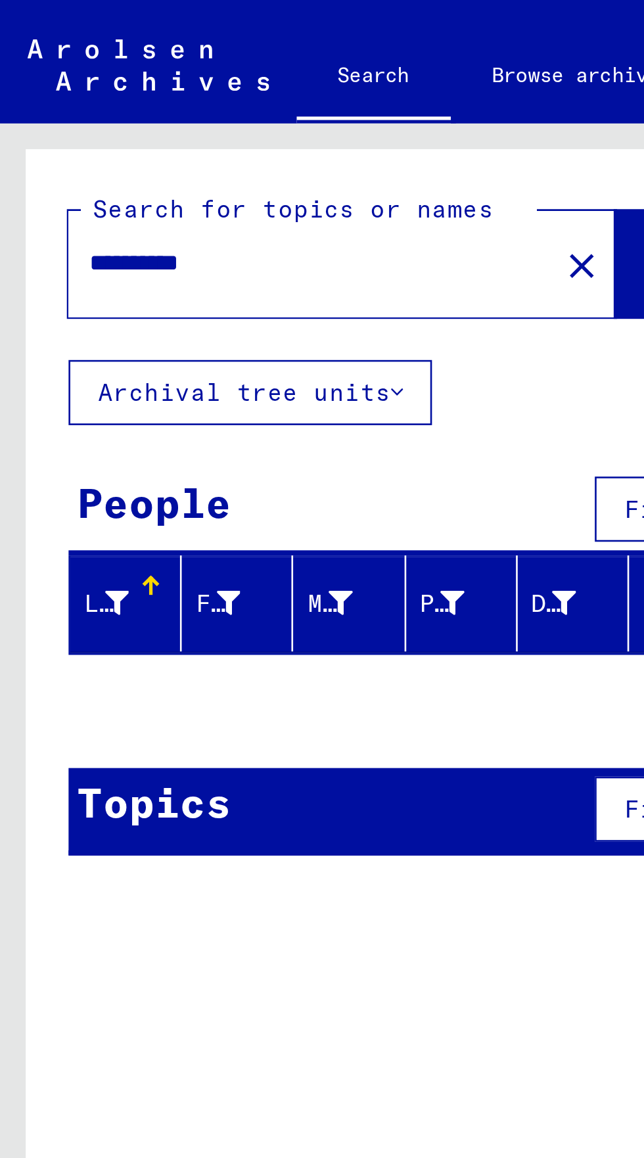
click at [91, 104] on input "**********" at bounding box center [115, 101] width 162 height 14
type input "**********"
click at [247, 103] on span "Search" at bounding box center [266, 101] width 39 height 13
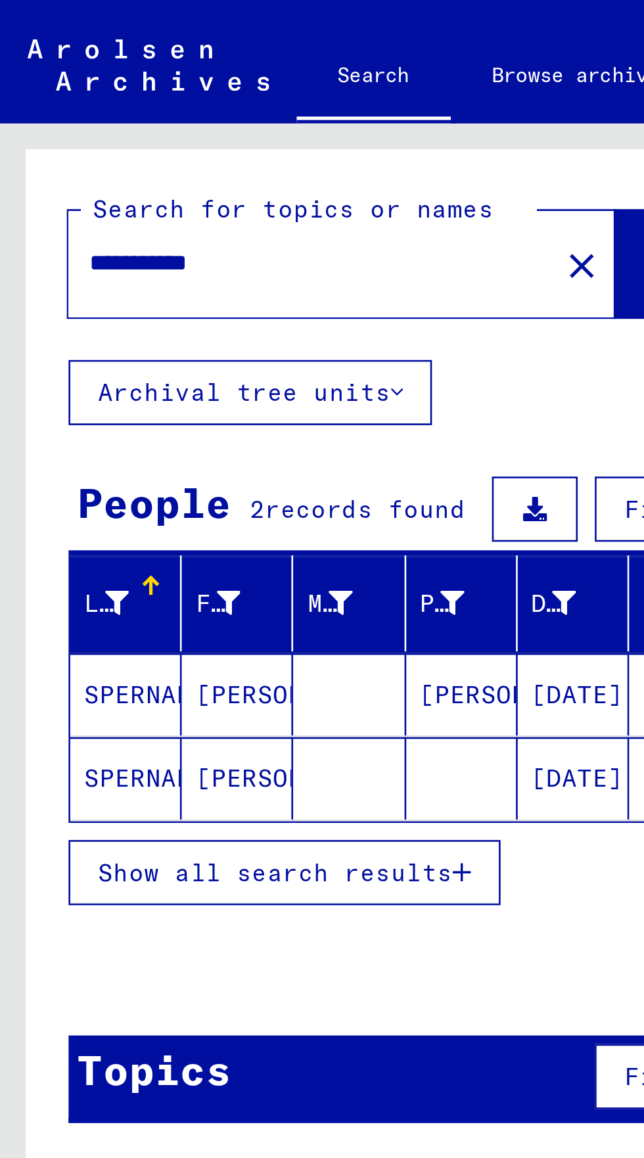
click at [192, 294] on mat-cell at bounding box center [177, 298] width 43 height 32
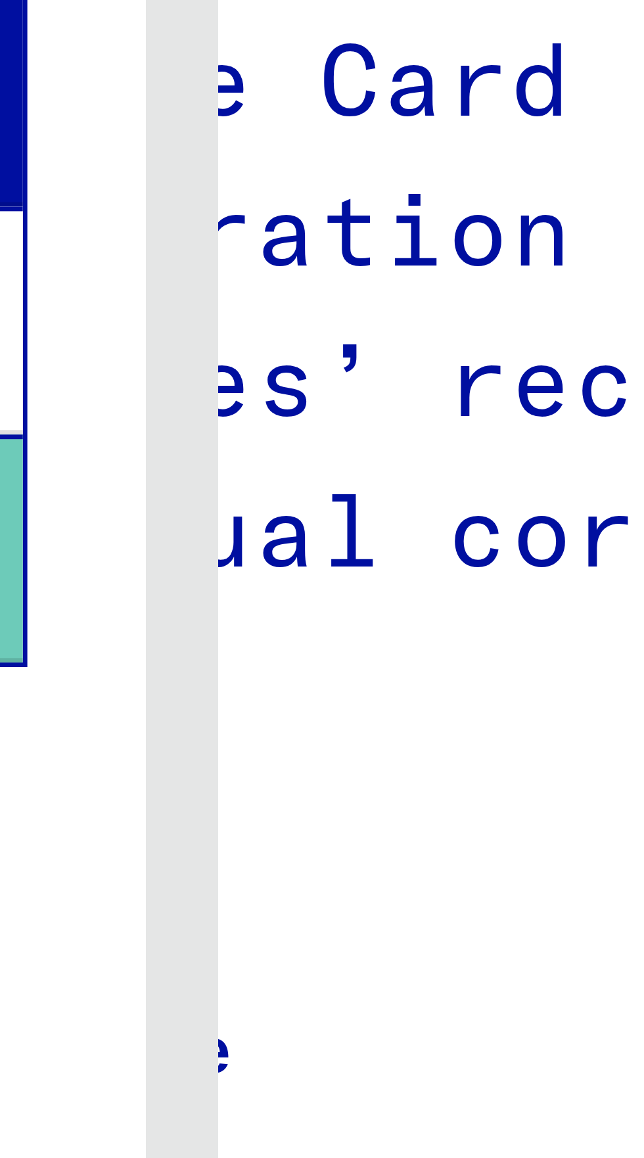
scroll to position [212, 85]
click at [372, 551] on img at bounding box center [395, 572] width 61 height 43
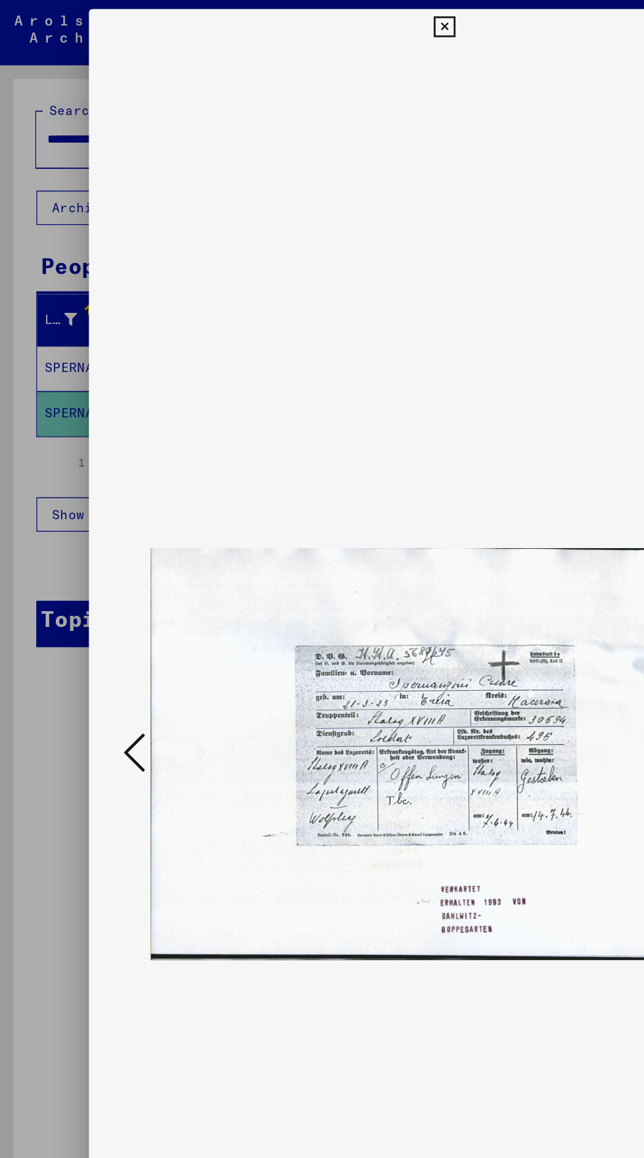
click at [325, 5] on div at bounding box center [322, 579] width 644 height 1158
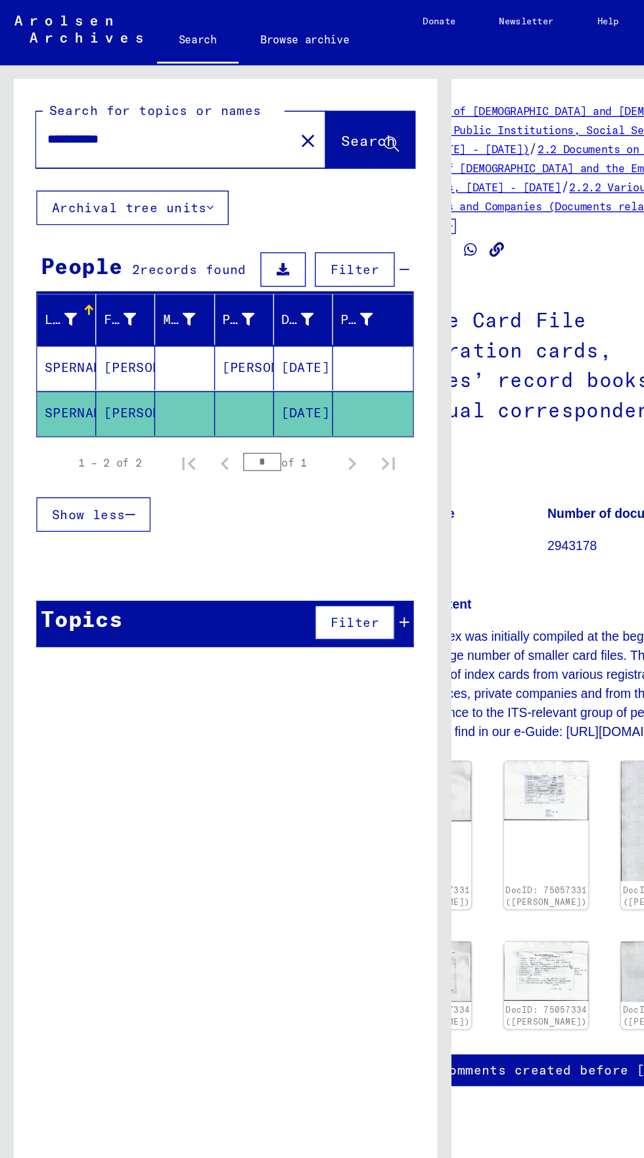
click at [203, 250] on mat-cell "[DATE]" at bounding box center [219, 266] width 43 height 32
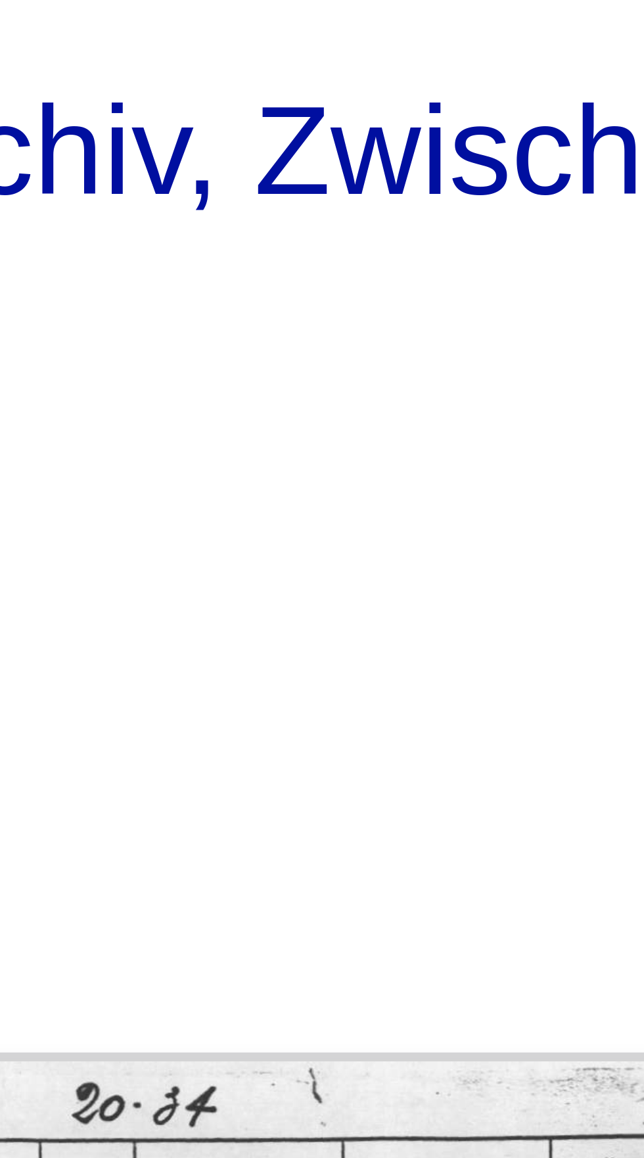
scroll to position [52, 0]
